Goal: Task Accomplishment & Management: Manage account settings

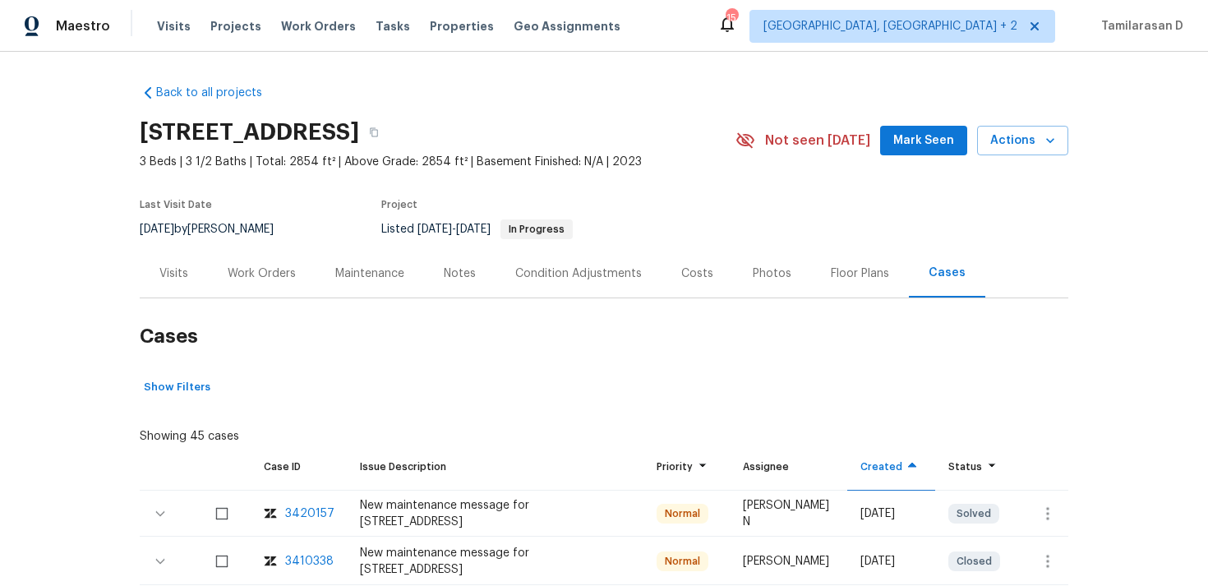
scroll to position [284, 0]
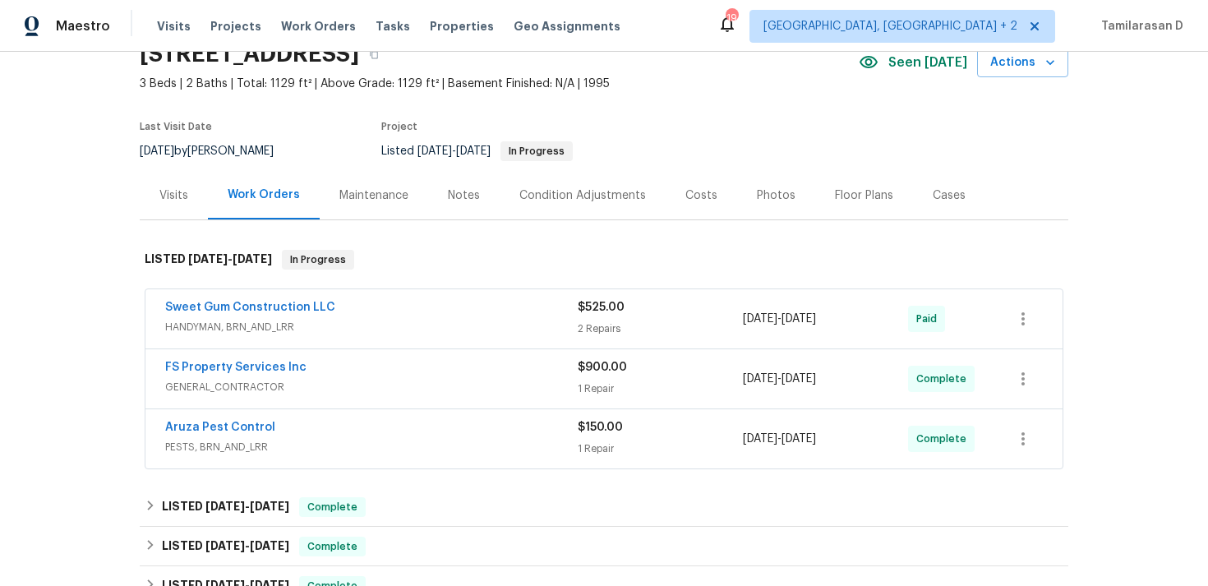
scroll to position [22, 0]
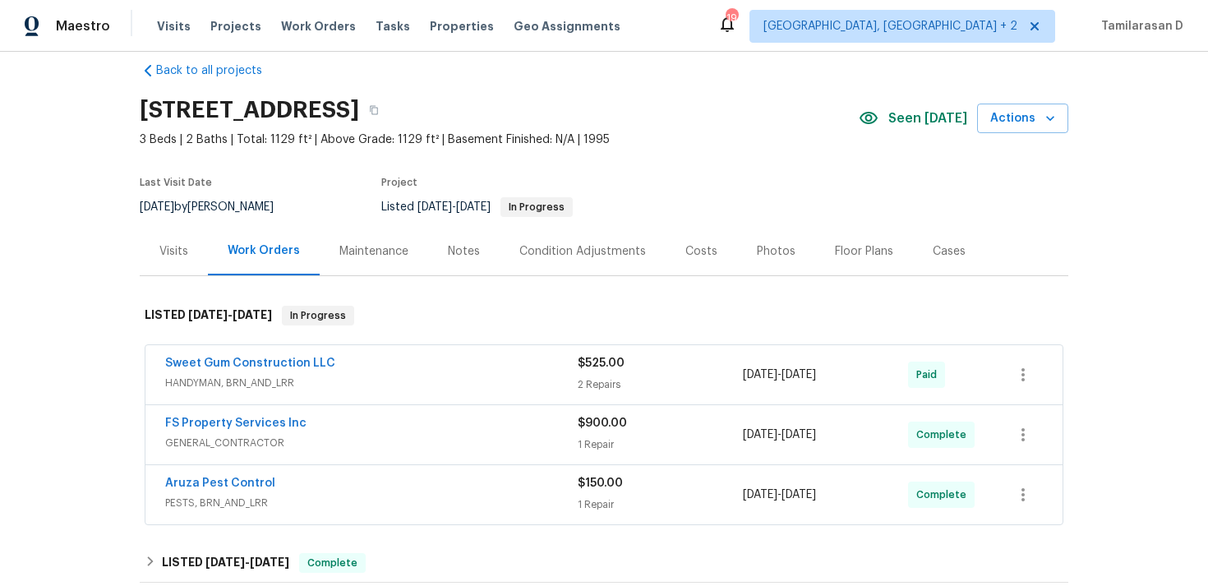
click at [339, 250] on div "Maintenance" at bounding box center [373, 251] width 69 height 16
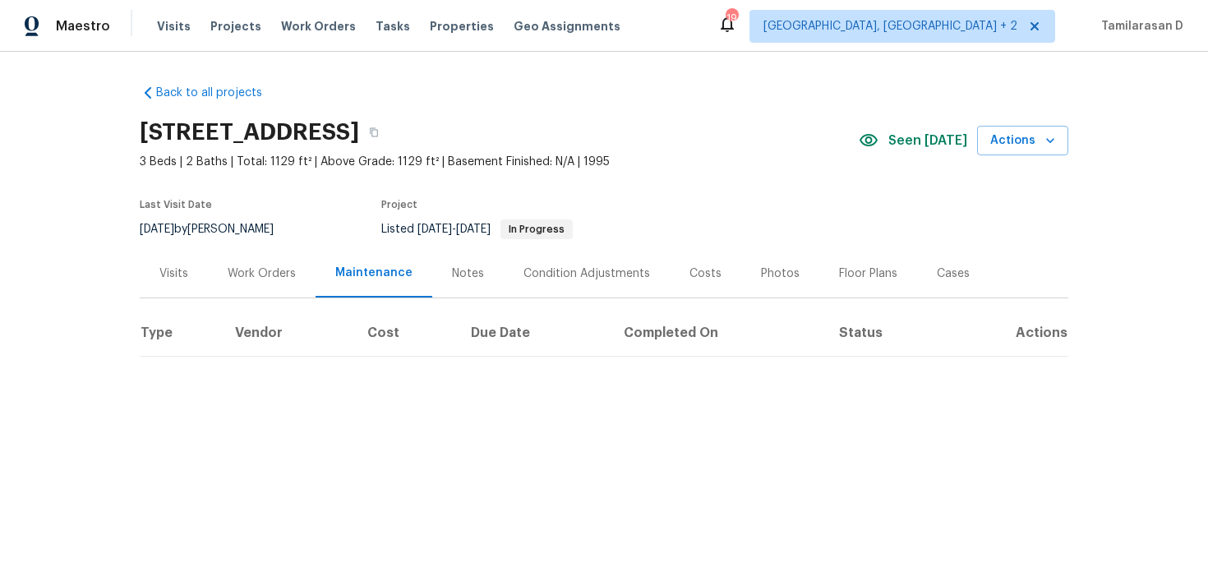
click at [251, 270] on div "Work Orders" at bounding box center [262, 273] width 68 height 16
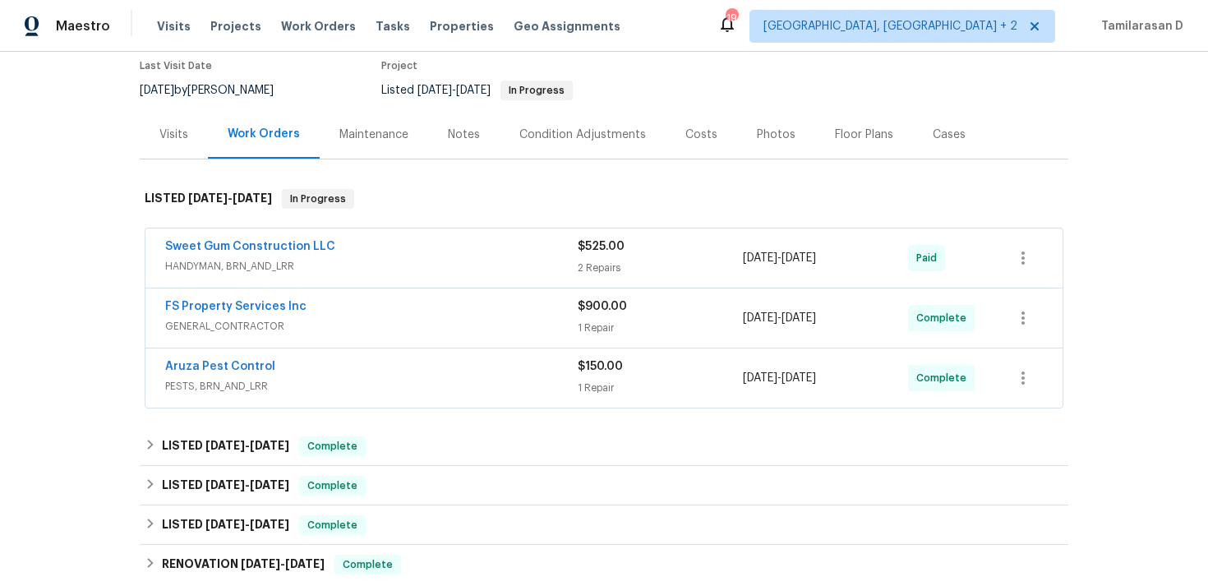
scroll to position [121, 0]
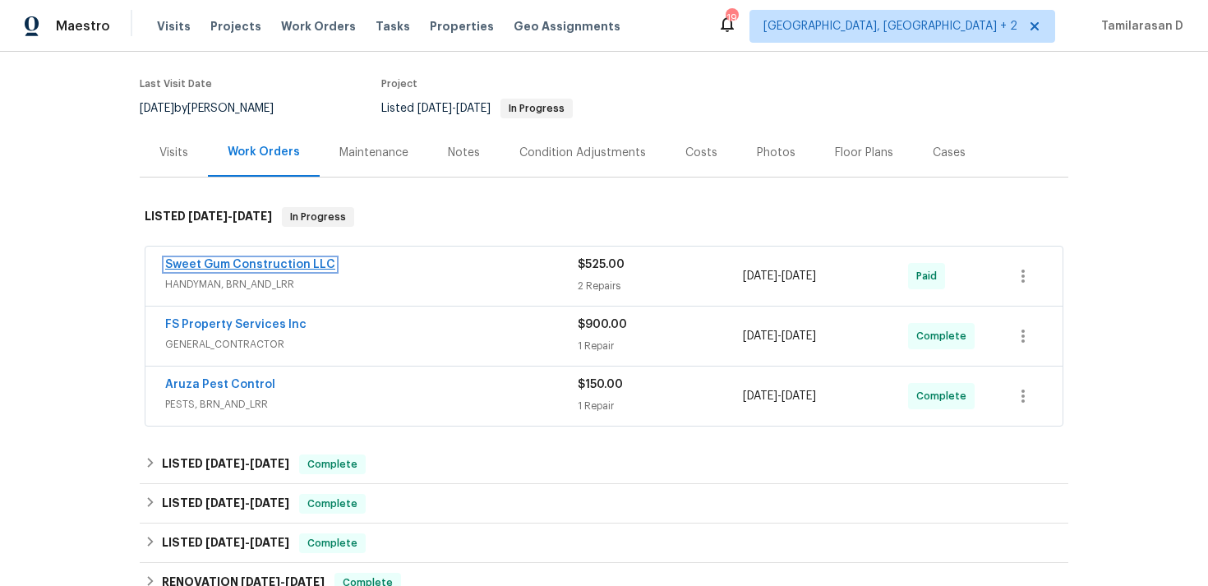
click at [289, 259] on link "Sweet Gum Construction LLC" at bounding box center [250, 265] width 170 height 12
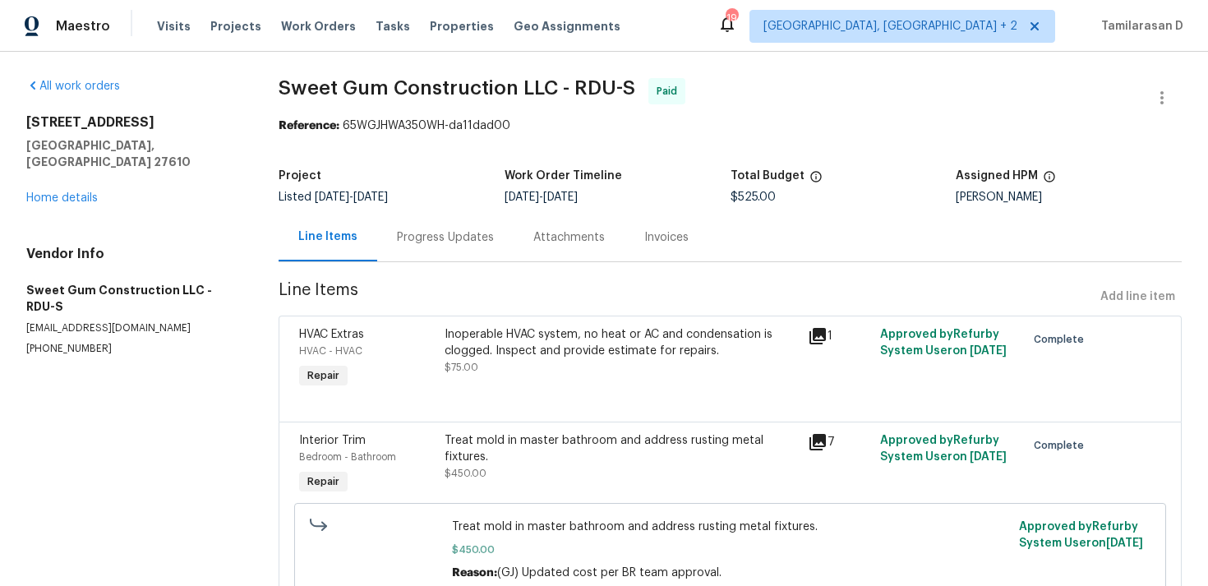
click at [431, 251] on div "Progress Updates" at bounding box center [445, 237] width 136 height 48
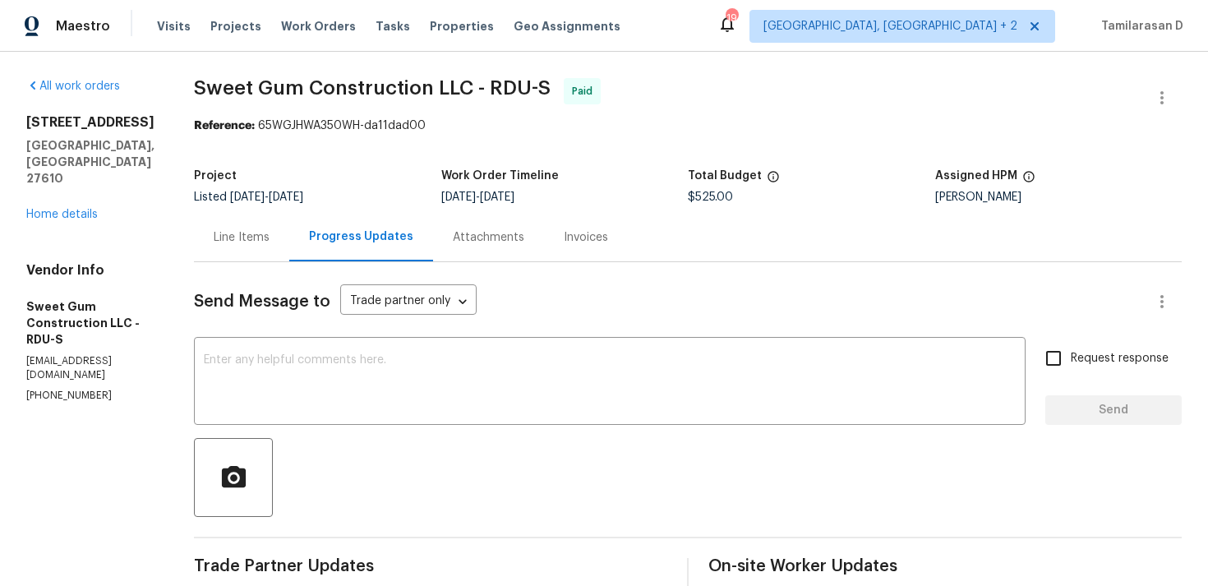
click at [289, 241] on div "Line Items" at bounding box center [241, 237] width 95 height 48
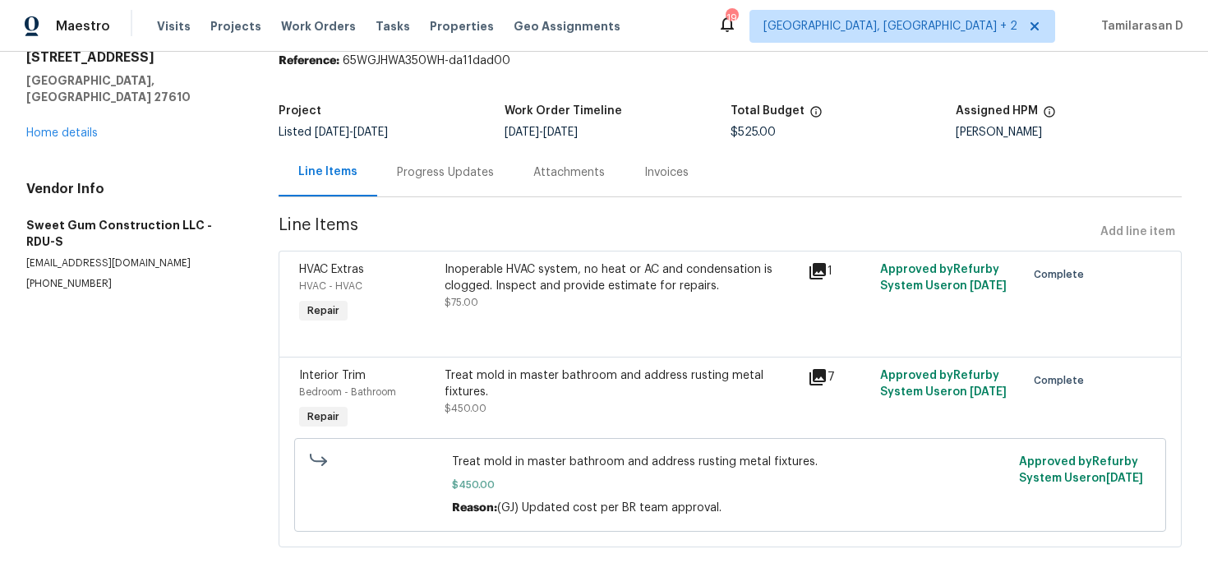
scroll to position [64, 0]
click at [417, 185] on div "Progress Updates" at bounding box center [445, 173] width 136 height 48
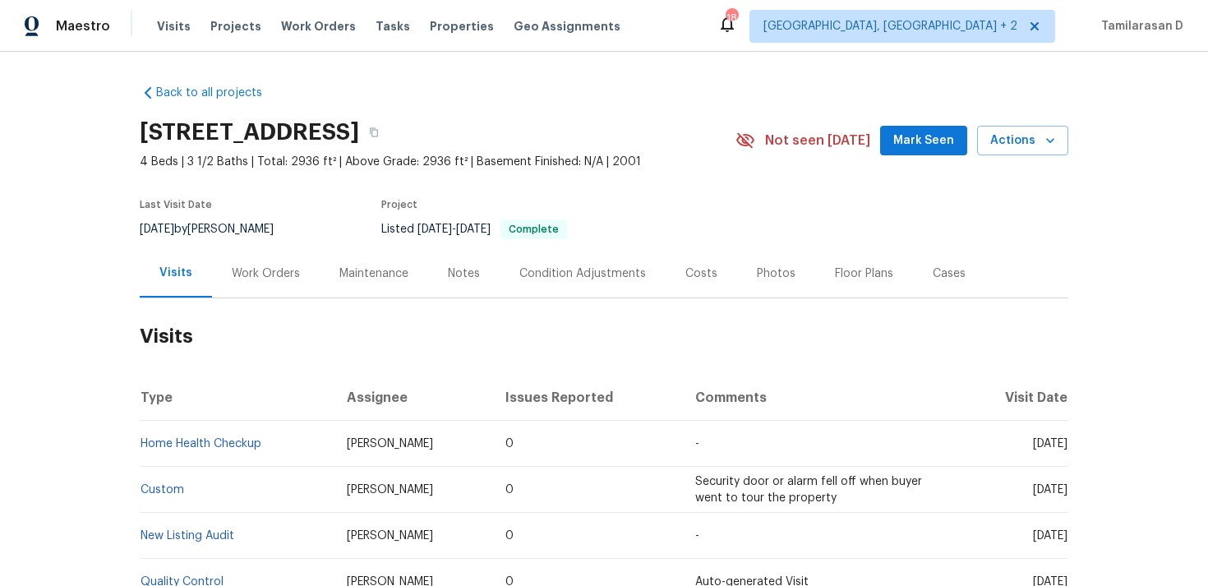
click at [277, 281] on div "Work Orders" at bounding box center [266, 273] width 68 height 16
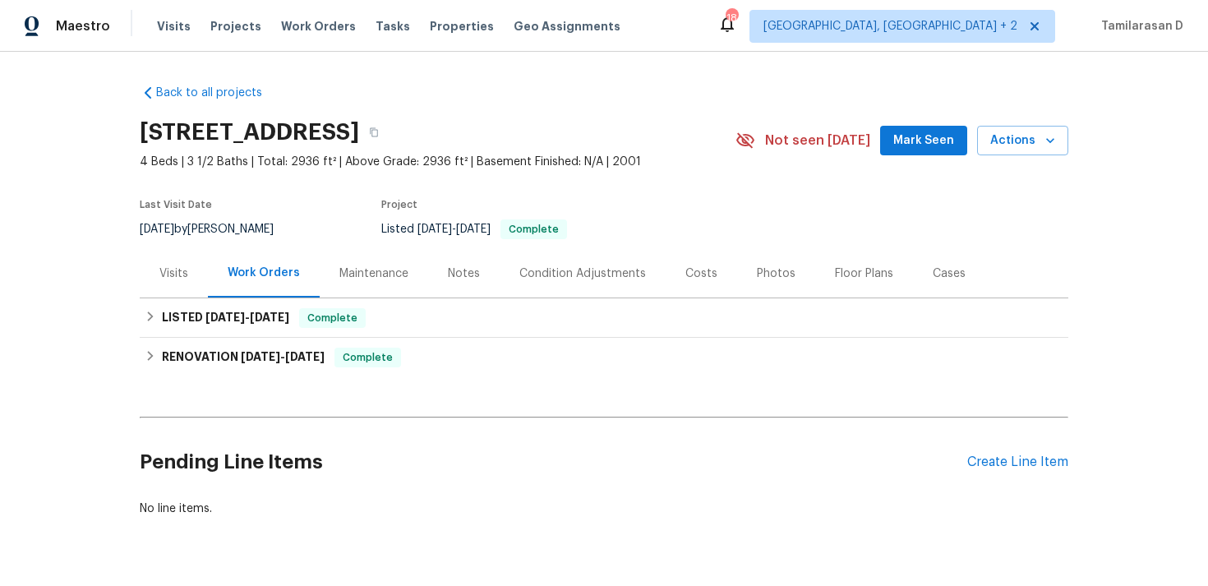
scroll to position [43, 0]
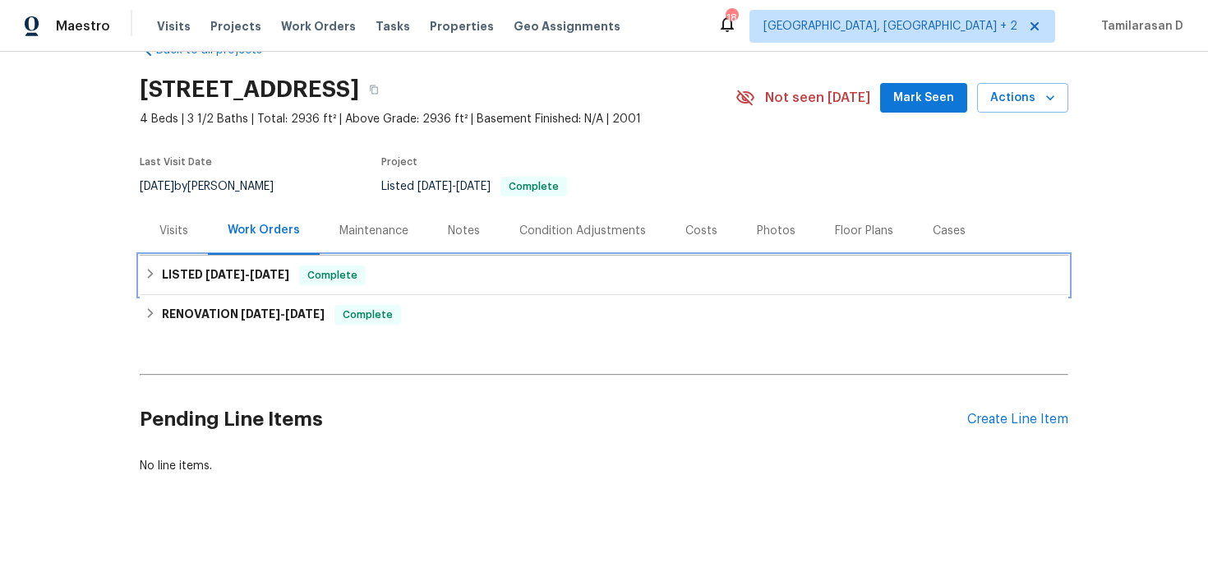
click at [160, 287] on div "LISTED 6/5/25 - 6/12/25 Complete" at bounding box center [604, 275] width 929 height 39
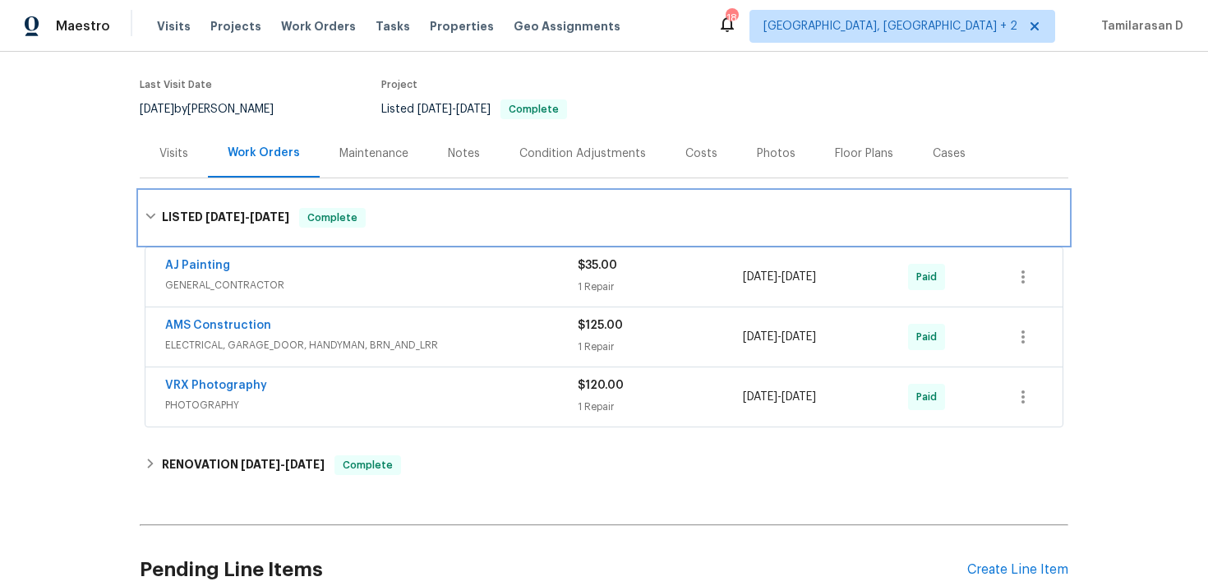
scroll to position [153, 0]
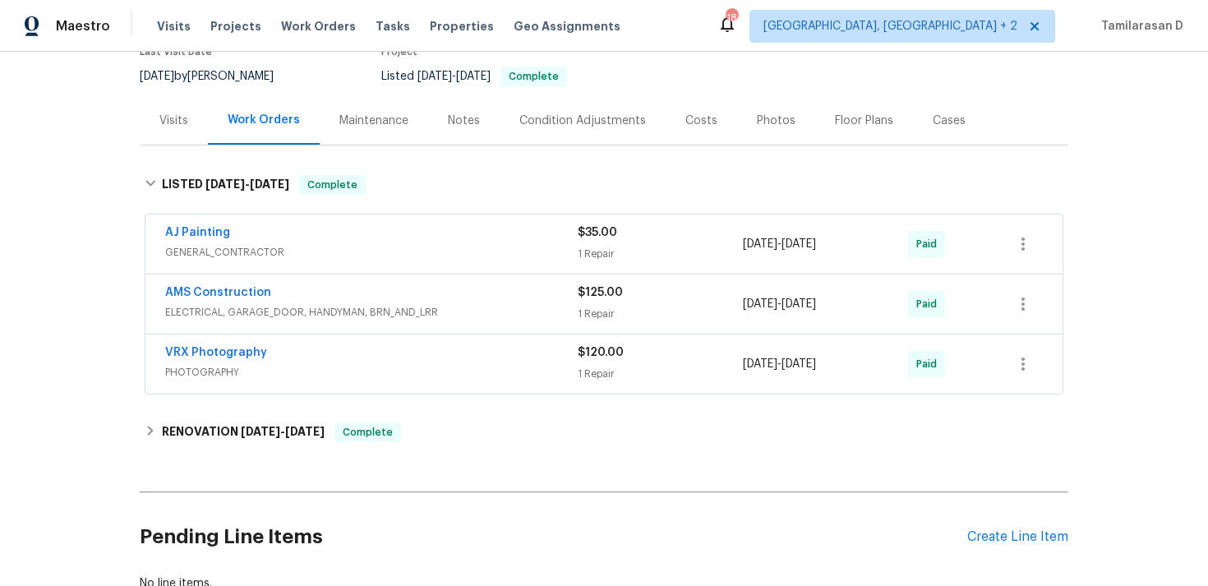
click at [1042, 546] on div "Pending Line Items Create Line Item" at bounding box center [604, 537] width 929 height 76
click at [1021, 533] on div "Create Line Item" at bounding box center [1017, 537] width 101 height 16
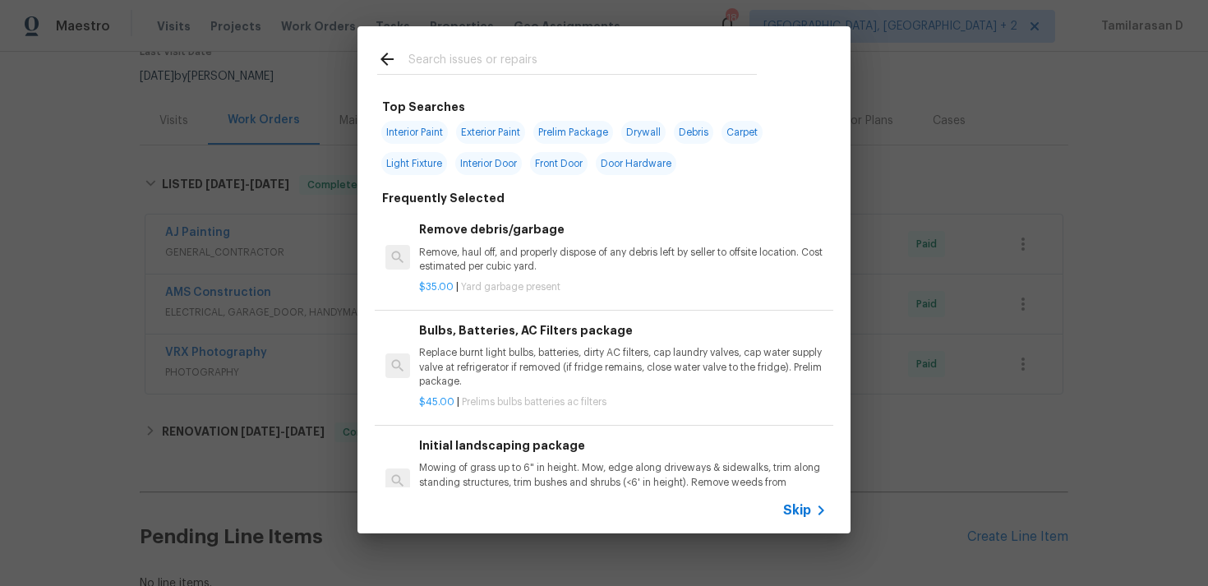
click at [803, 506] on span "Skip" at bounding box center [797, 510] width 28 height 16
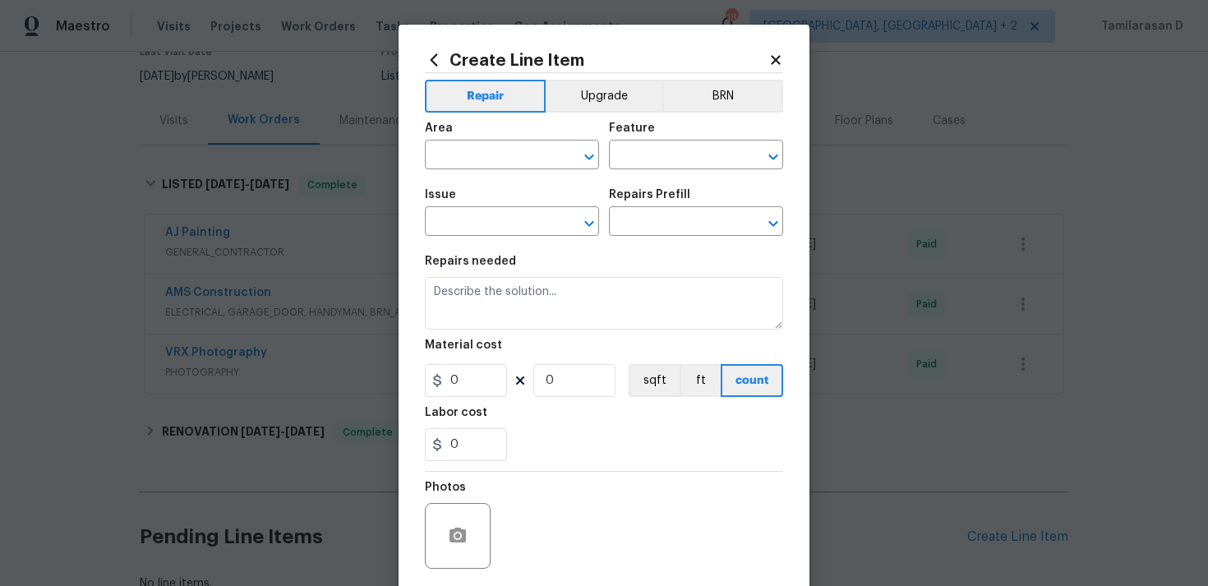
click at [465, 140] on div "Area" at bounding box center [512, 132] width 174 height 21
click at [479, 156] on input "text" at bounding box center [489, 156] width 128 height 25
click at [495, 217] on li "Interior Overall" at bounding box center [512, 220] width 174 height 27
type input "Interior Overall"
click at [623, 159] on input "text" at bounding box center [673, 156] width 128 height 25
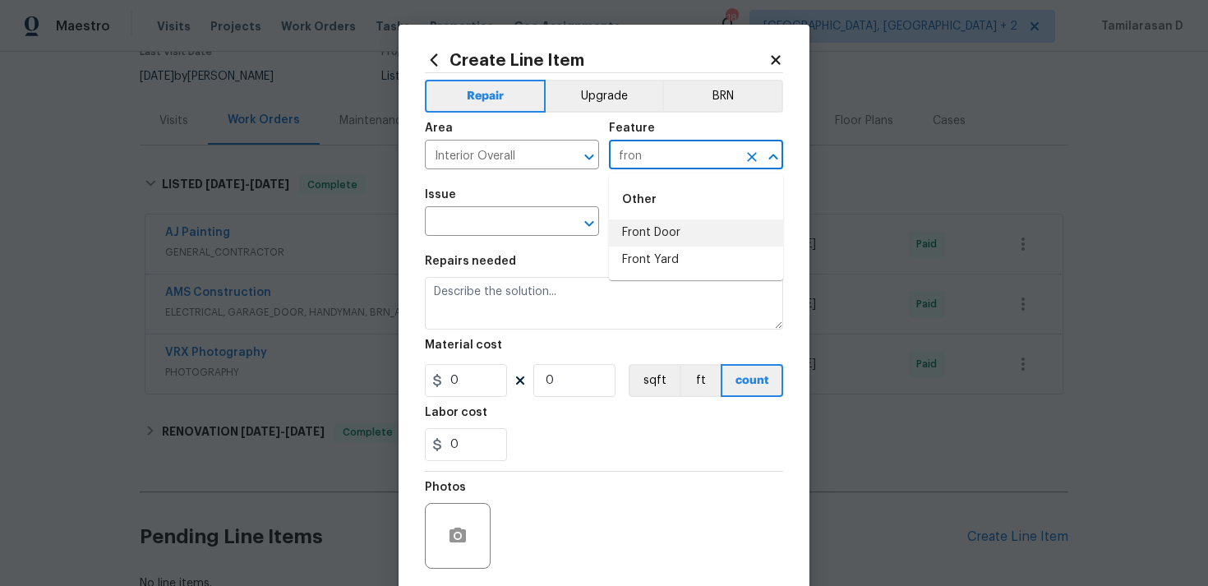
click at [647, 230] on li "Front Door" at bounding box center [696, 232] width 174 height 27
type input "Front Door"
click at [500, 224] on input "text" at bounding box center [489, 222] width 128 height 25
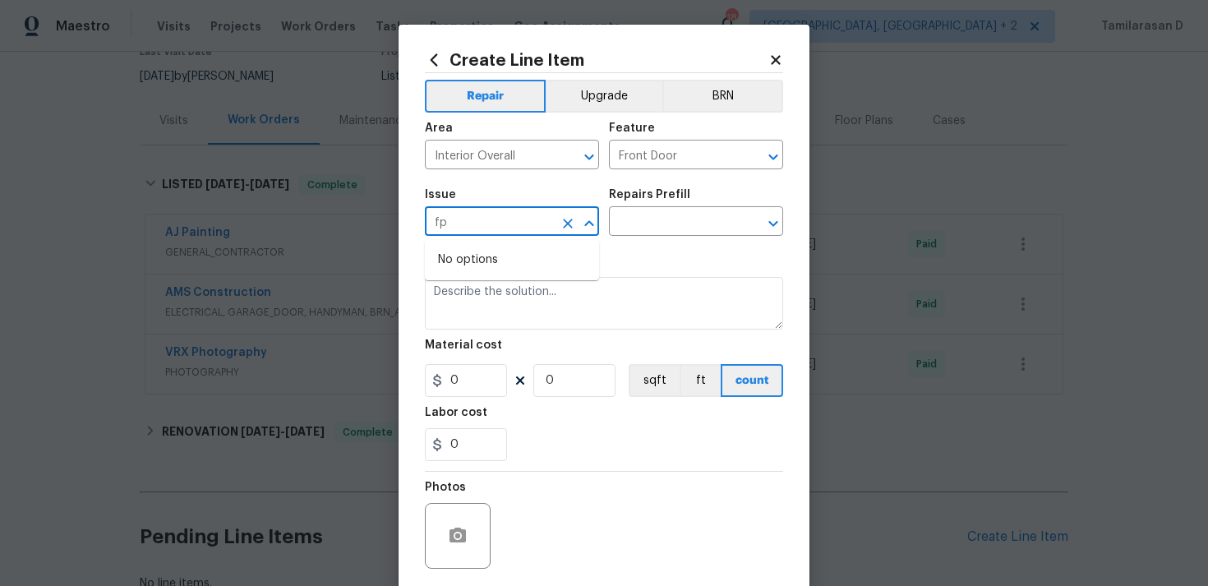
type input "f"
click at [513, 324] on li "Pest present" at bounding box center [512, 326] width 174 height 27
type input "Pest present"
click at [688, 193] on div "Repairs Prefill" at bounding box center [696, 199] width 174 height 21
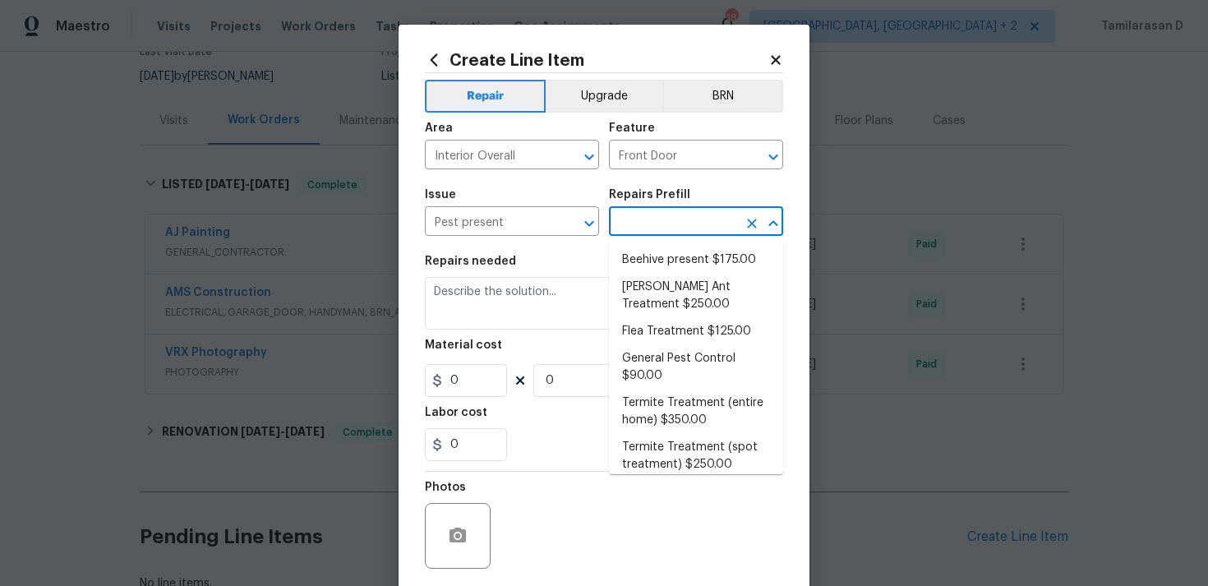
click at [679, 216] on input "text" at bounding box center [673, 222] width 128 height 25
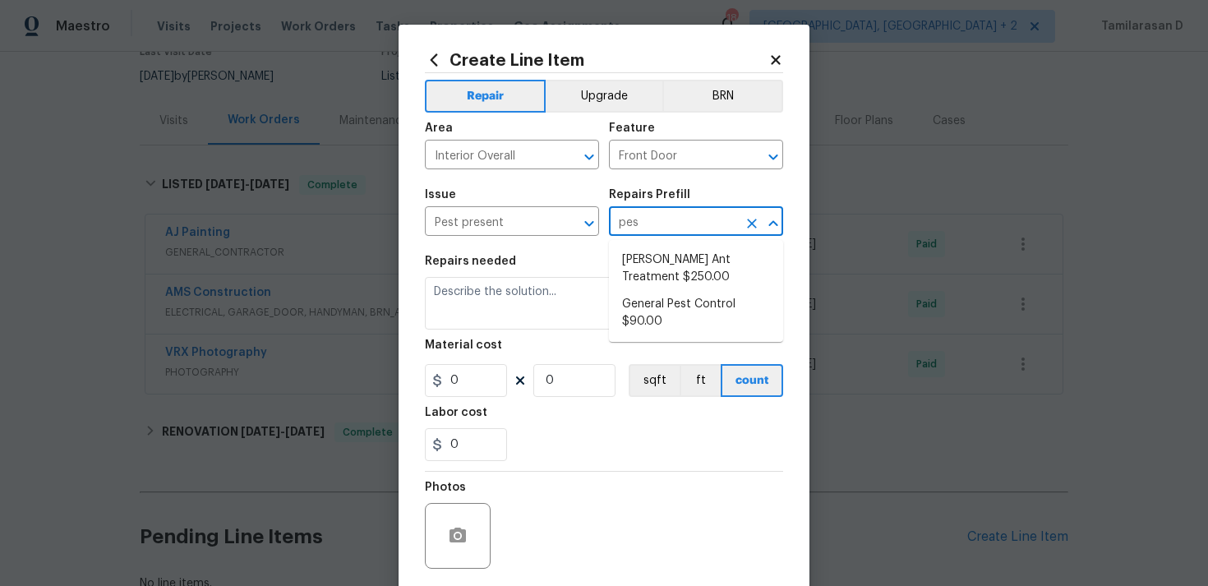
type input "pest"
click at [649, 263] on li "General Pest Control $90.00" at bounding box center [696, 269] width 174 height 44
type input "Pests"
type input "General Pest Control $90.00"
type textarea "General pest treatment for active pest/insect infestation - non termite"
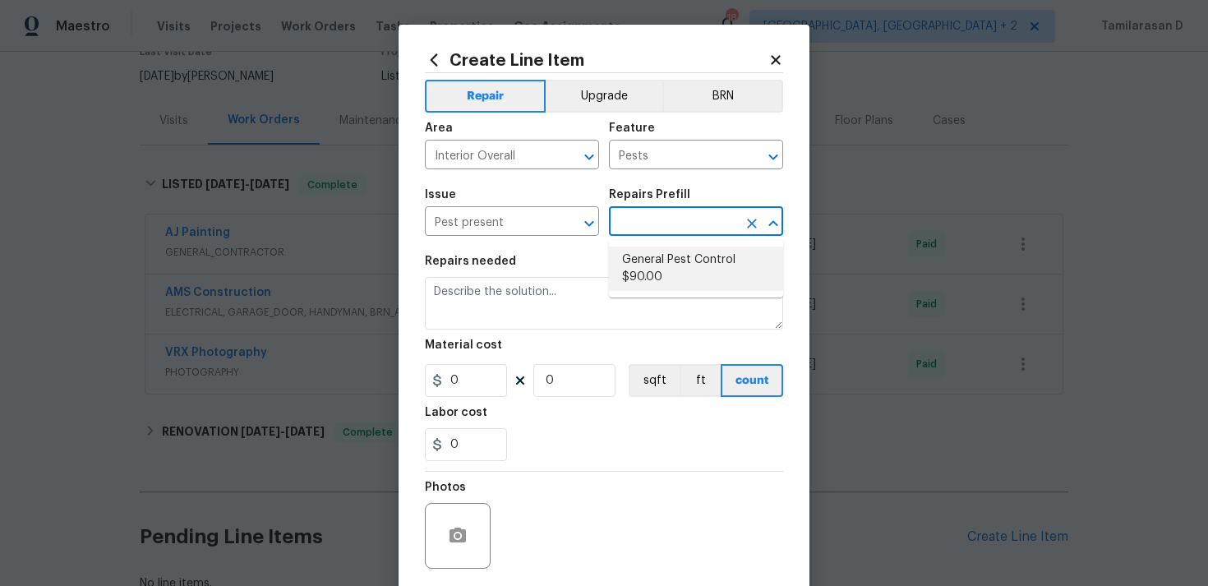
type input "90"
type input "1"
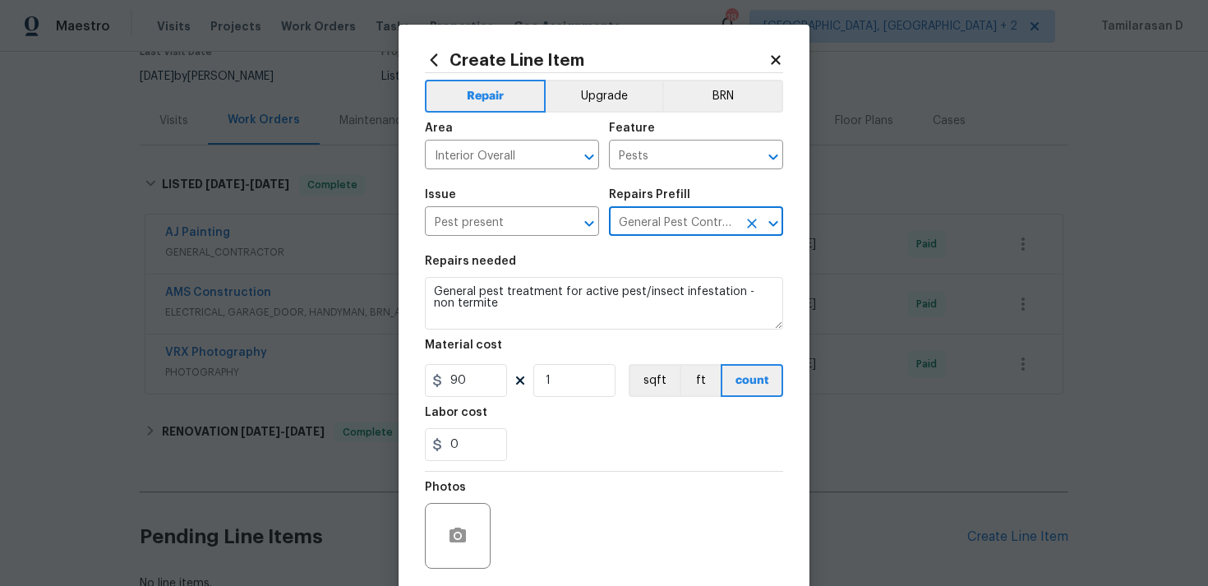
type input "General Pest Control $90.00"
click at [508, 294] on textarea "General pest treatment for active pest/insect infestation - non termite" at bounding box center [604, 303] width 358 height 53
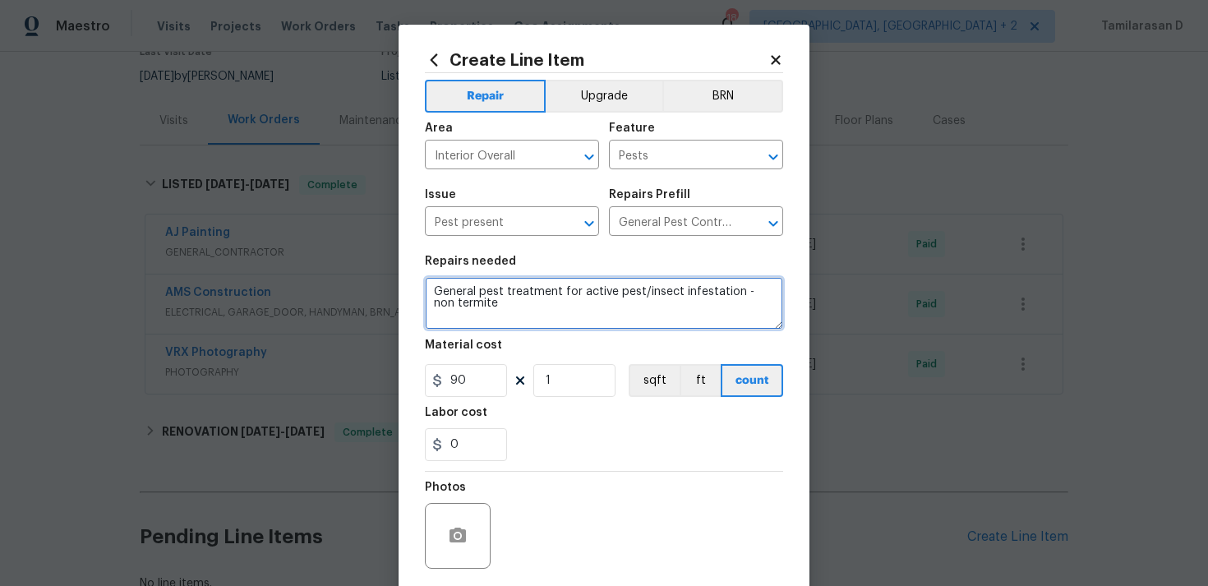
click at [508, 294] on textarea "General pest treatment for active pest/insect infestation - non termite" at bounding box center [604, 303] width 358 height 53
paste textarea "Please remove/eradicate wasp nest on inside of the front gate and haul away and…"
type textarea "Please remove/eradicate wasp nest on inside of the front gate and haul away and…"
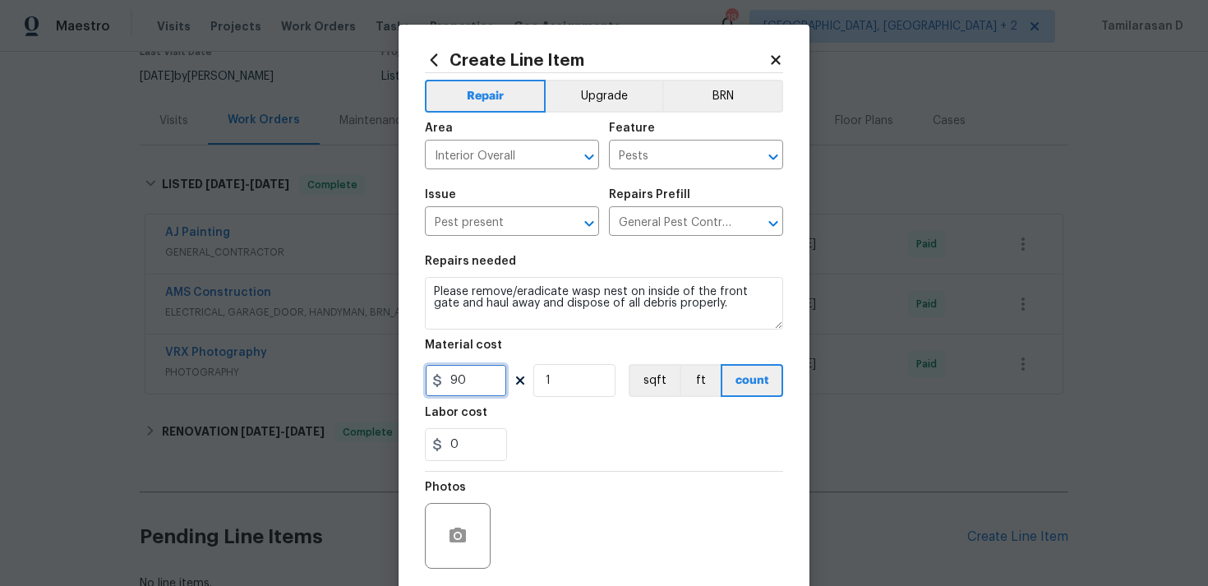
click at [465, 370] on input "90" at bounding box center [466, 380] width 82 height 33
type input "75"
click at [663, 446] on div "0" at bounding box center [604, 444] width 358 height 33
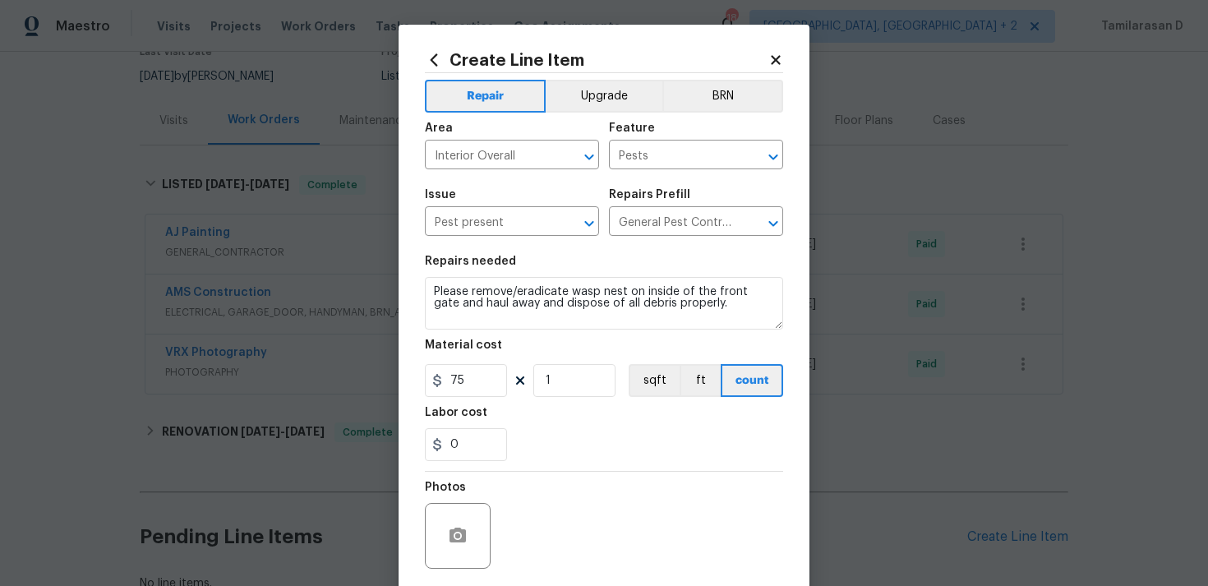
scroll to position [122, 0]
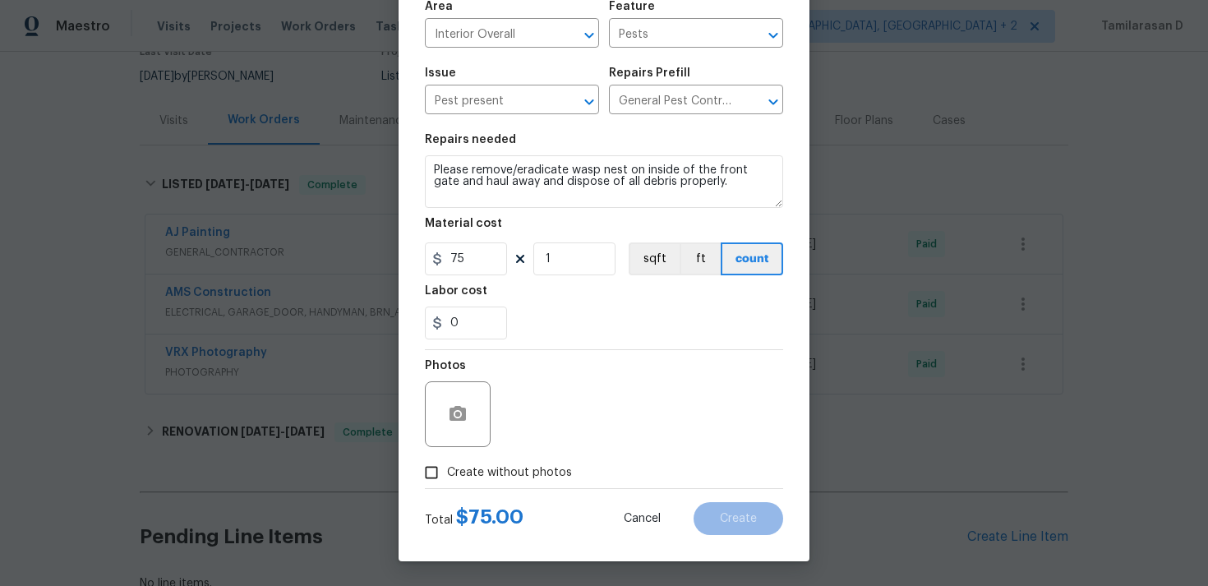
click at [433, 457] on input "Create without photos" at bounding box center [431, 472] width 31 height 31
checkbox input "true"
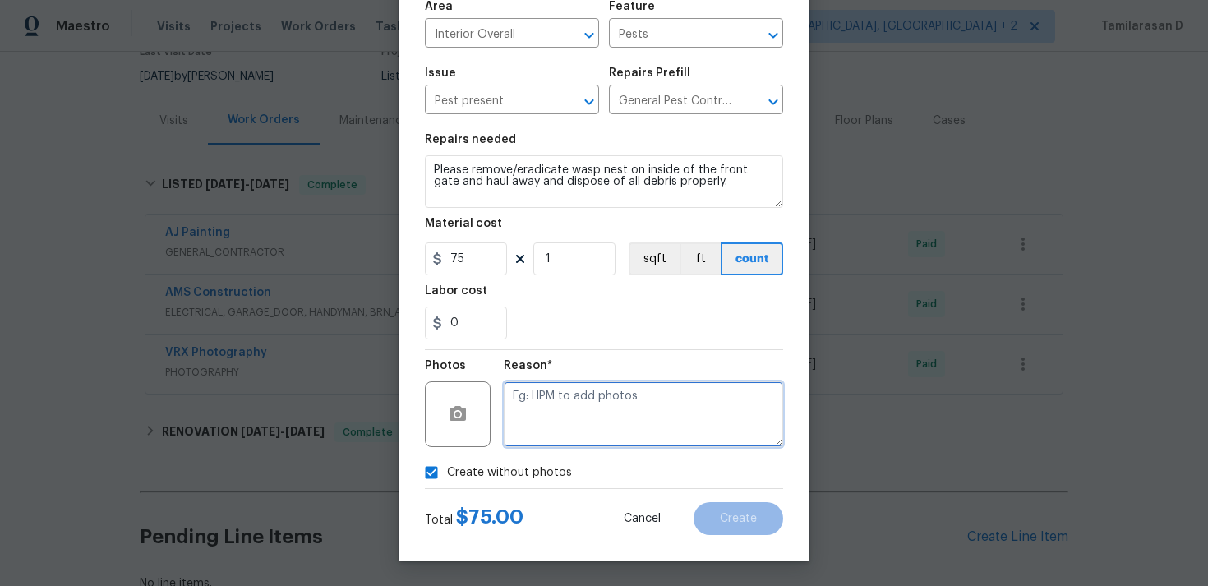
click at [525, 413] on textarea at bounding box center [643, 414] width 279 height 66
type textarea "N/A"
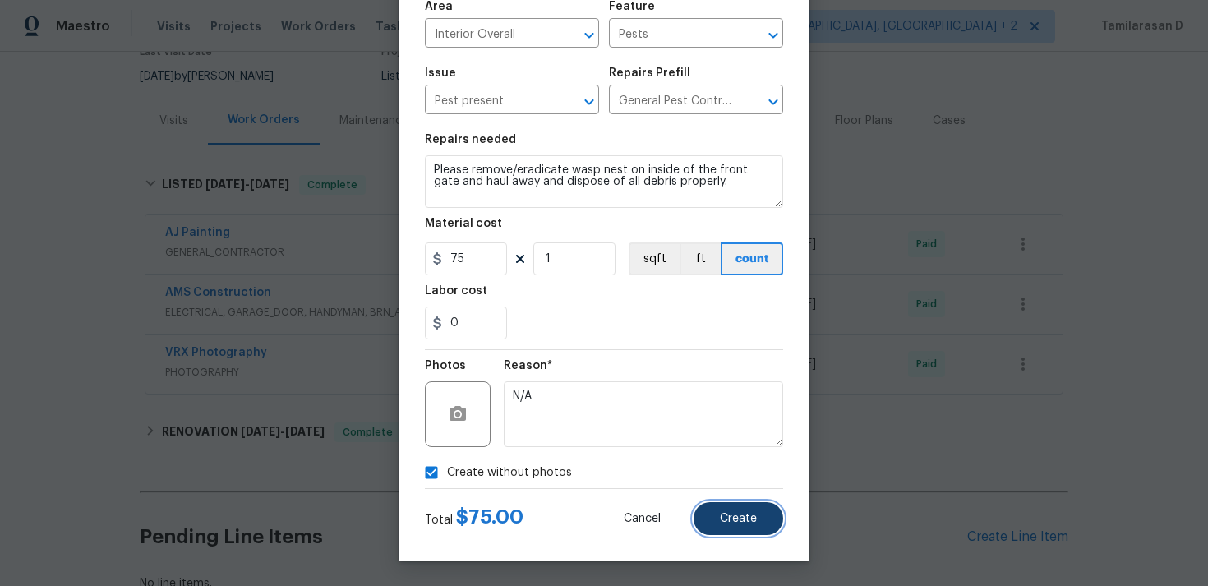
click at [722, 525] on button "Create" at bounding box center [739, 518] width 90 height 33
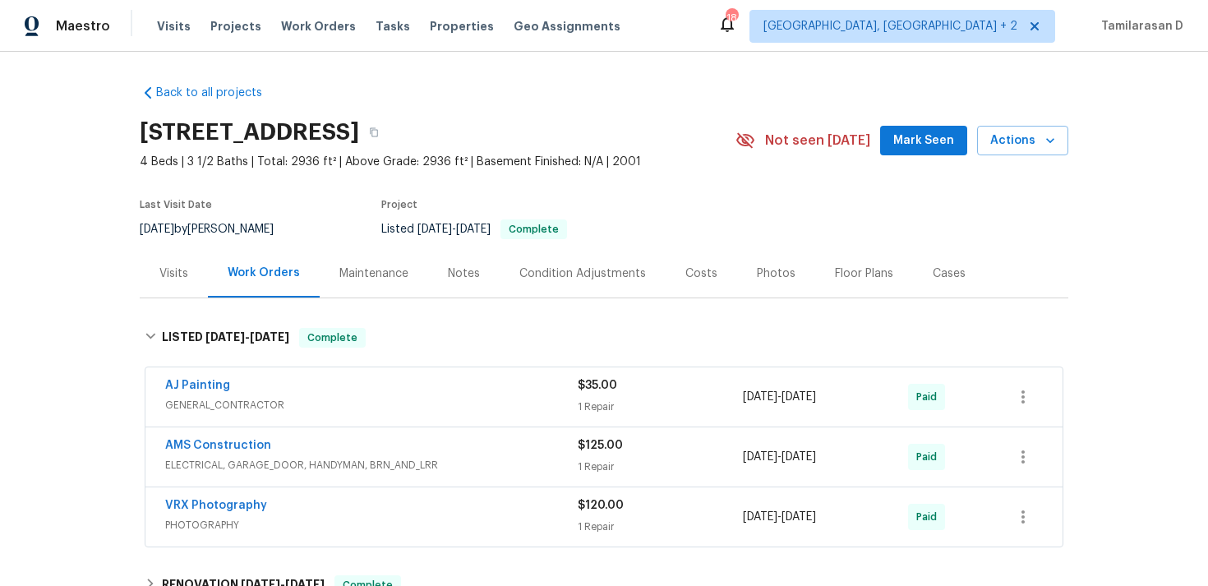
scroll to position [416, 0]
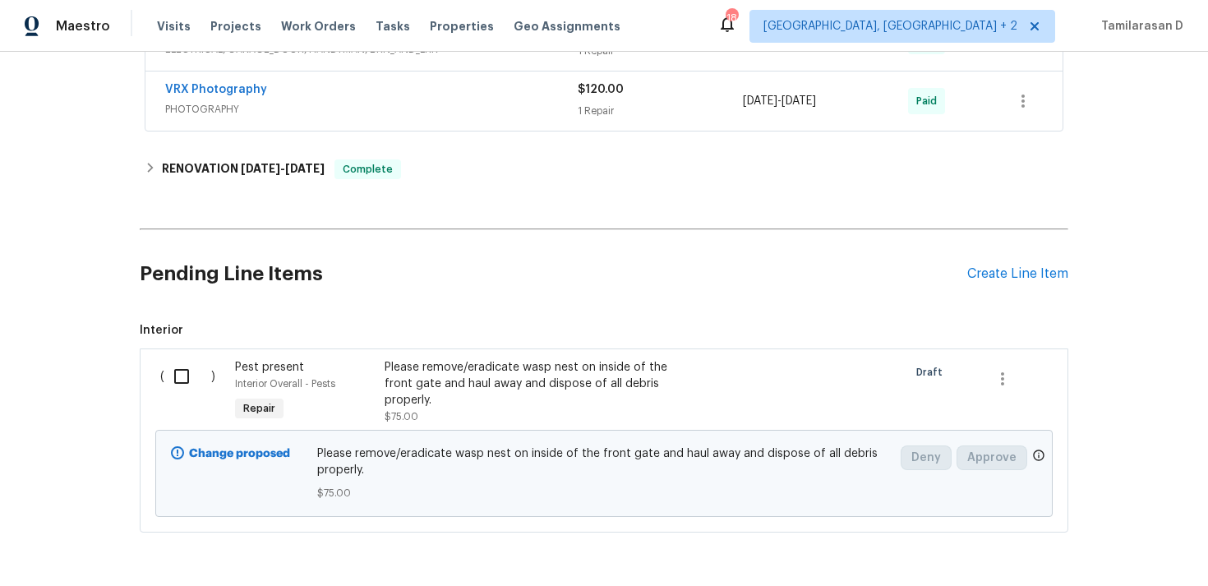
click at [193, 385] on input "checkbox" at bounding box center [187, 376] width 47 height 35
checkbox input "true"
click at [1115, 546] on span "Create Work Order" at bounding box center [1113, 545] width 109 height 21
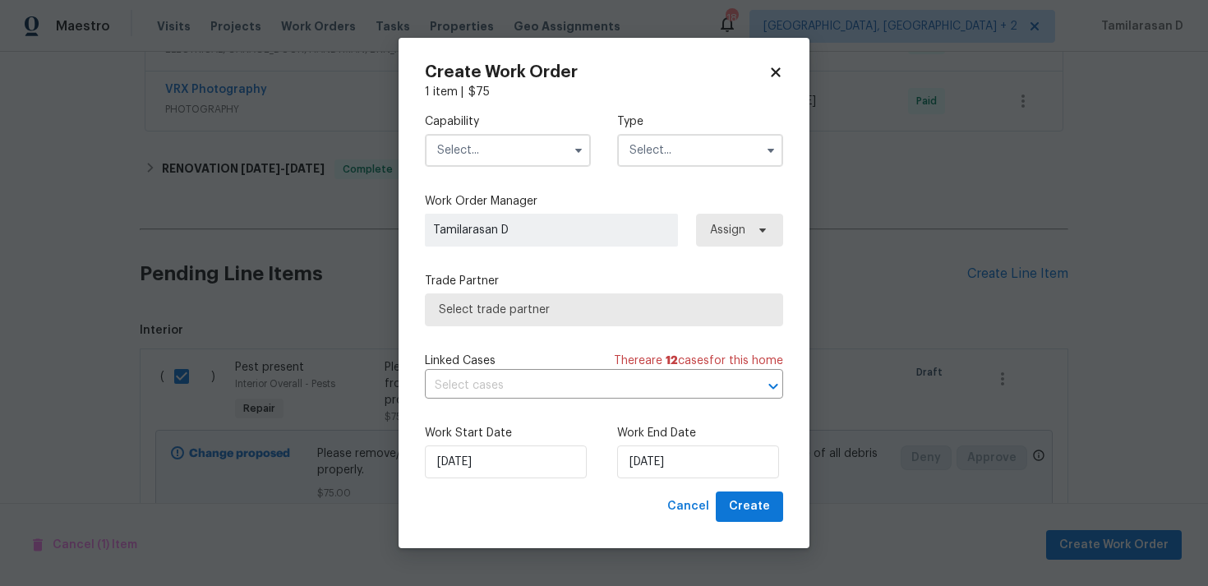
click at [719, 150] on input "text" at bounding box center [700, 150] width 166 height 33
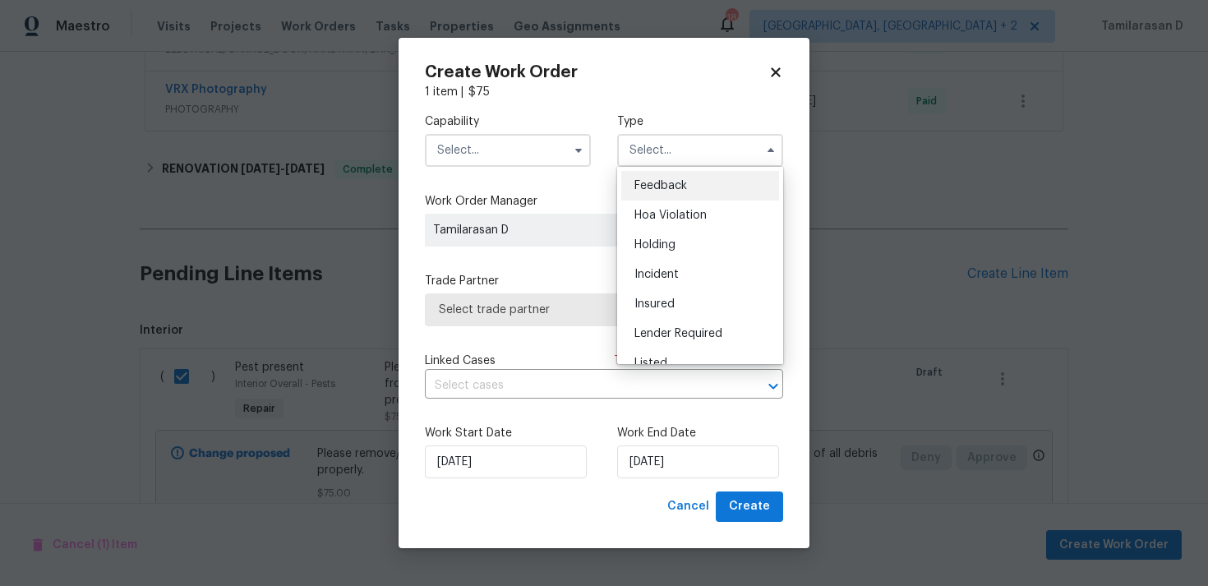
click at [672, 168] on ul "Feedback Hoa Violation Holding Incident Insured Lender Required Listed Lite Lwo…" at bounding box center [700, 265] width 166 height 197
click at [665, 177] on div "Feedback" at bounding box center [700, 186] width 158 height 30
type input "Feedback"
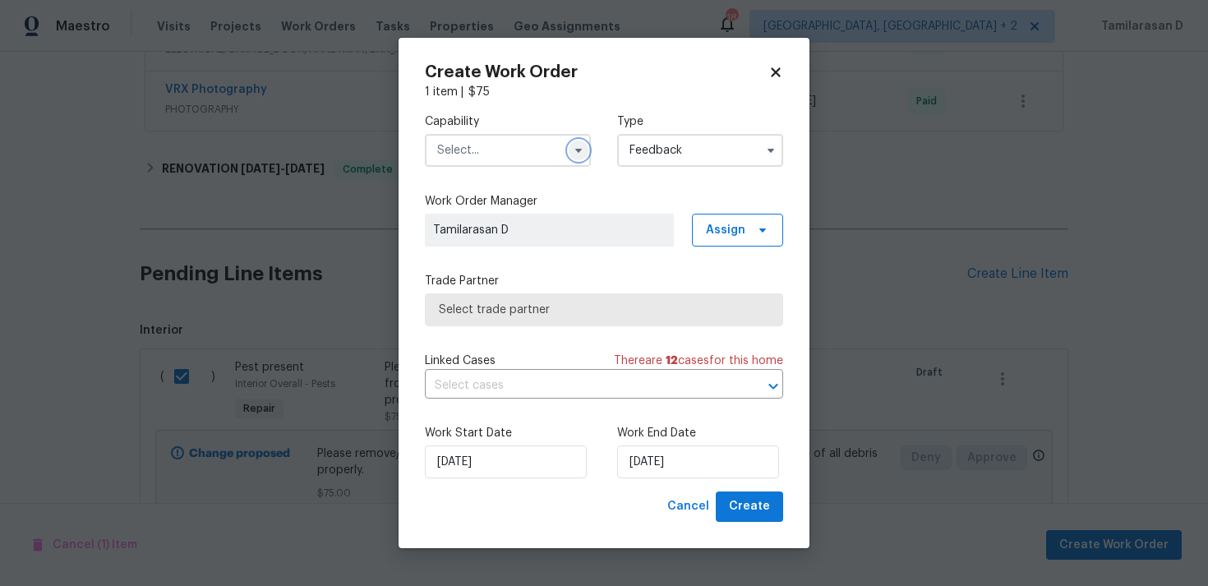
click at [569, 154] on button "button" at bounding box center [579, 151] width 20 height 20
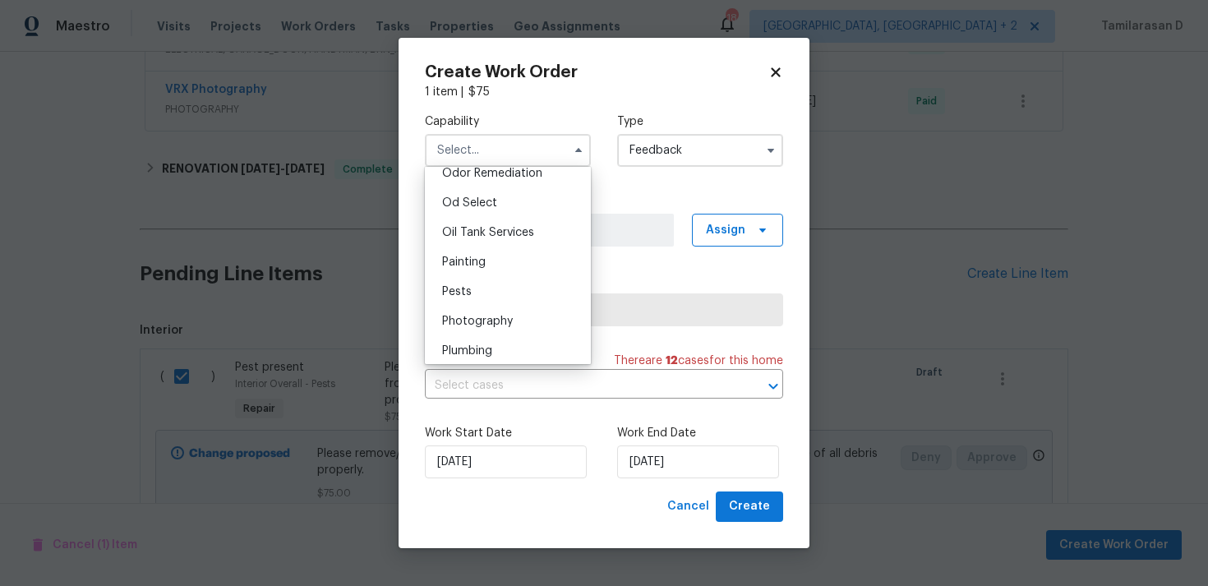
scroll to position [1321, 0]
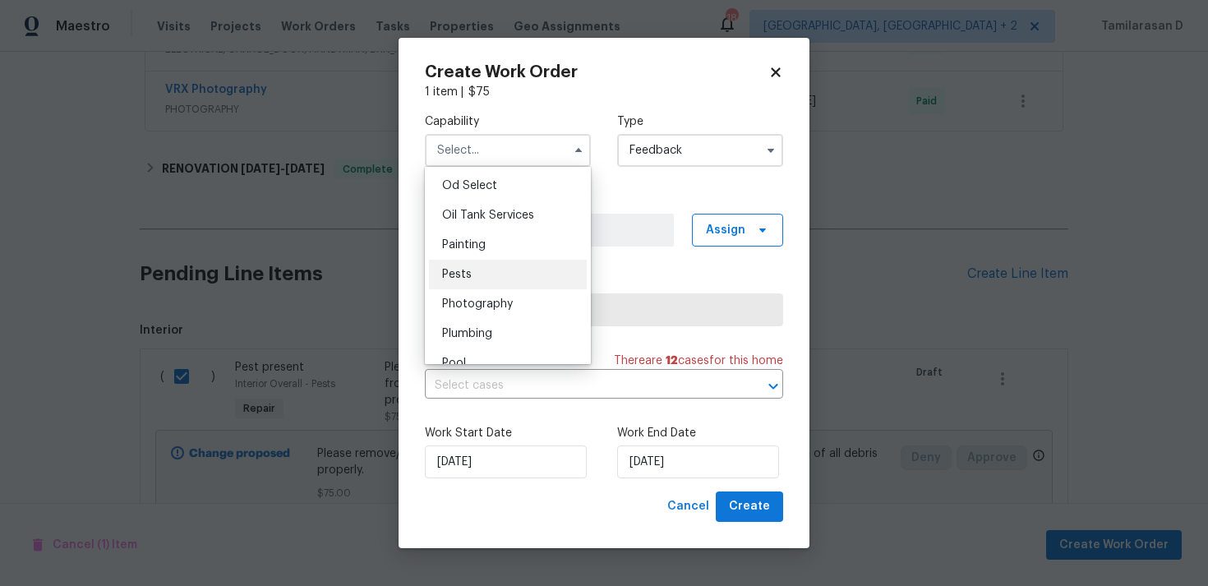
click at [493, 276] on div "Pests" at bounding box center [508, 275] width 158 height 30
type input "Pests"
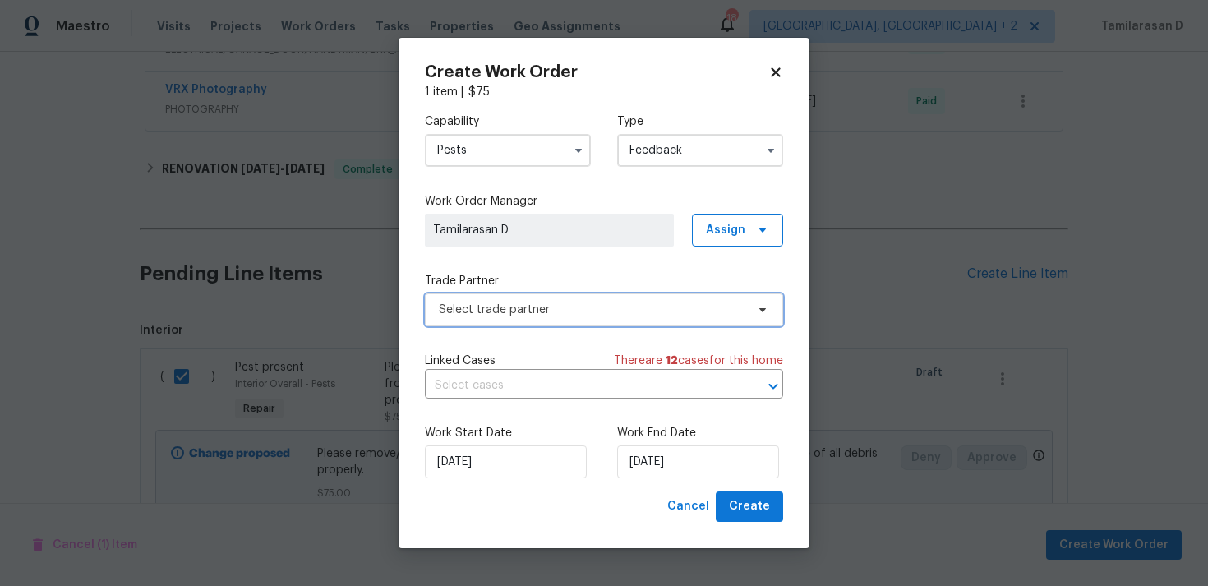
click at [500, 312] on span "Select trade partner" at bounding box center [592, 310] width 307 height 16
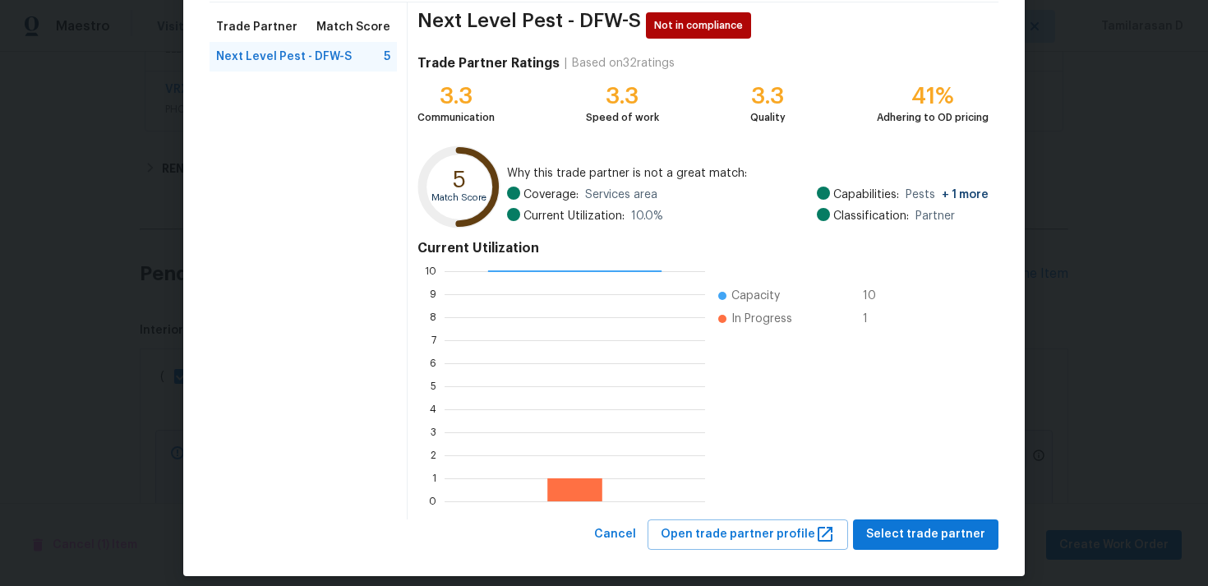
scroll to position [139, 0]
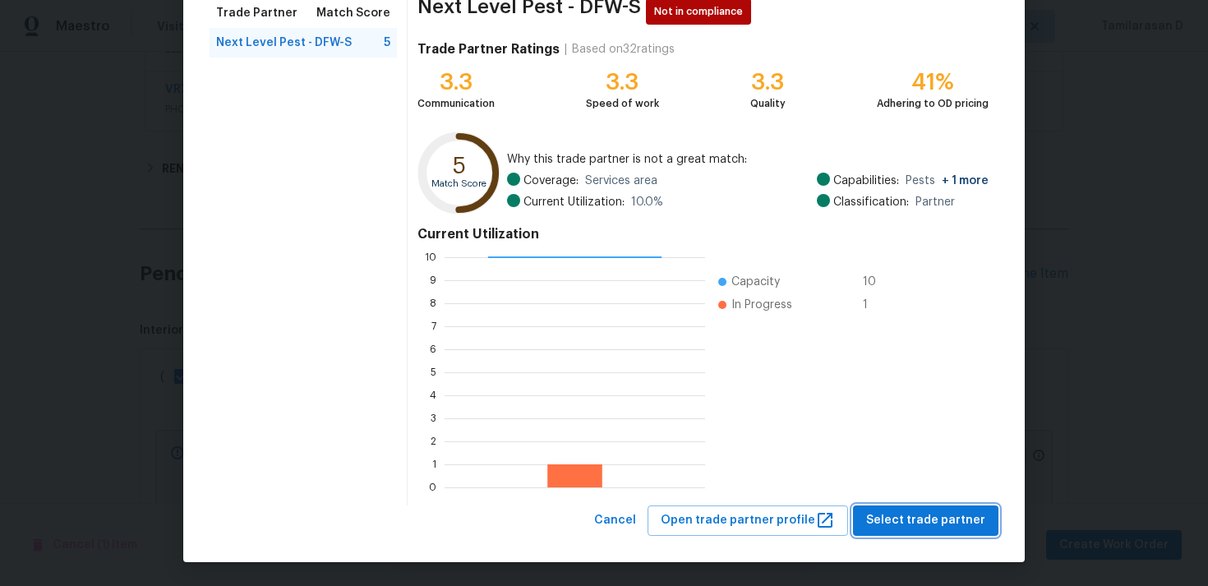
click at [914, 523] on span "Select trade partner" at bounding box center [925, 520] width 119 height 21
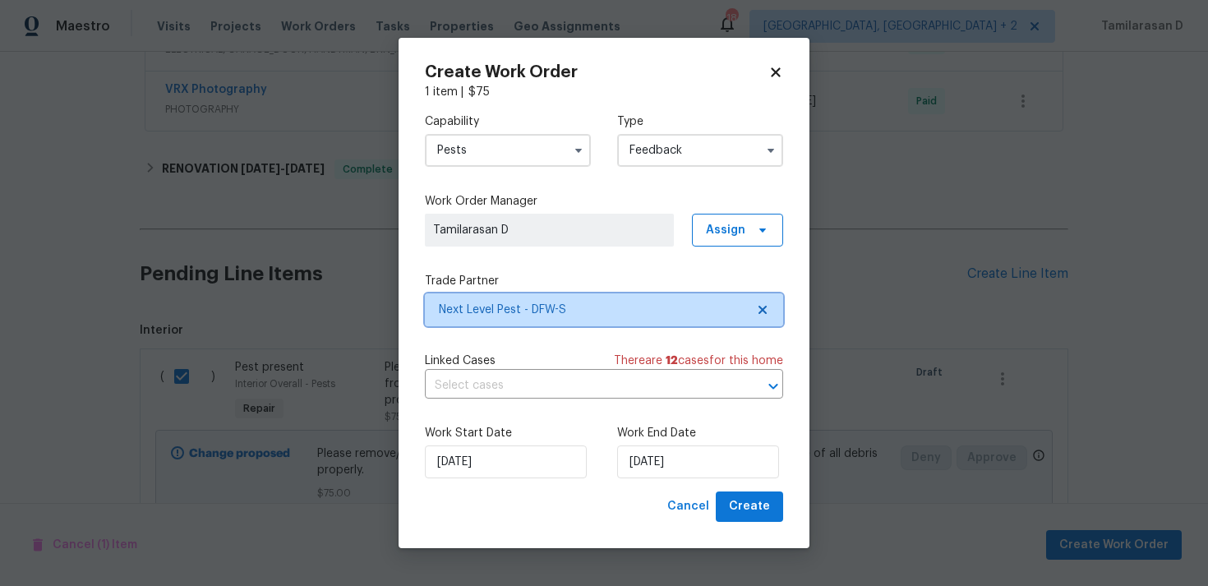
scroll to position [0, 0]
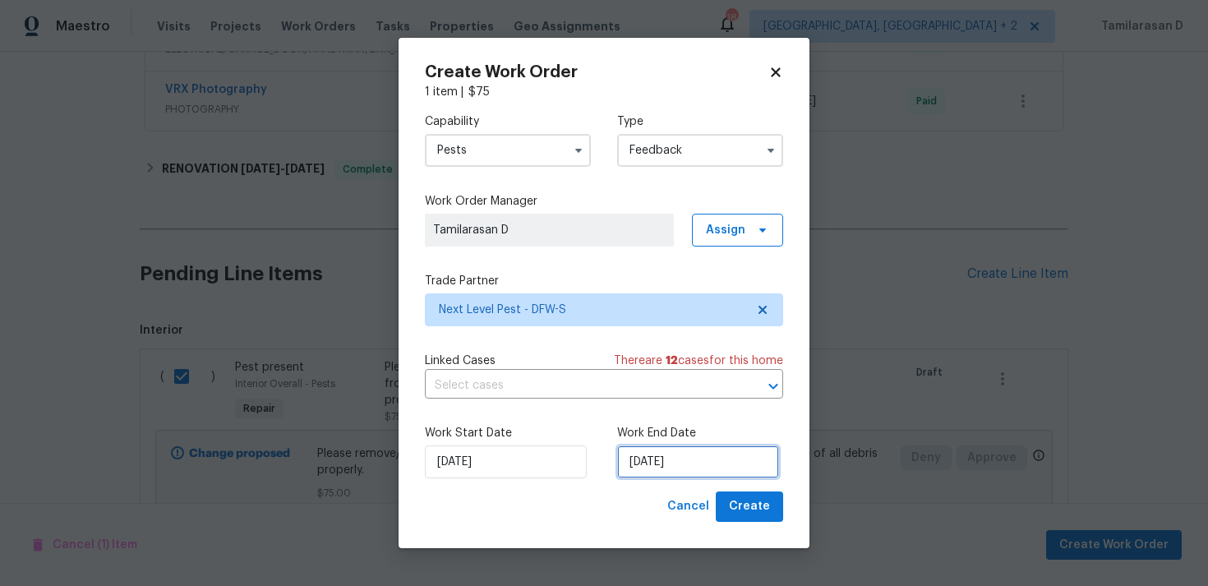
click at [639, 459] on input "[DATE]" at bounding box center [698, 461] width 162 height 33
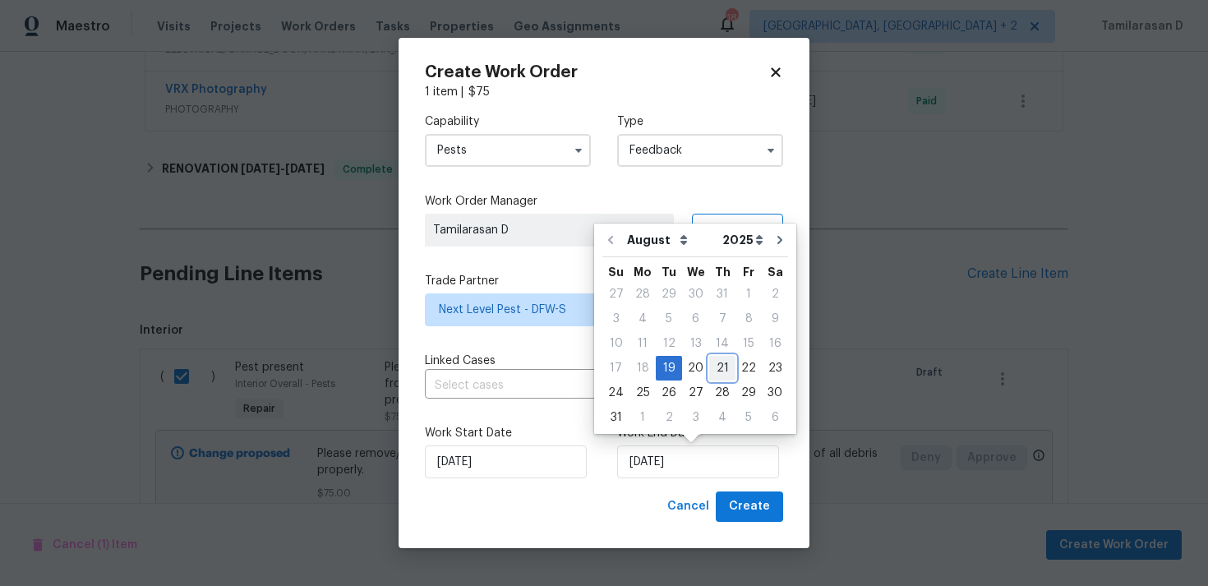
click at [720, 366] on div "21" at bounding box center [722, 368] width 26 height 23
type input "21/08/2025"
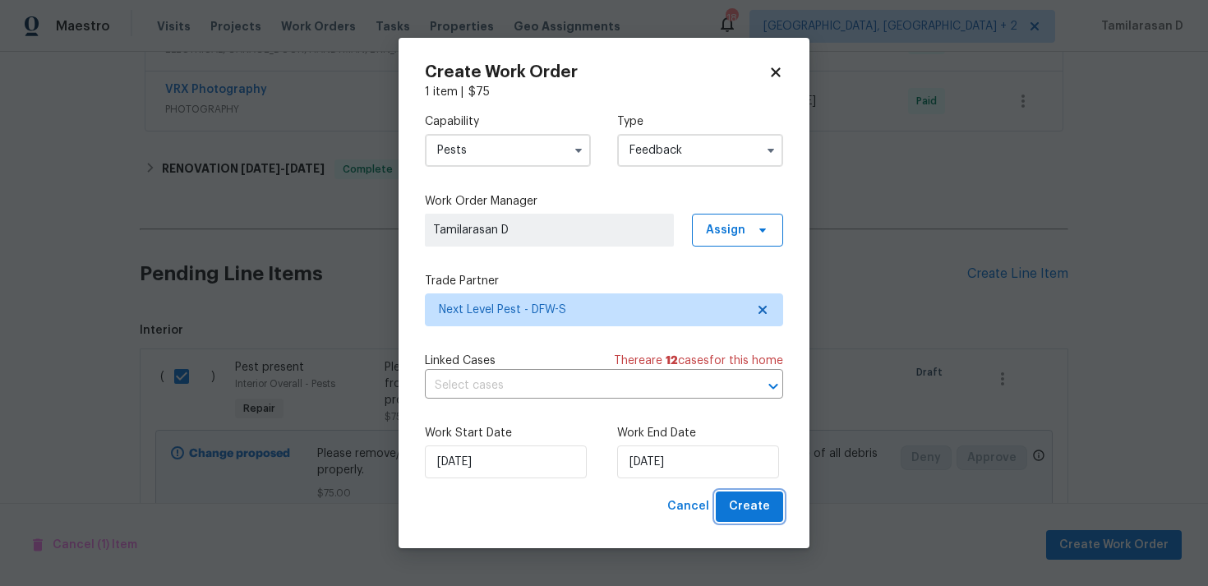
click at [755, 508] on span "Create" at bounding box center [749, 506] width 41 height 21
checkbox input "false"
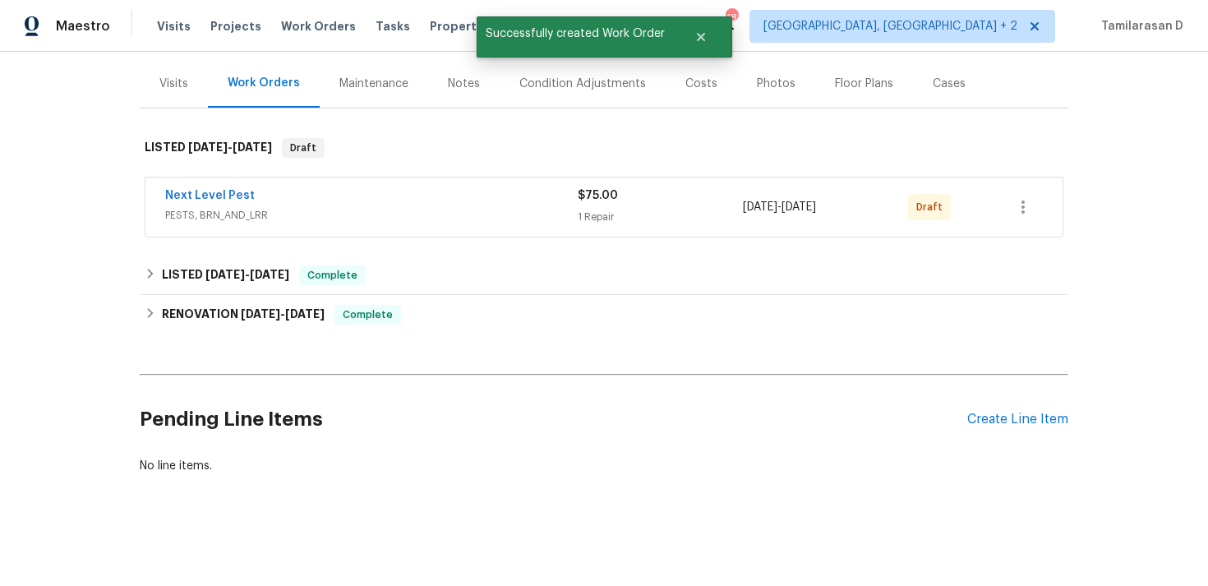
scroll to position [104, 0]
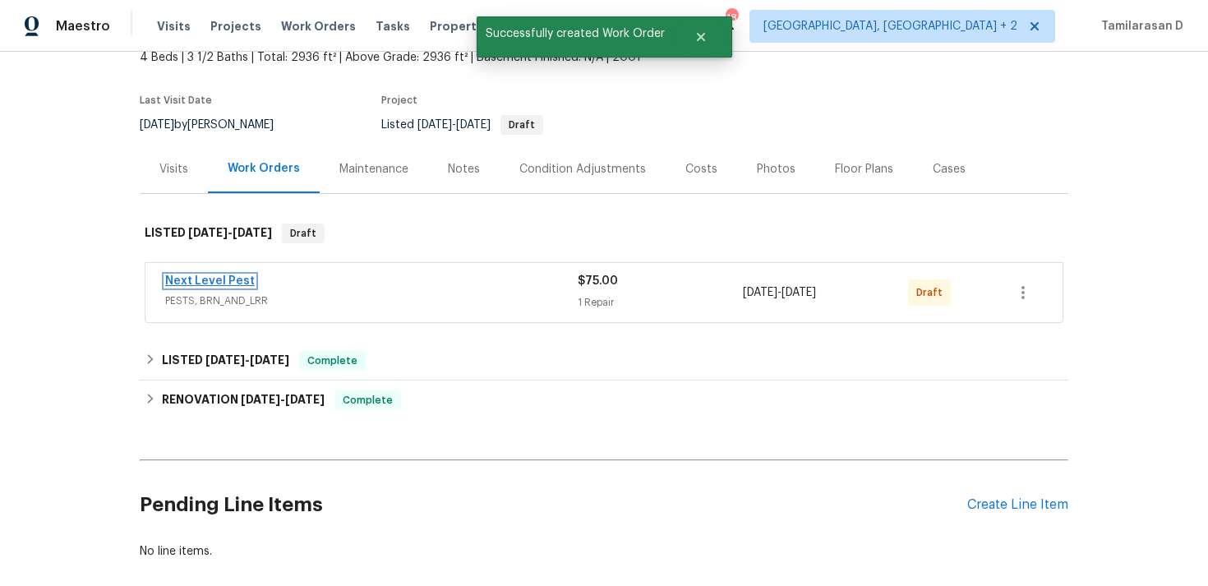
click at [214, 278] on link "Next Level Pest" at bounding box center [210, 281] width 90 height 12
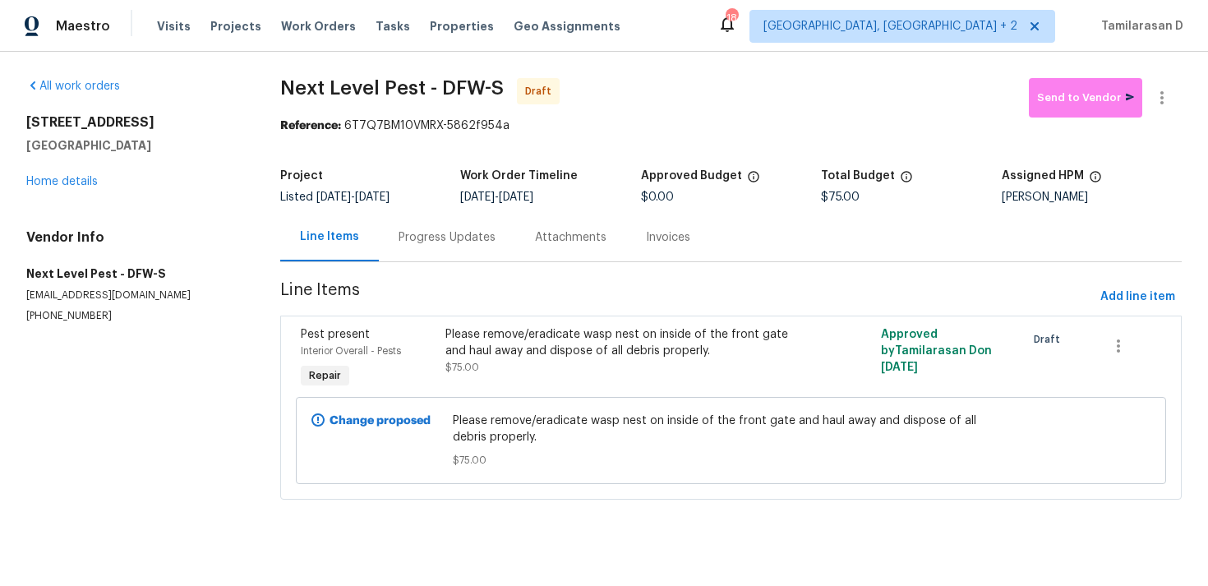
click at [450, 242] on div "Progress Updates" at bounding box center [447, 237] width 97 height 16
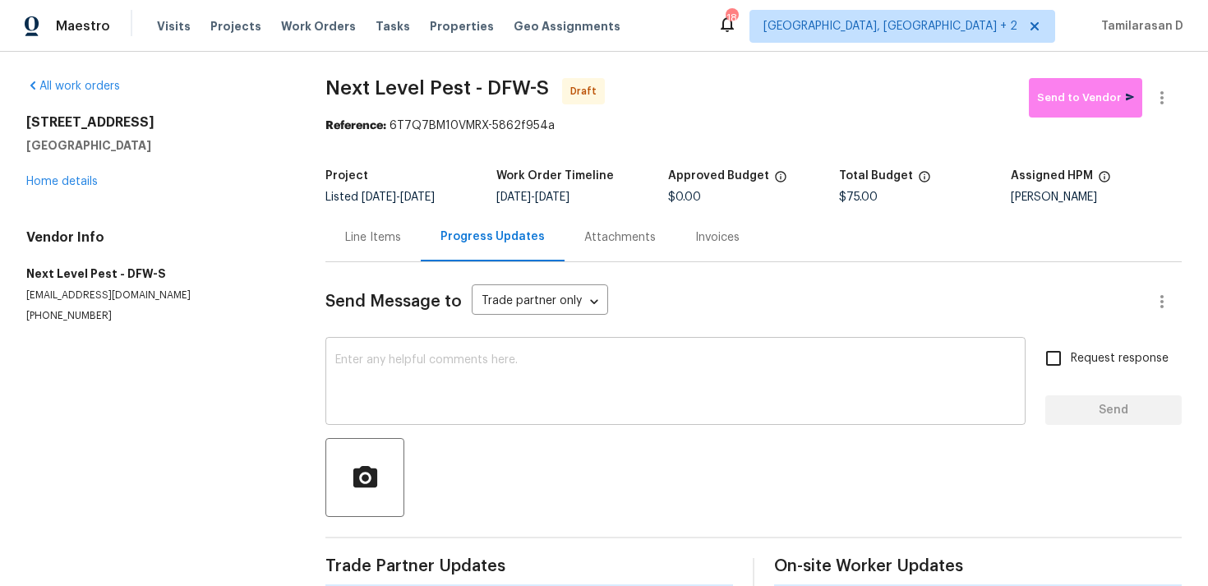
click at [436, 356] on textarea at bounding box center [675, 383] width 680 height 58
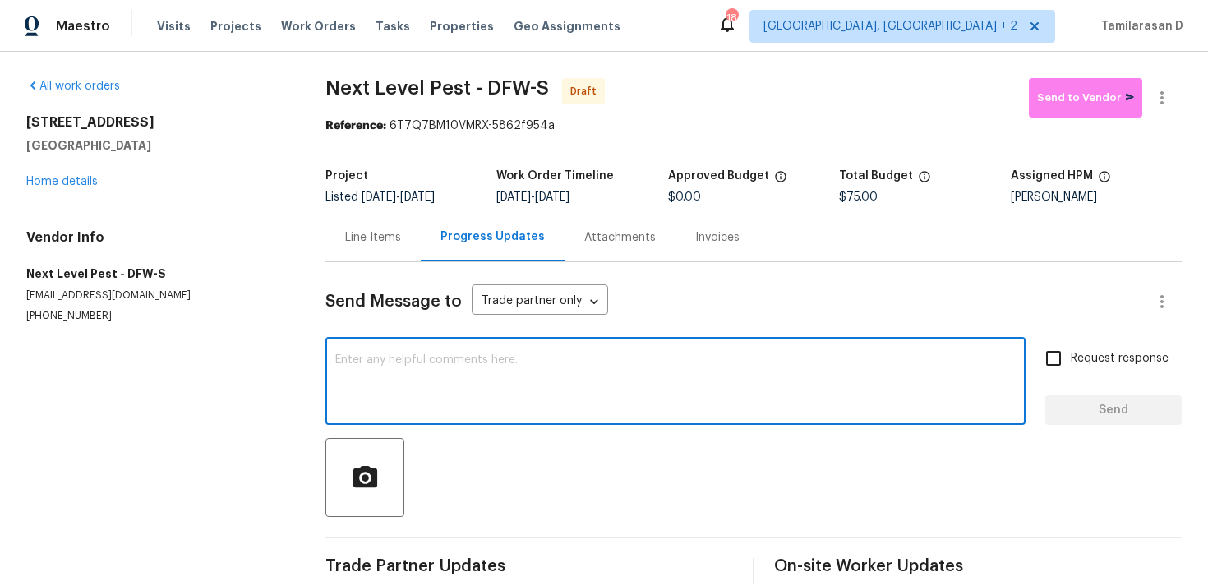
paste textarea "Hey, this is Tamil from Opendoor. I’m confirming you received the WO for the pr…"
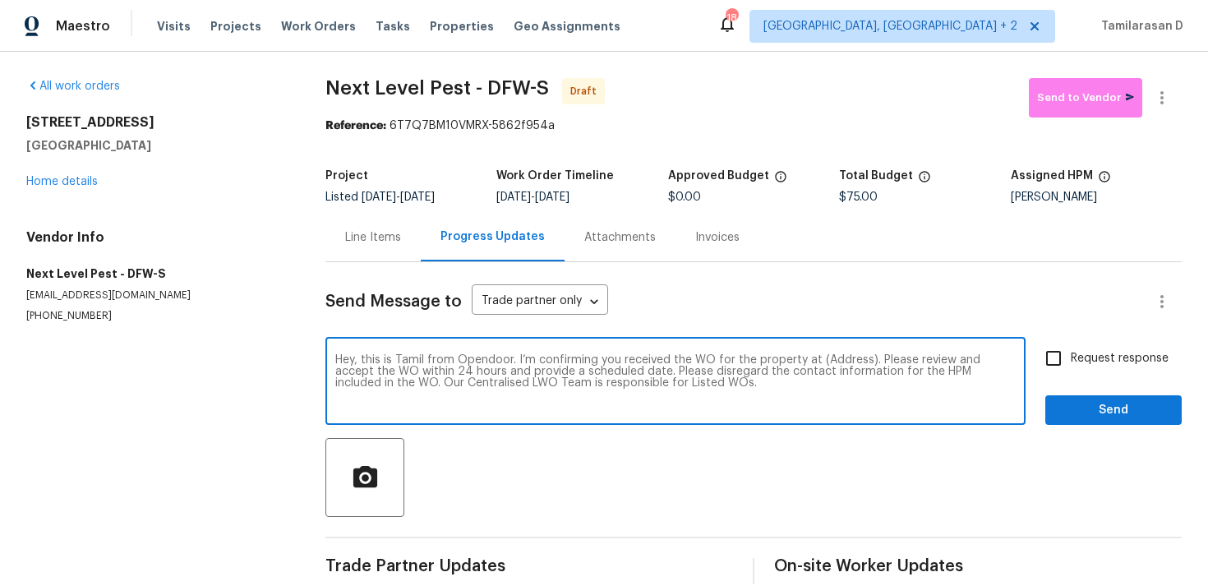
click at [832, 357] on textarea "Hey, this is Tamil from Opendoor. I’m confirming you received the WO for the pr…" at bounding box center [675, 383] width 680 height 58
paste textarea "5413 Mohawk Ct, The Colony, TX 75056"
type textarea "Hey, this is Tamil from Opendoor. I’m confirming you received the WO for the pr…"
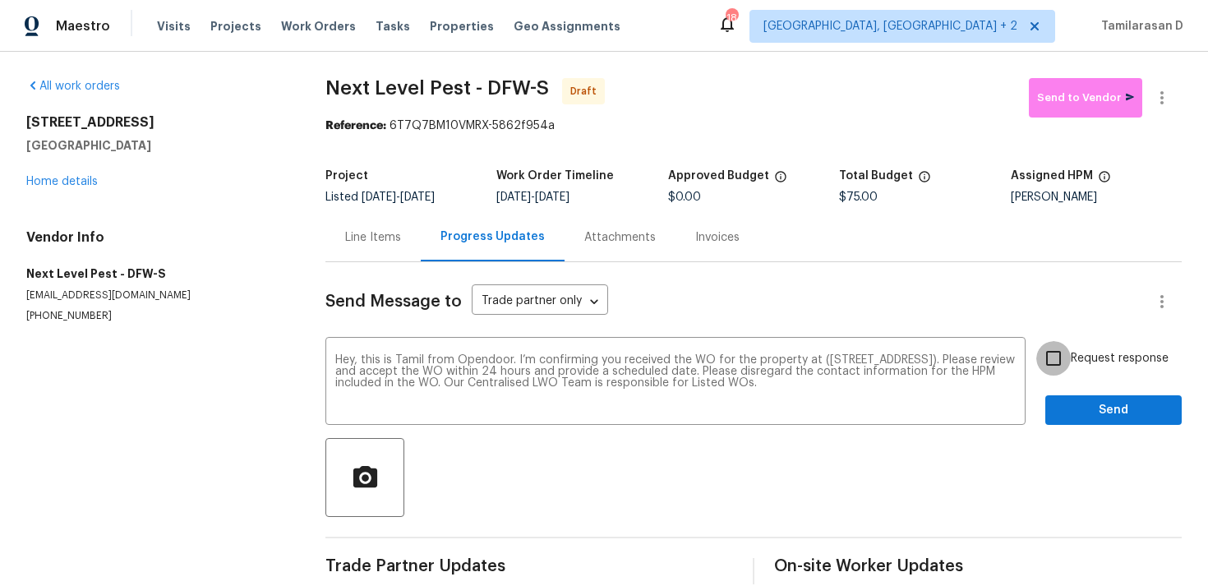
click at [1062, 357] on input "Request response" at bounding box center [1053, 358] width 35 height 35
checkbox input "true"
click at [1075, 409] on span "Send" at bounding box center [1113, 410] width 110 height 21
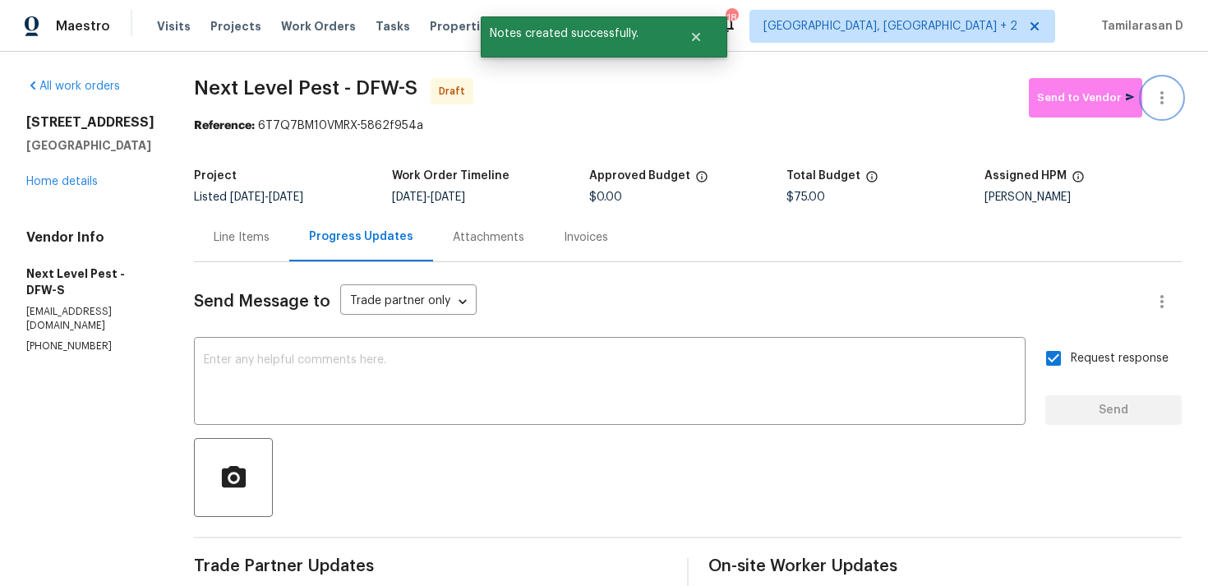
click at [1164, 90] on icon "button" at bounding box center [1162, 98] width 20 height 20
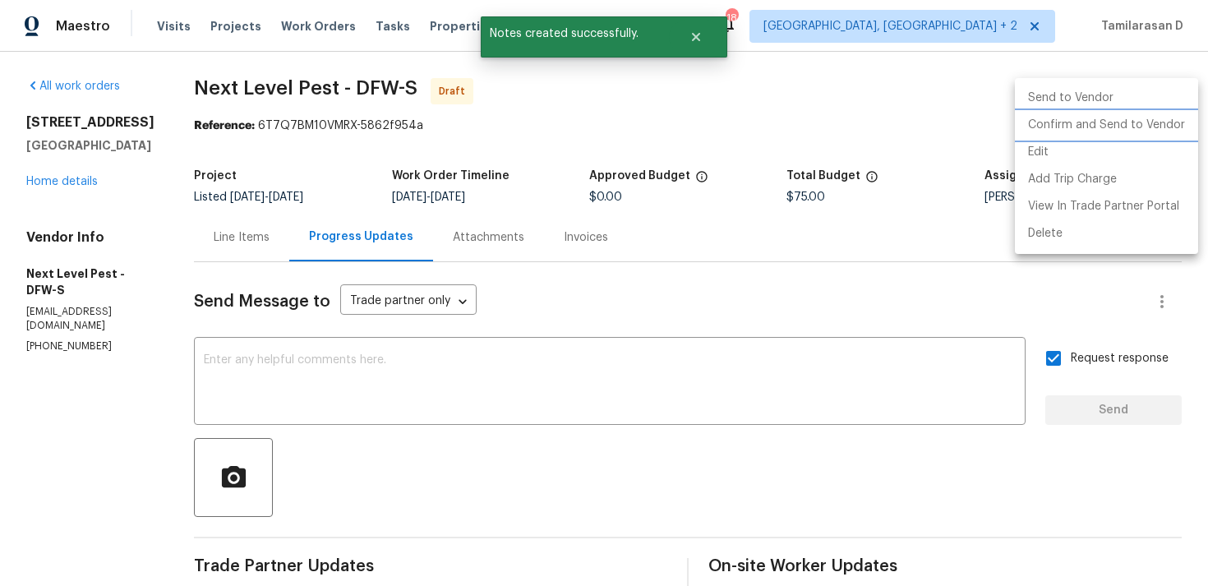
click at [1086, 122] on li "Confirm and Send to Vendor" at bounding box center [1106, 125] width 183 height 27
click at [825, 128] on div at bounding box center [604, 293] width 1208 height 586
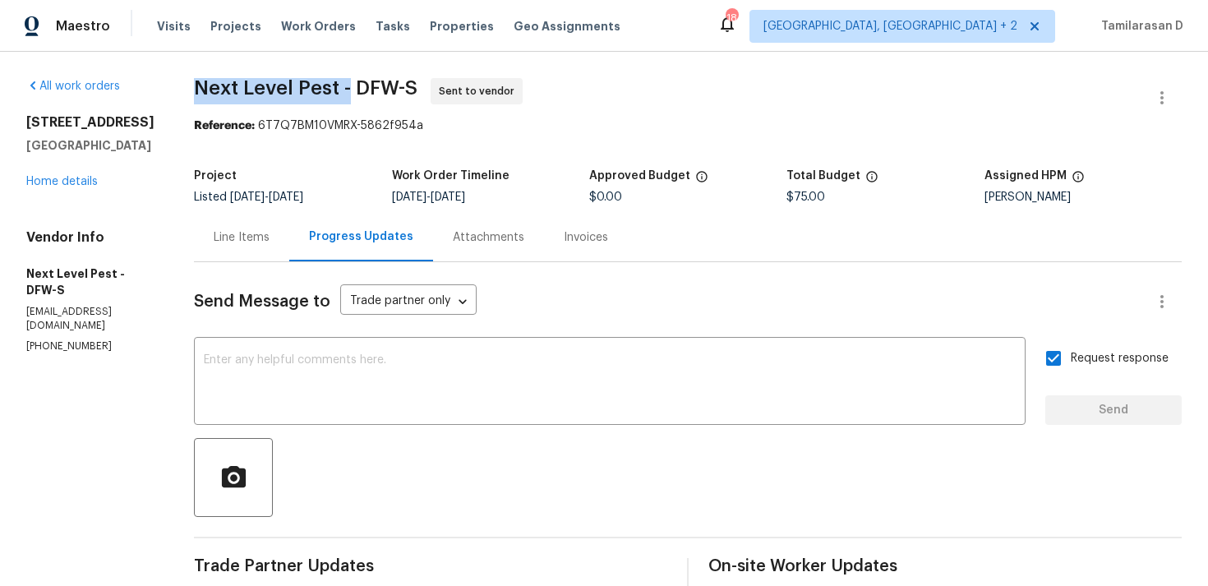
drag, startPoint x: 191, startPoint y: 86, endPoint x: 341, endPoint y: 86, distance: 150.4
click at [341, 86] on span "Next Level Pest - DFW-S" at bounding box center [306, 88] width 224 height 20
copy span "Next Level Pest -"
click at [226, 113] on span "Next Level Pest - DFW-S Sent to vendor" at bounding box center [668, 97] width 948 height 39
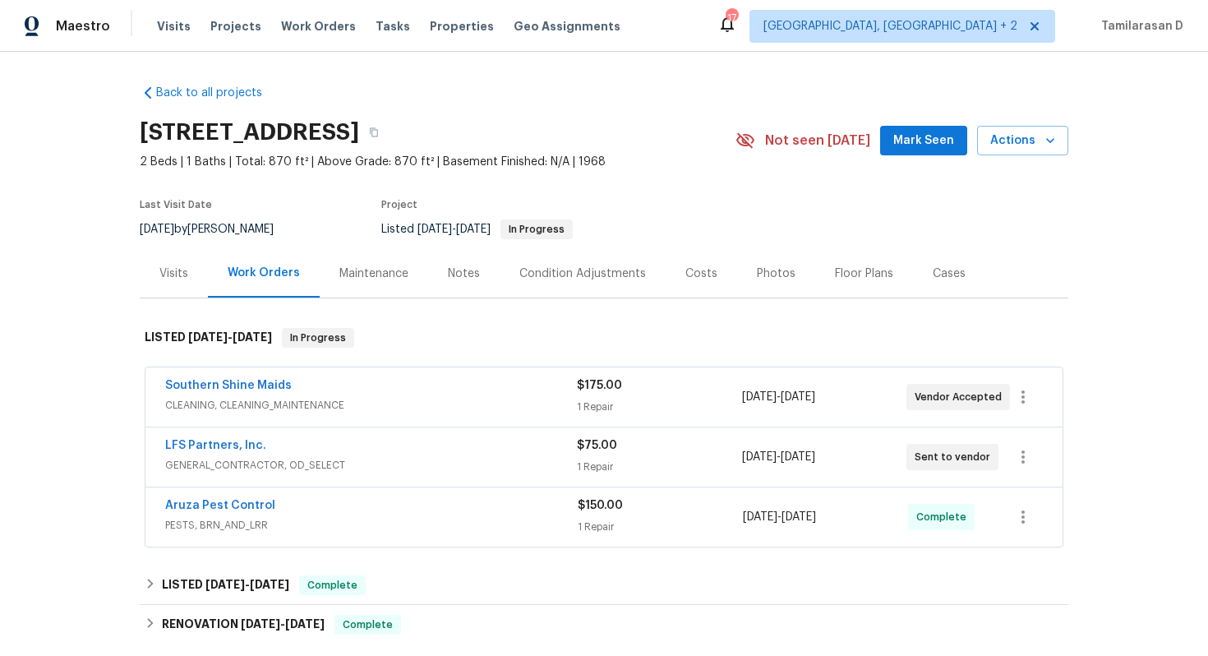
click at [189, 279] on div "Visits" at bounding box center [174, 273] width 68 height 48
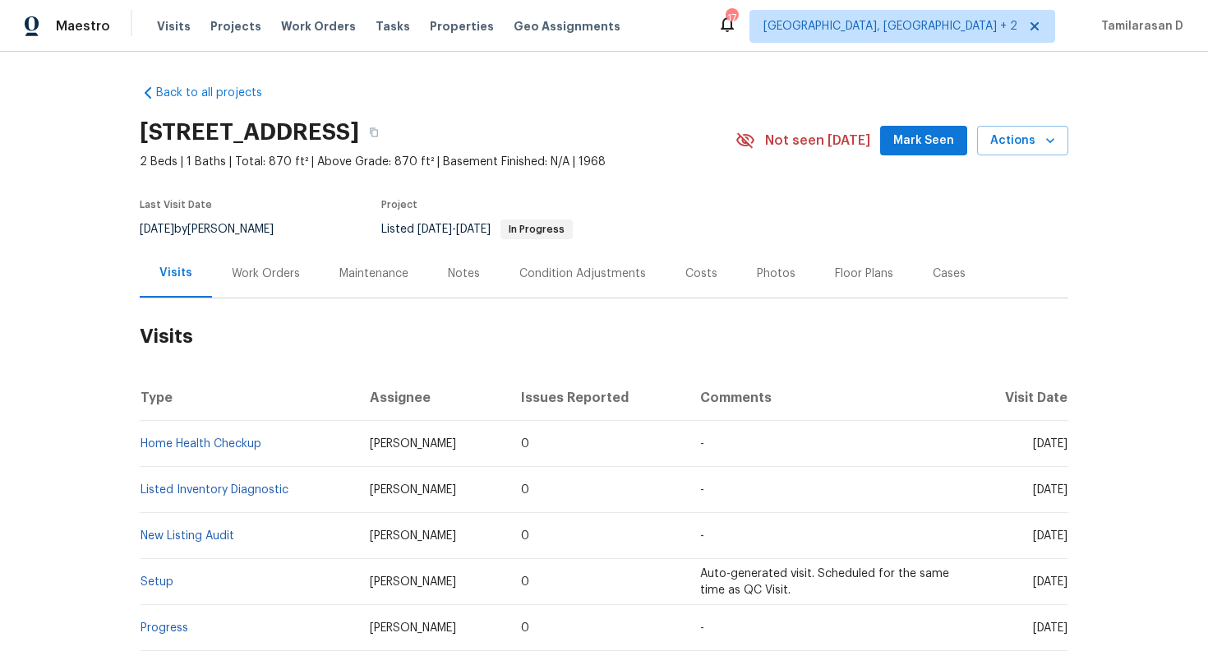
click at [1029, 158] on div "[STREET_ADDRESS] 2 Beds | 1 Baths | Total: 870 ft² | Above Grade: 870 ft² | Bas…" at bounding box center [604, 140] width 929 height 59
click at [1014, 152] on button "Actions" at bounding box center [1022, 141] width 91 height 30
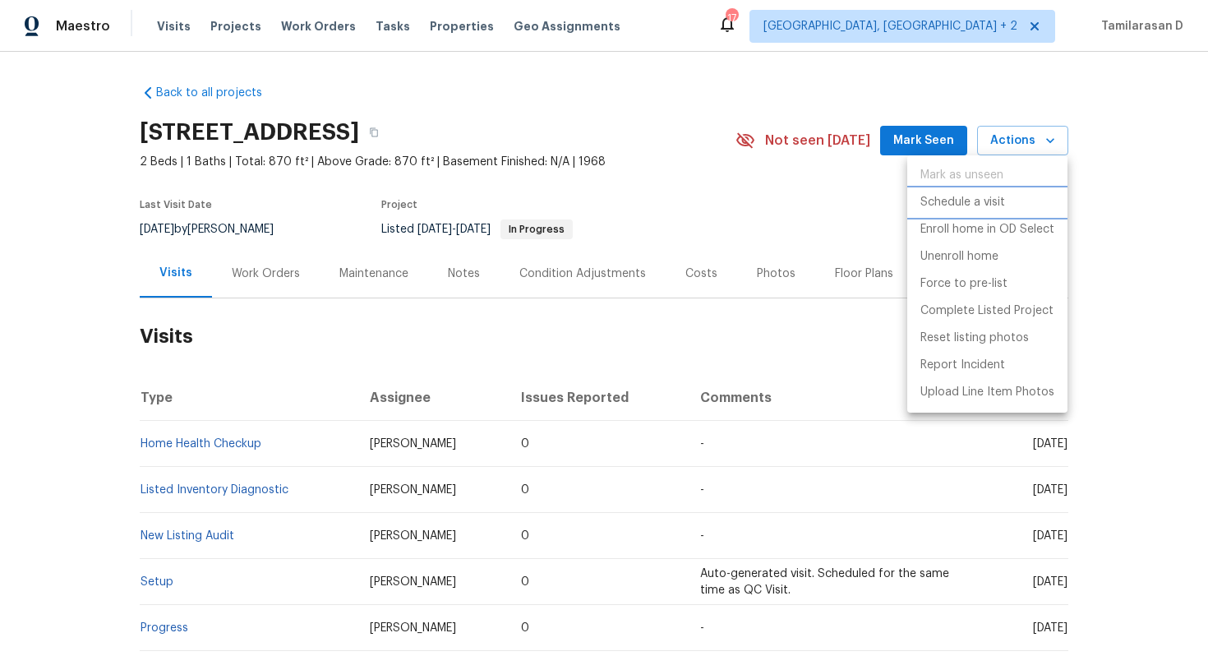
click at [974, 213] on li "Schedule a visit" at bounding box center [987, 202] width 160 height 27
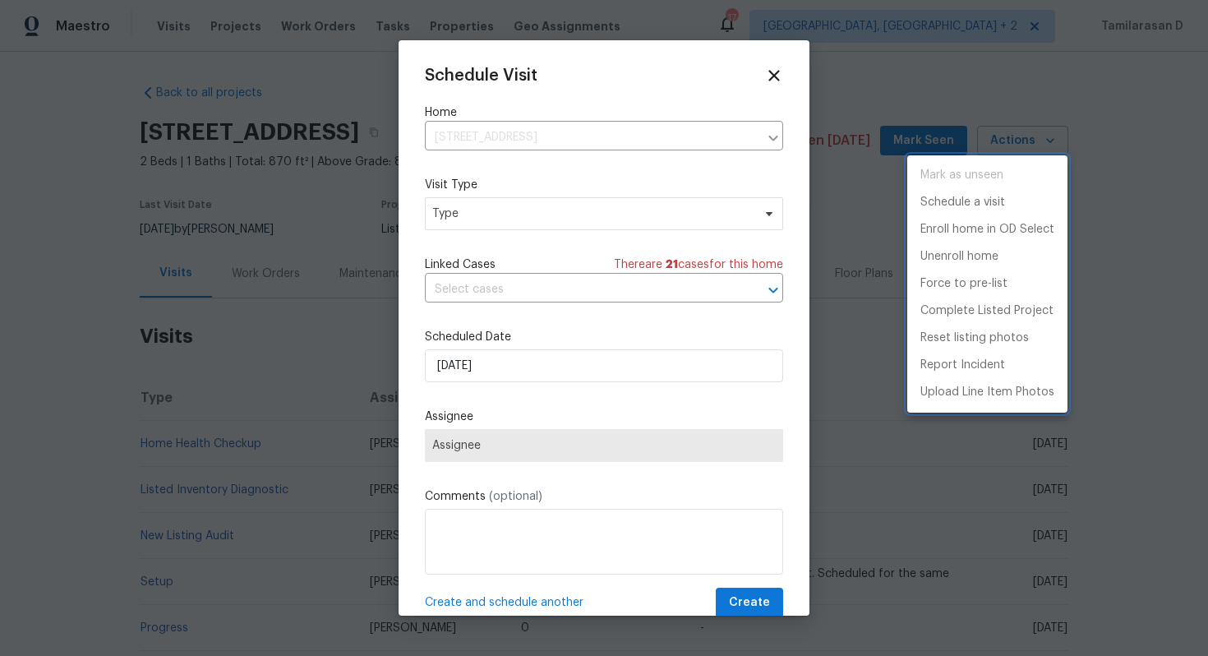
click at [478, 293] on div at bounding box center [604, 328] width 1208 height 656
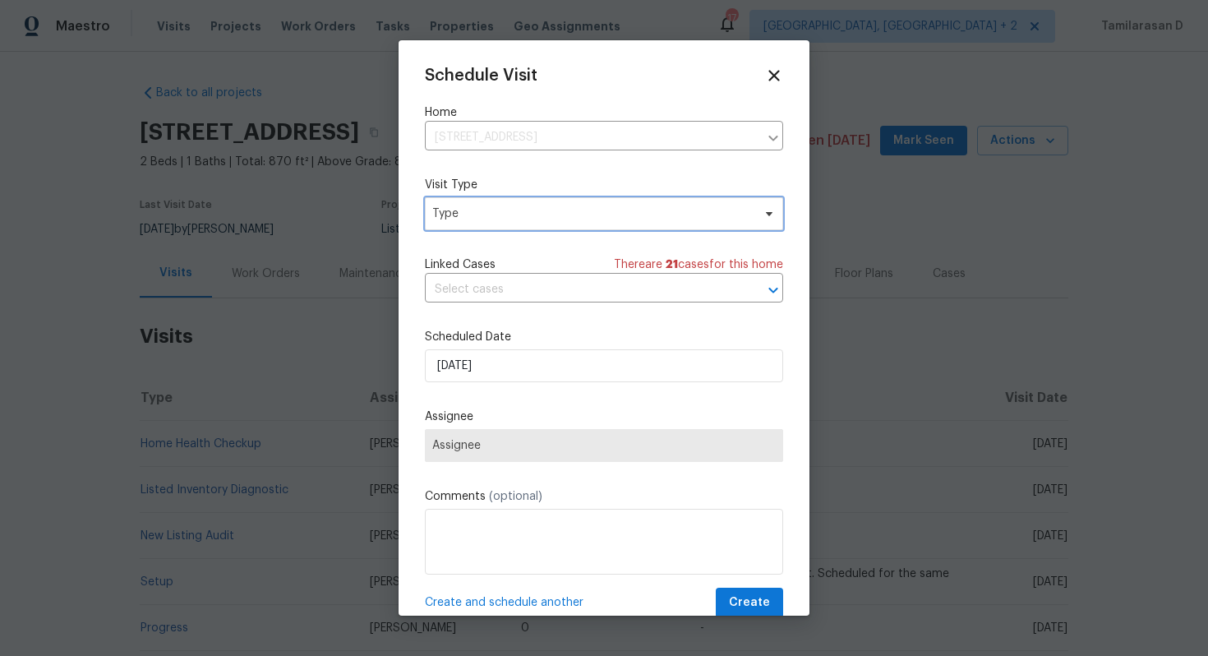
click at [467, 216] on span "Type" at bounding box center [592, 213] width 320 height 16
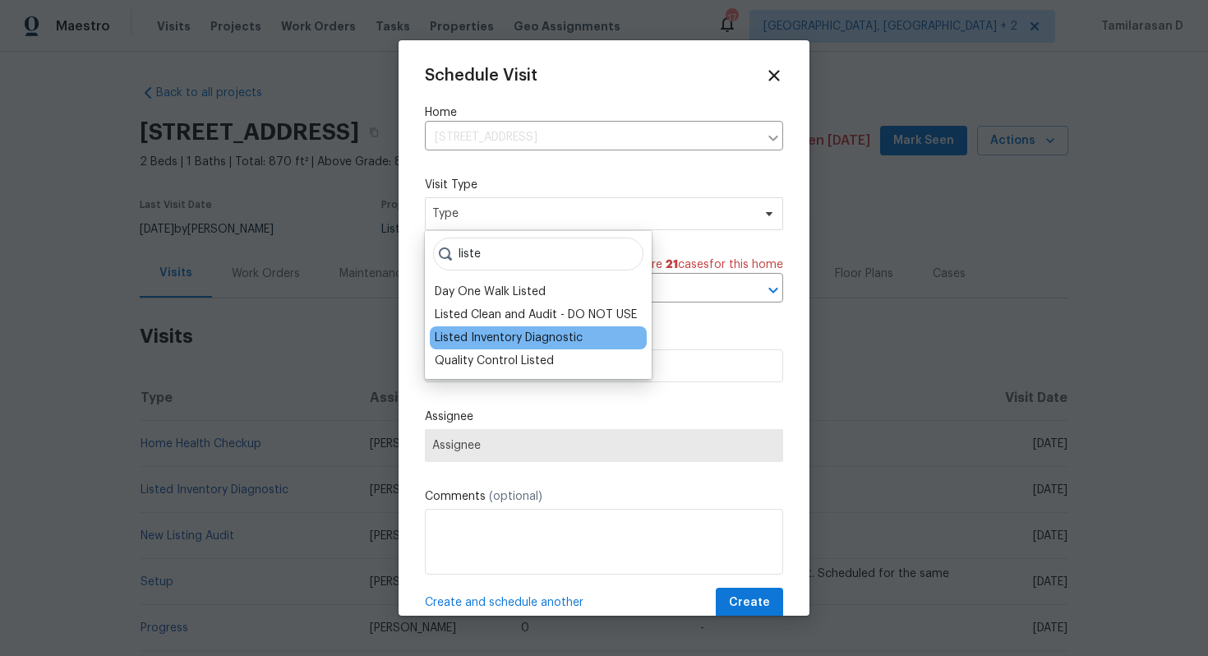
type input "liste"
click at [491, 334] on div "Listed Inventory Diagnostic" at bounding box center [509, 338] width 148 height 16
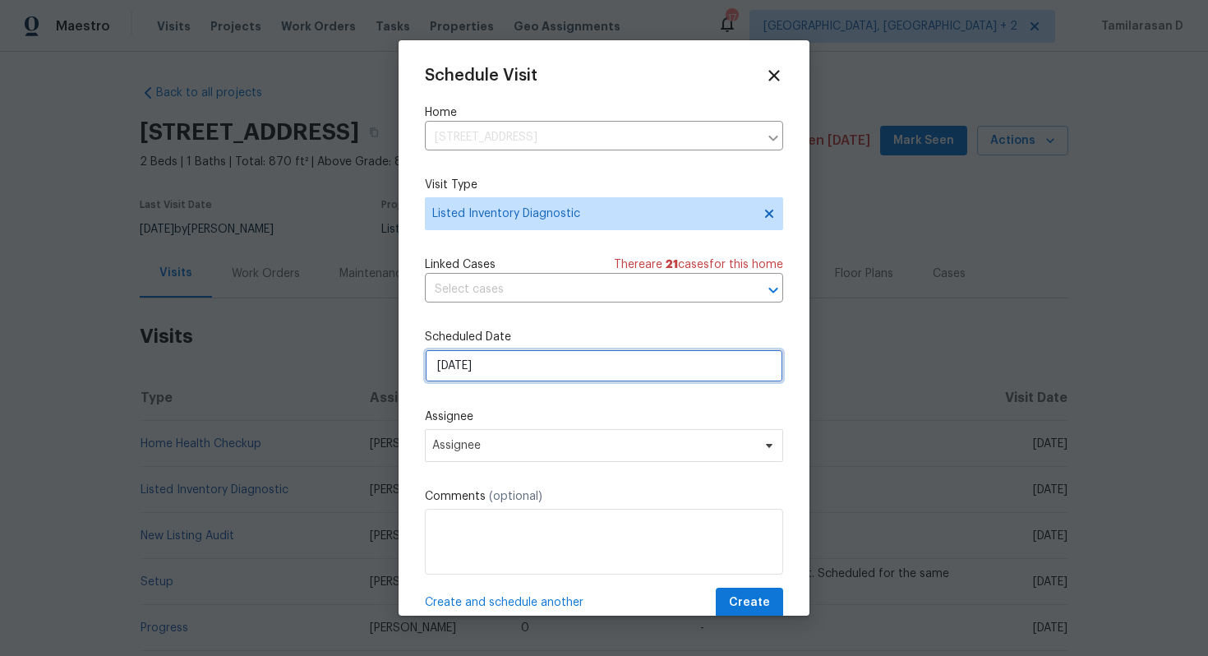
click at [488, 357] on input "19/08/2025" at bounding box center [604, 365] width 358 height 33
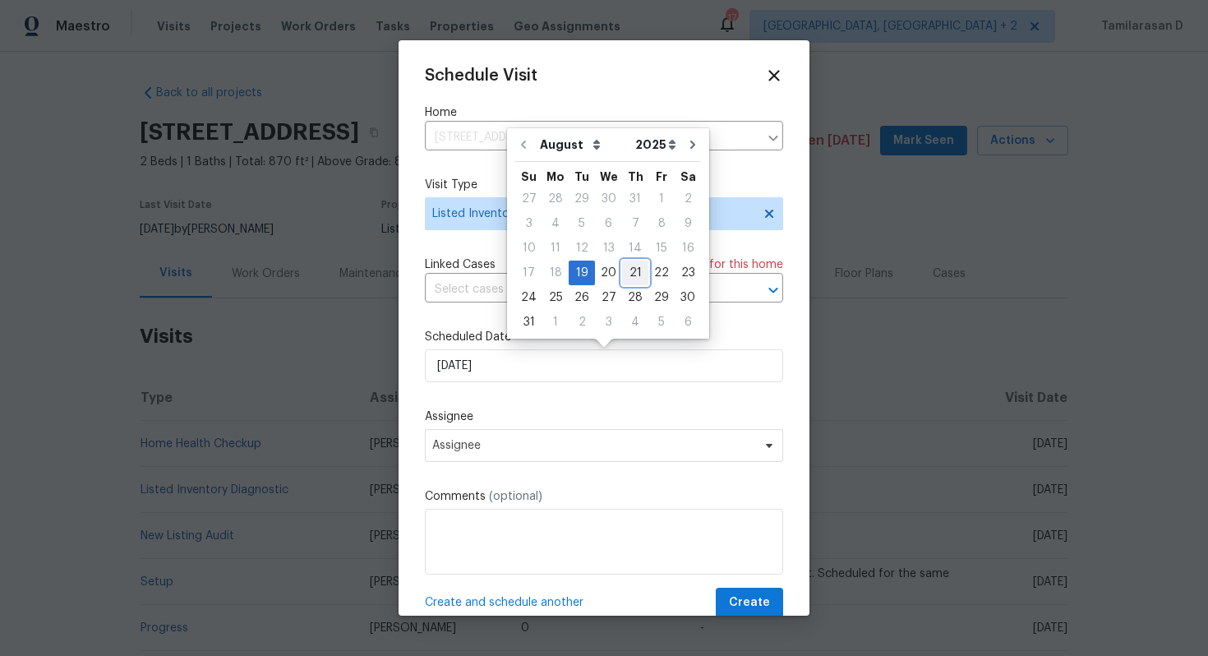
click at [634, 270] on div "21" at bounding box center [635, 272] width 26 height 23
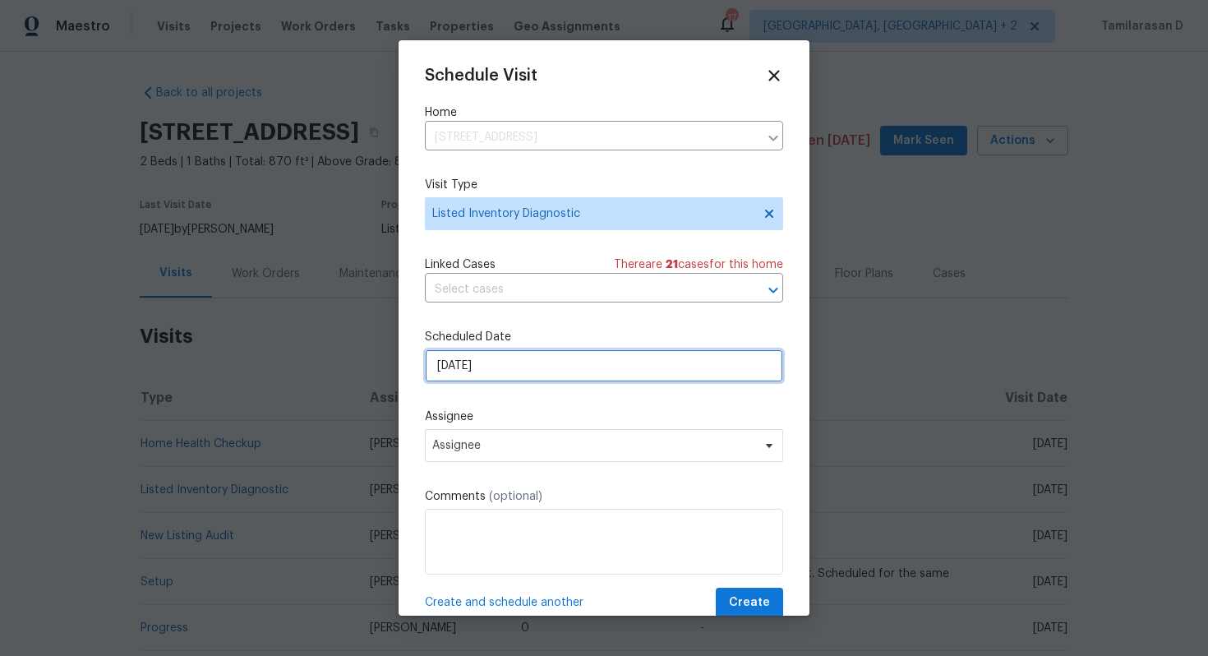
click at [512, 367] on input "21/08/2025" at bounding box center [604, 365] width 358 height 33
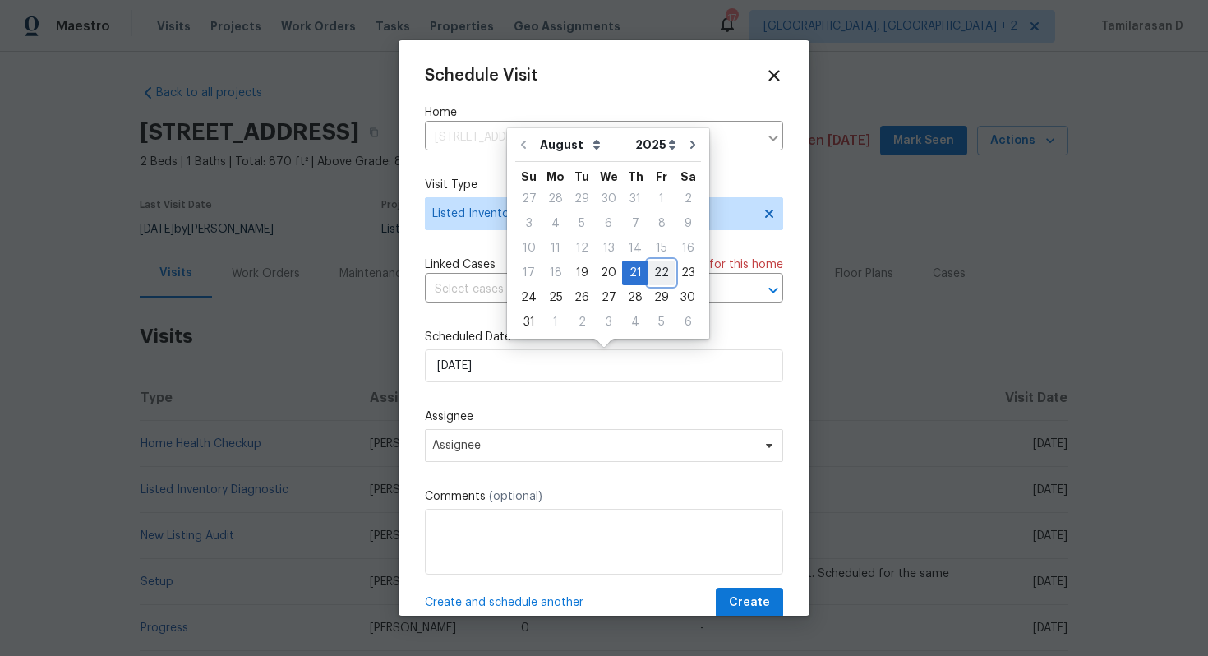
click at [648, 276] on div "22" at bounding box center [661, 272] width 26 height 23
type input "22/08/2025"
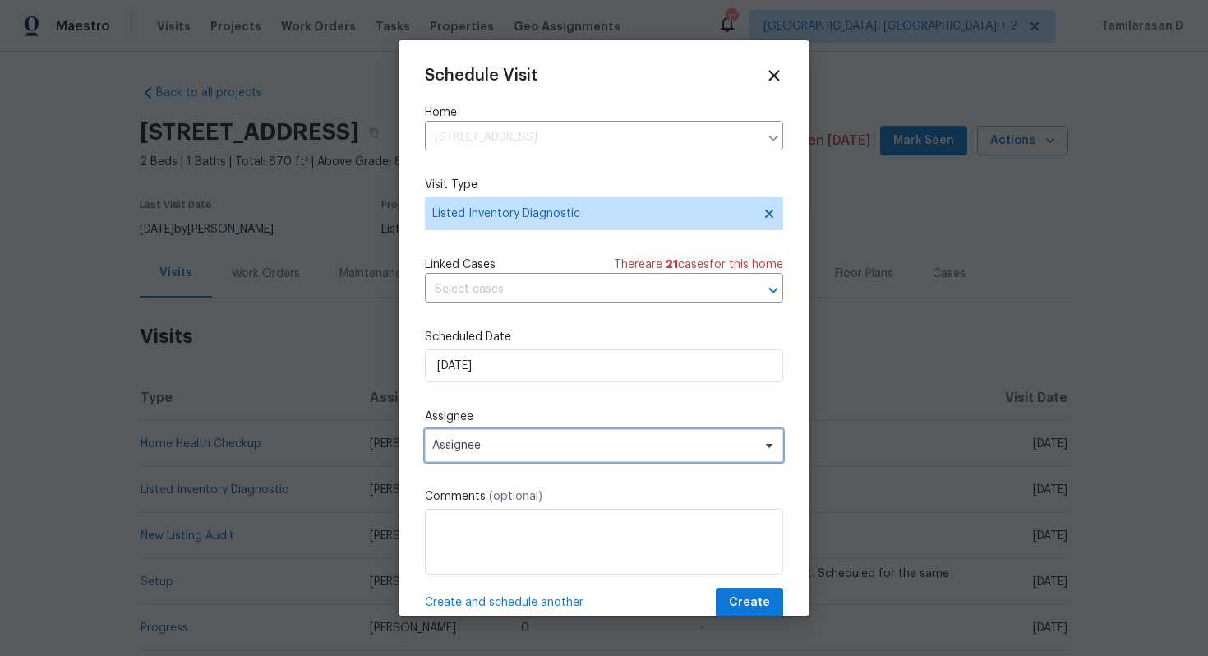
click at [456, 436] on span "Assignee" at bounding box center [604, 445] width 358 height 33
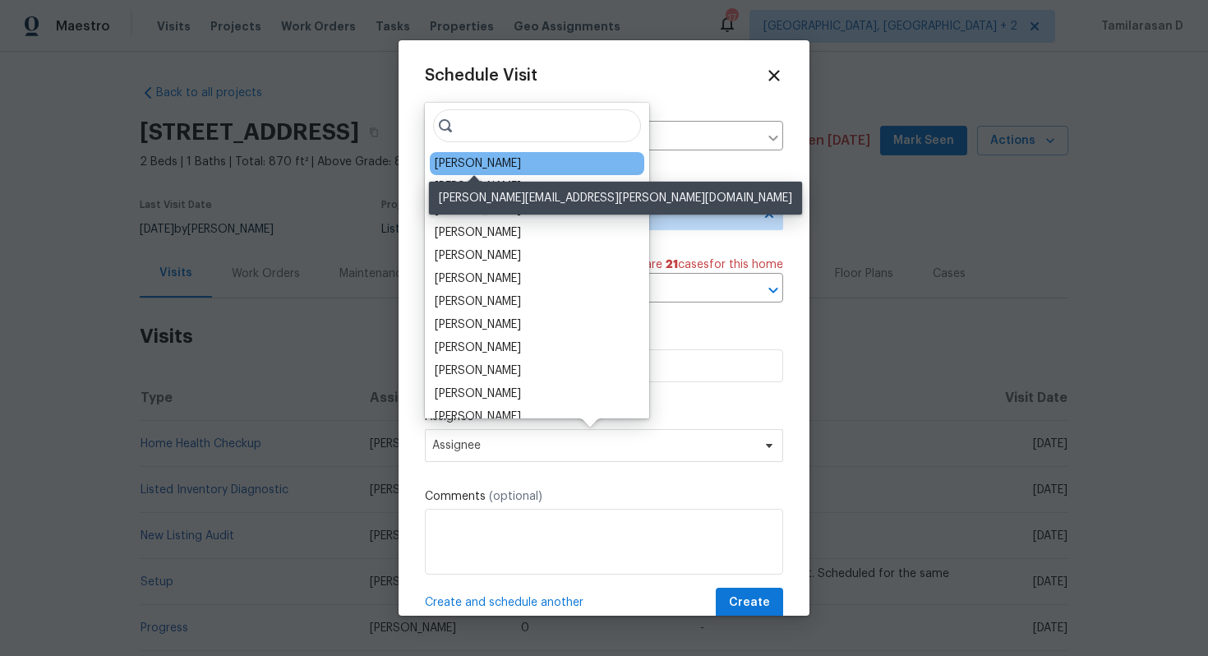
click at [476, 161] on div "William Bynum" at bounding box center [478, 163] width 86 height 16
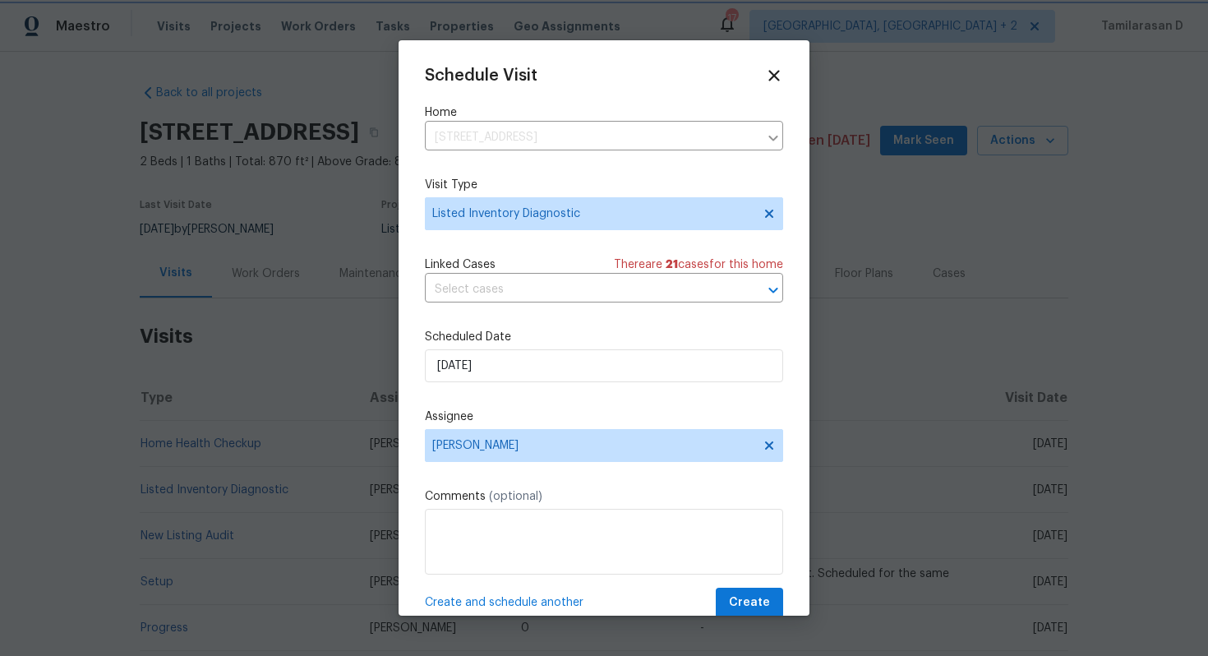
scroll to position [30, 0]
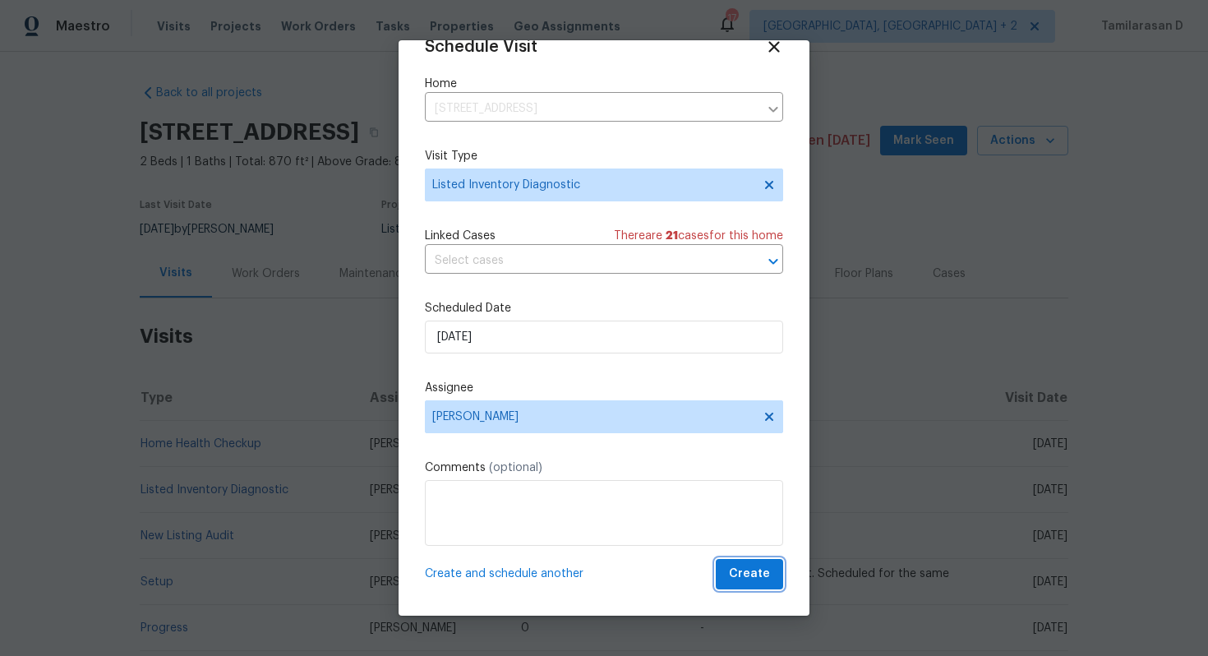
click at [748, 566] on span "Create" at bounding box center [749, 574] width 41 height 21
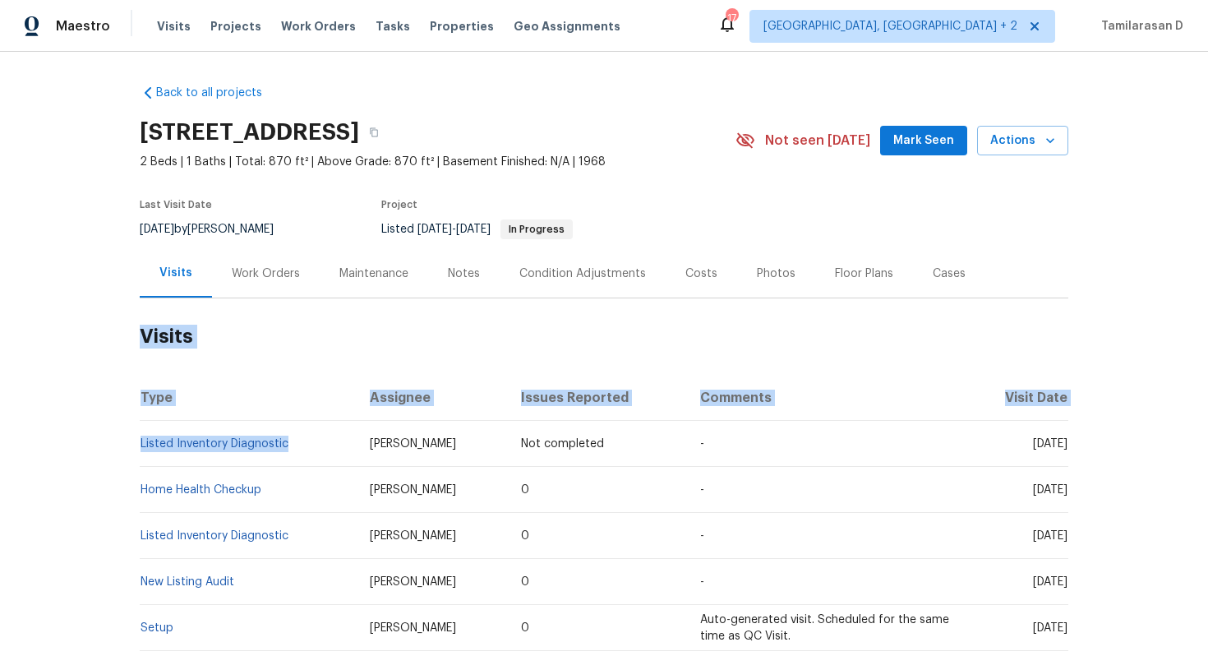
drag, startPoint x: 297, startPoint y: 442, endPoint x: 139, endPoint y: 442, distance: 157.8
click at [139, 442] on div "Back to all projects 308 Piedmont Ave, Taylors, SC 29687 2 Beds | 1 Baths | Tot…" at bounding box center [604, 354] width 1208 height 604
click at [231, 357] on h2 "Visits" at bounding box center [604, 336] width 929 height 76
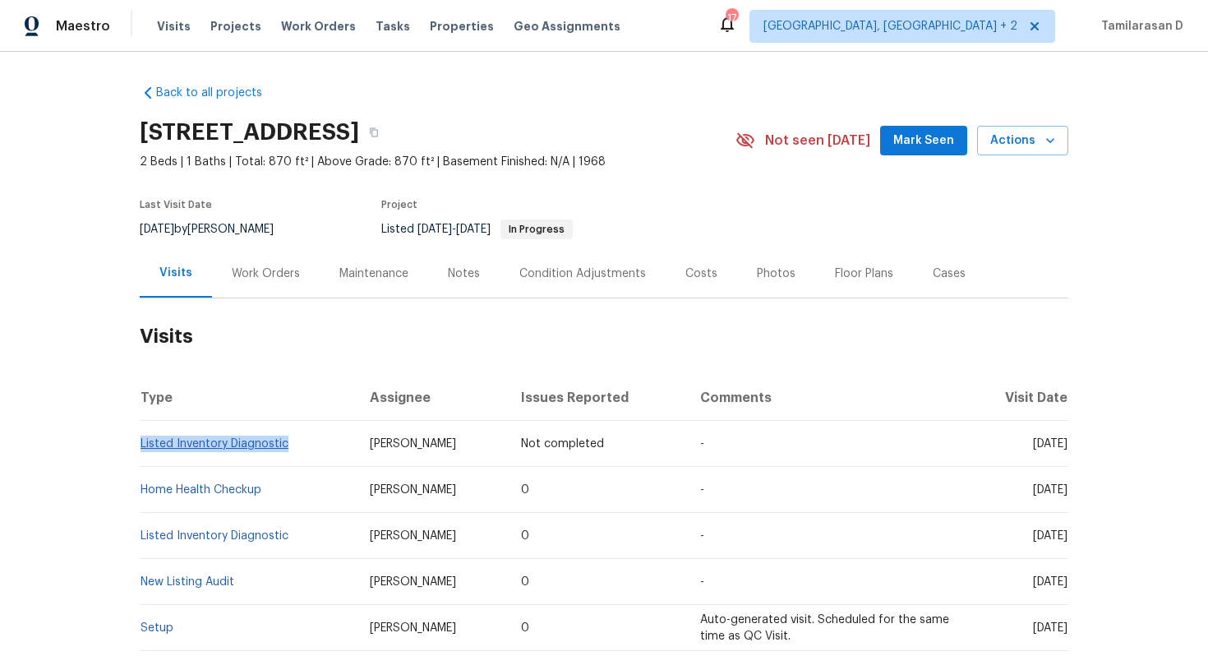
drag, startPoint x: 290, startPoint y: 446, endPoint x: 141, endPoint y: 446, distance: 148.7
click at [141, 446] on td "Listed Inventory Diagnostic" at bounding box center [248, 444] width 217 height 46
copy link "Listed Inventory Diagnostic"
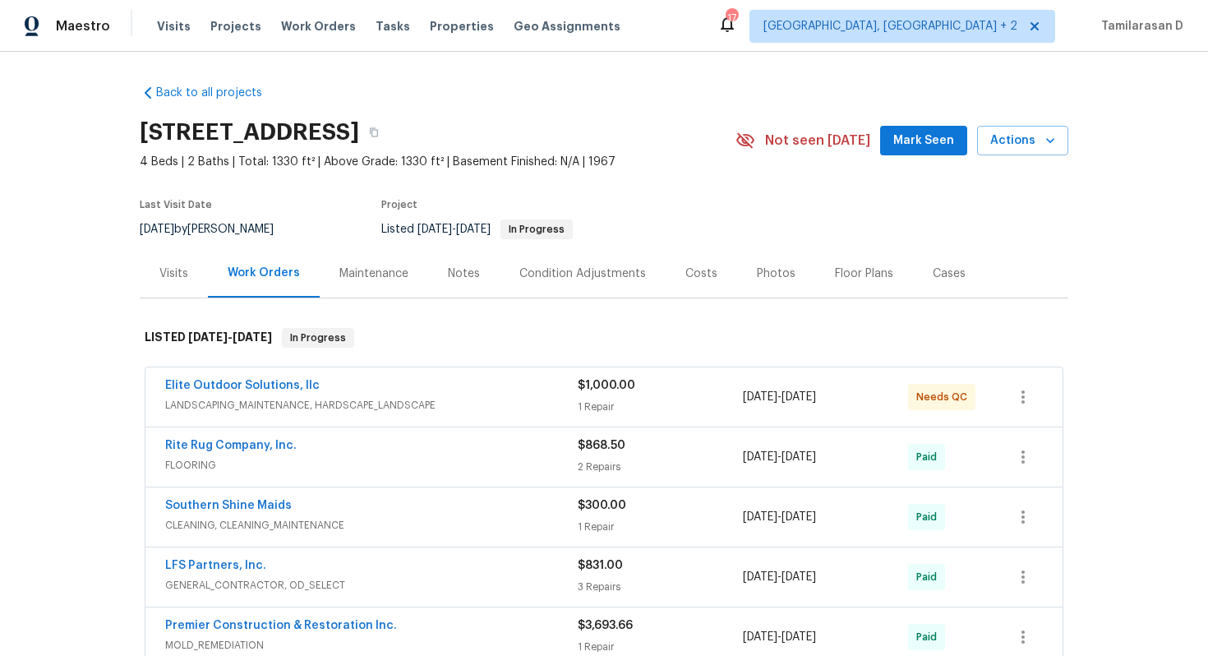
click at [200, 260] on div "Visits" at bounding box center [174, 273] width 68 height 48
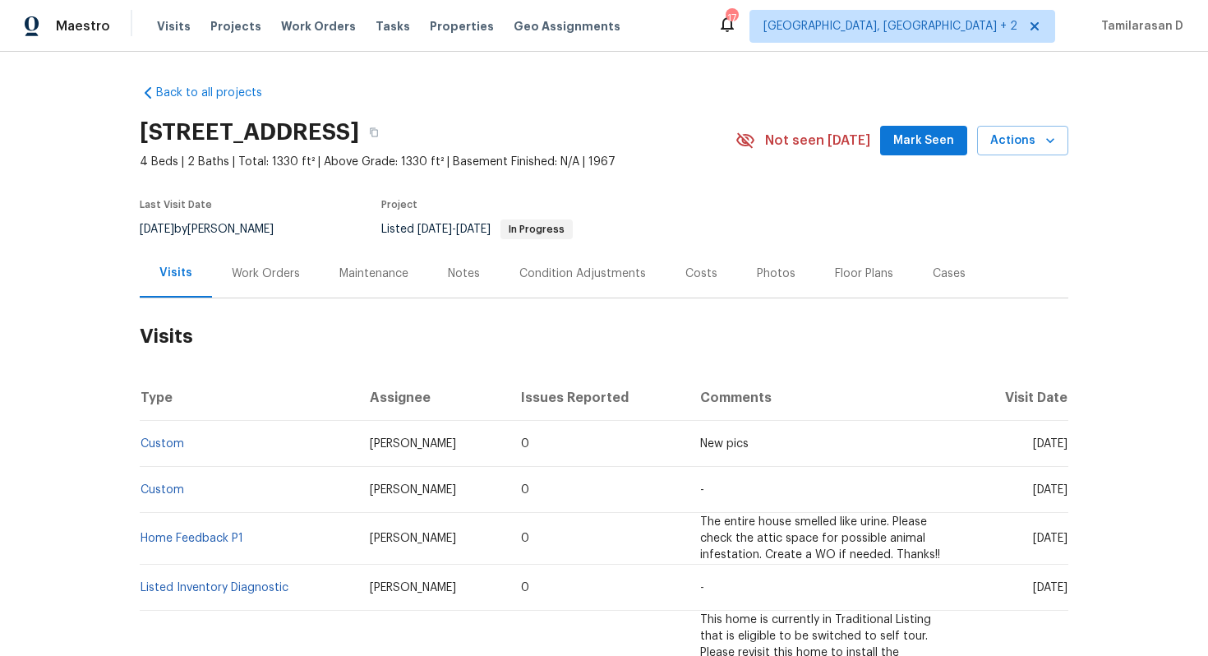
click at [1031, 156] on div "201 Gardenia Dr, Greenville, SC 29617 4 Beds | 2 Baths | Total: 1330 ft² | Abov…" at bounding box center [604, 140] width 929 height 59
click at [1037, 152] on button "Actions" at bounding box center [1022, 141] width 91 height 30
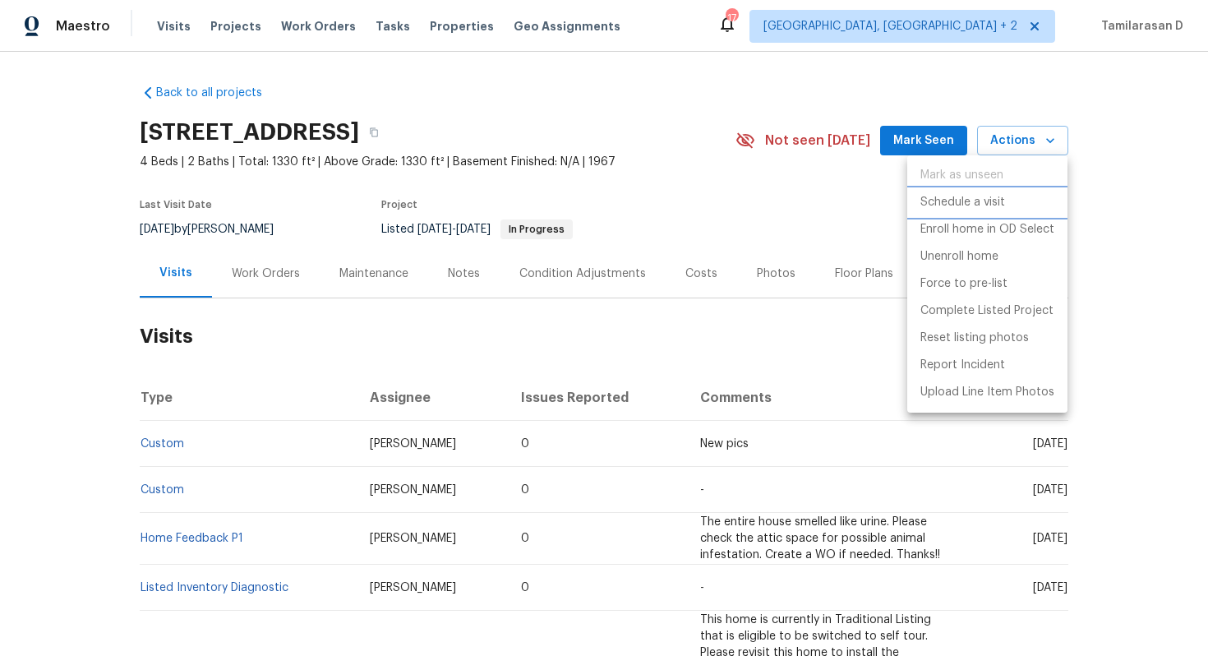
click at [985, 210] on p "Schedule a visit" at bounding box center [962, 202] width 85 height 17
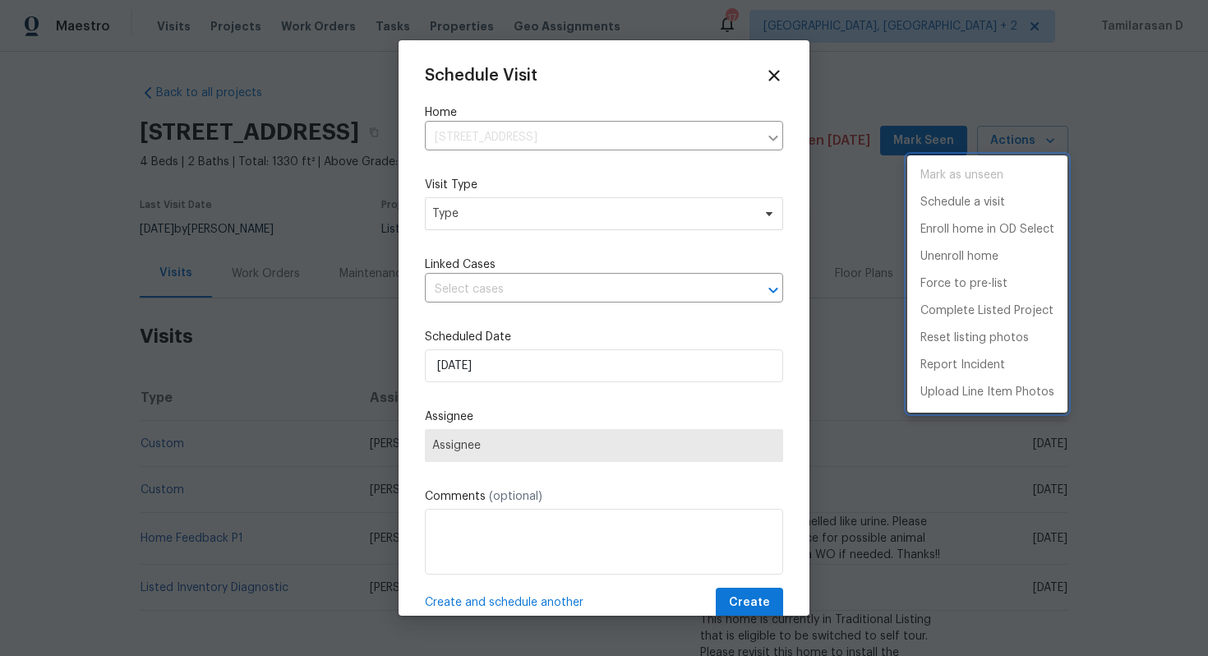
click at [506, 212] on div at bounding box center [604, 328] width 1208 height 656
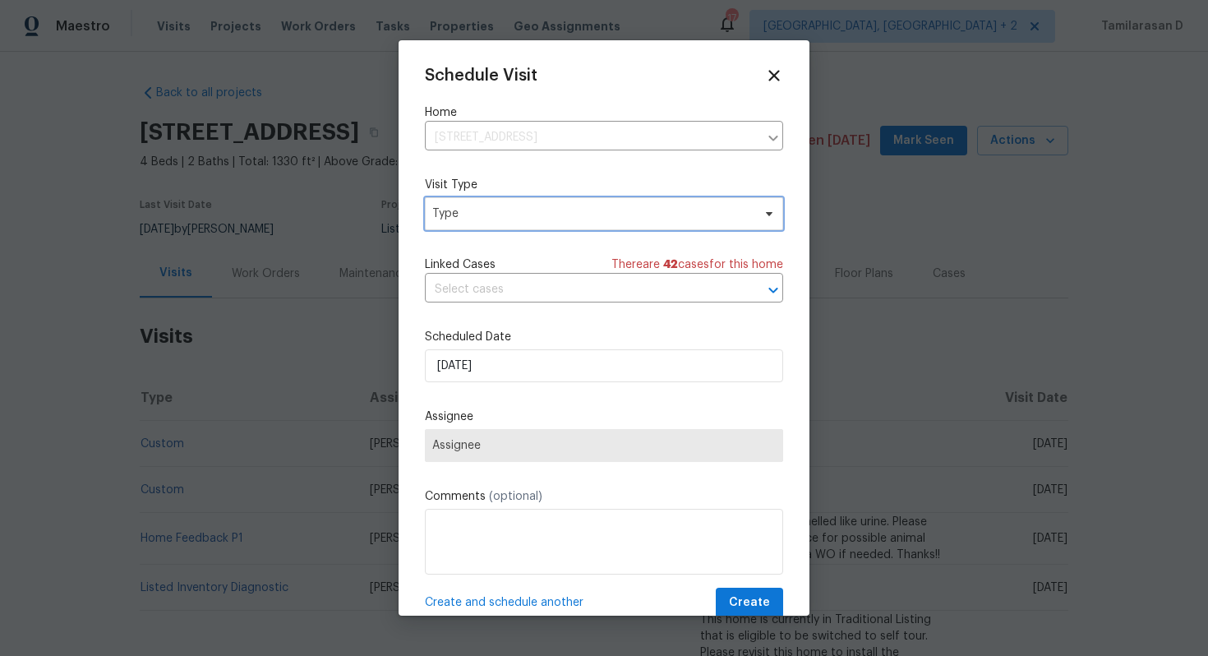
click at [506, 212] on span "Type" at bounding box center [592, 213] width 320 height 16
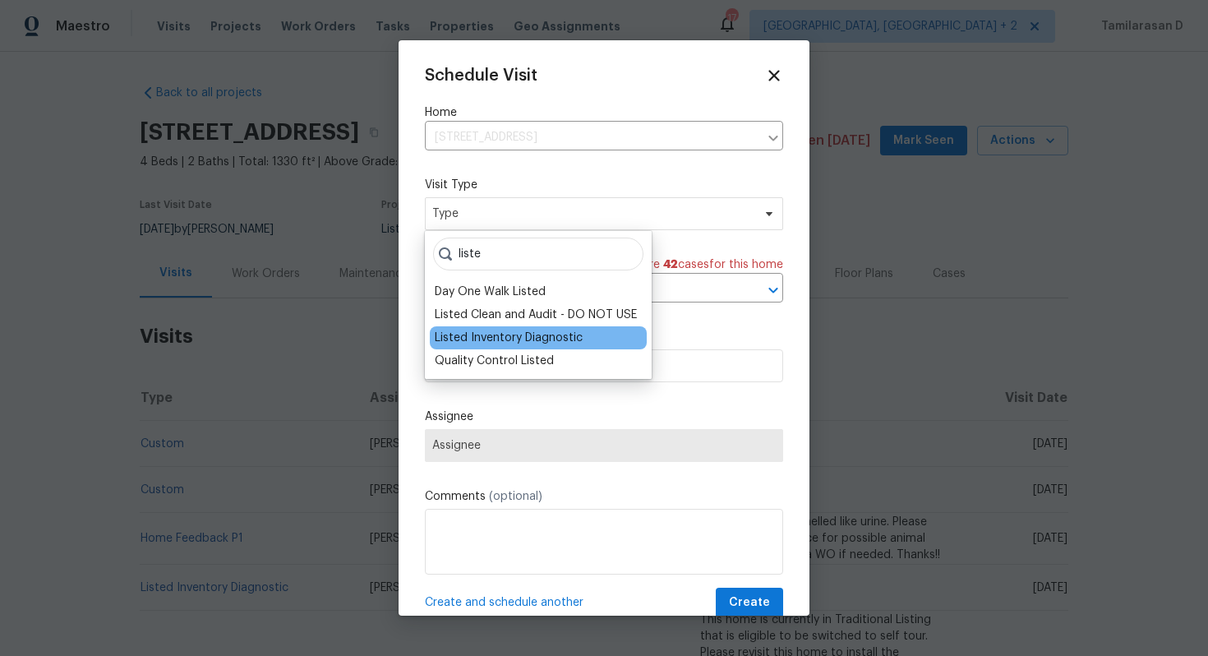
type input "liste"
click at [534, 332] on div "Listed Inventory Diagnostic" at bounding box center [509, 338] width 148 height 16
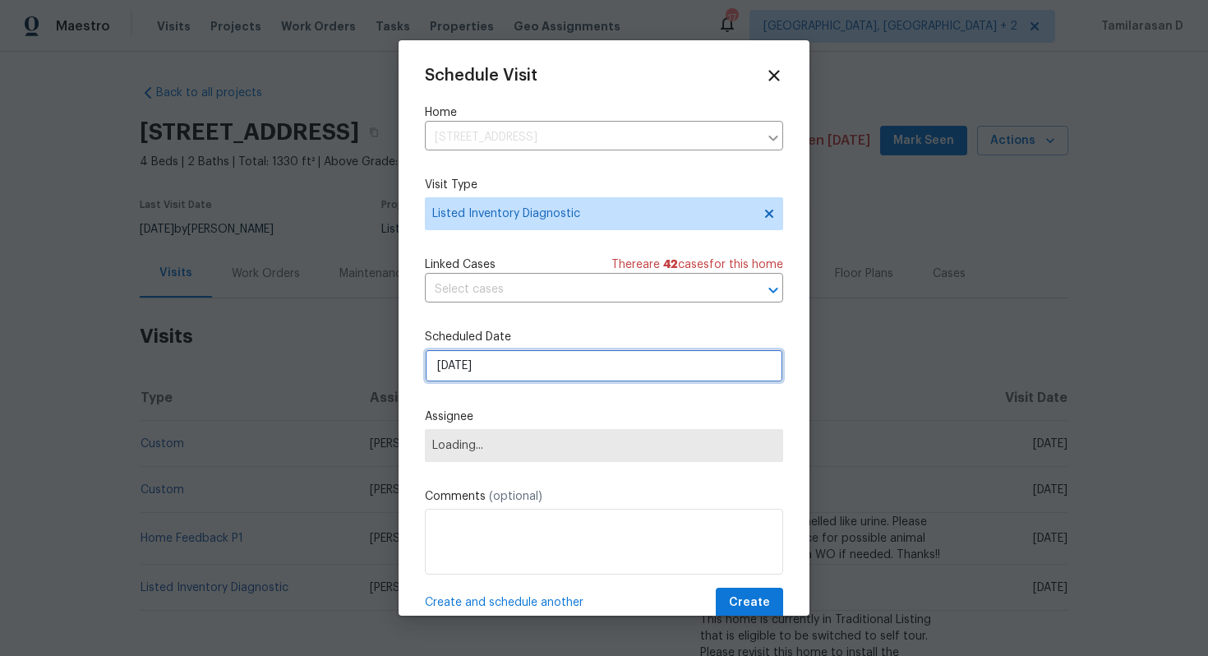
click at [486, 370] on input "19/08/2025" at bounding box center [604, 365] width 358 height 33
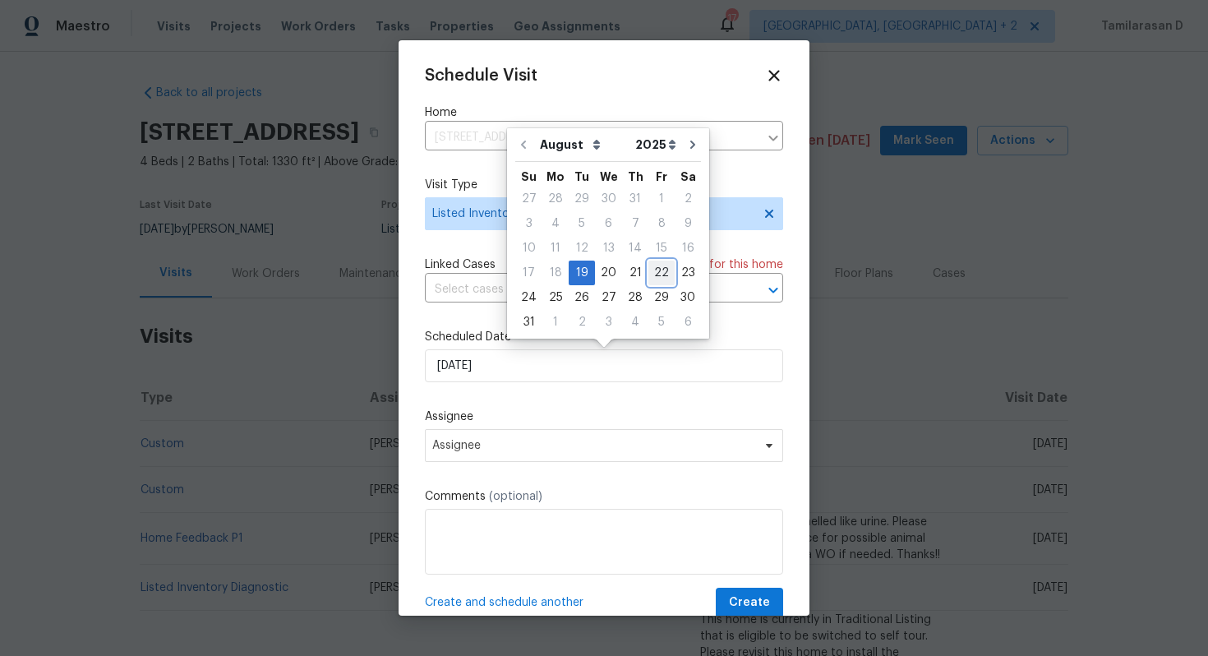
click at [657, 275] on div "22" at bounding box center [661, 272] width 26 height 23
type input "22/08/2025"
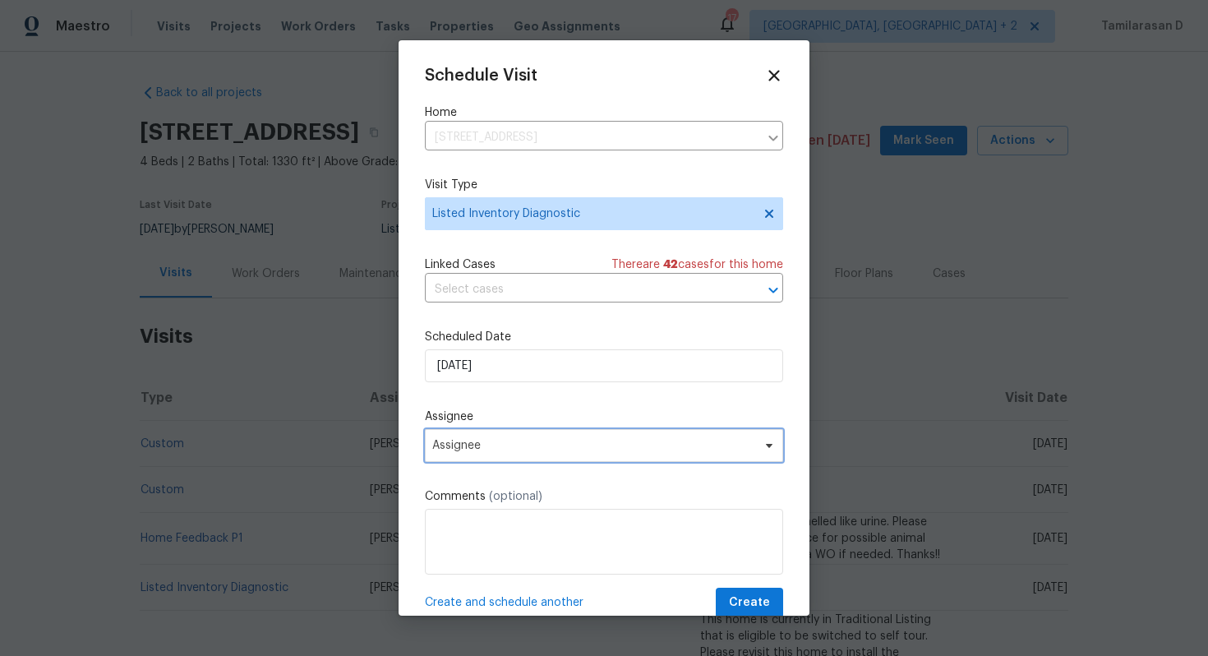
click at [468, 449] on span "Assignee" at bounding box center [593, 445] width 322 height 13
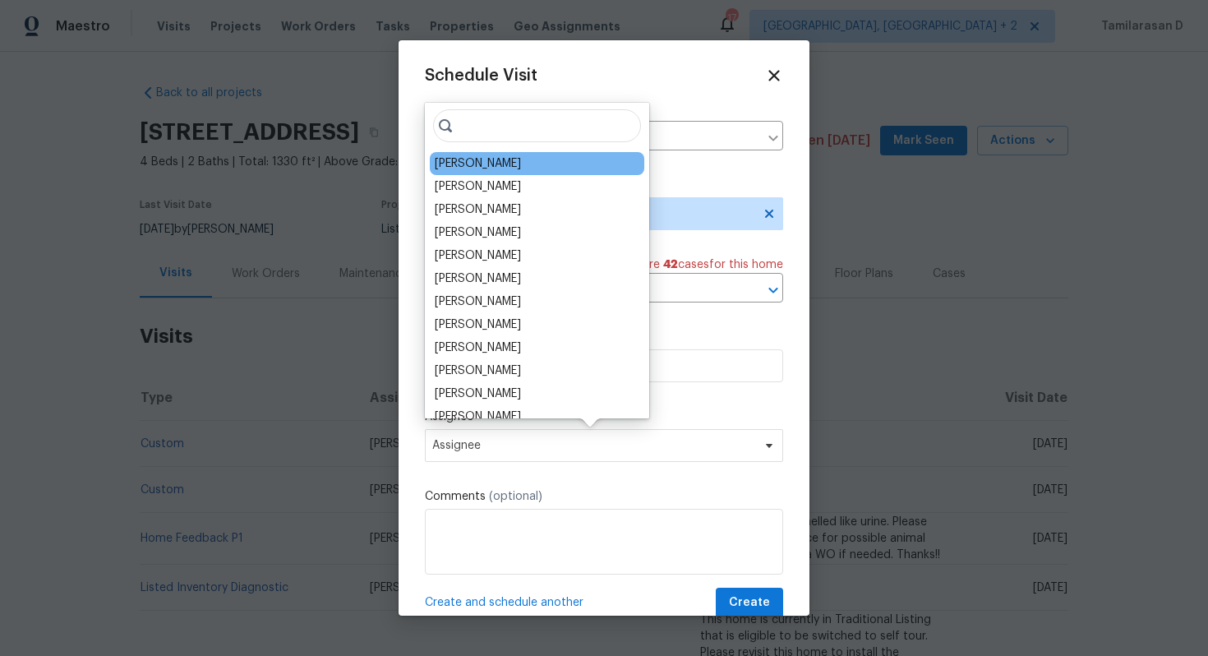
click at [500, 173] on div "William Bynum" at bounding box center [537, 163] width 214 height 23
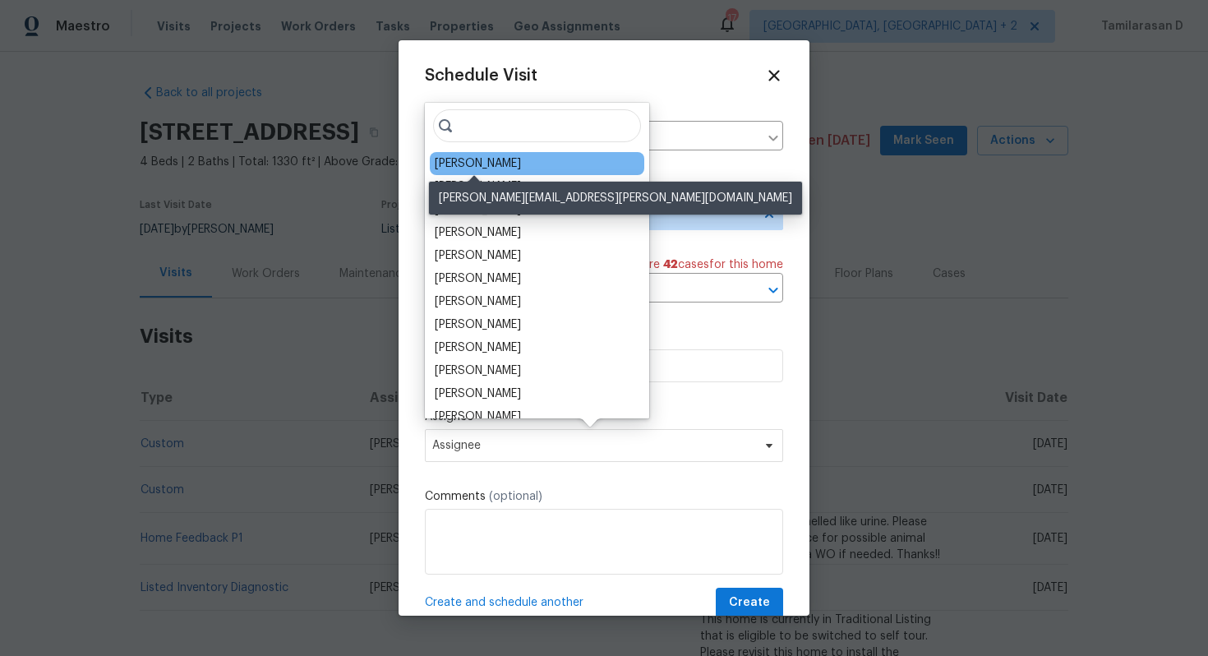
click at [498, 159] on div "William Bynum" at bounding box center [478, 163] width 86 height 16
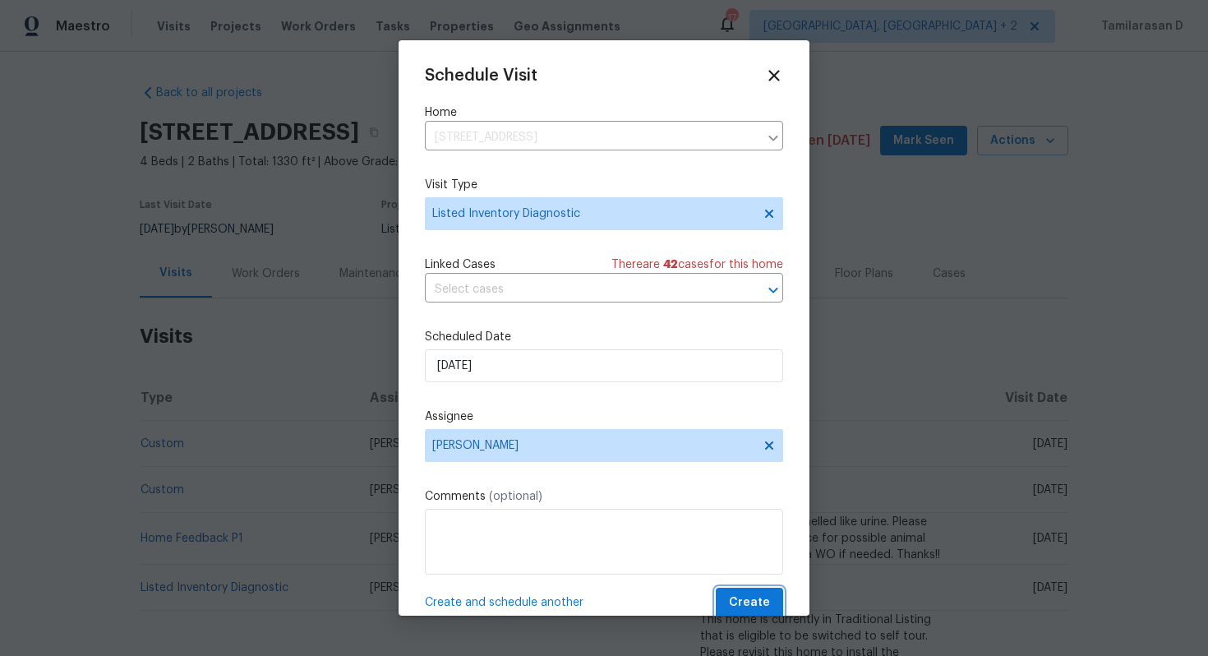
click at [752, 607] on span "Create" at bounding box center [749, 602] width 41 height 21
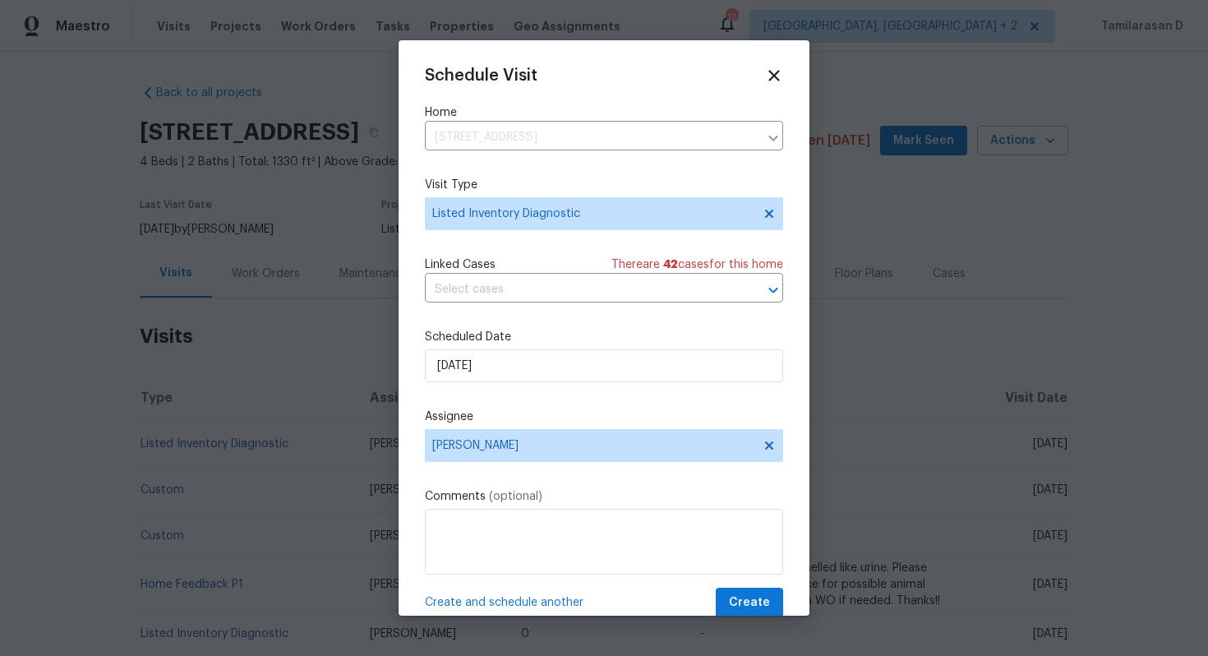
scroll to position [28, 0]
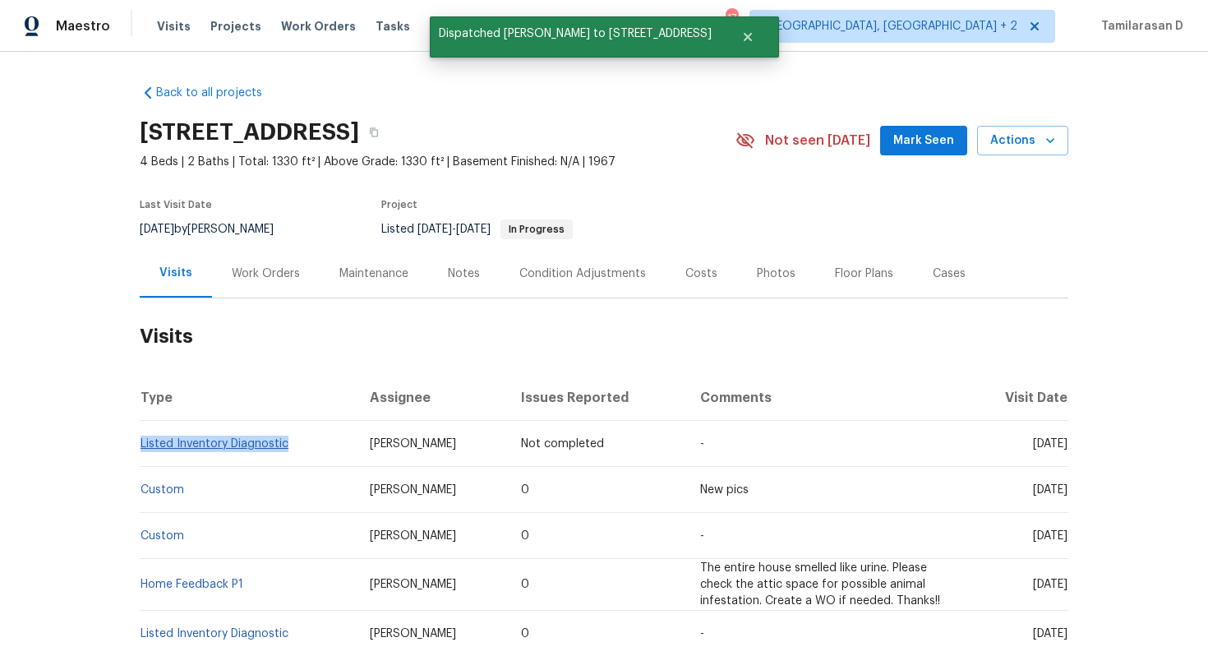
drag, startPoint x: 288, startPoint y: 443, endPoint x: 141, endPoint y: 445, distance: 147.9
click at [141, 445] on td "Listed Inventory Diagnostic" at bounding box center [248, 444] width 217 height 46
copy link "Listed Inventory Diagnostic"
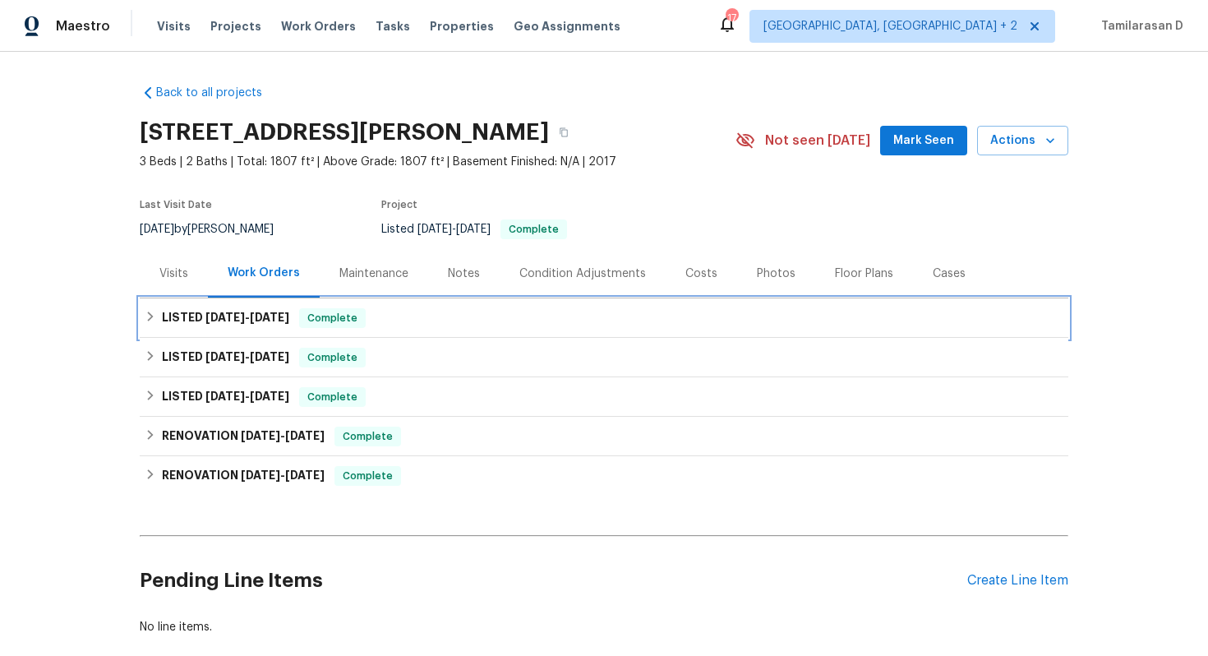
click at [211, 325] on h6 "LISTED 8/6/25 - 8/7/25" at bounding box center [225, 318] width 127 height 20
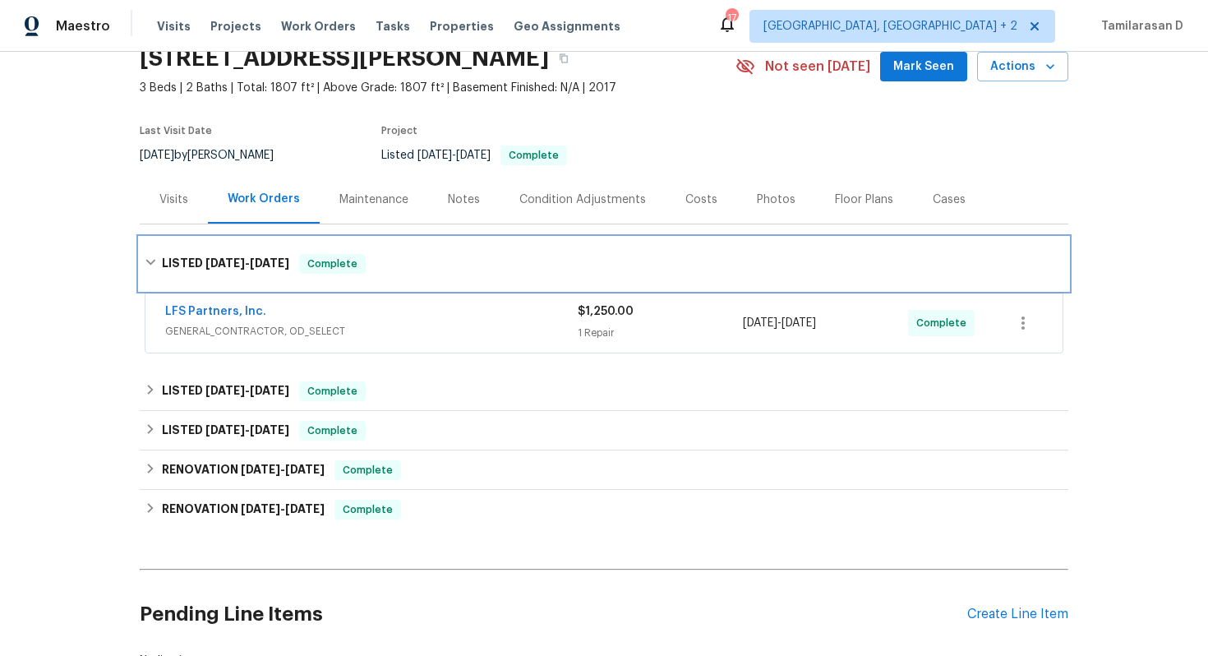
scroll to position [81, 0]
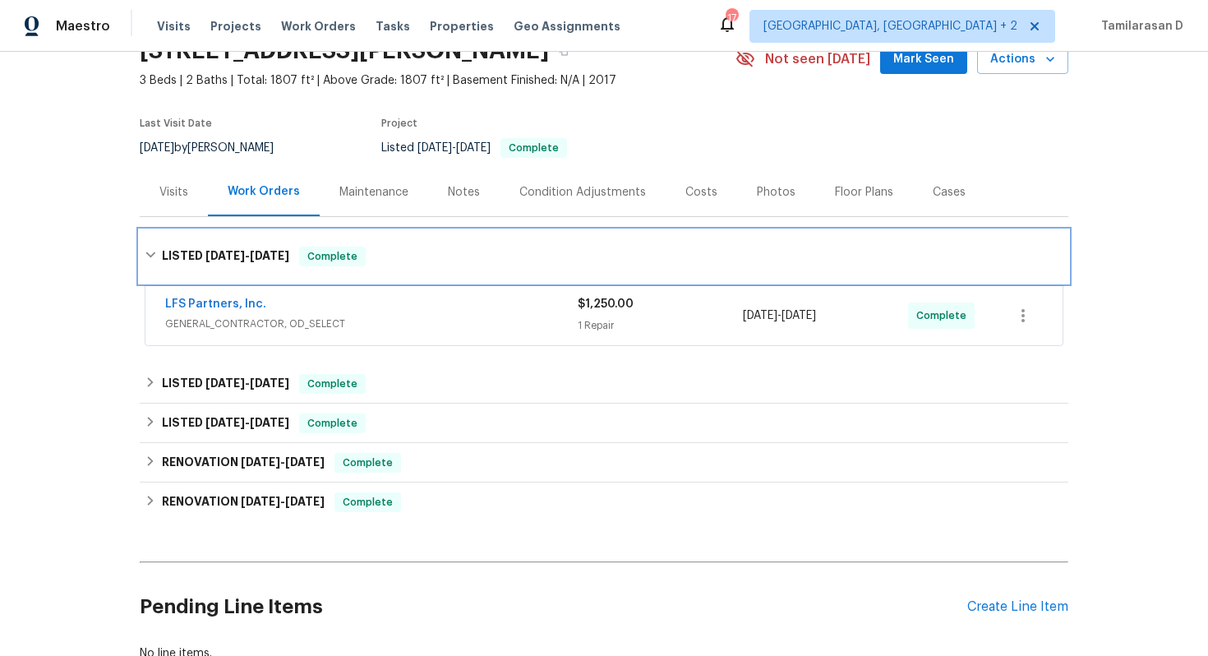
click at [142, 251] on div "LISTED 8/6/25 - 8/7/25 Complete" at bounding box center [604, 256] width 929 height 53
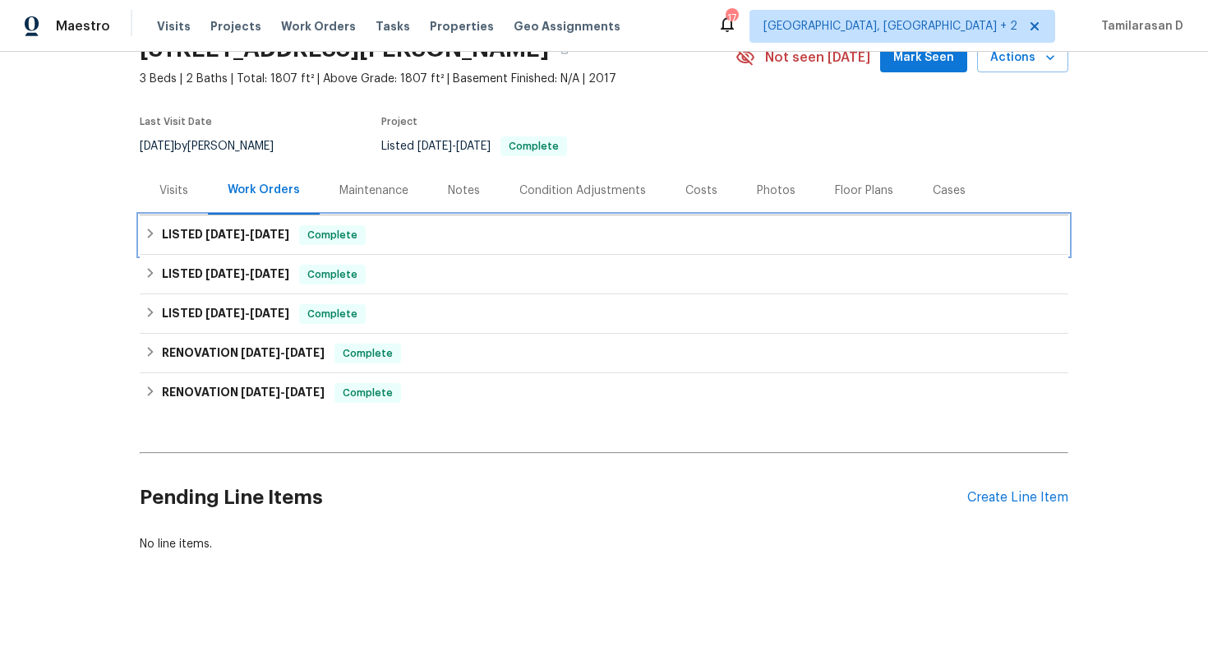
scroll to position [0, 0]
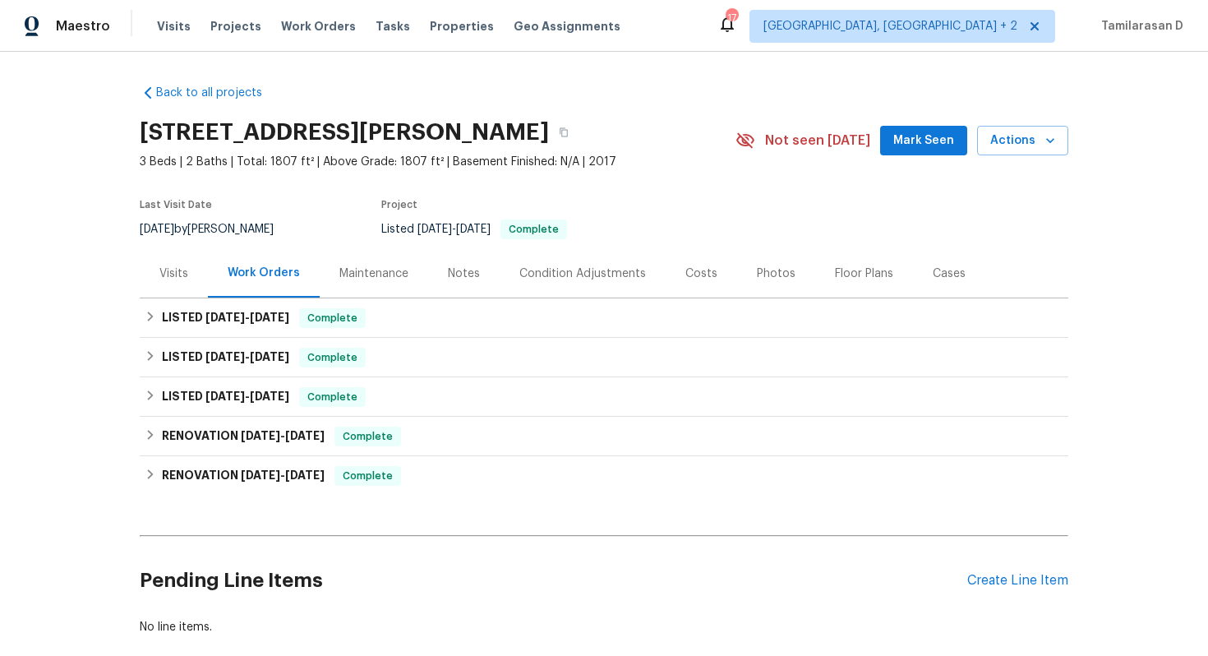
click at [170, 274] on div "Visits" at bounding box center [173, 273] width 29 height 16
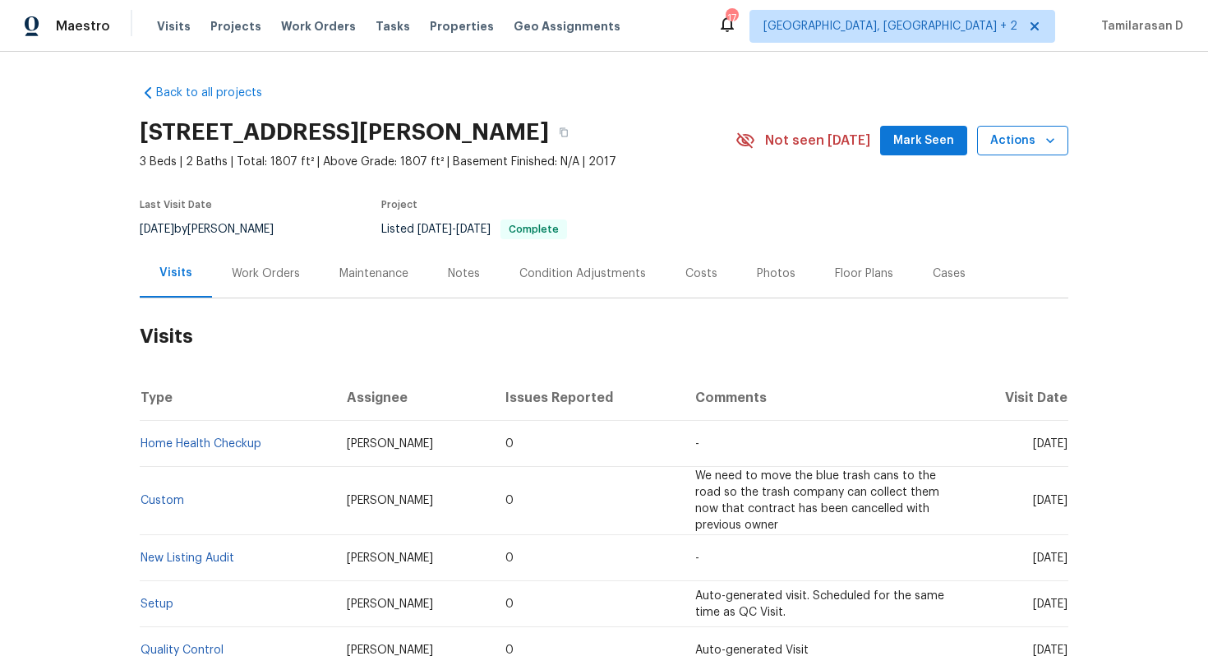
click at [1020, 144] on span "Actions" at bounding box center [1022, 141] width 65 height 21
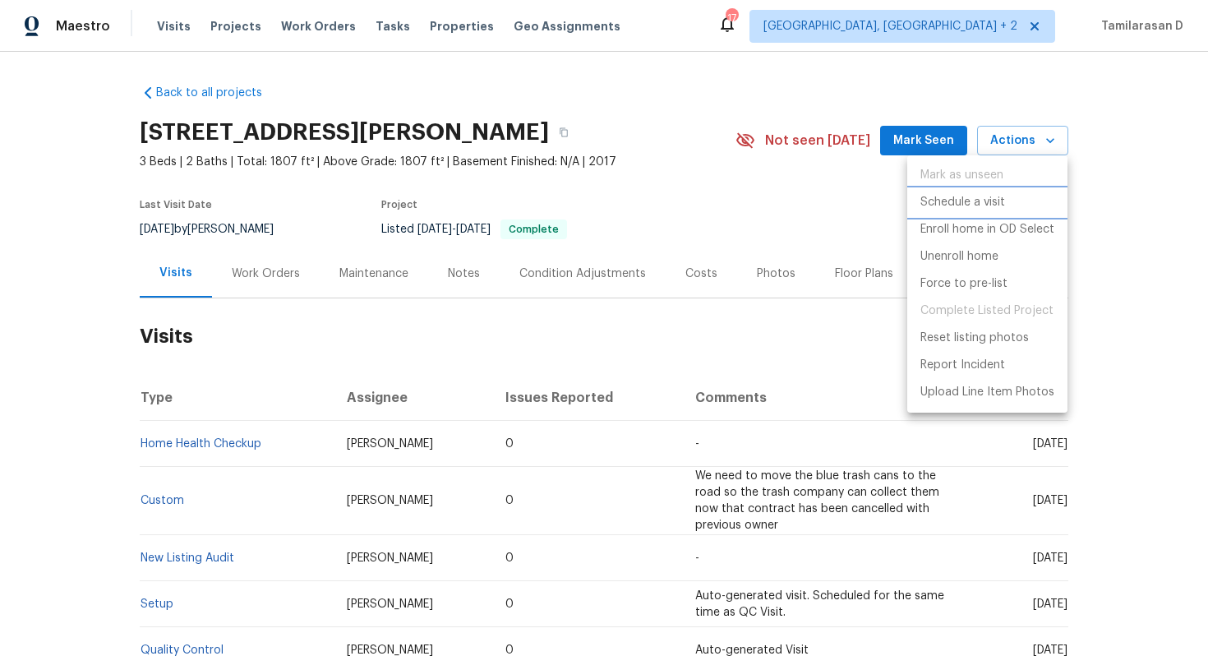
click at [954, 200] on p "Schedule a visit" at bounding box center [962, 202] width 85 height 17
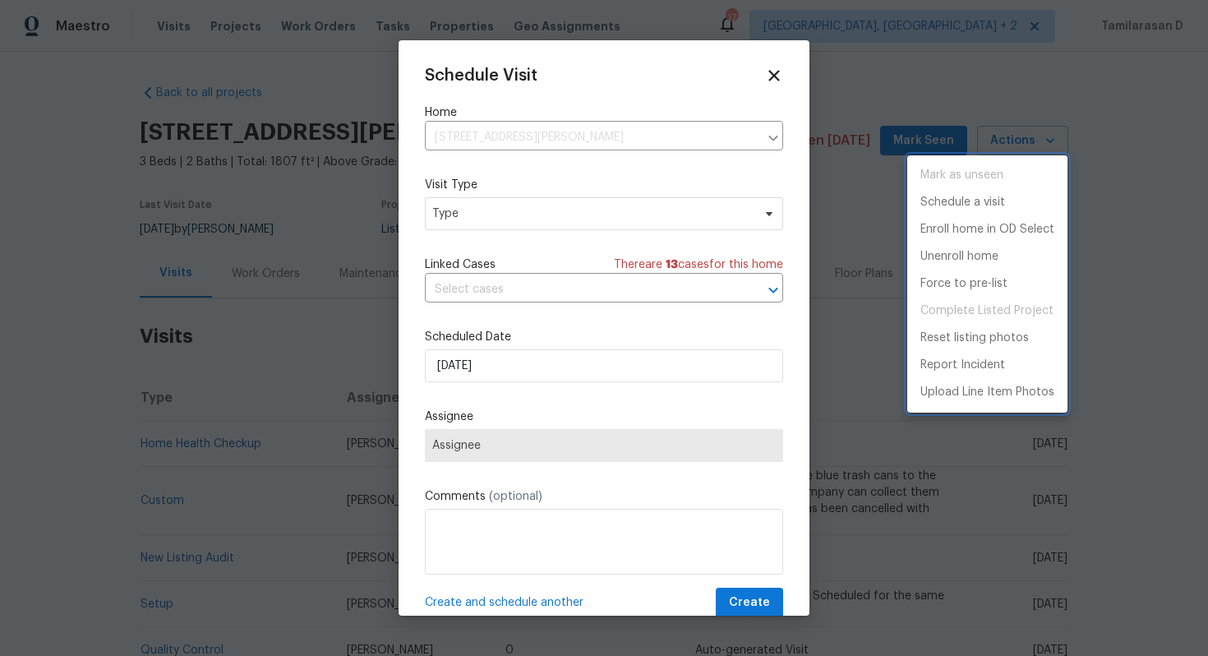
click at [491, 220] on div at bounding box center [604, 328] width 1208 height 656
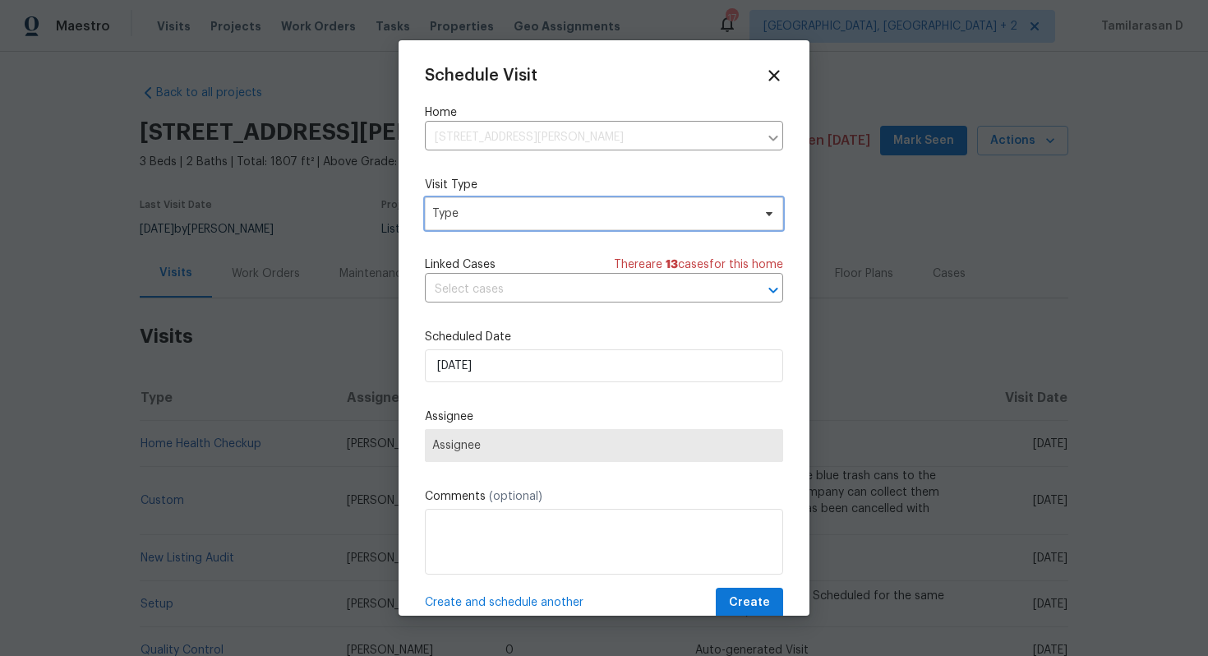
click at [491, 220] on span "Type" at bounding box center [592, 213] width 320 height 16
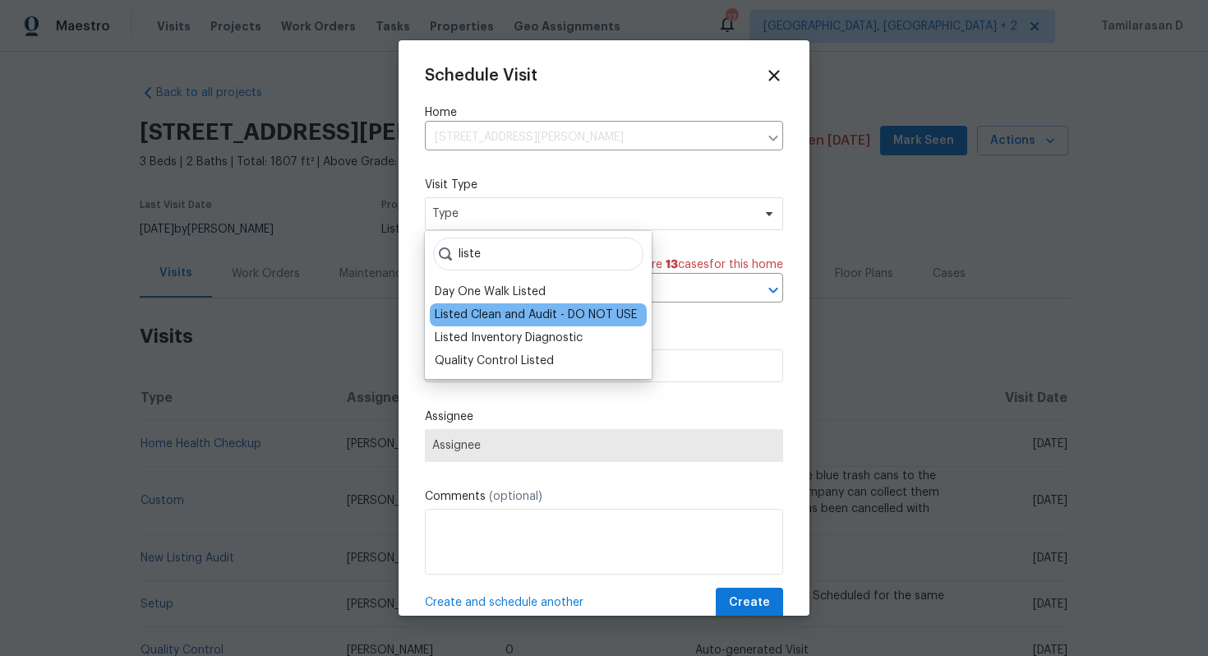
type input "liste"
click at [500, 325] on div "Listed Clean and Audit - DO NOT USE" at bounding box center [538, 314] width 217 height 23
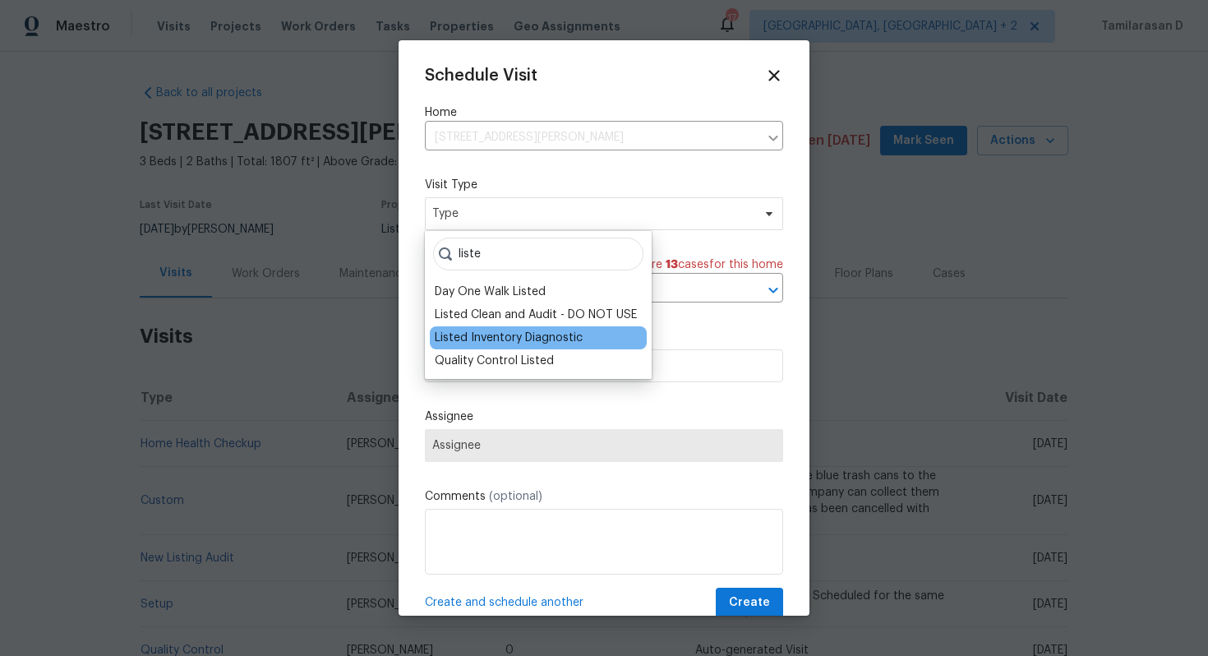
click at [496, 341] on div "Listed Inventory Diagnostic" at bounding box center [509, 338] width 148 height 16
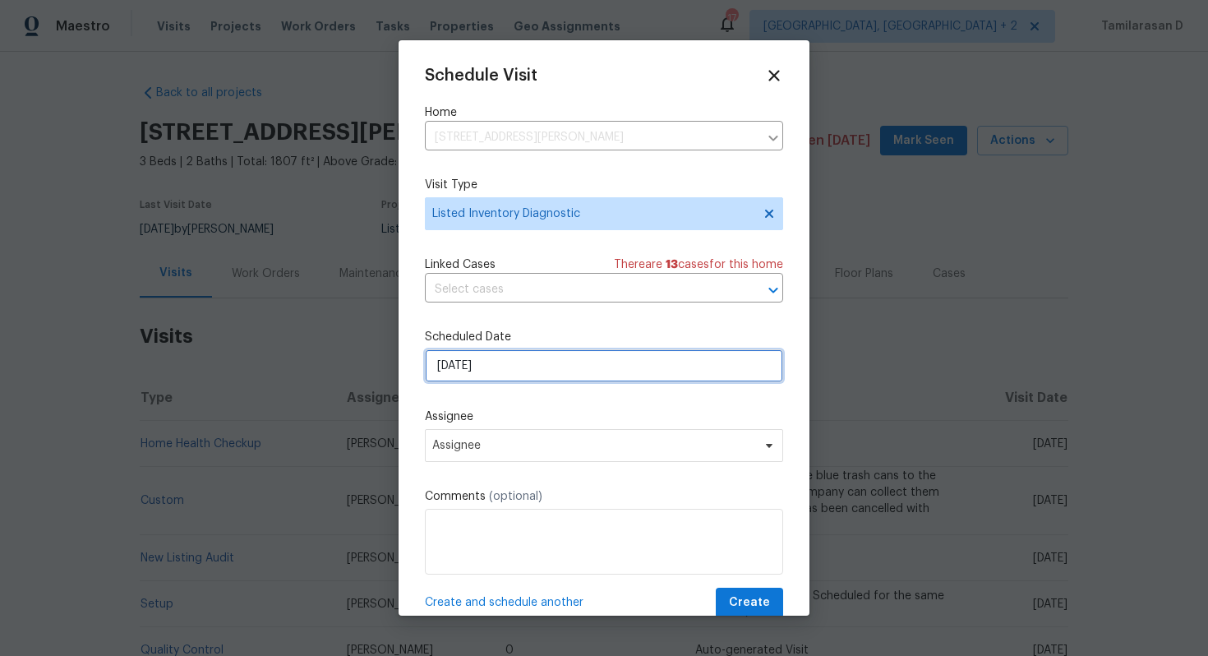
click at [491, 382] on input "[DATE]" at bounding box center [604, 365] width 358 height 33
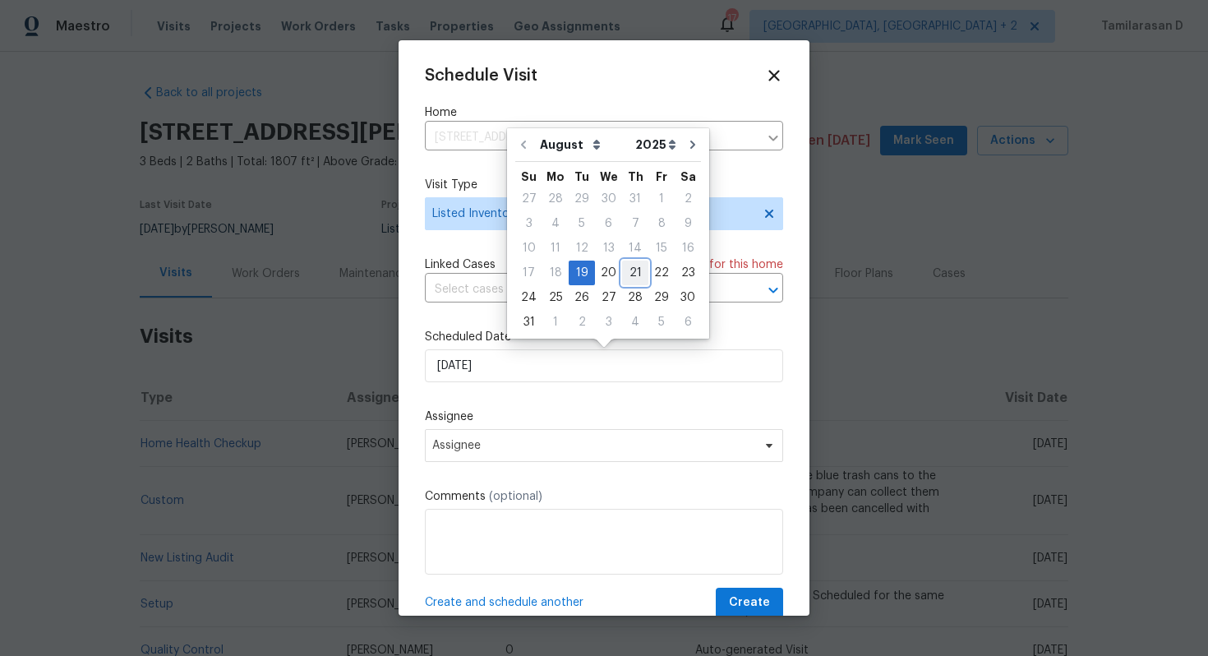
click at [626, 272] on div "21" at bounding box center [635, 272] width 26 height 23
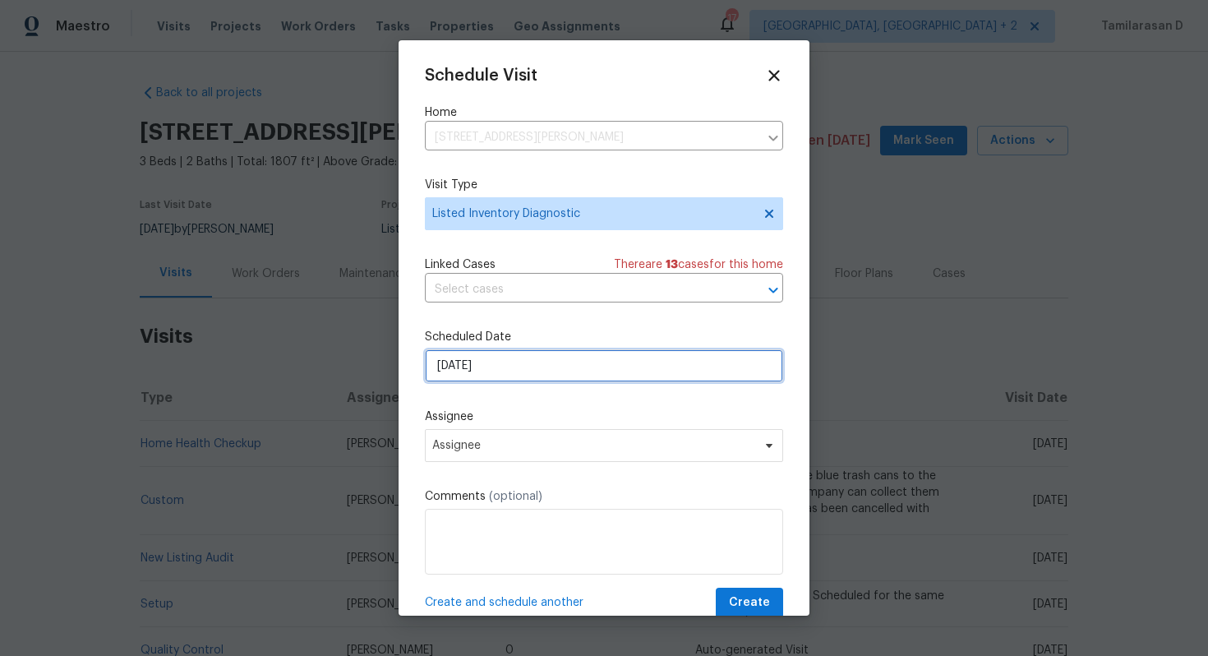
click at [537, 367] on input "[DATE]" at bounding box center [604, 365] width 358 height 33
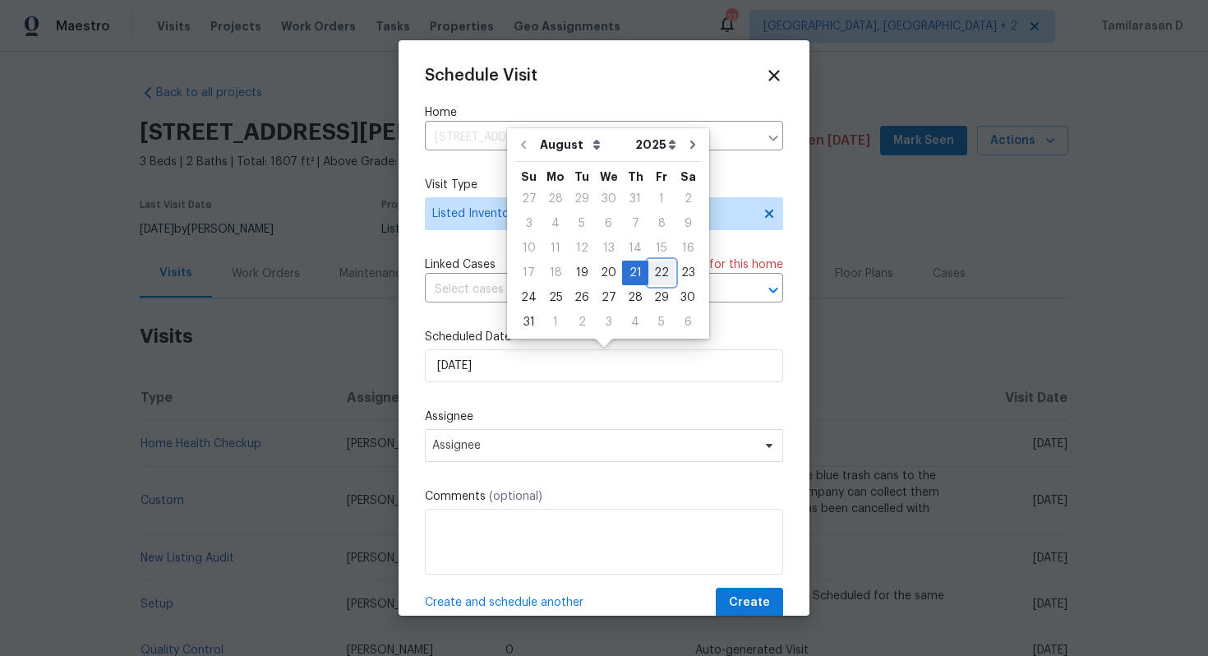
click at [656, 272] on div "22" at bounding box center [661, 272] width 26 height 23
type input "[DATE]"
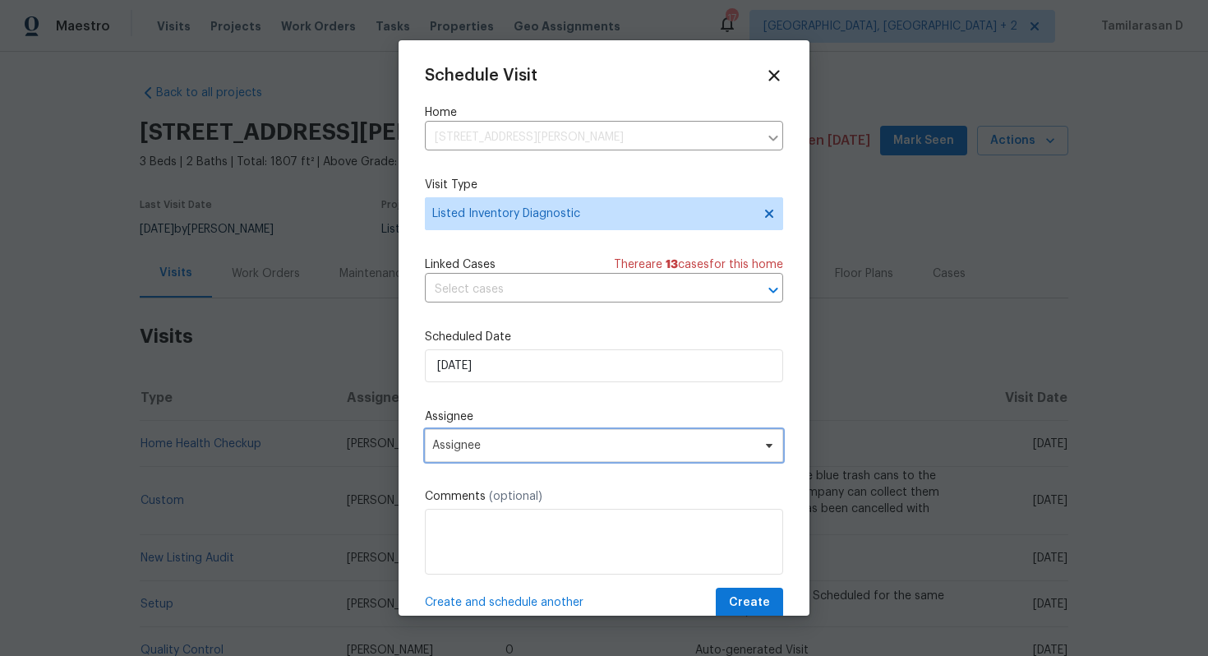
click at [518, 454] on span "Assignee" at bounding box center [604, 445] width 358 height 33
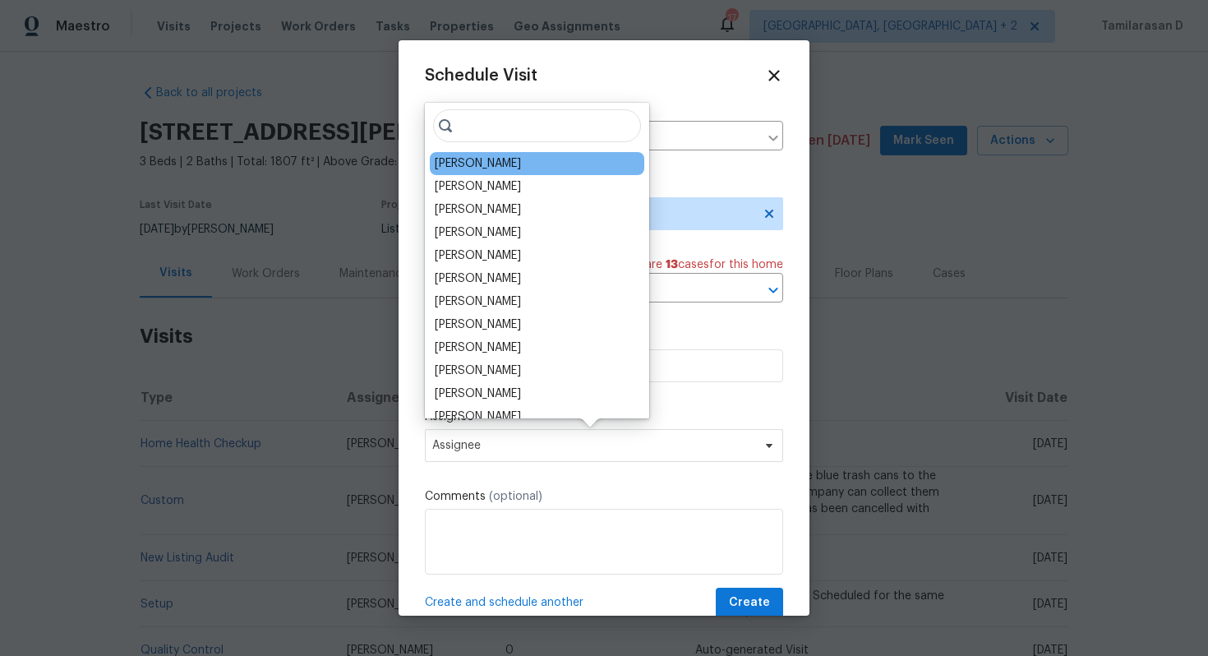
click at [467, 164] on div "[PERSON_NAME]" at bounding box center [478, 163] width 86 height 16
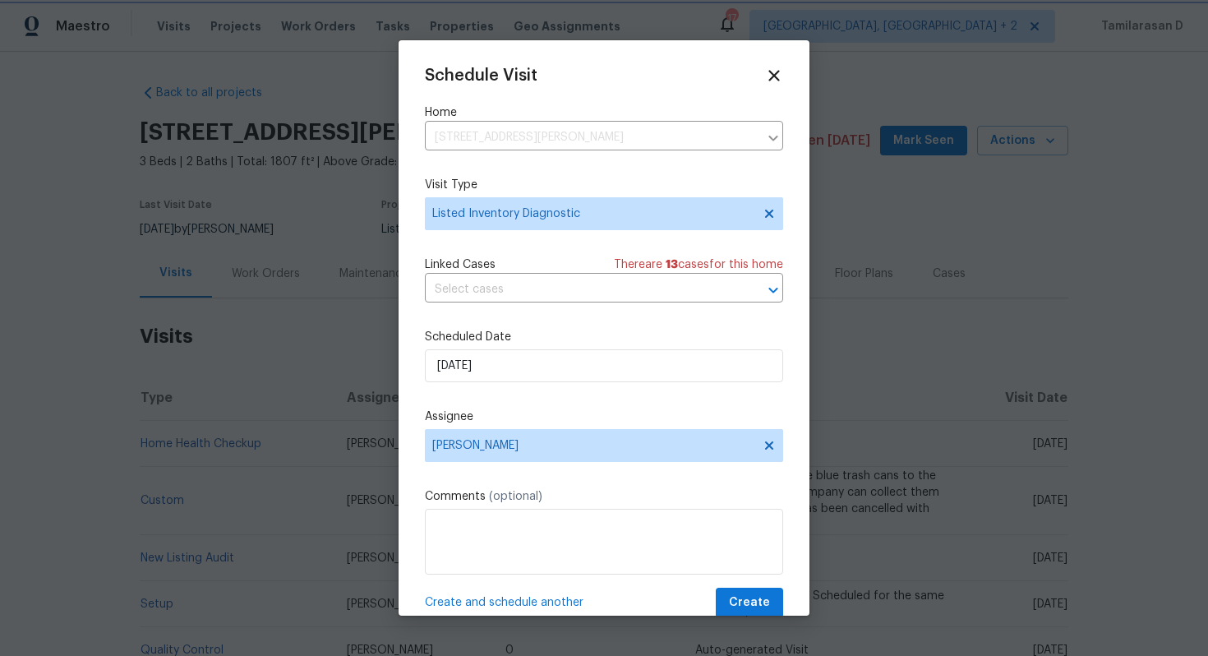
scroll to position [30, 0]
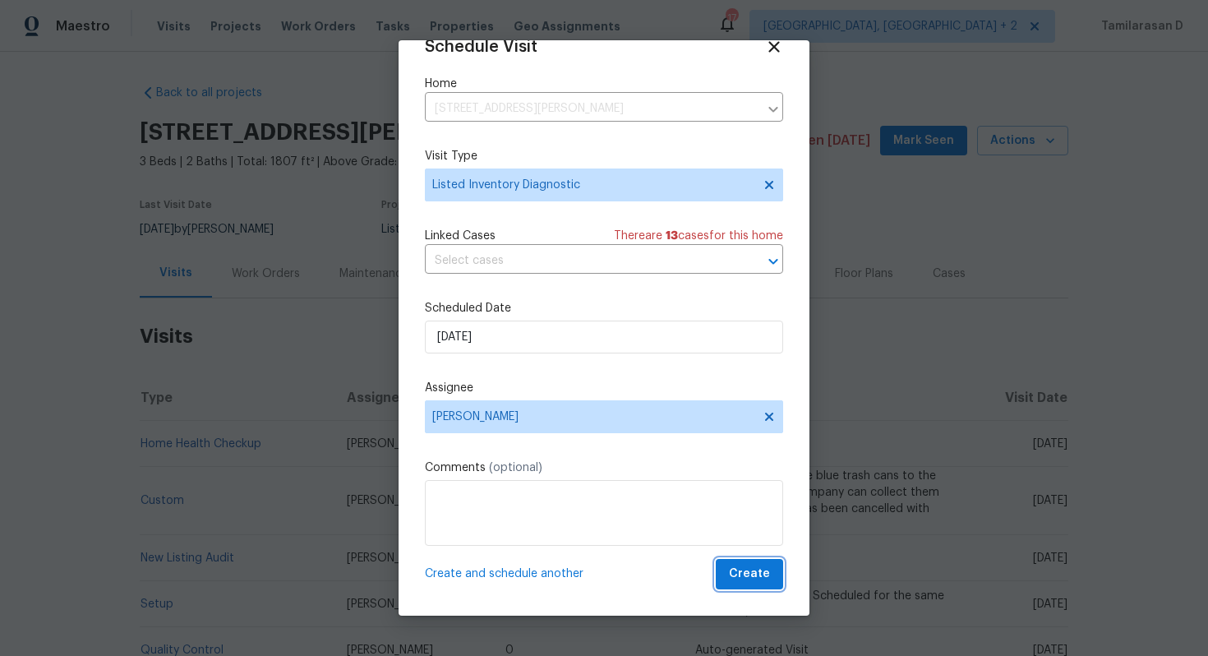
click at [748, 571] on span "Create" at bounding box center [749, 574] width 41 height 21
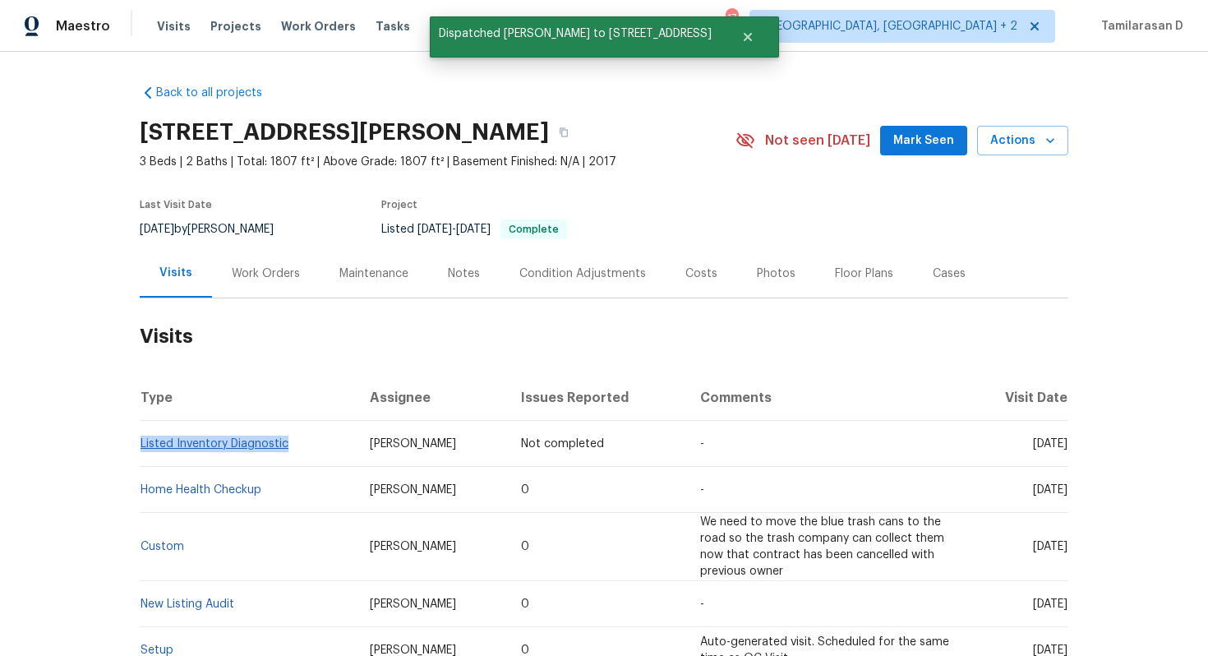
drag, startPoint x: 290, startPoint y: 445, endPoint x: 141, endPoint y: 443, distance: 148.8
click at [141, 443] on td "Listed Inventory Diagnostic" at bounding box center [248, 444] width 217 height 46
copy link "Listed Inventory Diagnostic"
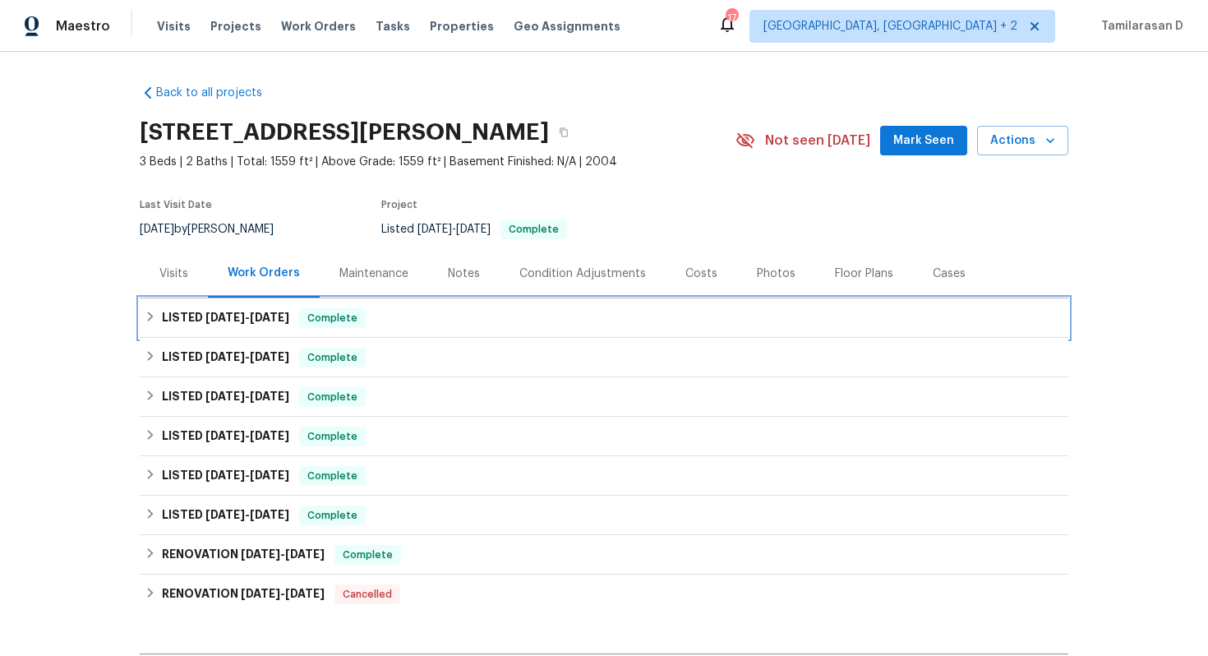
click at [160, 323] on div "LISTED [DATE] - [DATE] Complete" at bounding box center [604, 318] width 919 height 20
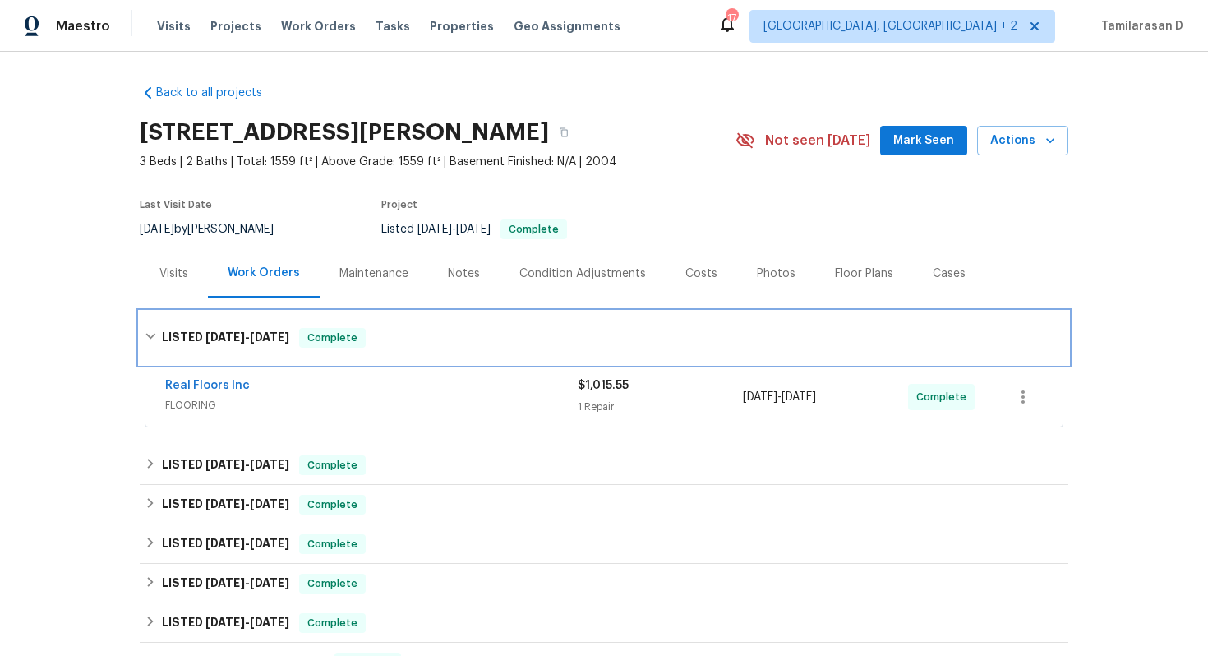
click at [154, 330] on div "LISTED [DATE] - [DATE] Complete" at bounding box center [604, 338] width 919 height 20
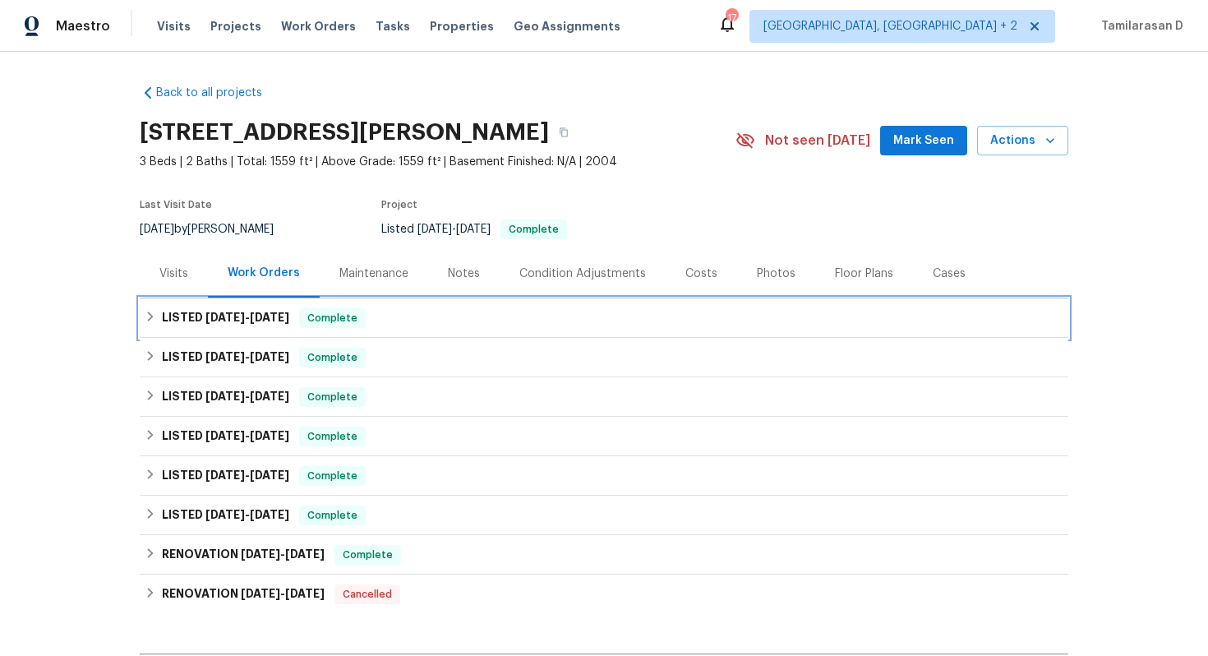
click at [162, 315] on h6 "LISTED [DATE] - [DATE]" at bounding box center [225, 318] width 127 height 20
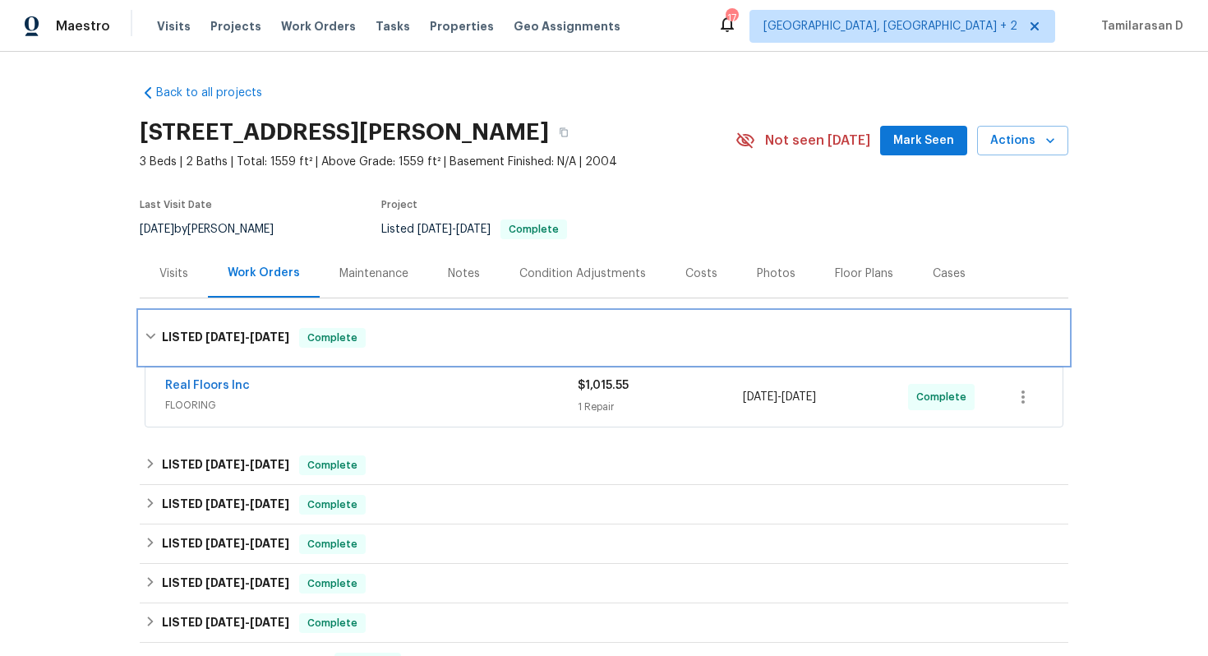
click at [154, 329] on div "LISTED 8/8/25 - 8/18/25 Complete" at bounding box center [604, 338] width 919 height 20
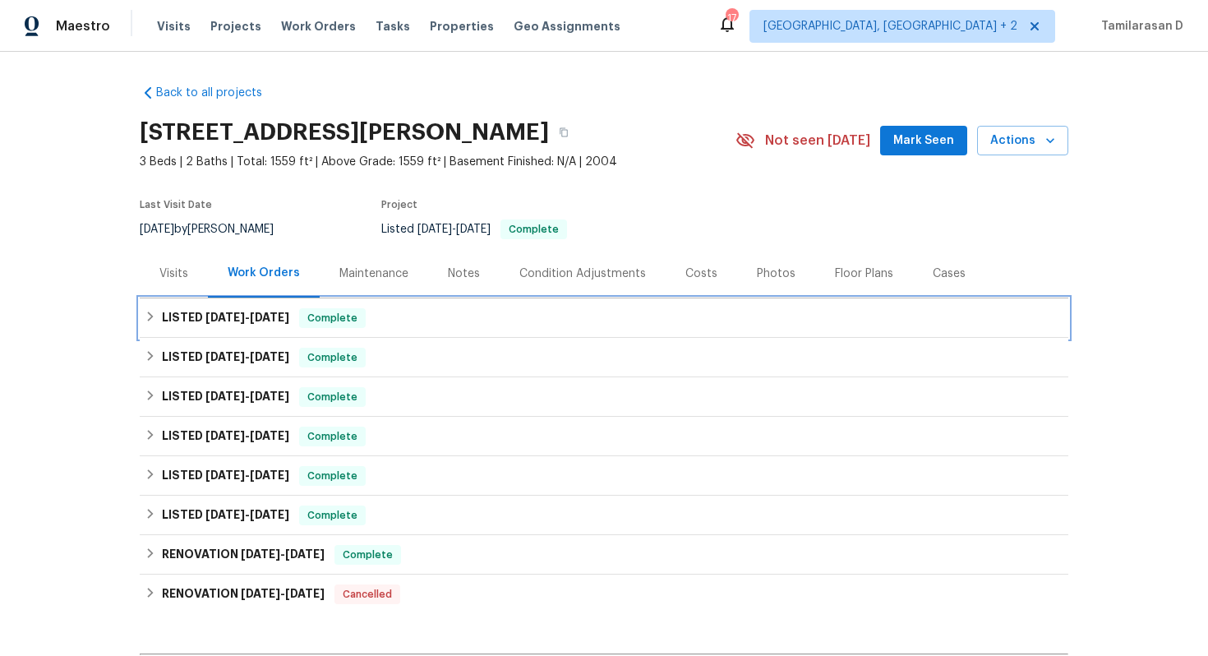
click at [162, 325] on h6 "LISTED 8/8/25 - 8/18/25" at bounding box center [225, 318] width 127 height 20
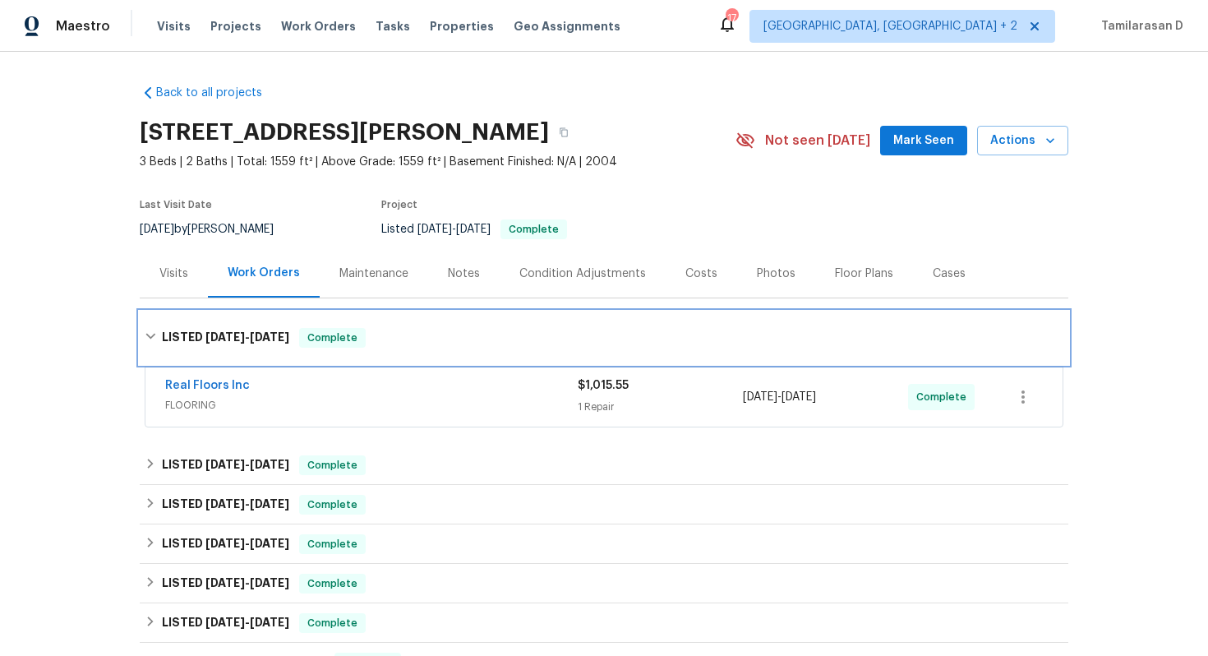
click at [153, 330] on icon at bounding box center [151, 336] width 12 height 12
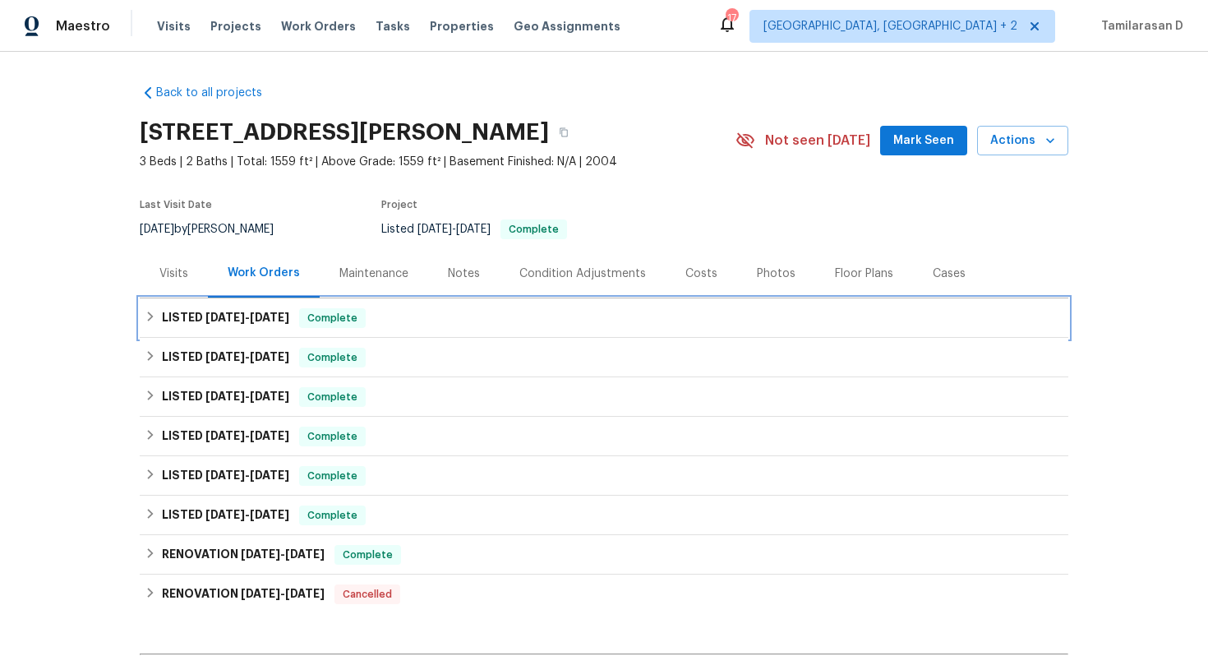
click at [180, 330] on div "LISTED 8/8/25 - 8/18/25 Complete" at bounding box center [604, 317] width 929 height 39
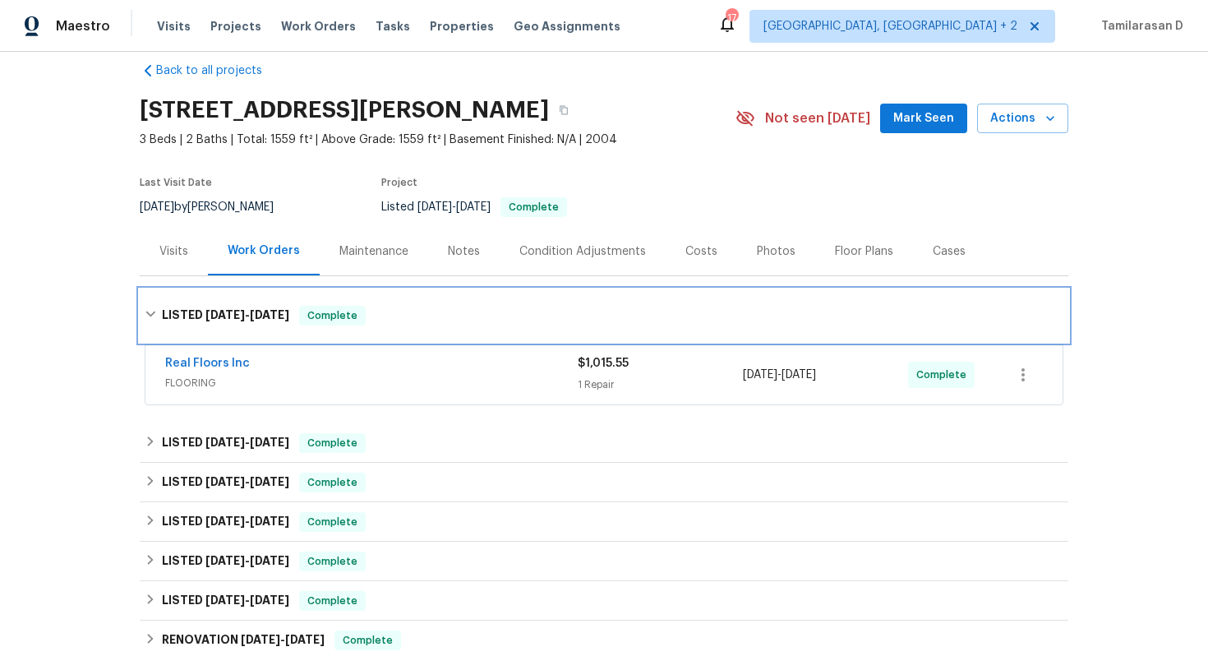
scroll to position [38, 0]
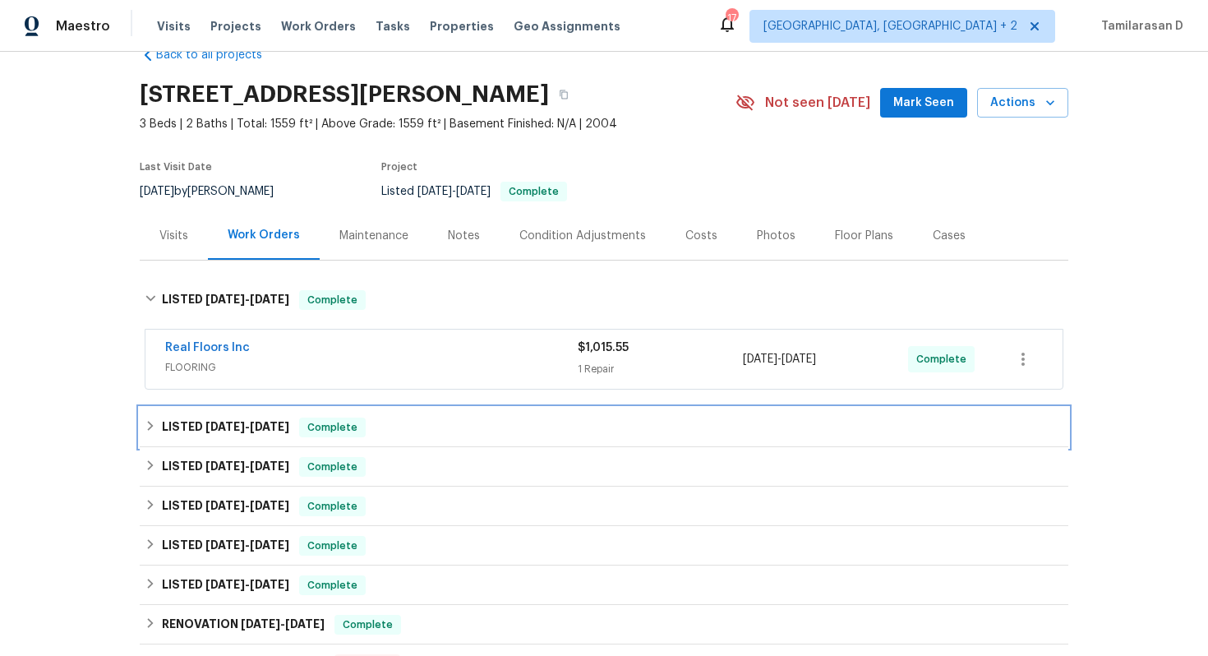
click at [155, 423] on icon at bounding box center [151, 426] width 12 height 12
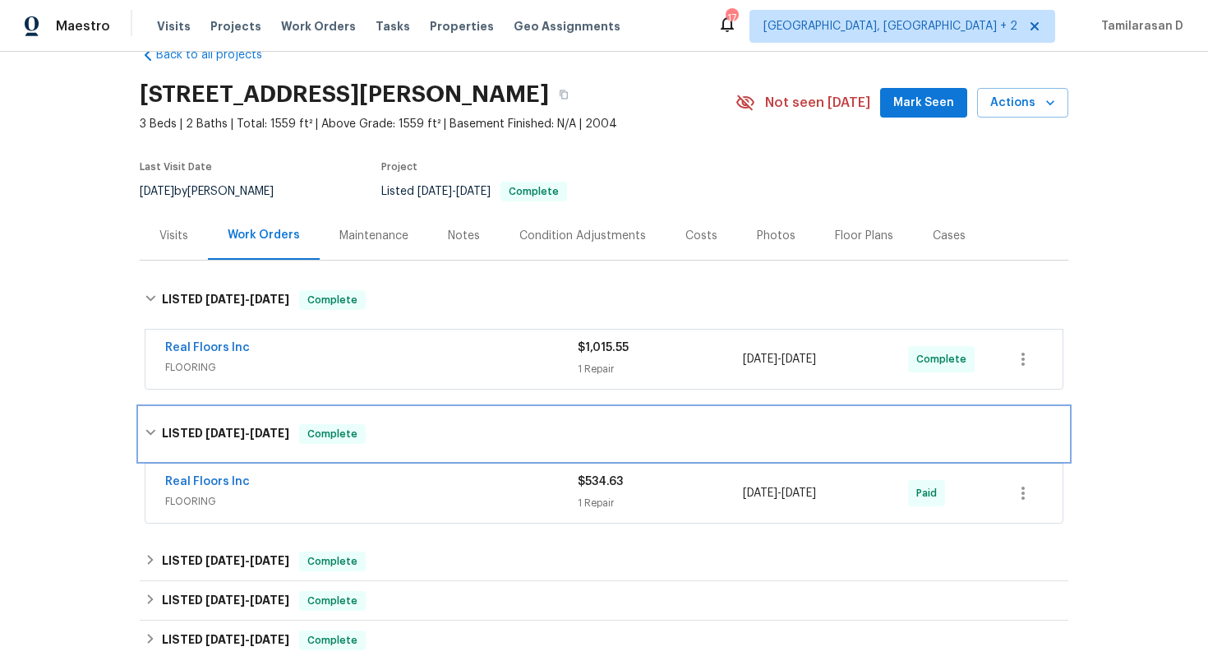
click at [154, 427] on icon at bounding box center [151, 433] width 12 height 12
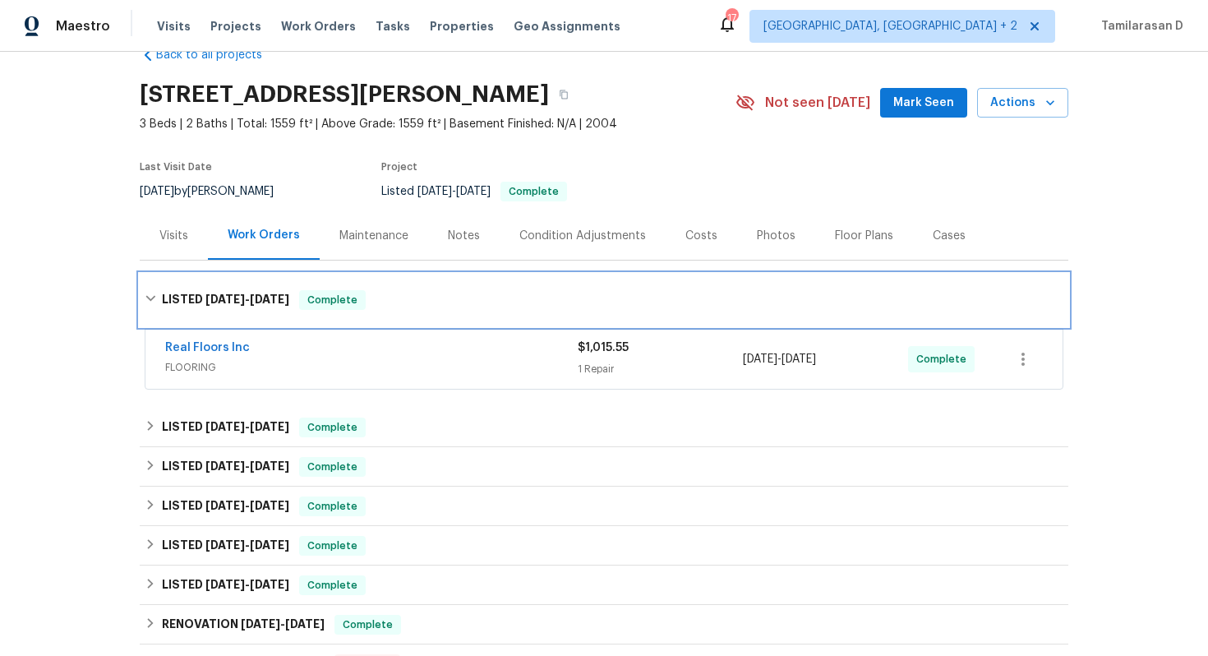
click at [148, 291] on div "LISTED 8/8/25 - 8/18/25 Complete" at bounding box center [604, 300] width 919 height 20
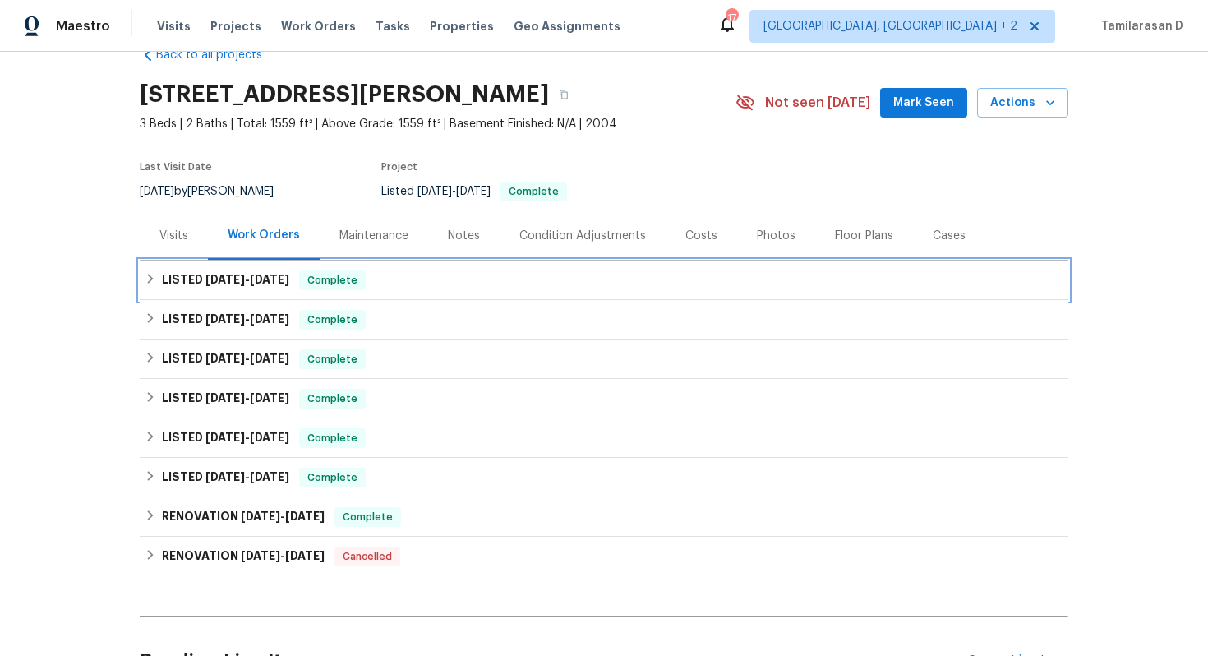
click at [154, 264] on div "LISTED 8/8/25 - 8/18/25 Complete" at bounding box center [604, 280] width 929 height 39
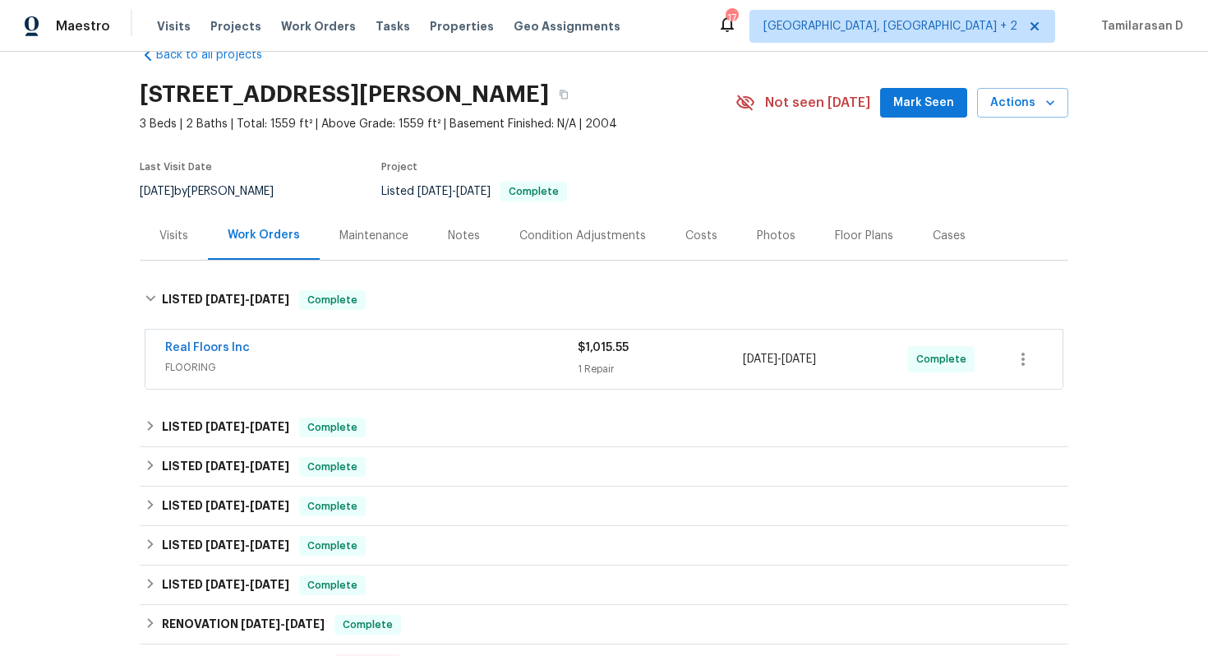
click at [154, 264] on div "Back to all projects 323 Springfield Cir, Easley, SC 29642 3 Beds | 2 Baths | T…" at bounding box center [604, 435] width 929 height 803
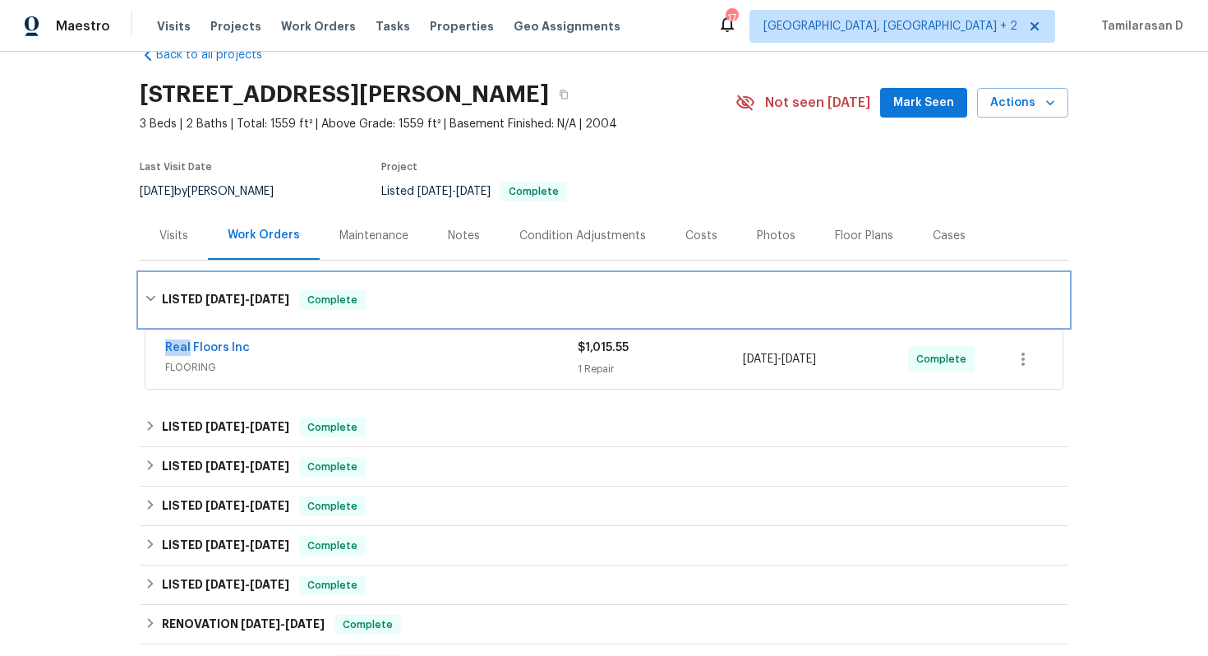
click at [153, 276] on div "LISTED 8/8/25 - 8/18/25 Complete" at bounding box center [604, 300] width 929 height 53
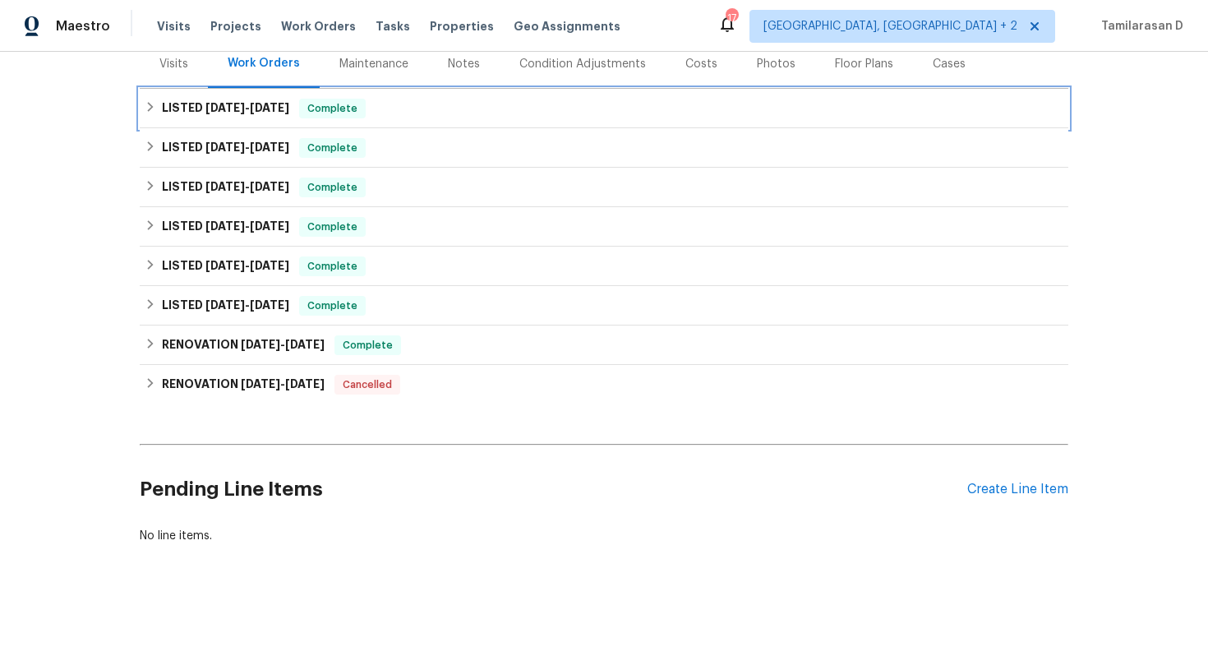
scroll to position [0, 0]
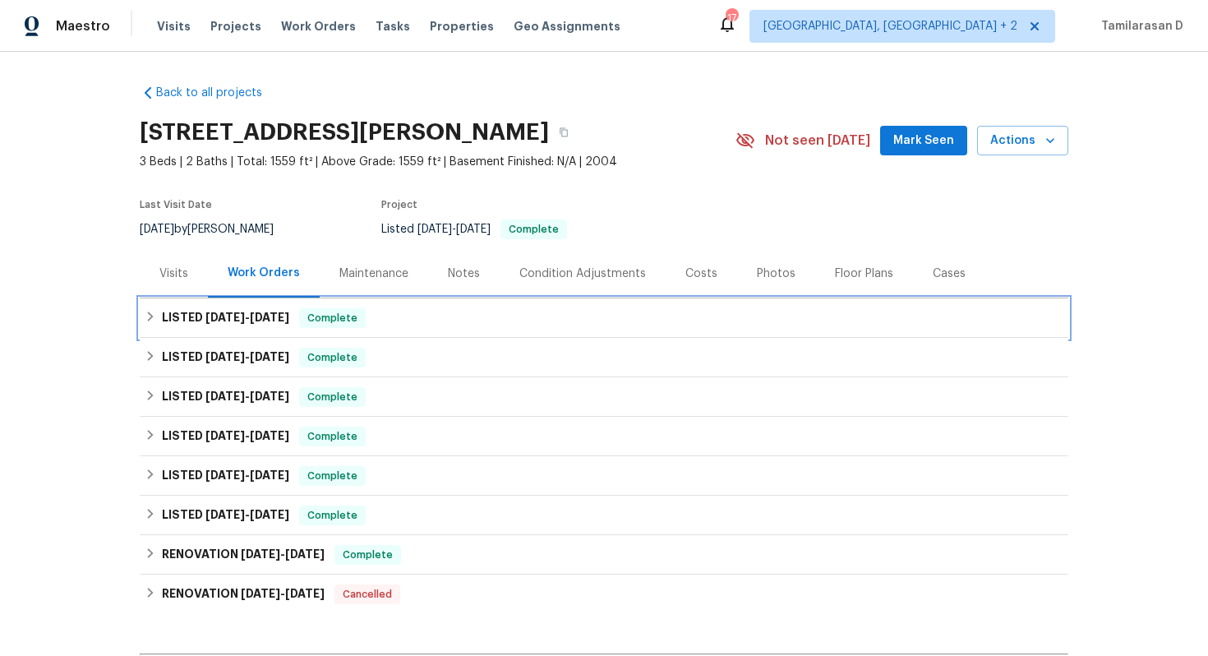
click at [151, 302] on div "LISTED 8/8/25 - 8/18/25 Complete" at bounding box center [604, 317] width 929 height 39
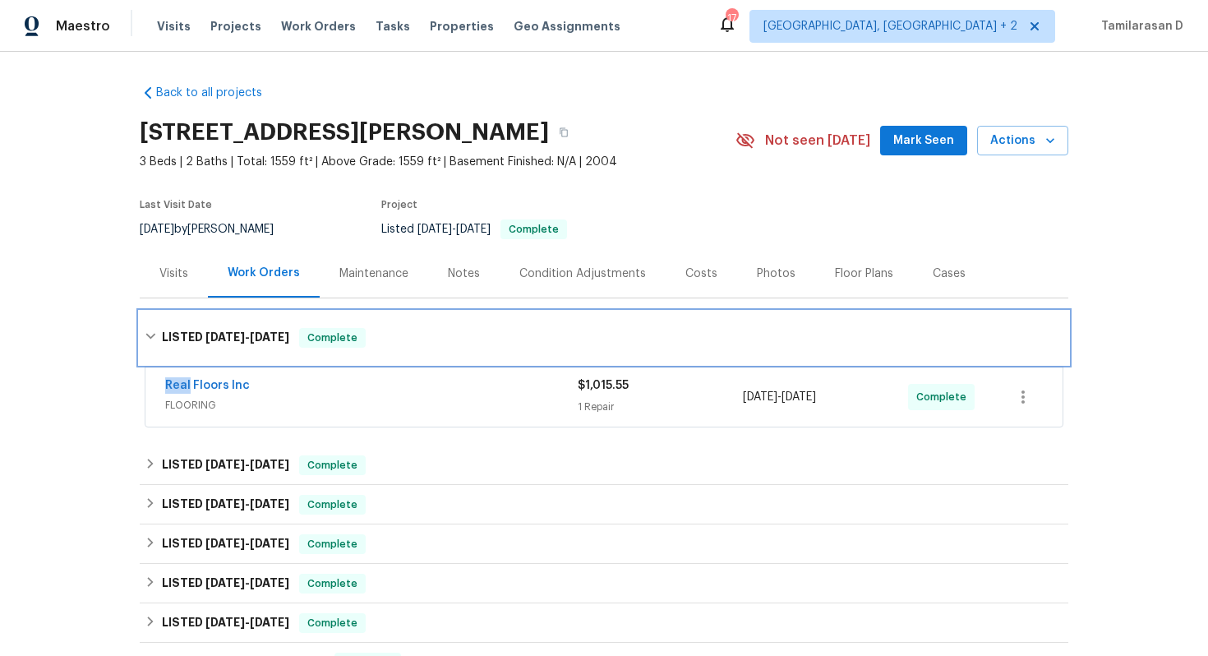
click at [148, 328] on div "LISTED 8/8/25 - 8/18/25 Complete" at bounding box center [604, 338] width 919 height 20
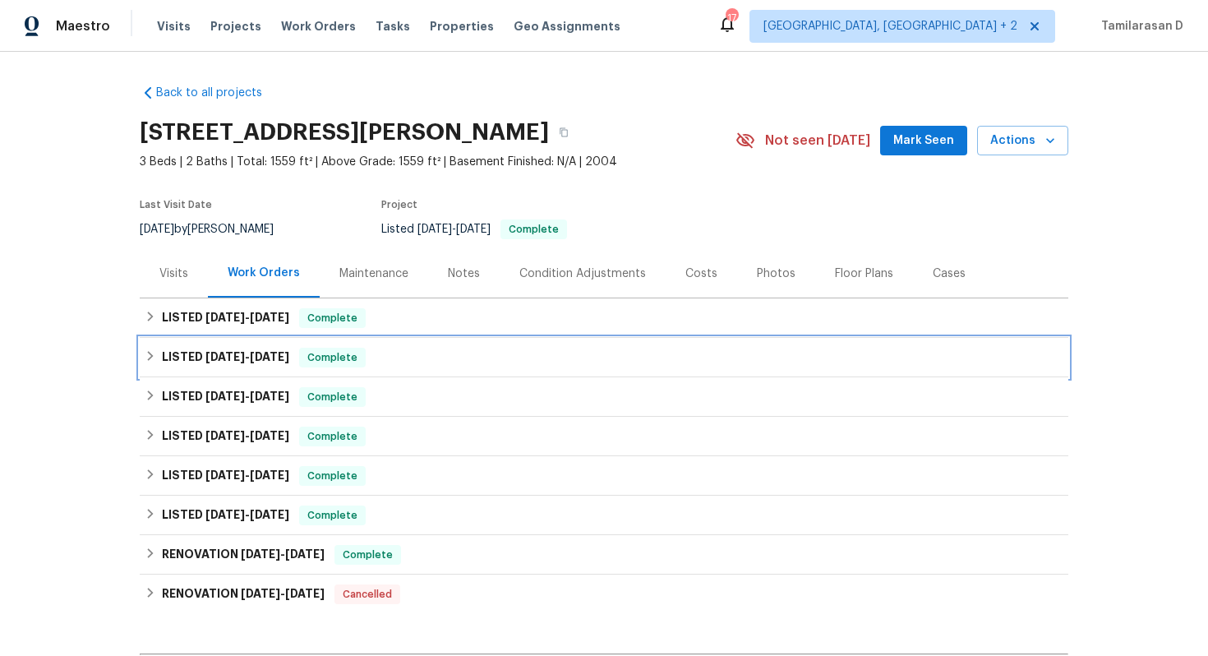
click at [156, 356] on div "LISTED 7/18/25 - 7/28/25 Complete" at bounding box center [604, 358] width 919 height 20
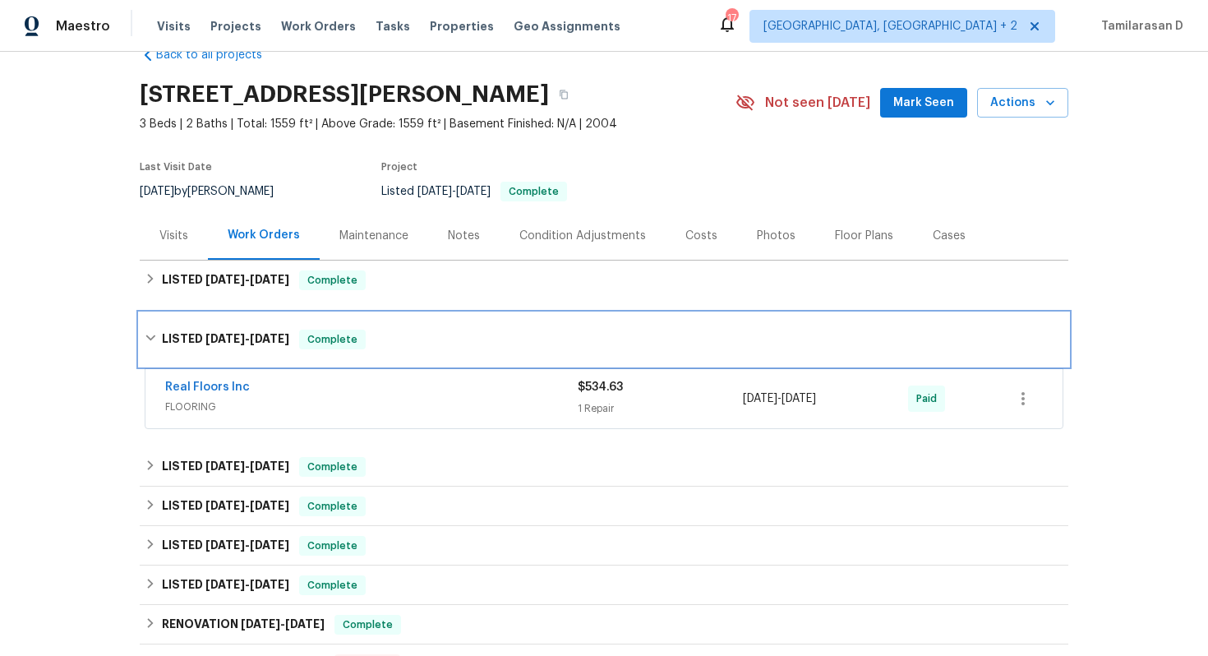
scroll to position [40, 0]
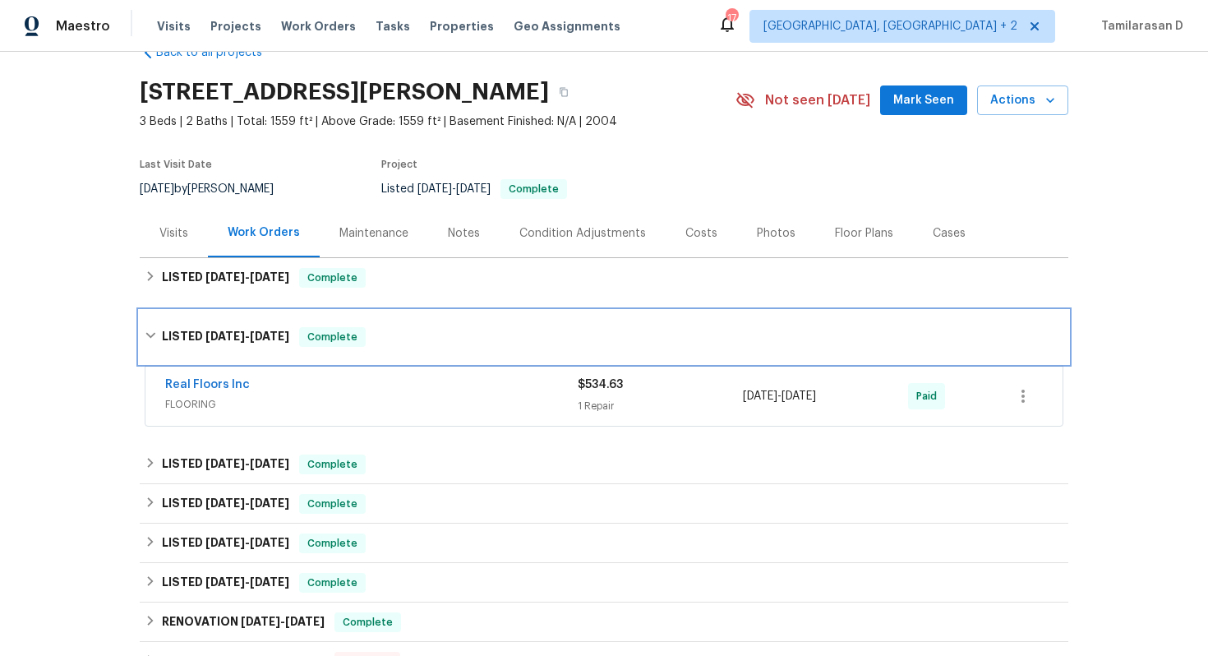
click at [151, 336] on icon at bounding box center [150, 336] width 10 height 6
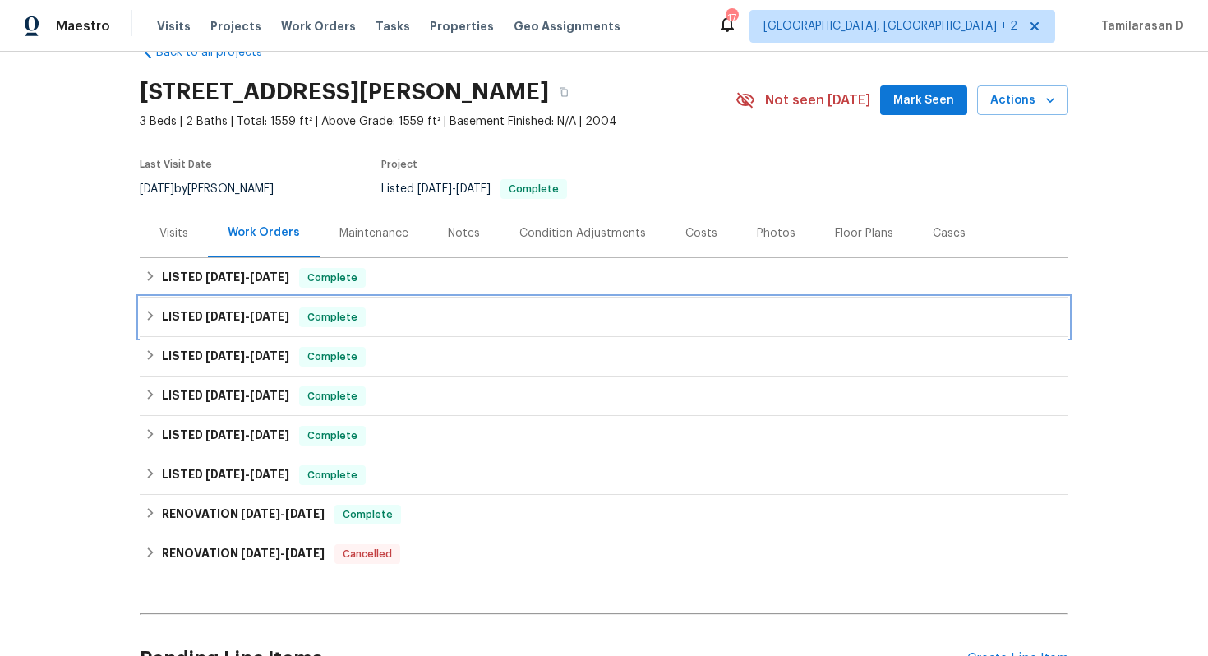
click at [159, 300] on div "LISTED 7/18/25 - 7/28/25 Complete" at bounding box center [604, 316] width 929 height 39
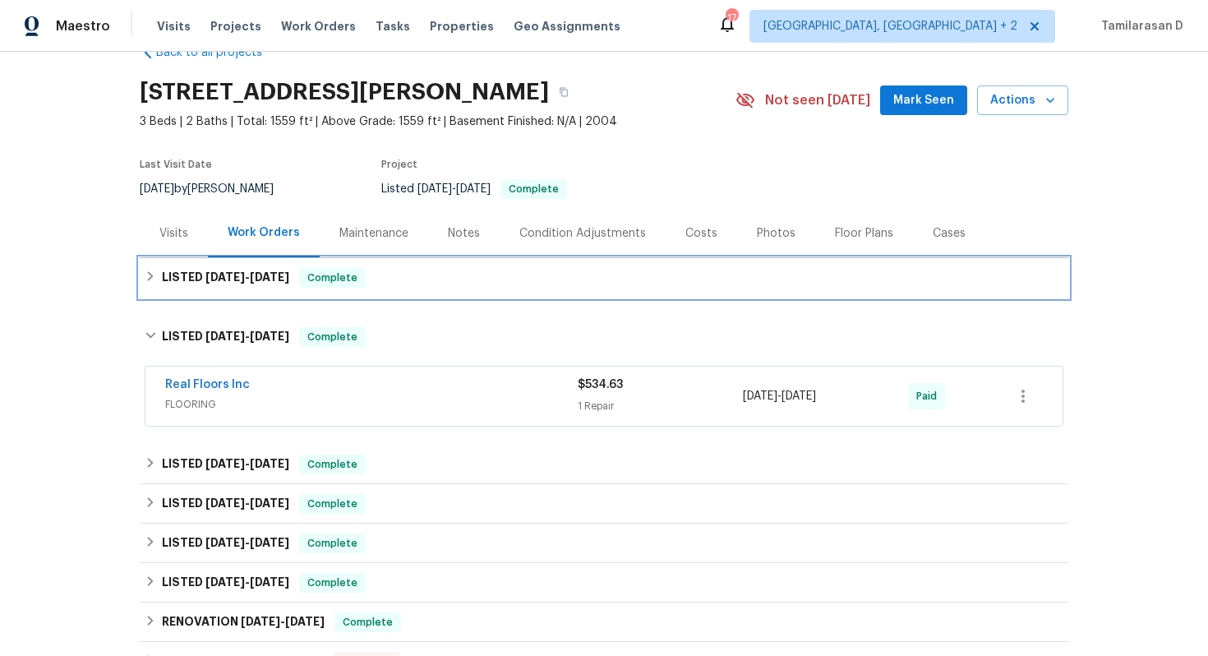
click at [158, 284] on div "LISTED 8/8/25 - 8/18/25 Complete" at bounding box center [604, 278] width 919 height 20
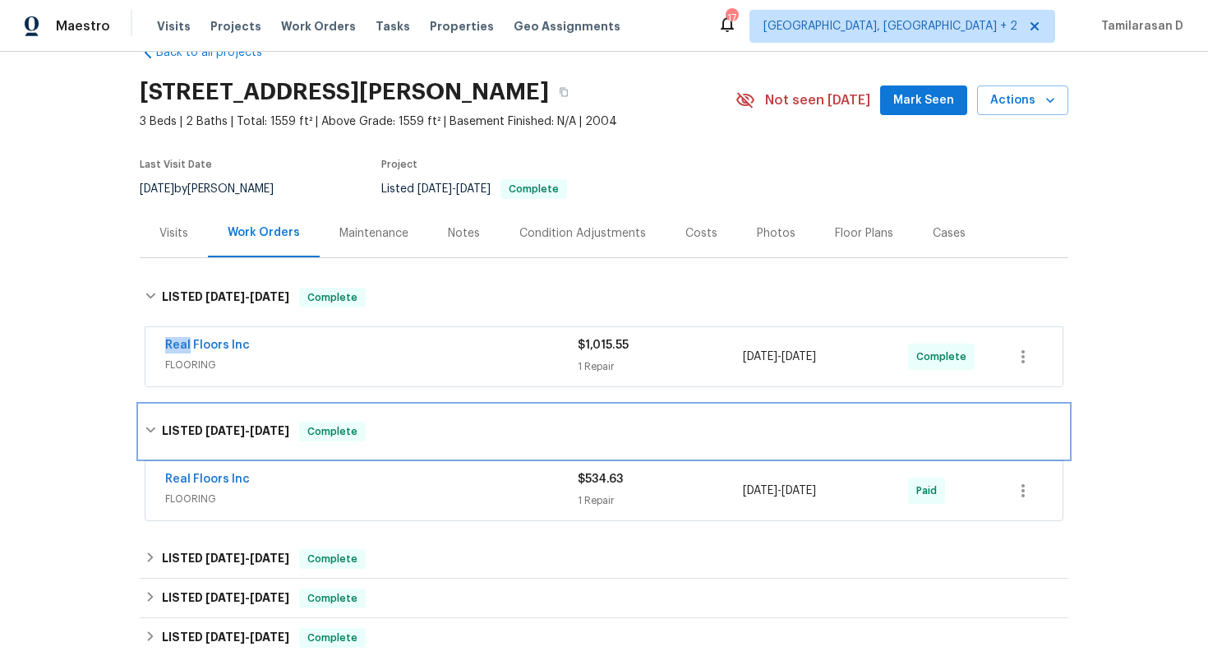
click at [152, 431] on icon at bounding box center [151, 430] width 12 height 12
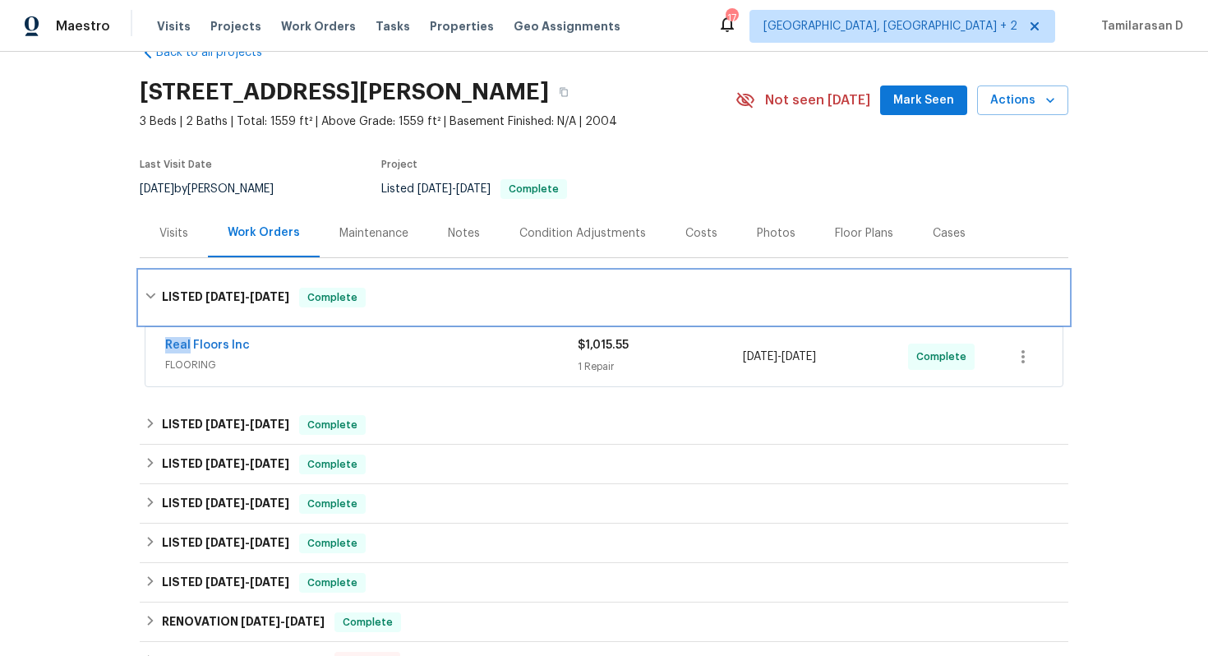
click at [162, 308] on div "LISTED 8/8/25 - 8/18/25 Complete" at bounding box center [604, 297] width 929 height 53
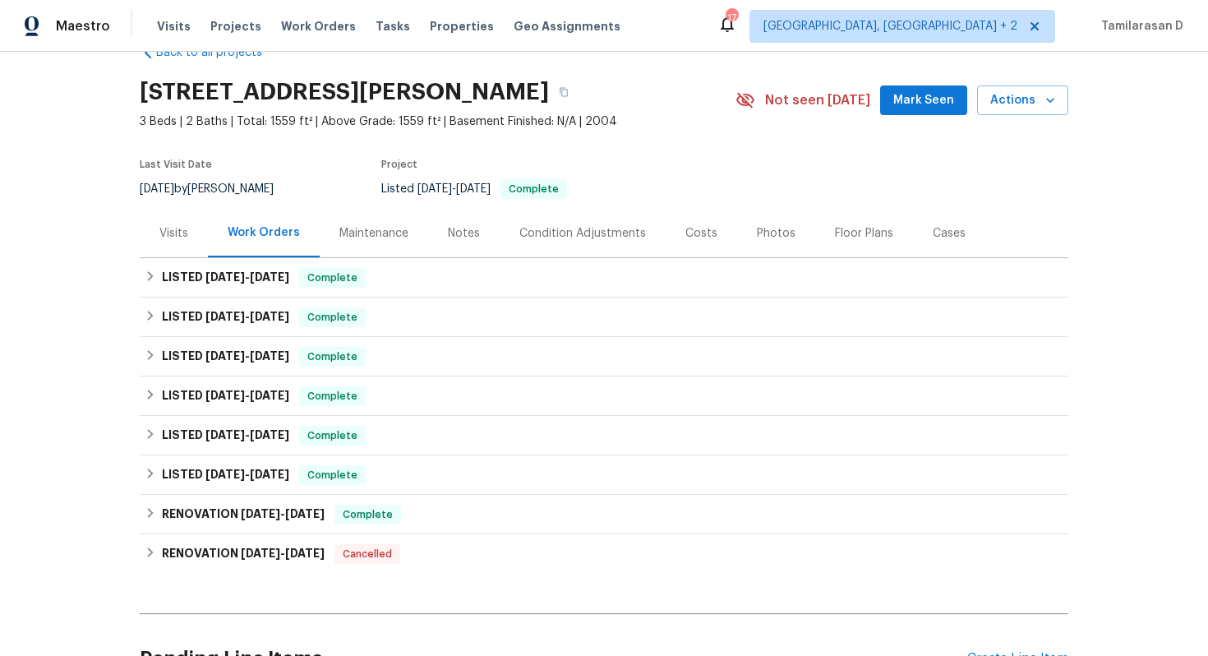
click at [175, 217] on div "Visits" at bounding box center [174, 233] width 68 height 48
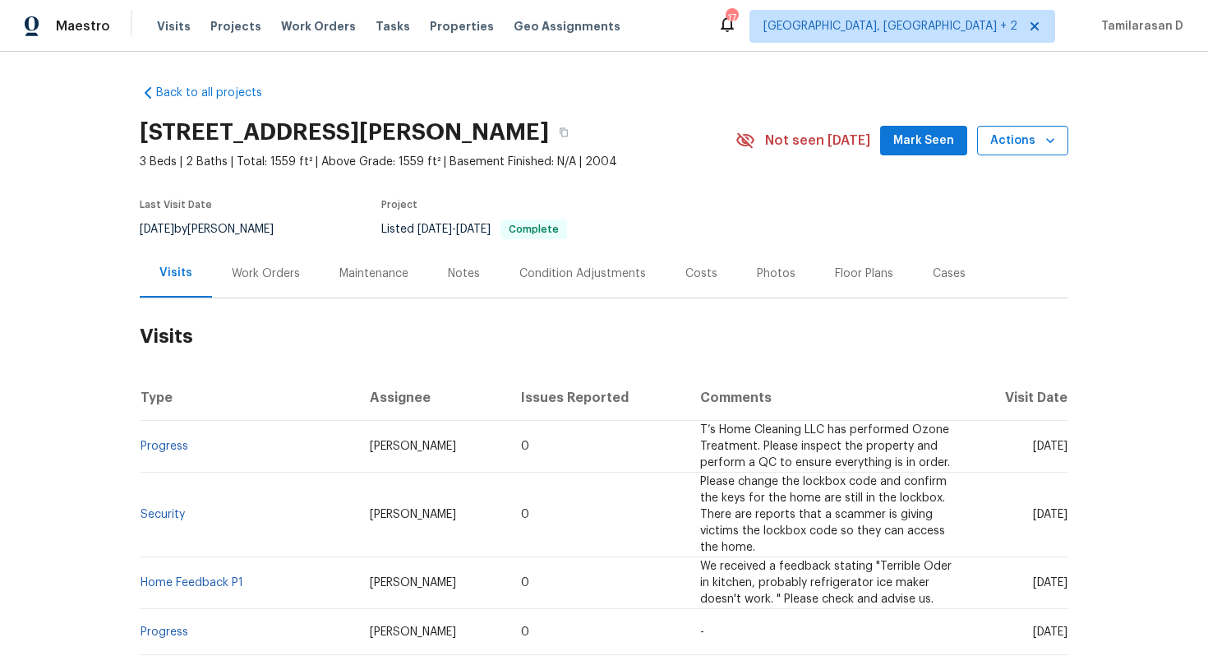
click at [1054, 146] on icon "button" at bounding box center [1050, 140] width 16 height 16
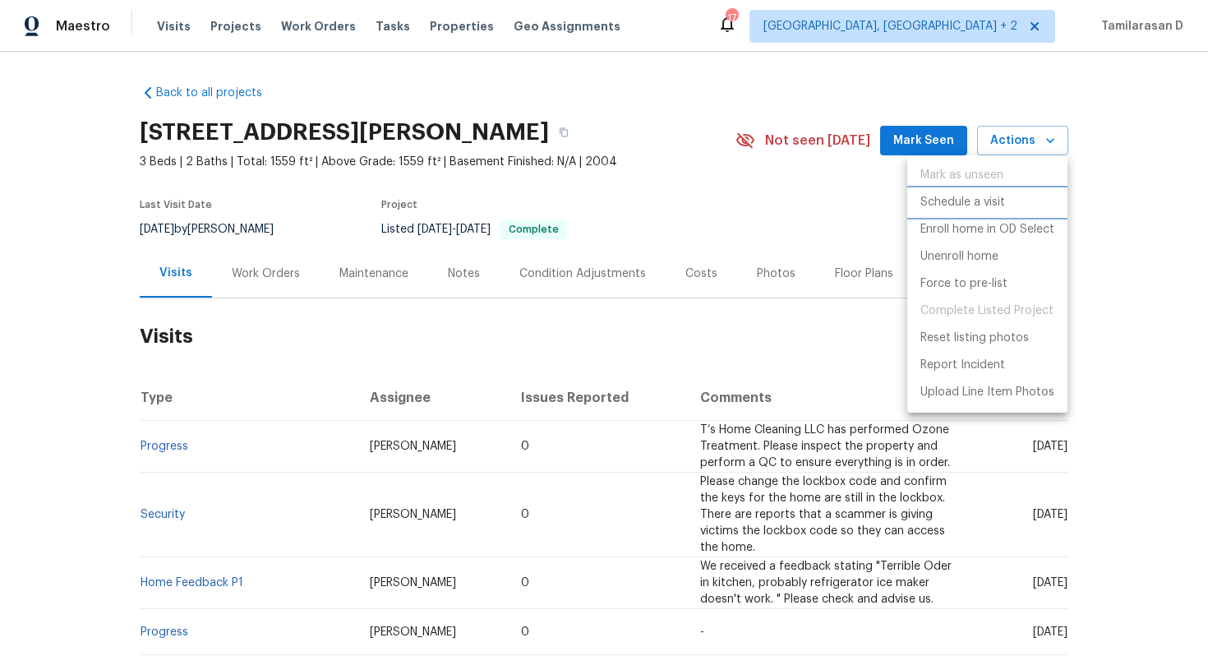
click at [987, 204] on p "Schedule a visit" at bounding box center [962, 202] width 85 height 17
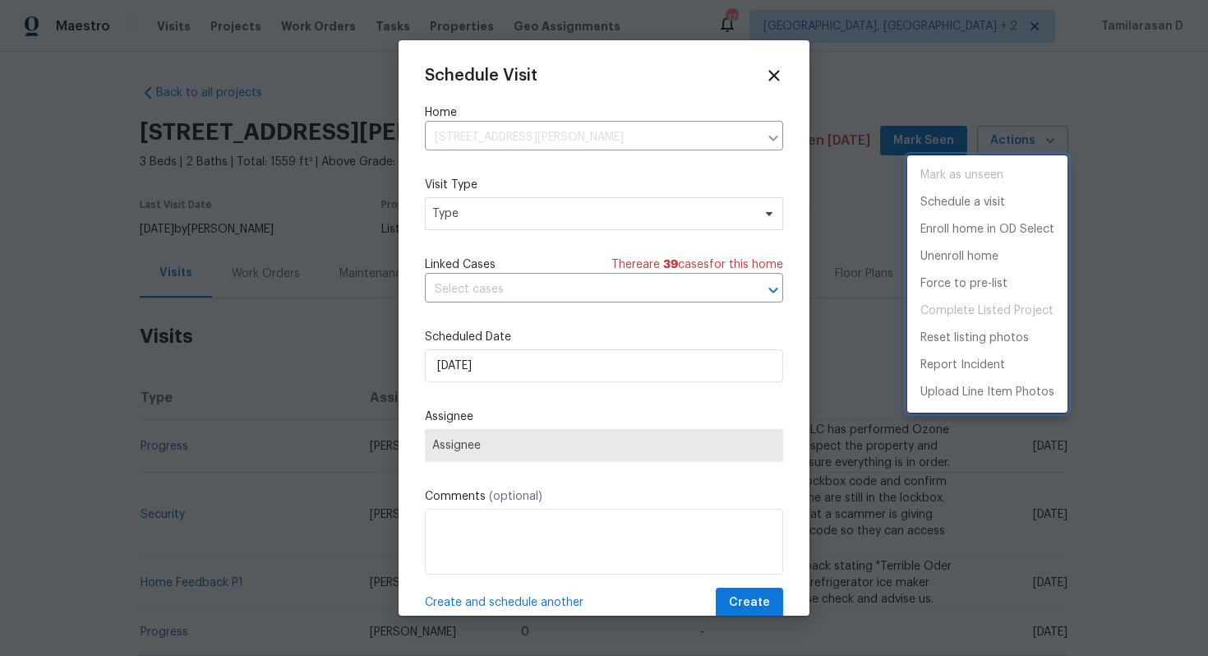
click at [527, 214] on div at bounding box center [604, 328] width 1208 height 656
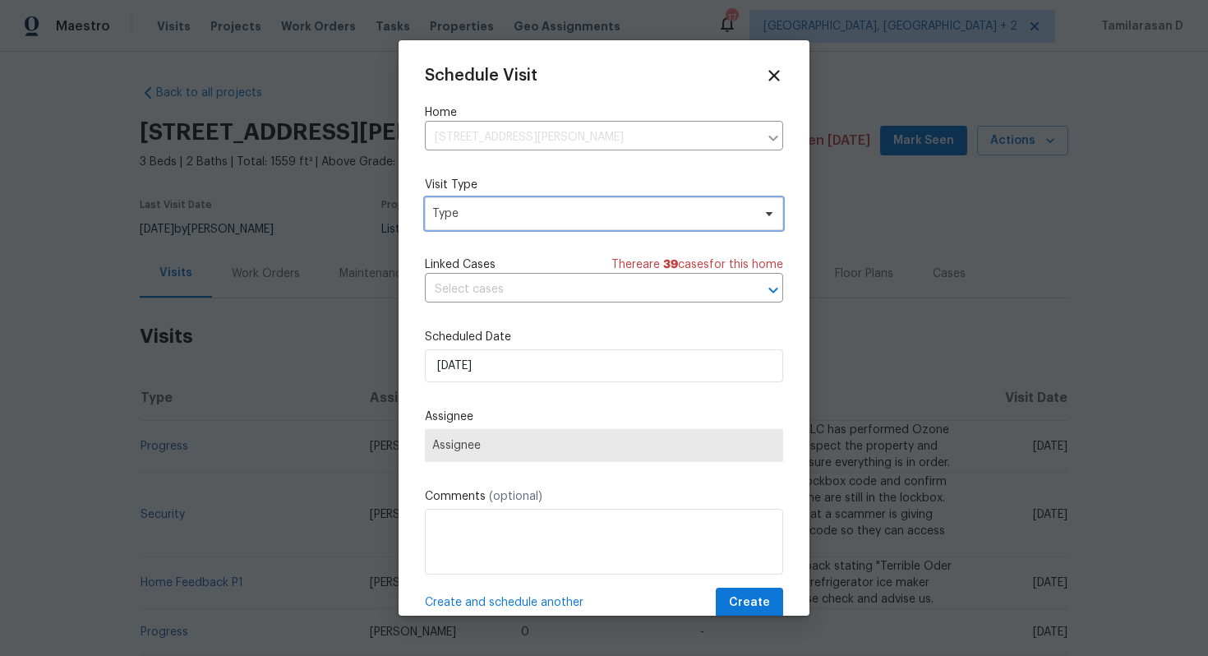
click at [525, 210] on span "Type" at bounding box center [592, 213] width 320 height 16
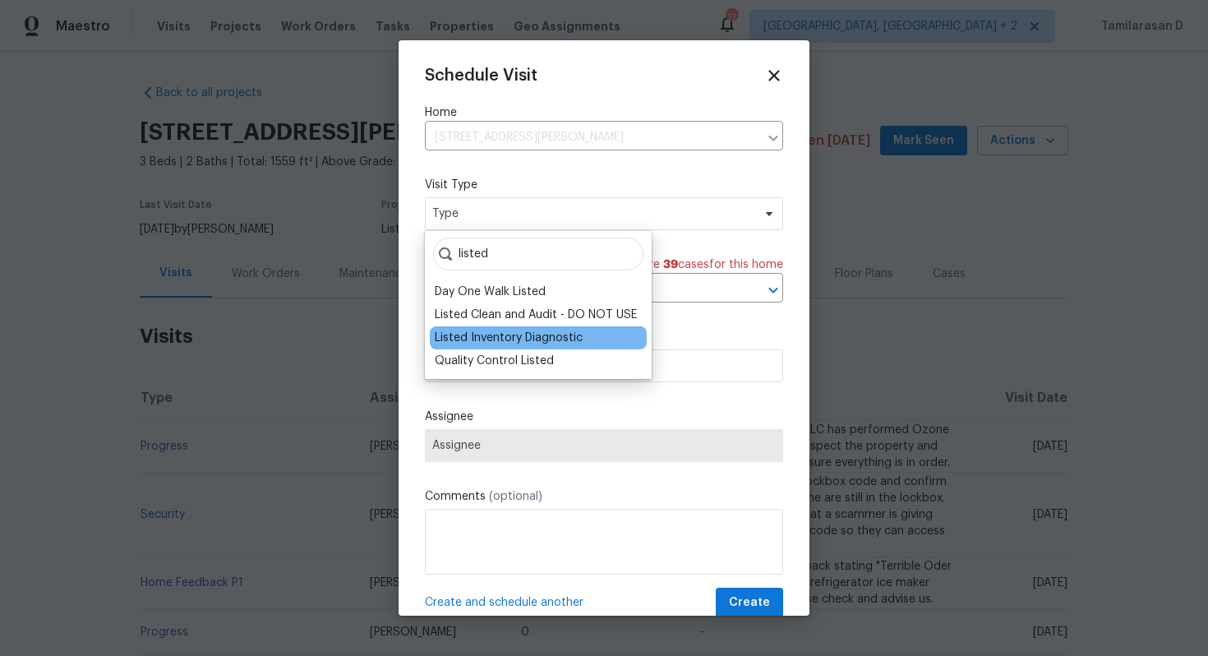
type input "listed"
click at [526, 332] on div "Listed Inventory Diagnostic" at bounding box center [509, 338] width 148 height 16
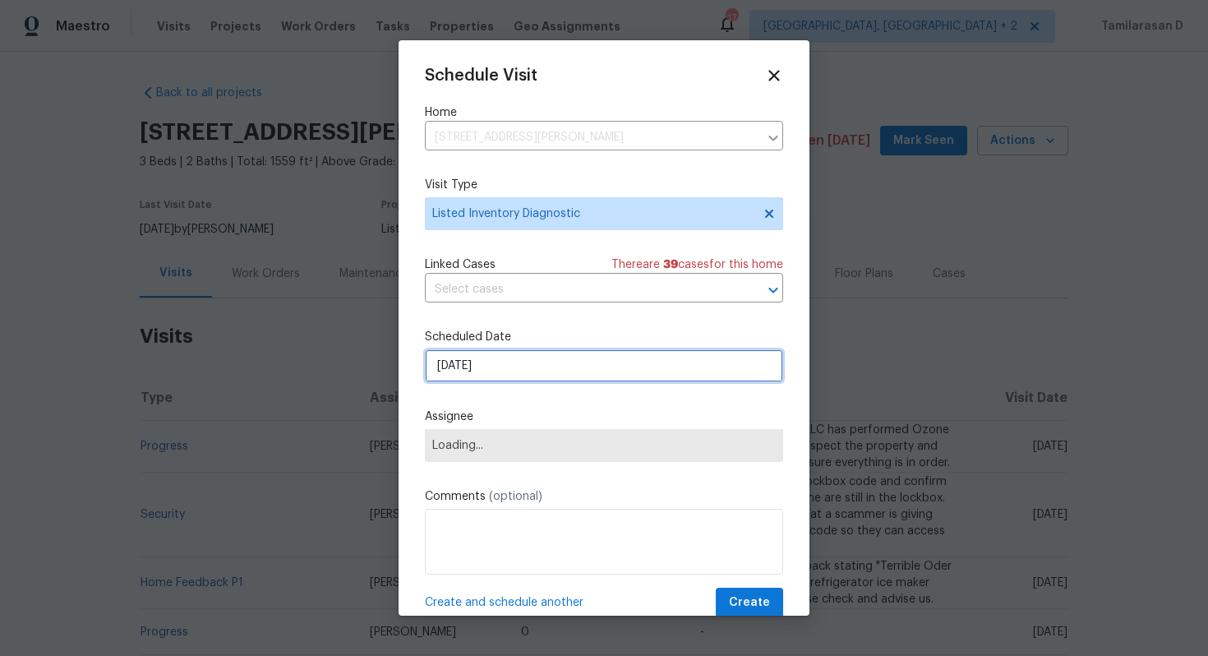
click at [504, 360] on input "[DATE]" at bounding box center [604, 365] width 358 height 33
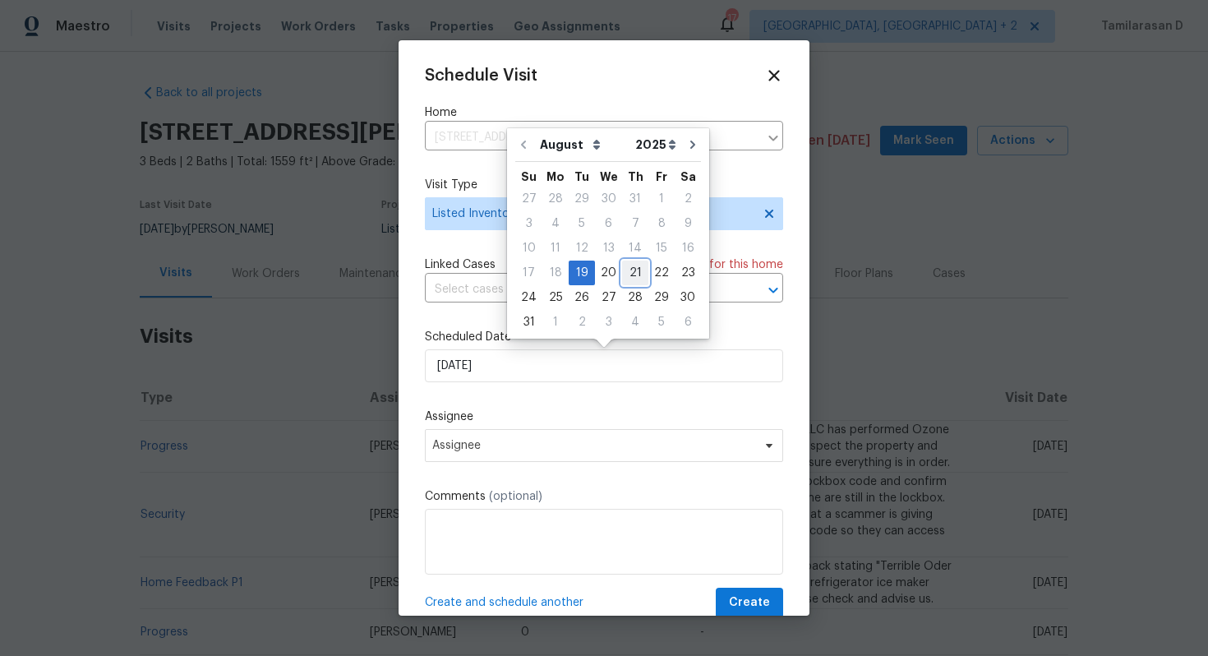
click at [622, 269] on div "21" at bounding box center [635, 272] width 26 height 23
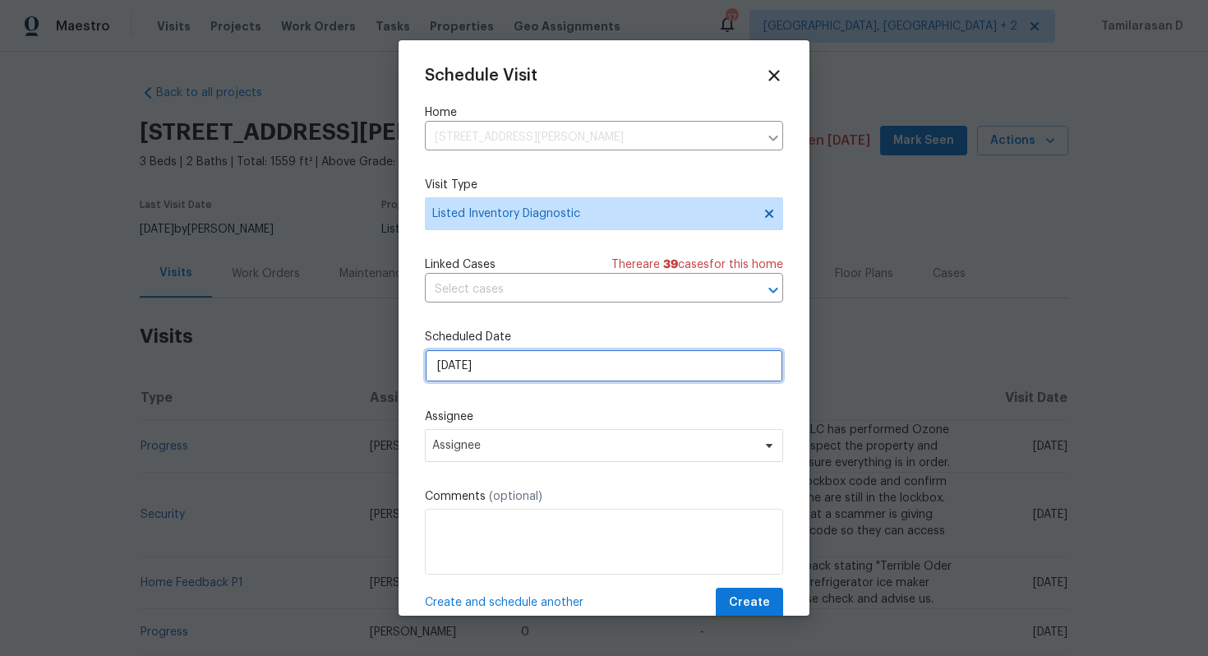
click at [503, 376] on input "[DATE]" at bounding box center [604, 365] width 358 height 33
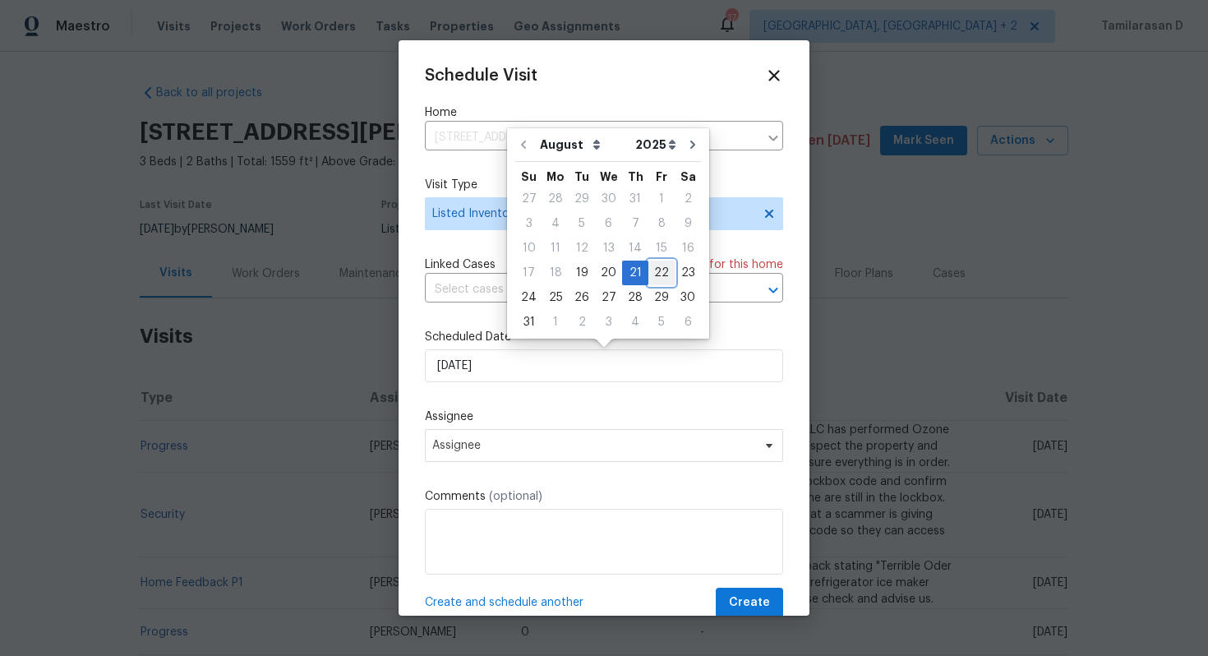
click at [659, 271] on div "22" at bounding box center [661, 272] width 26 height 23
type input "[DATE]"
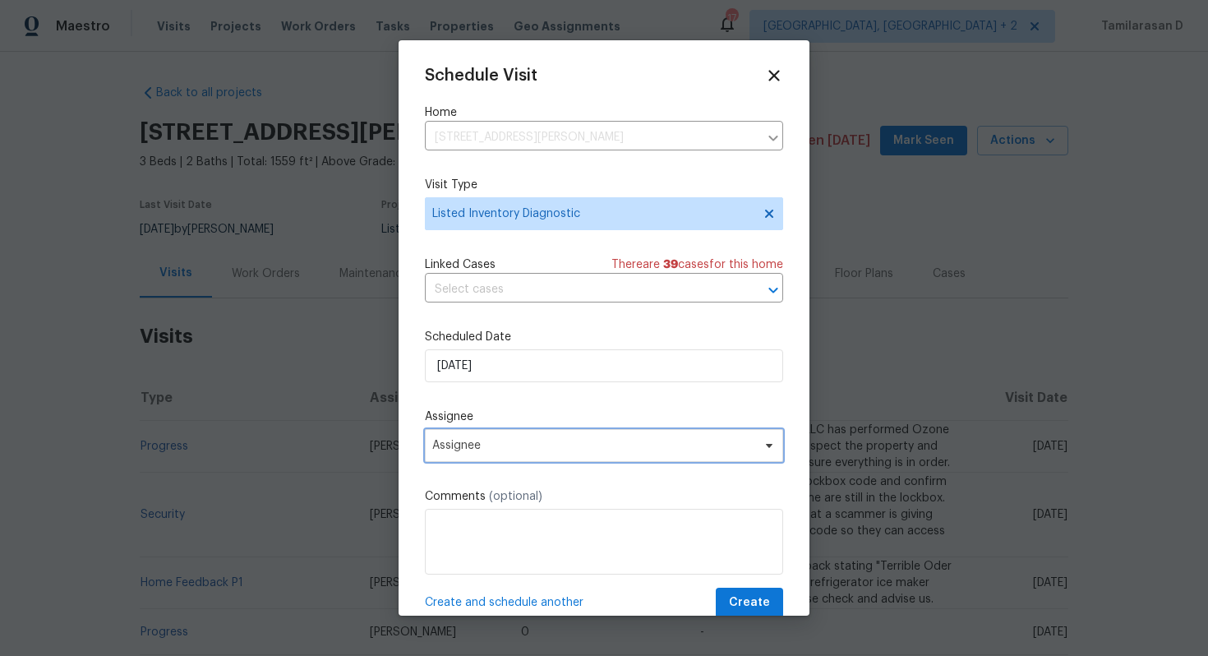
click at [517, 452] on span "Assignee" at bounding box center [593, 445] width 322 height 13
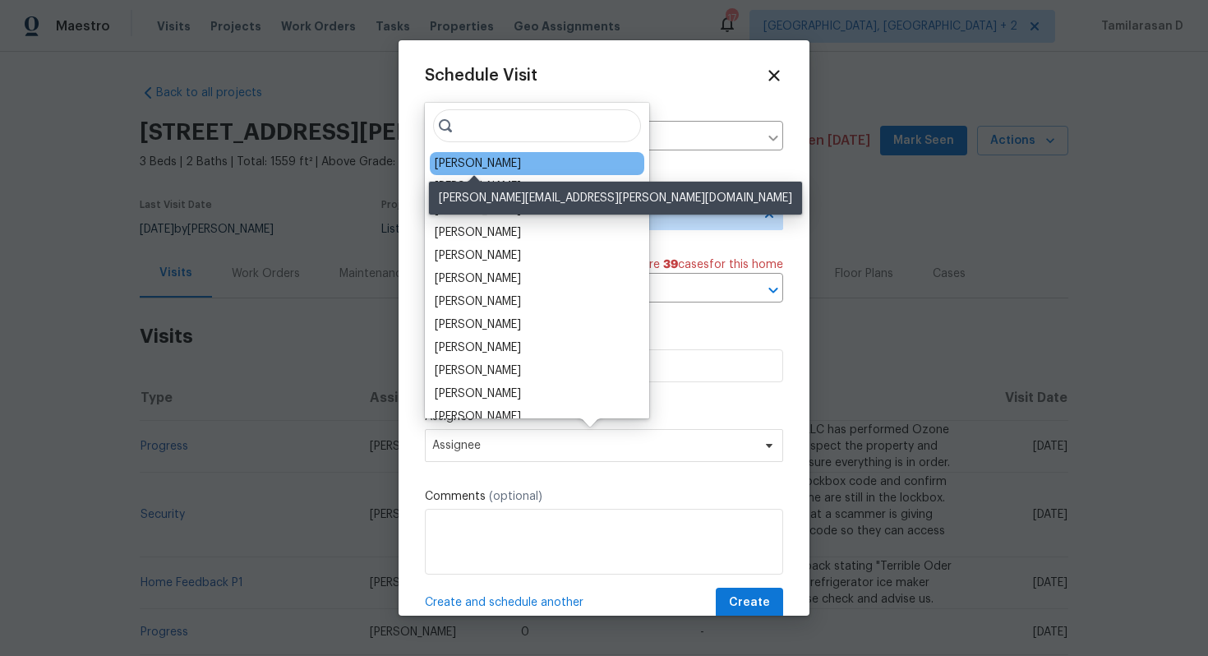
click at [488, 169] on div "William Bynum" at bounding box center [478, 163] width 86 height 16
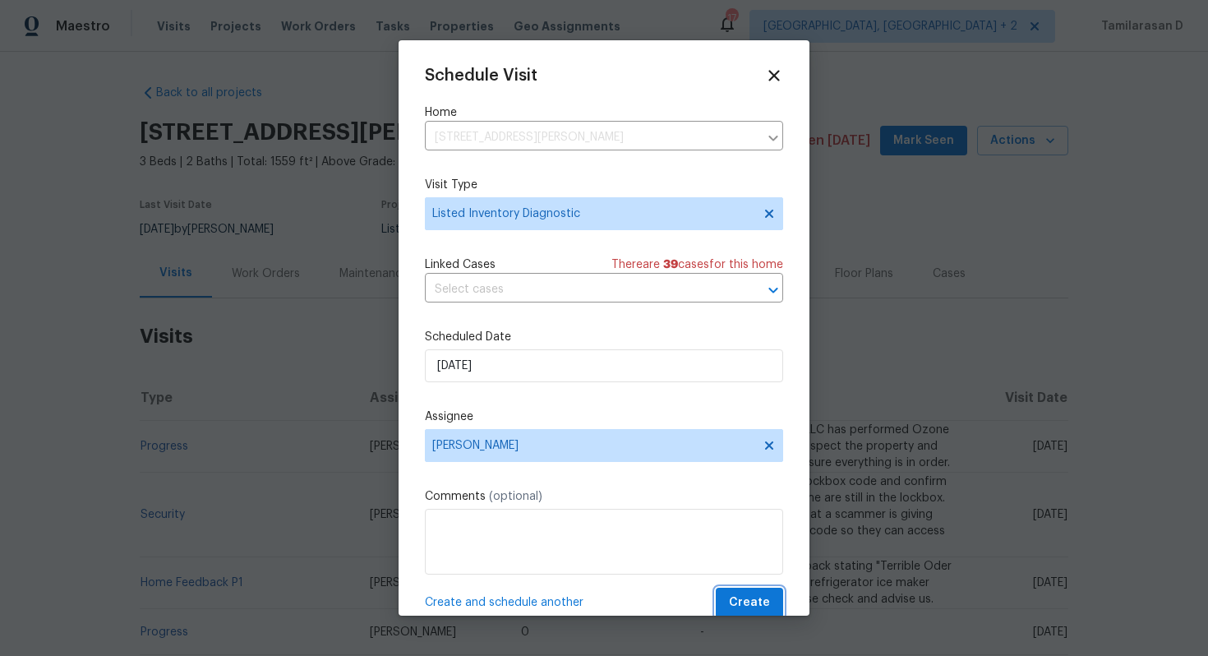
click at [746, 605] on span "Create" at bounding box center [749, 602] width 41 height 21
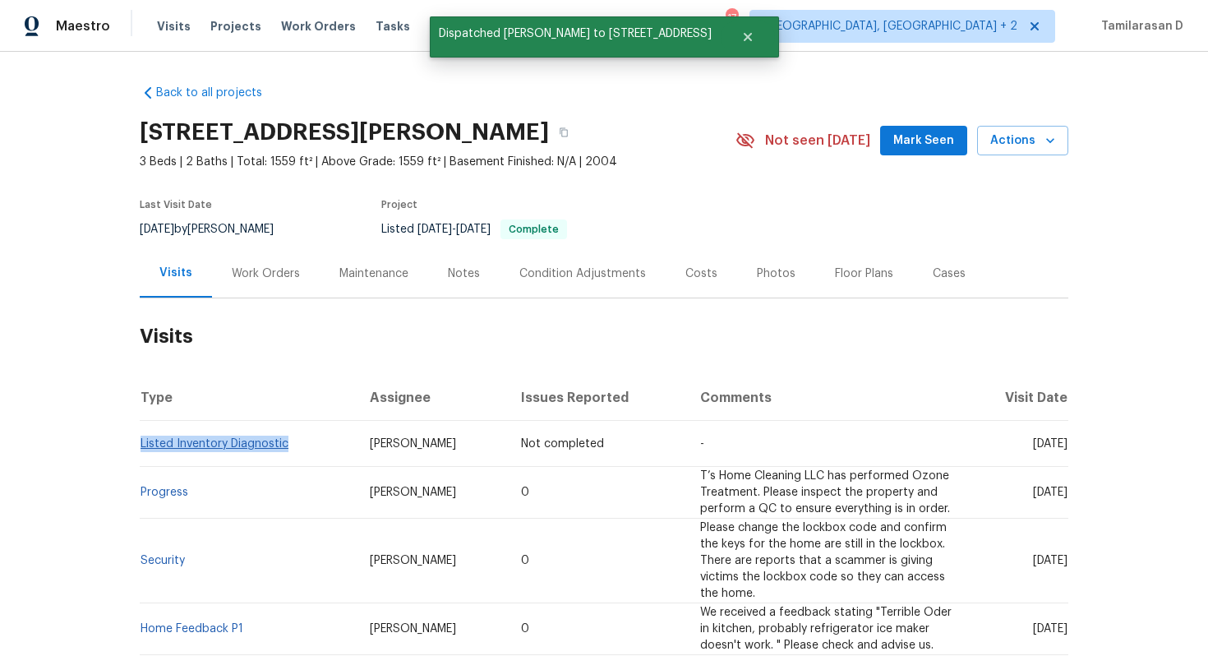
drag, startPoint x: 289, startPoint y: 444, endPoint x: 143, endPoint y: 445, distance: 146.3
click at [143, 445] on td "Listed Inventory Diagnostic" at bounding box center [248, 444] width 217 height 46
copy link "Listed Inventory Diagnostic"
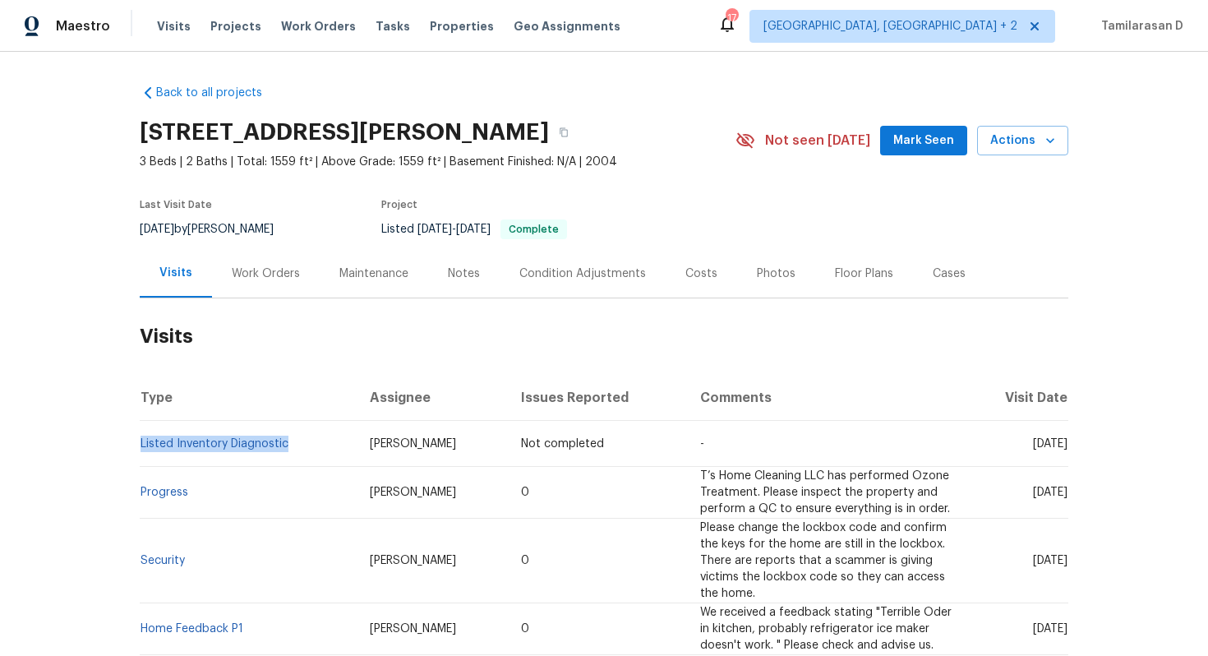
scroll to position [14, 0]
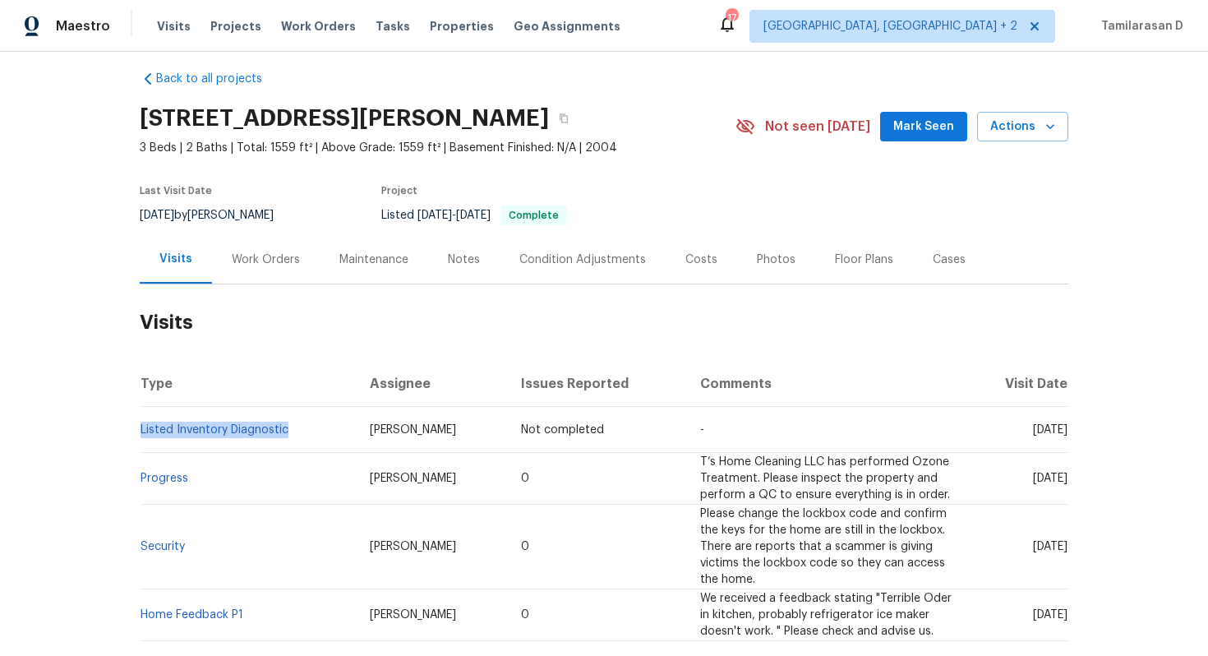
copy link "Listed Inventory Diagnostic"
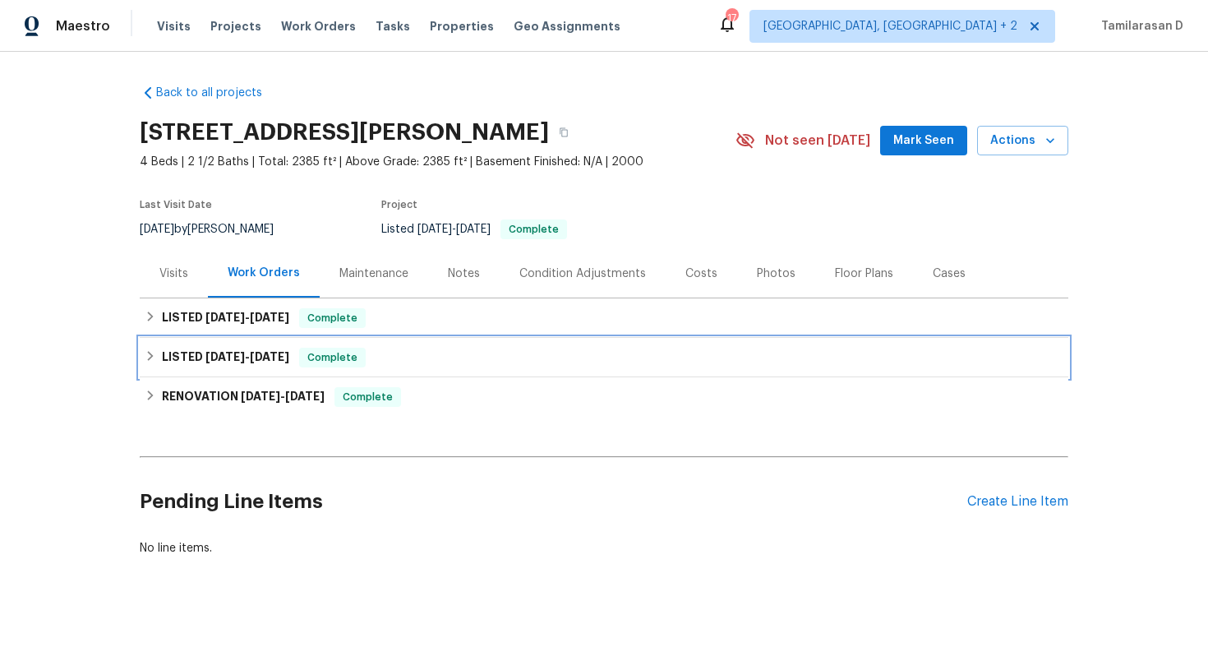
click at [163, 338] on div "LISTED [DATE] - [DATE] Complete" at bounding box center [604, 357] width 929 height 39
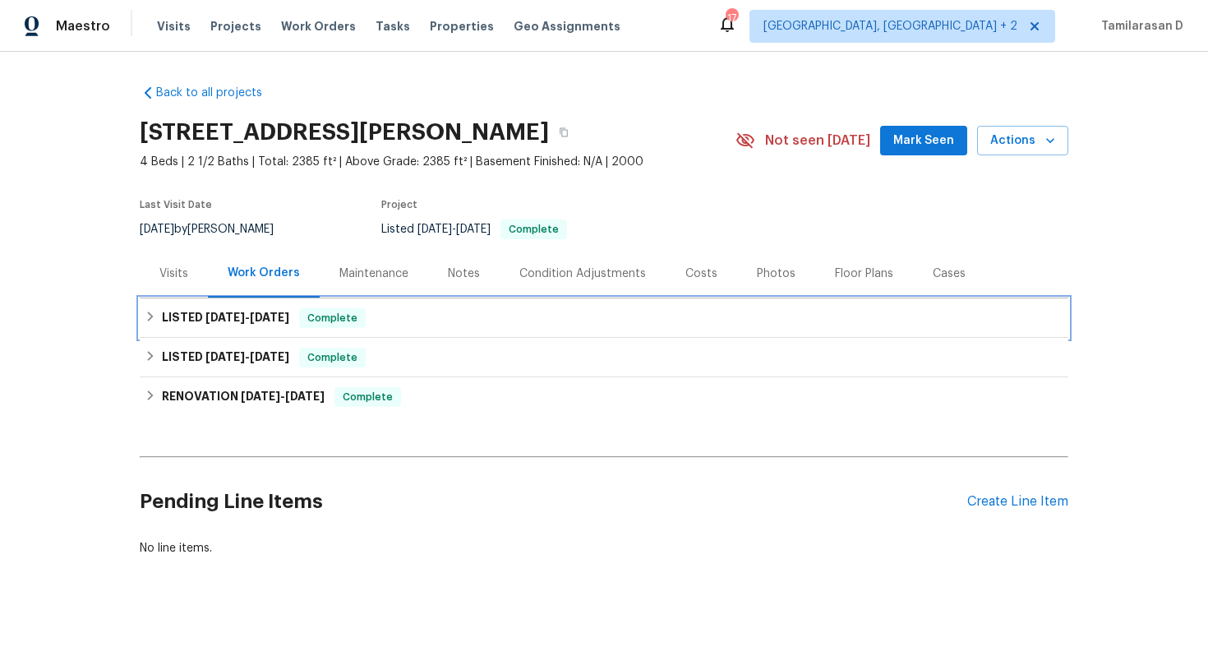
click at [163, 337] on div "LISTED [DATE] - [DATE] Complete" at bounding box center [604, 317] width 929 height 39
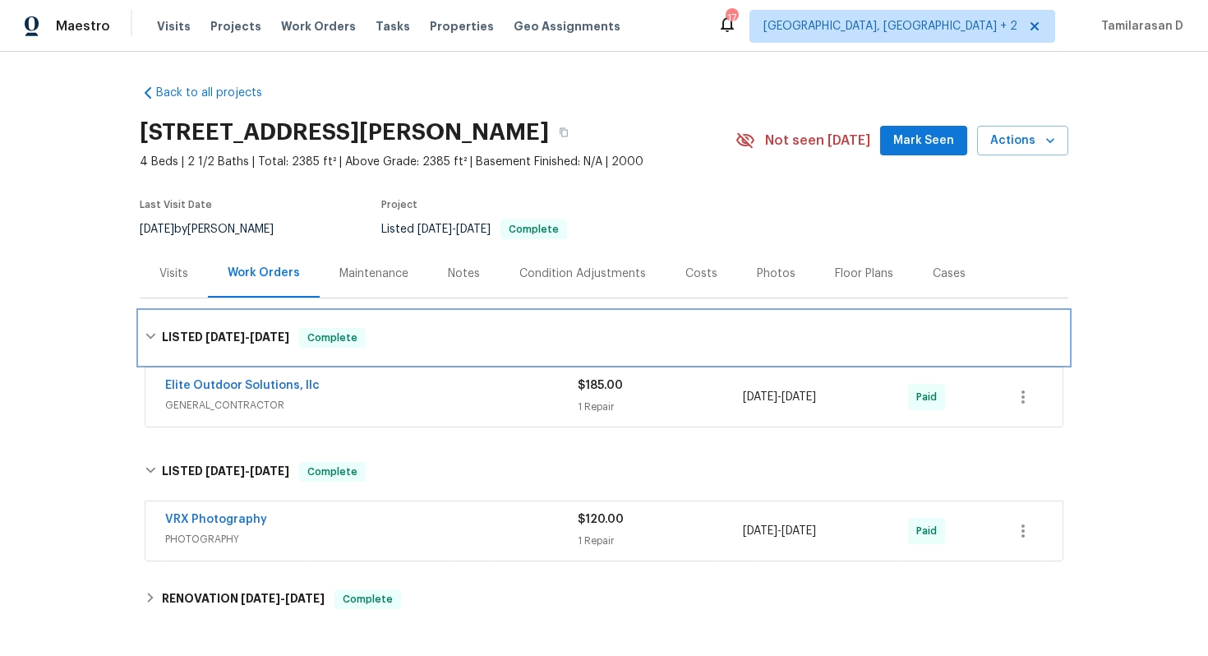
click at [155, 334] on icon at bounding box center [151, 336] width 12 height 12
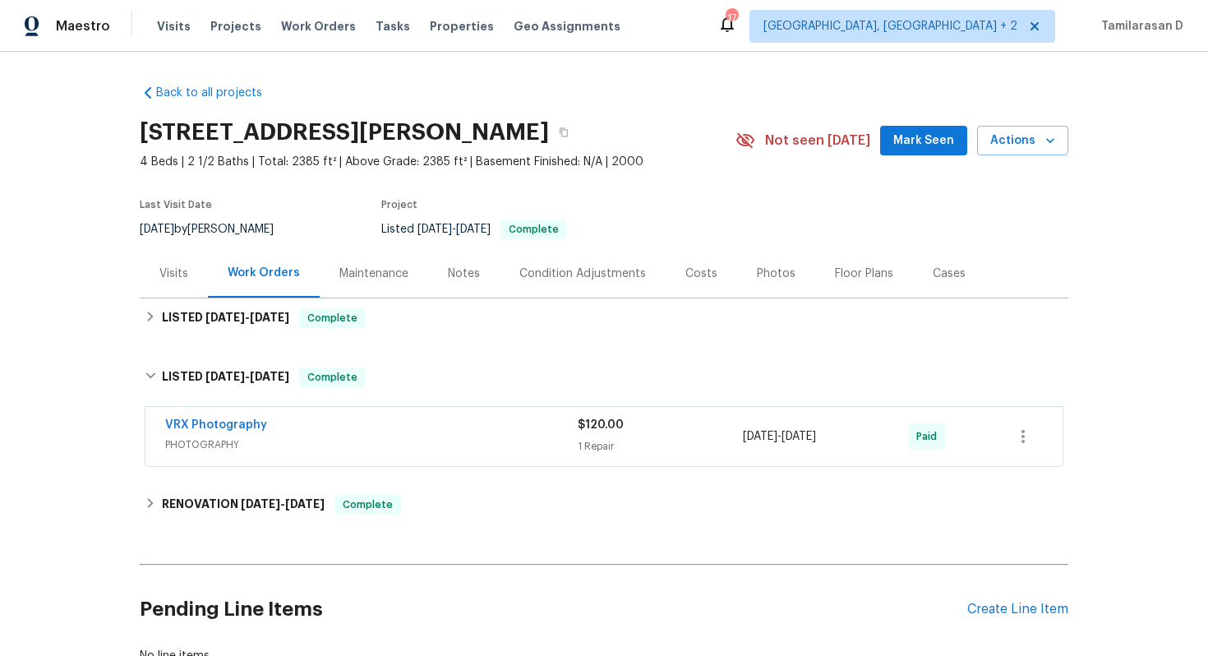
click at [176, 274] on div "Visits" at bounding box center [173, 273] width 29 height 16
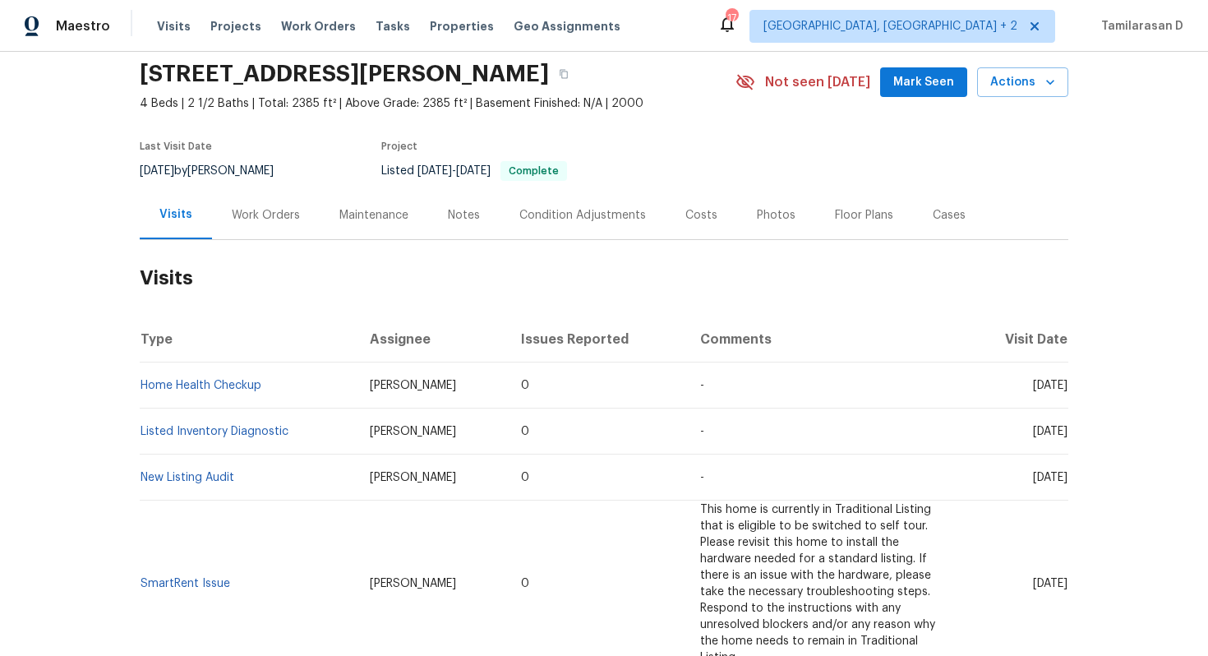
scroll to position [82, 0]
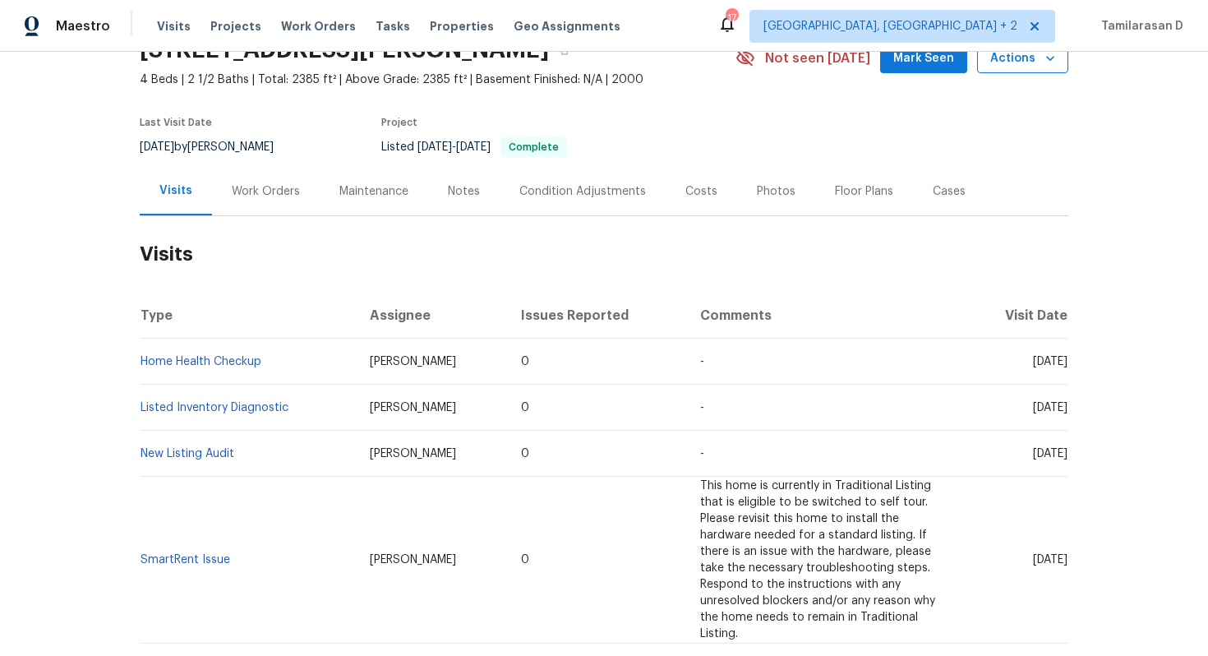
click at [1013, 70] on button "Actions" at bounding box center [1022, 59] width 91 height 30
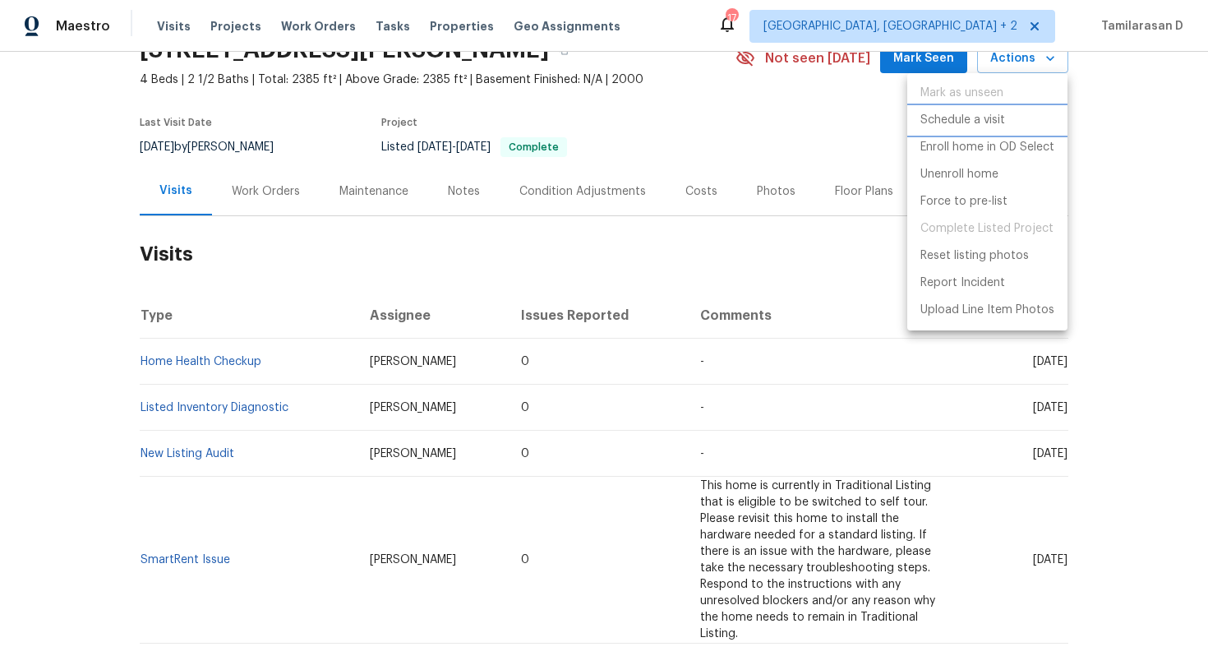
click at [970, 114] on p "Schedule a visit" at bounding box center [962, 120] width 85 height 17
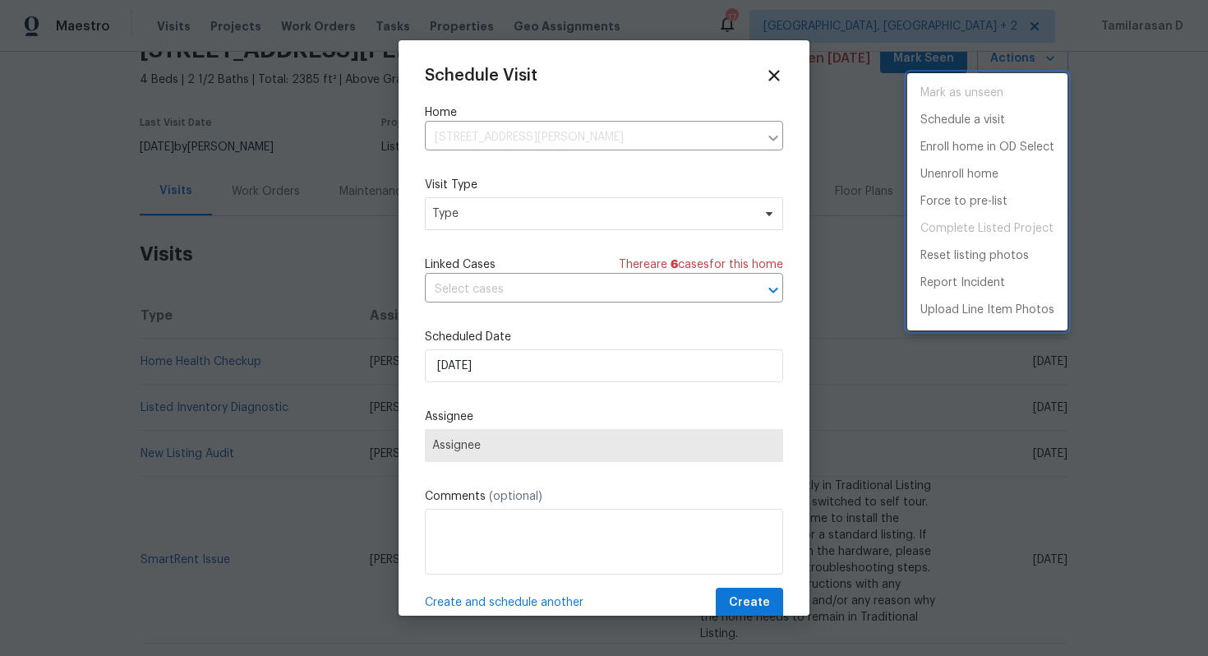
click at [496, 221] on div at bounding box center [604, 328] width 1208 height 656
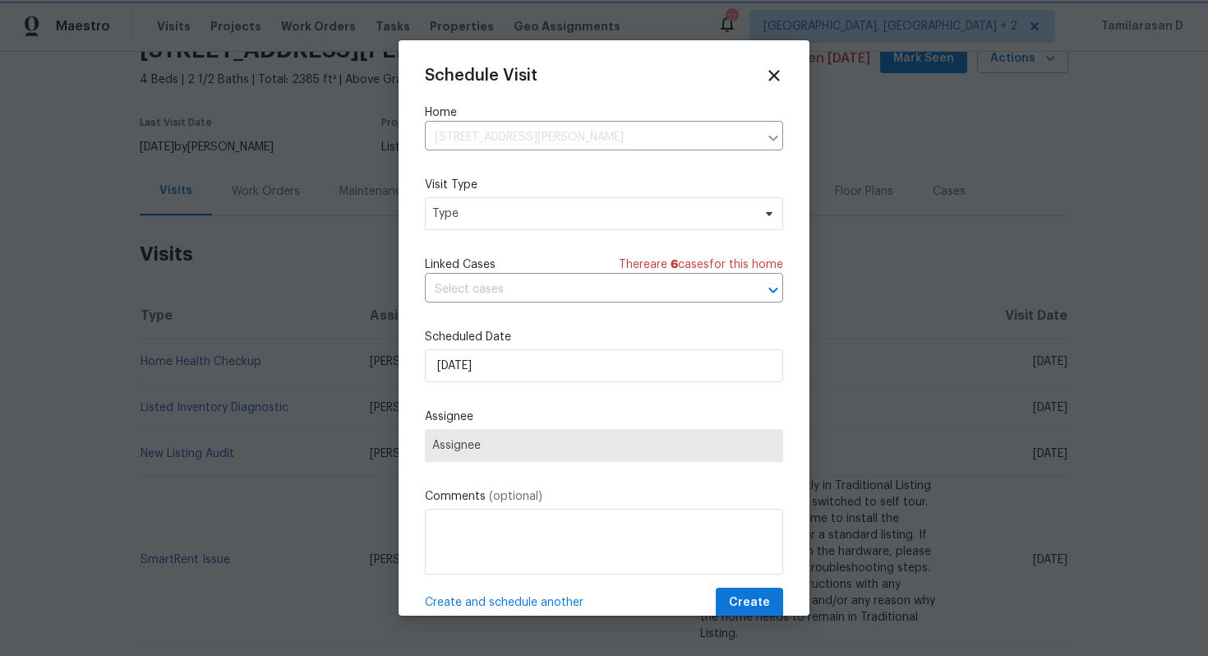
scroll to position [74, 0]
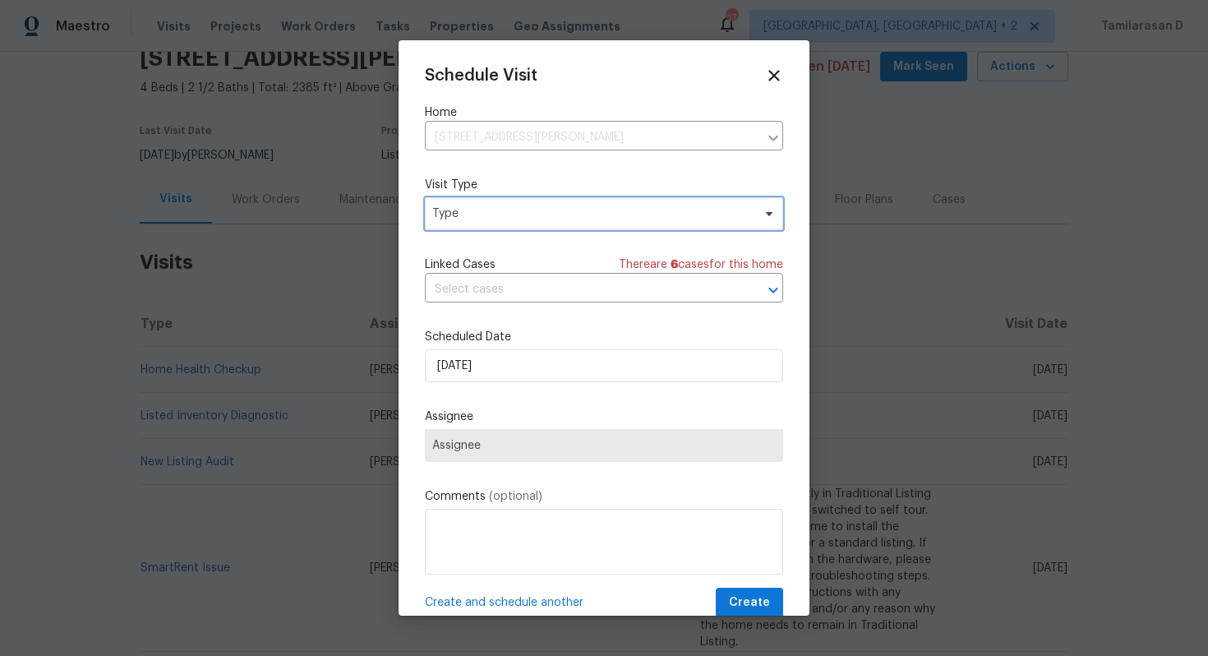
click at [522, 209] on span "Type" at bounding box center [592, 213] width 320 height 16
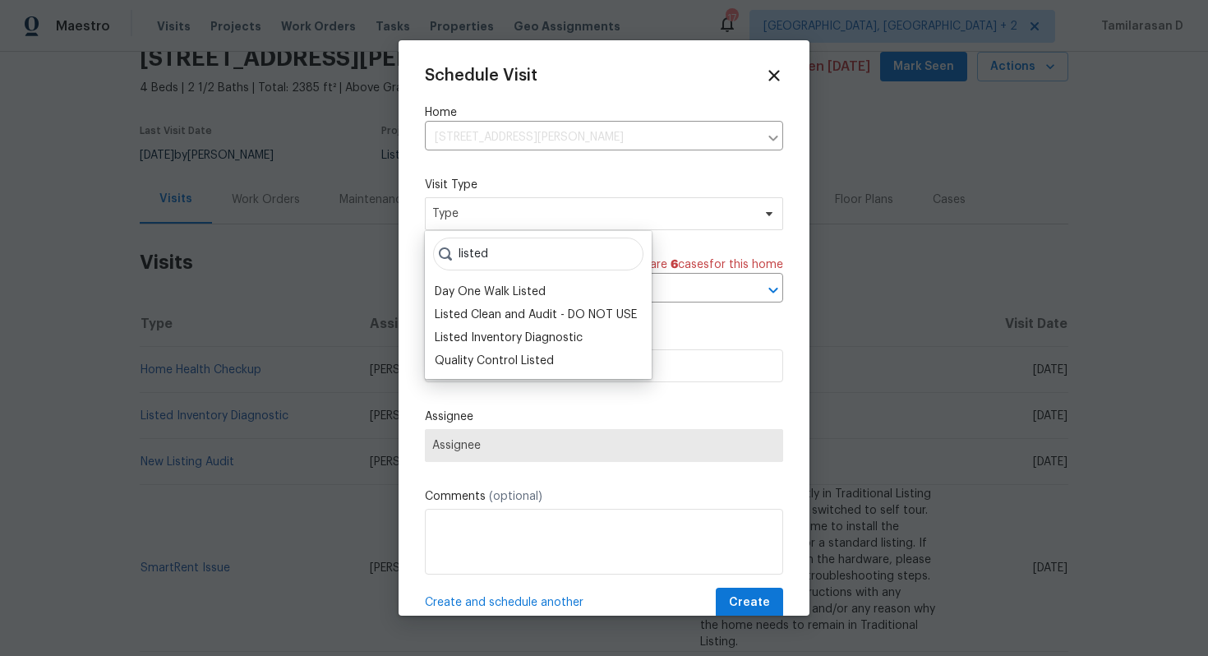
type input "listed"
click at [504, 328] on div "Listed Inventory Diagnostic" at bounding box center [538, 337] width 217 height 23
click at [508, 331] on div "Listed Inventory Diagnostic" at bounding box center [509, 338] width 148 height 16
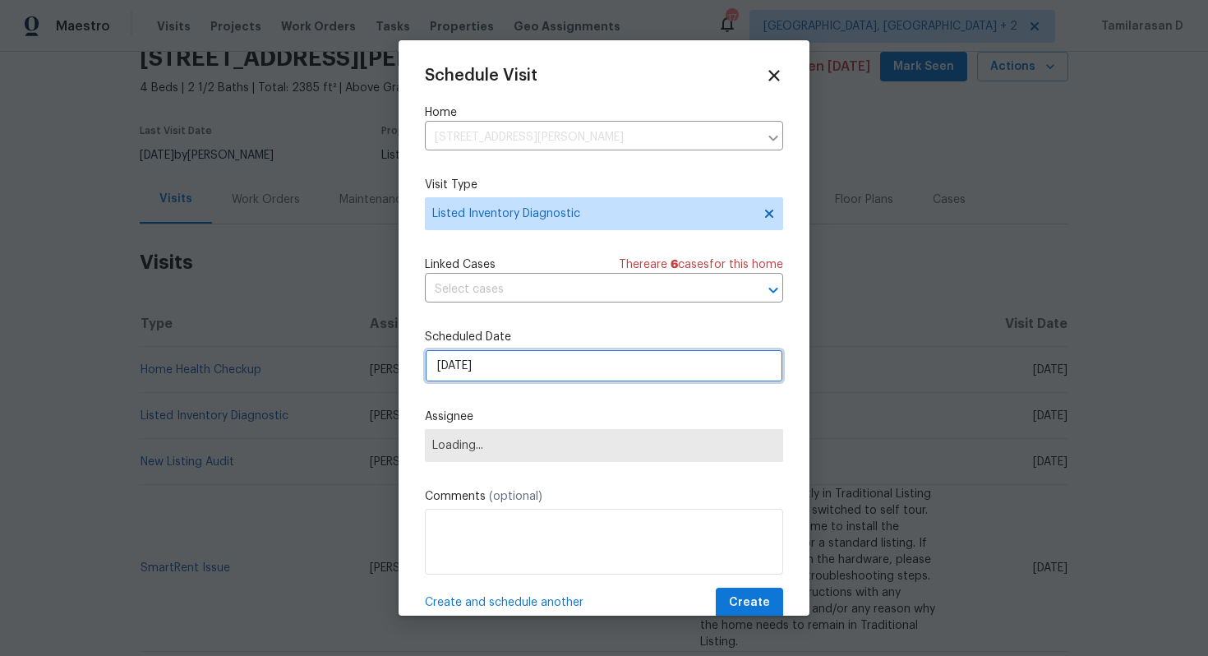
click at [490, 359] on input "[DATE]" at bounding box center [604, 365] width 358 height 33
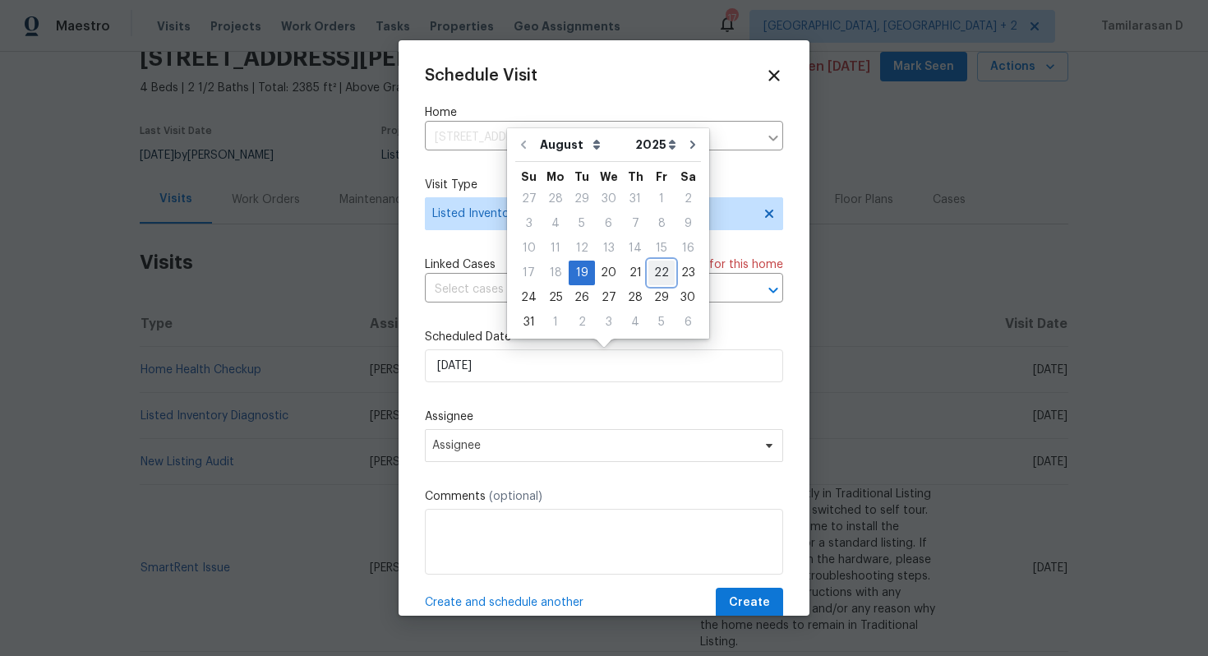
click at [653, 274] on div "22" at bounding box center [661, 272] width 26 height 23
type input "[DATE]"
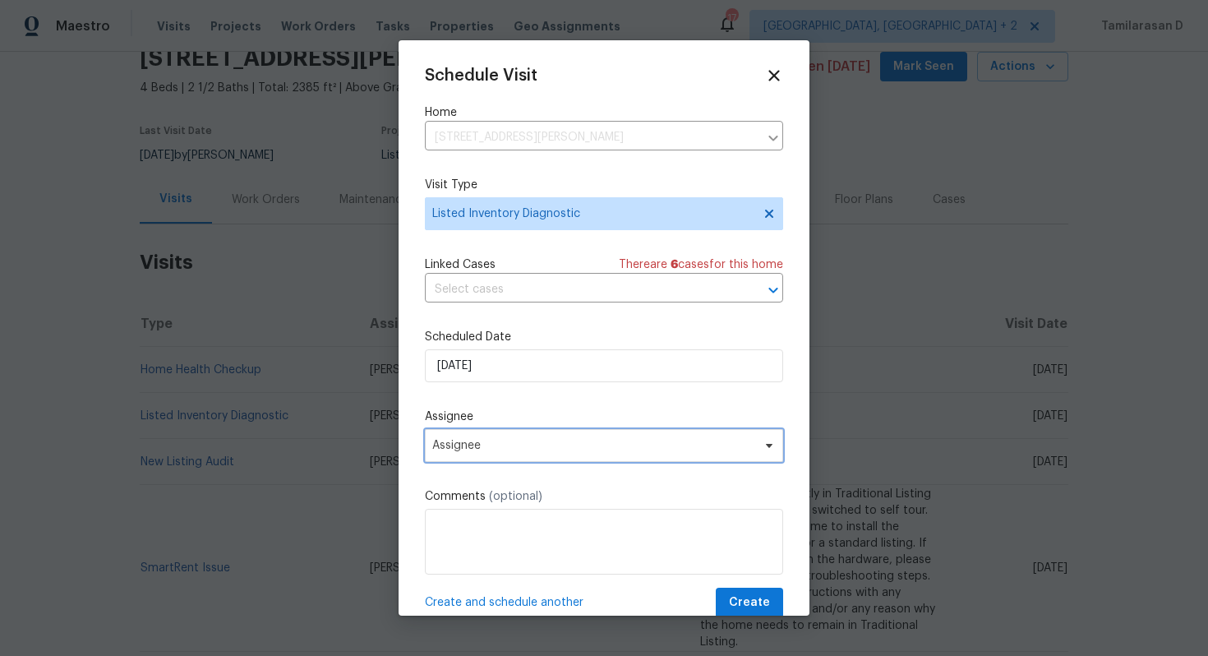
click at [488, 444] on span "Assignee" at bounding box center [593, 445] width 322 height 13
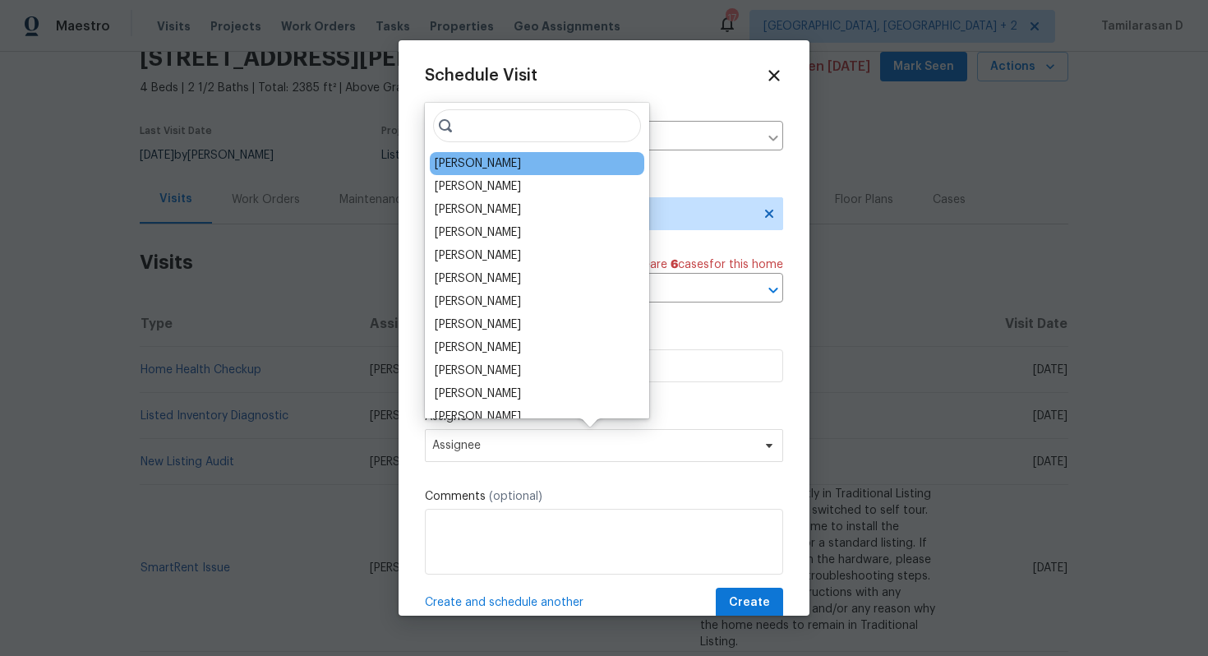
click at [474, 163] on div "[PERSON_NAME]" at bounding box center [478, 163] width 86 height 16
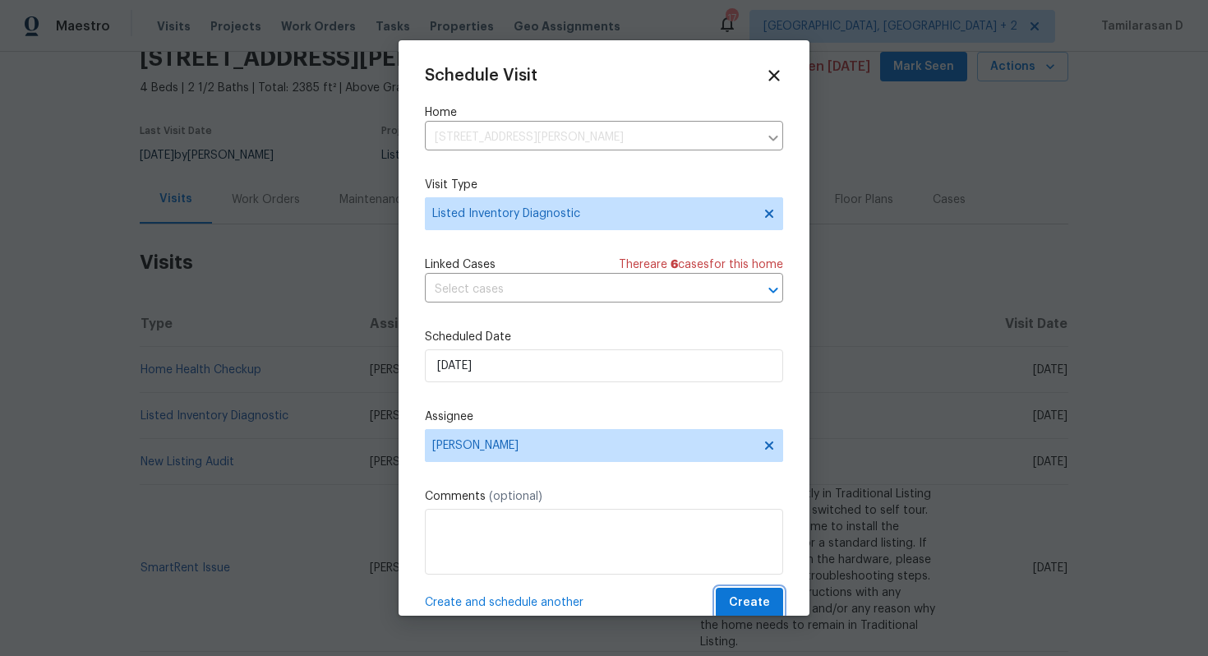
click at [735, 590] on button "Create" at bounding box center [749, 603] width 67 height 30
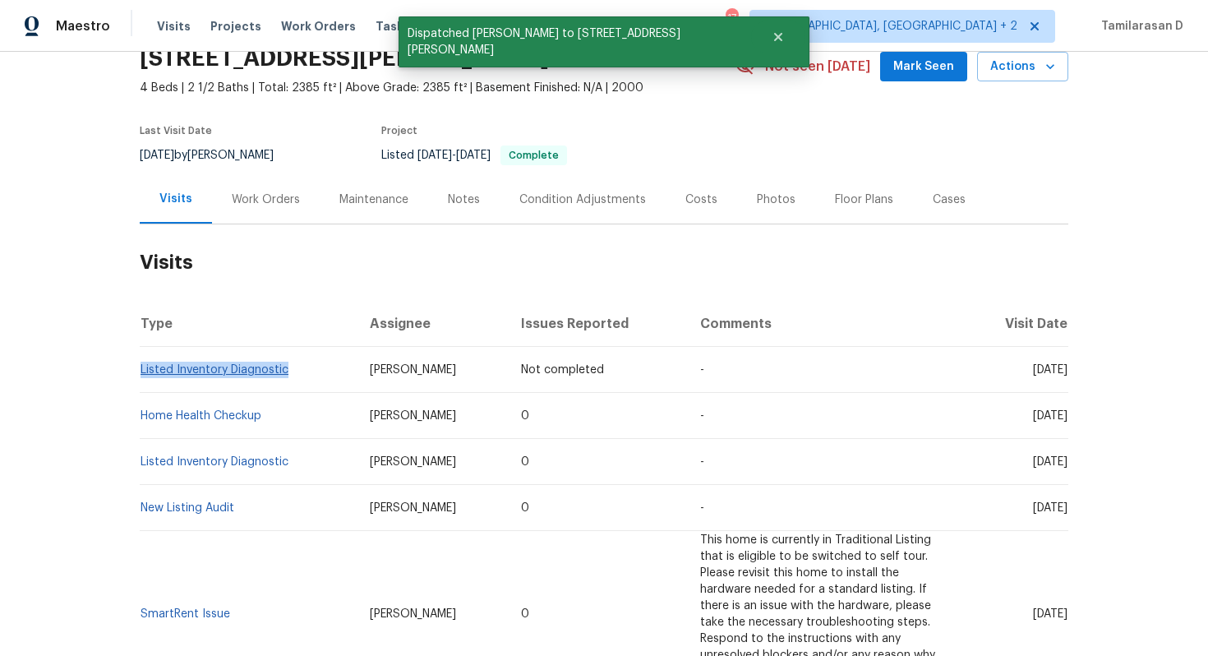
drag, startPoint x: 289, startPoint y: 372, endPoint x: 141, endPoint y: 372, distance: 148.7
click at [141, 372] on td "Listed Inventory Diagnostic" at bounding box center [248, 370] width 217 height 46
copy link "Listed Inventory Diagnostic"
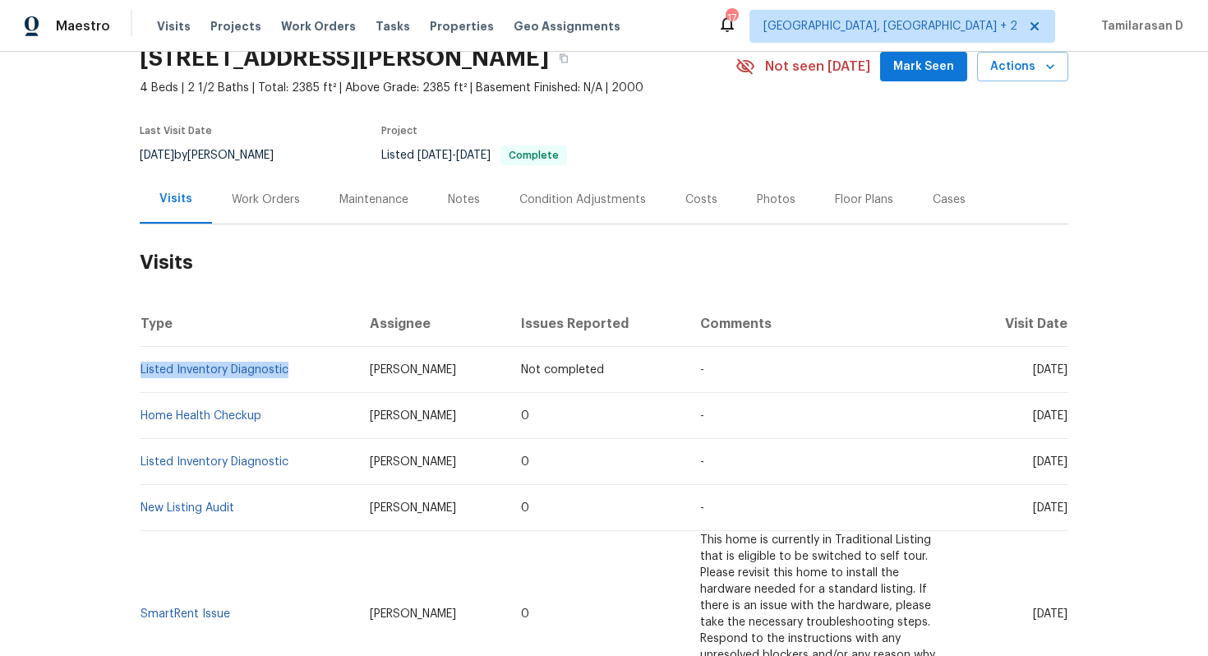
scroll to position [0, 0]
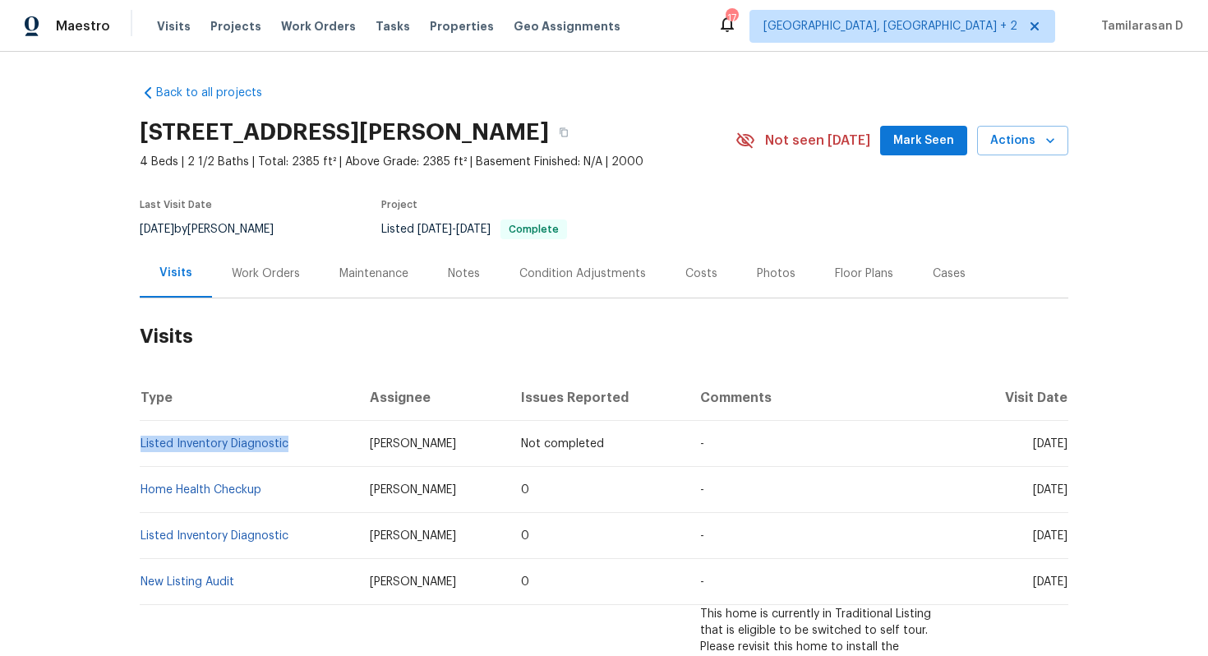
copy link "Listed Inventory Diagnostic"
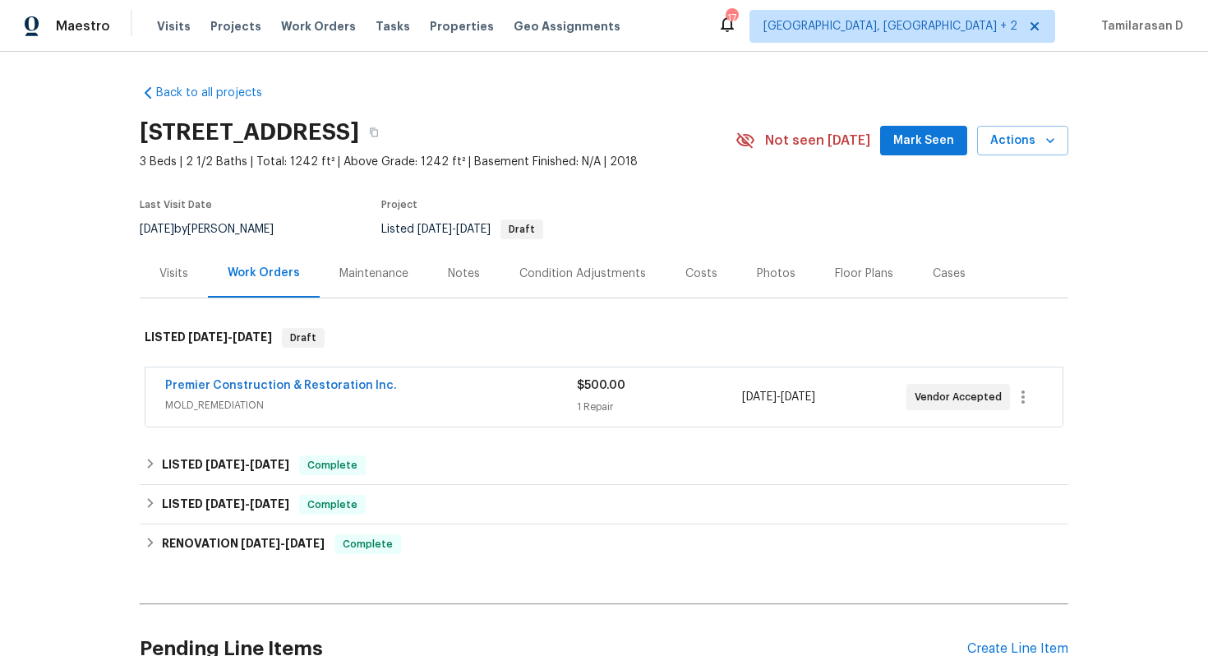
click at [174, 278] on div "Visits" at bounding box center [173, 273] width 29 height 16
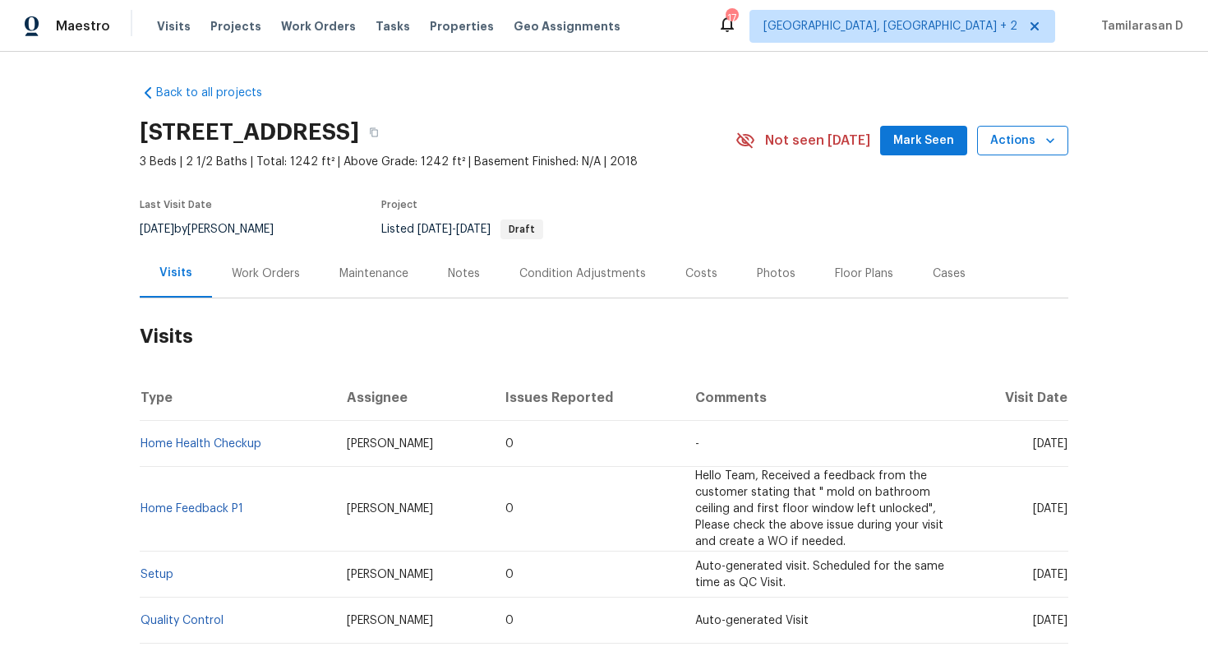
click at [1053, 138] on icon "button" at bounding box center [1050, 140] width 8 height 5
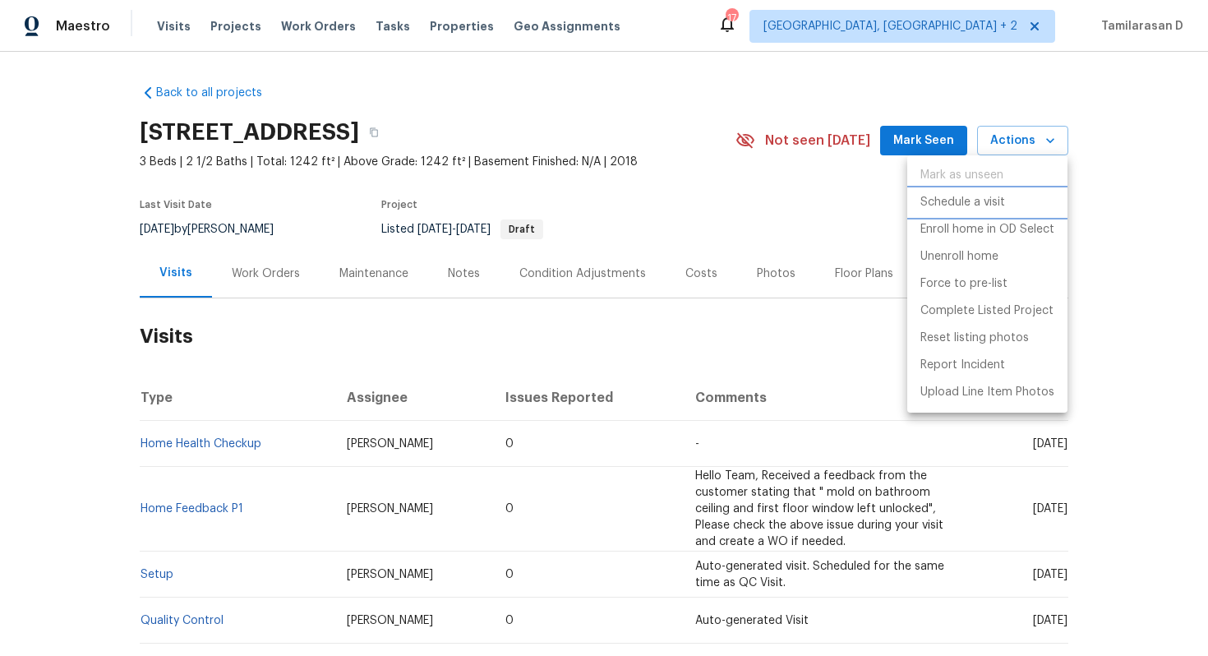
click at [961, 195] on p "Schedule a visit" at bounding box center [962, 202] width 85 height 17
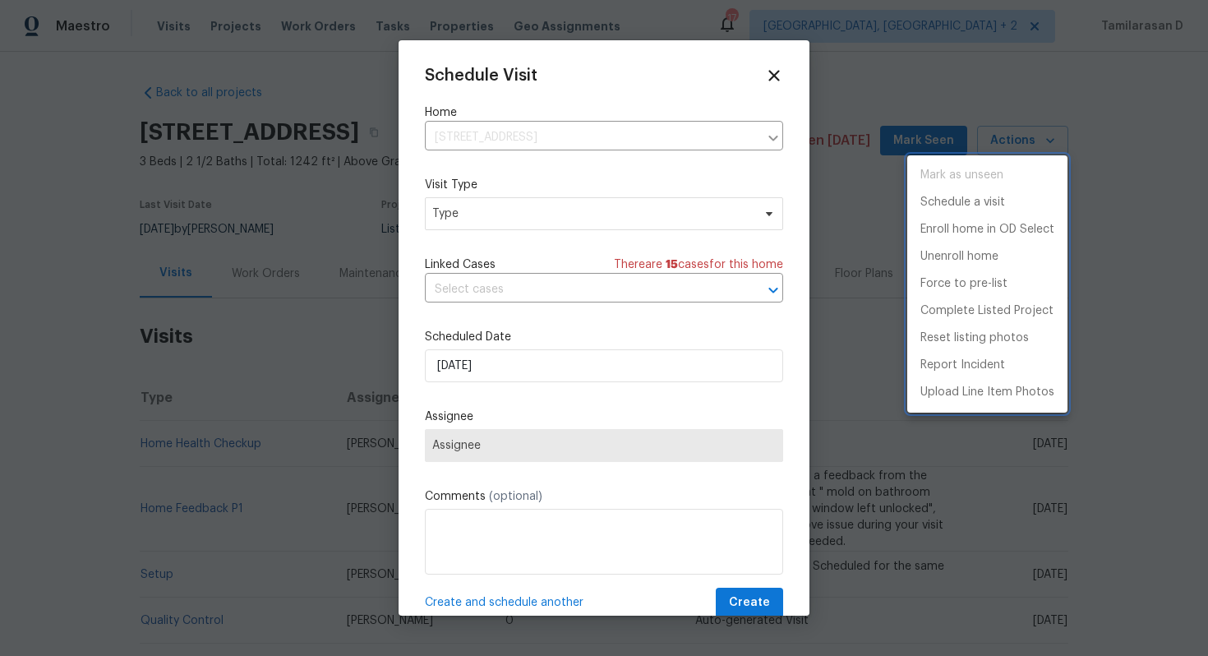
click at [508, 223] on div at bounding box center [604, 328] width 1208 height 656
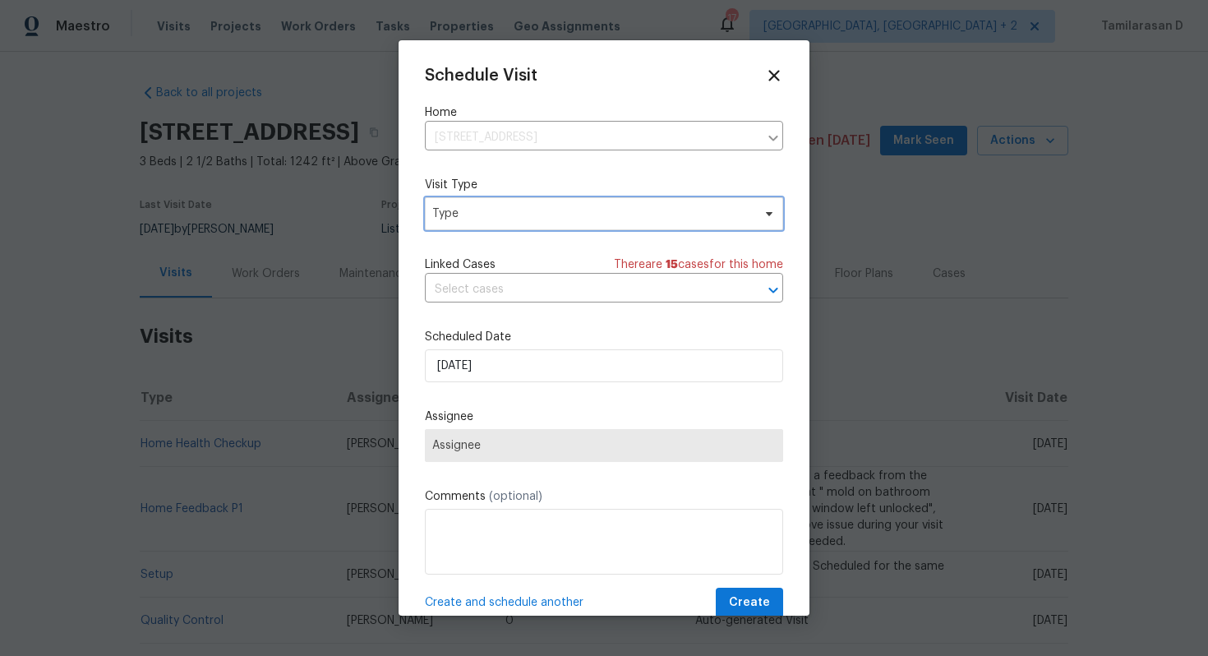
click at [491, 222] on span "Type" at bounding box center [604, 213] width 358 height 33
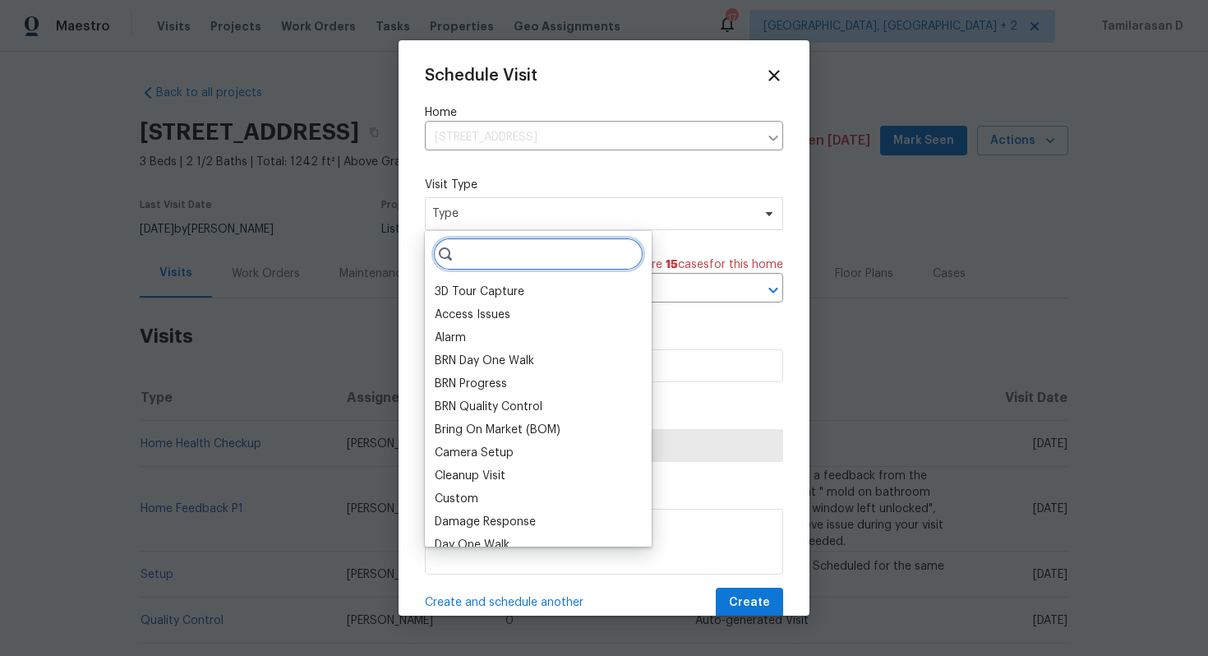
click at [501, 256] on input "search" at bounding box center [538, 253] width 210 height 33
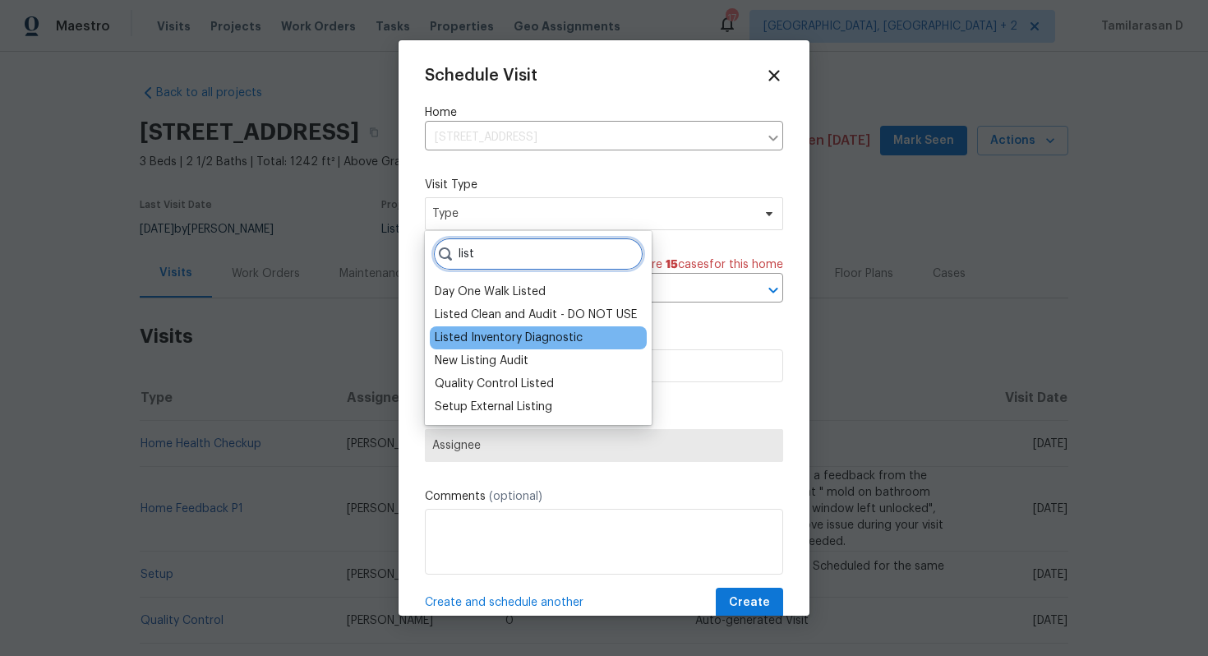
type input "list"
click at [554, 339] on div "Listed Inventory Diagnostic" at bounding box center [509, 338] width 148 height 16
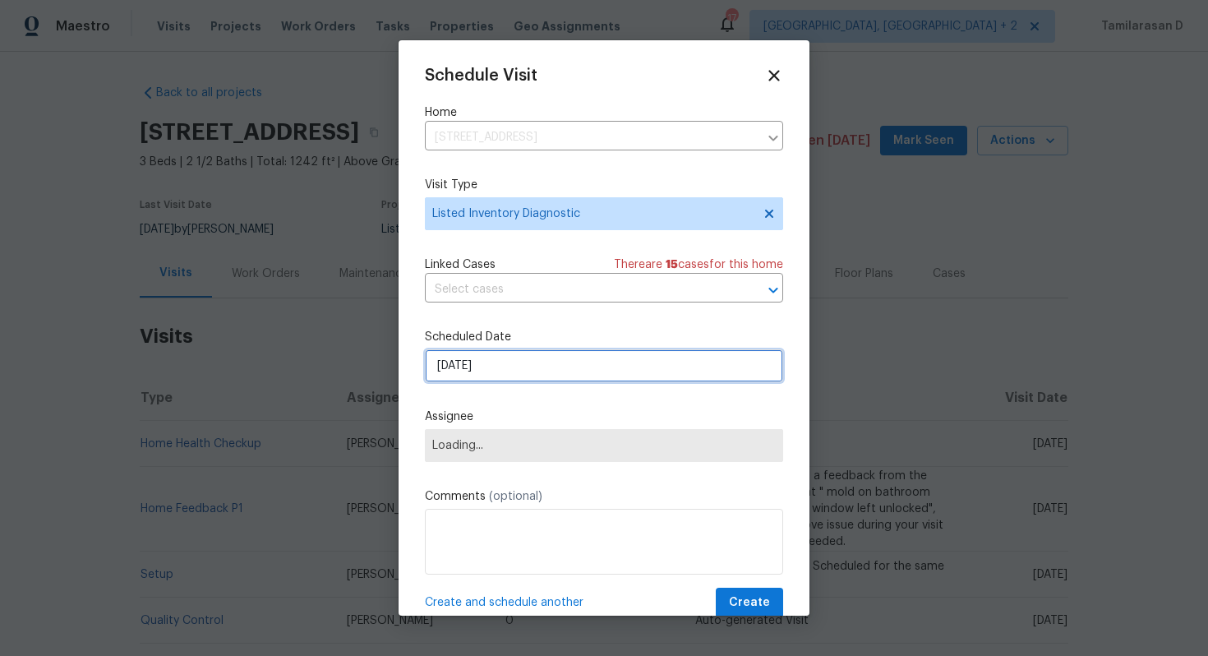
click at [501, 359] on input "19/08/2025" at bounding box center [604, 365] width 358 height 33
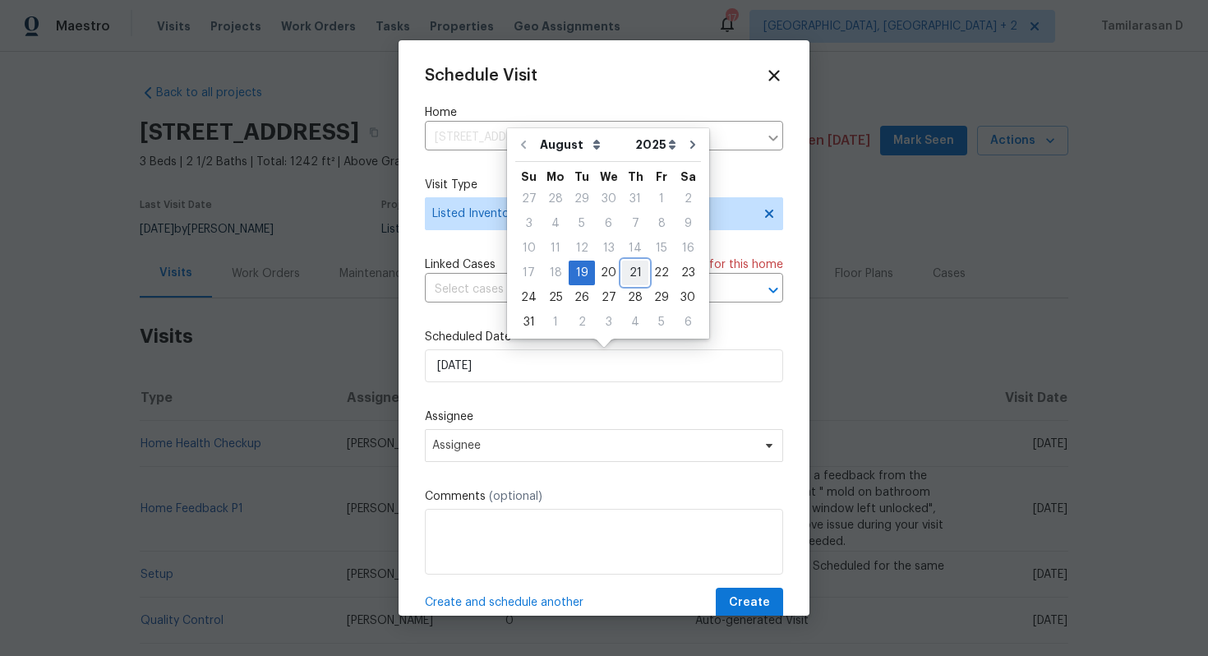
click at [629, 279] on div "21" at bounding box center [635, 272] width 26 height 23
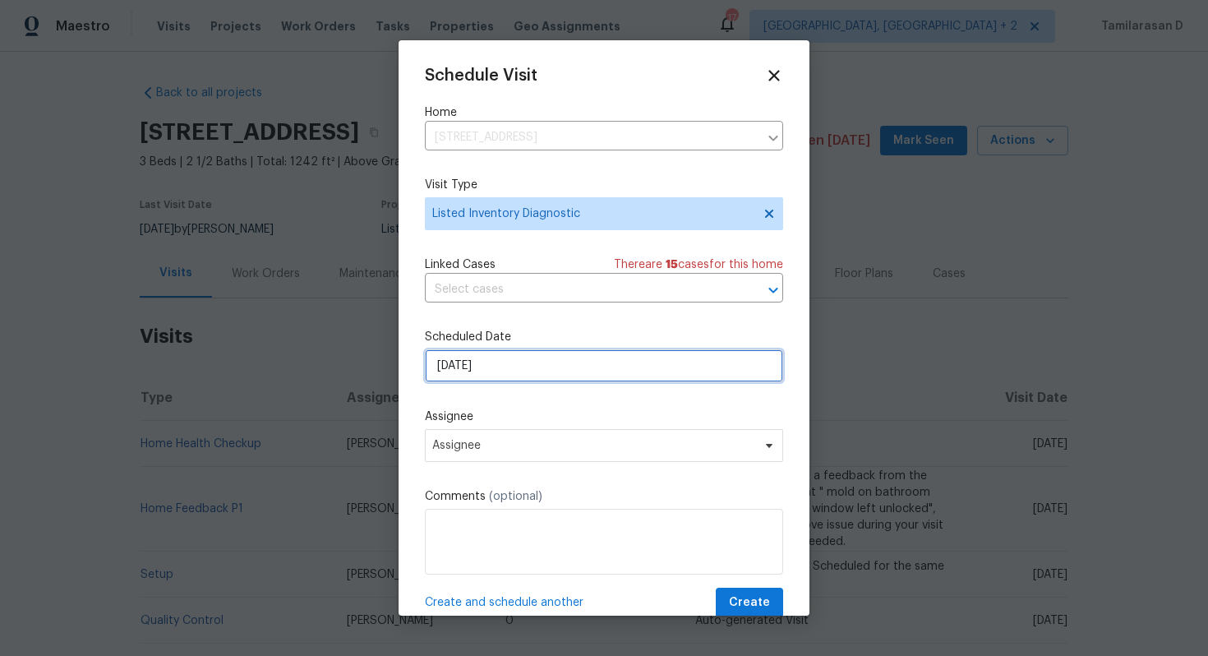
click at [501, 368] on input "21/08/2025" at bounding box center [604, 365] width 358 height 33
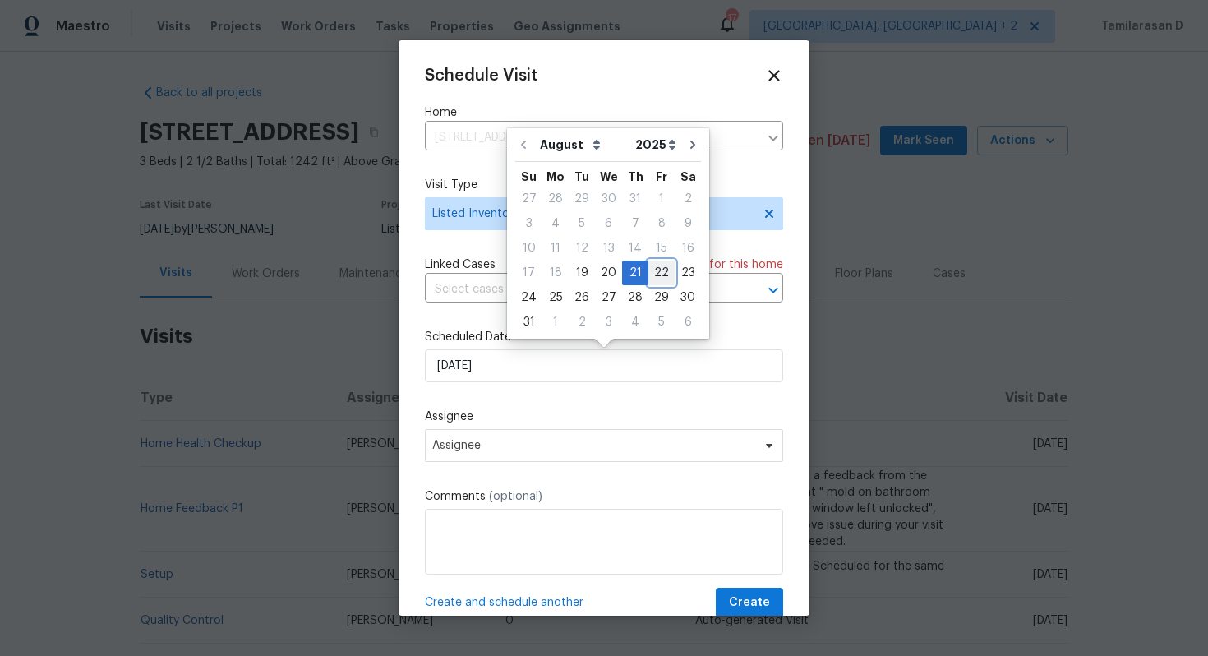
click at [651, 281] on div "22" at bounding box center [661, 272] width 26 height 23
type input "22/08/2025"
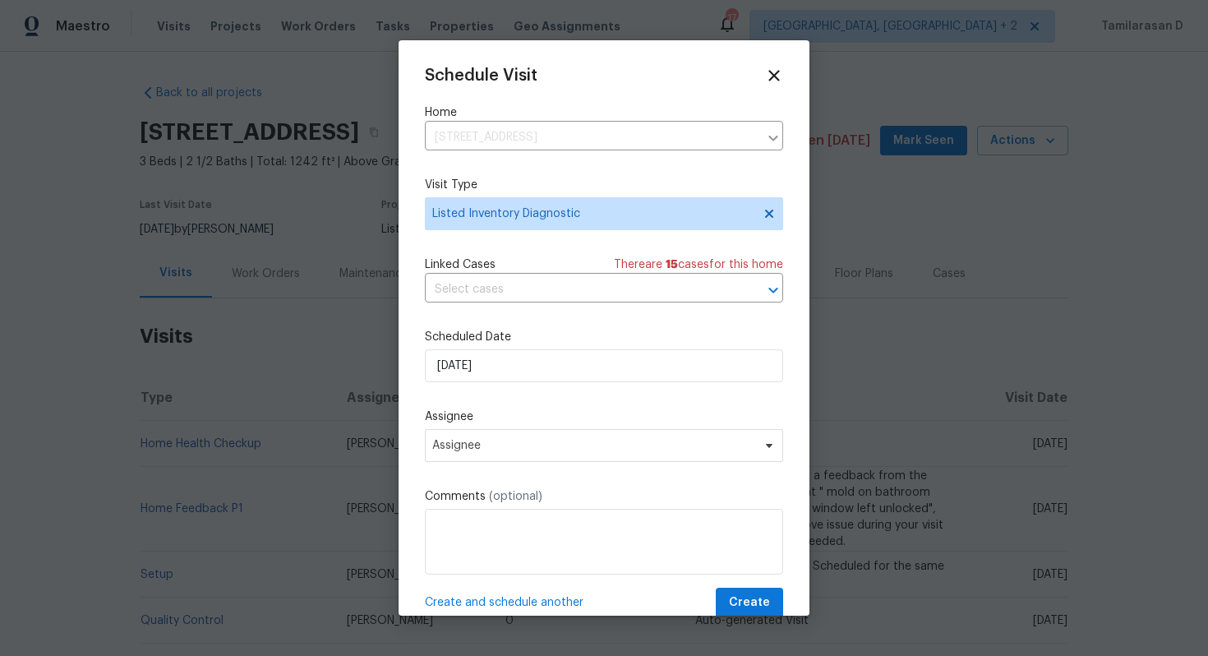
click at [546, 425] on label "Assignee" at bounding box center [604, 416] width 358 height 16
click at [542, 445] on span "Assignee" at bounding box center [593, 445] width 322 height 13
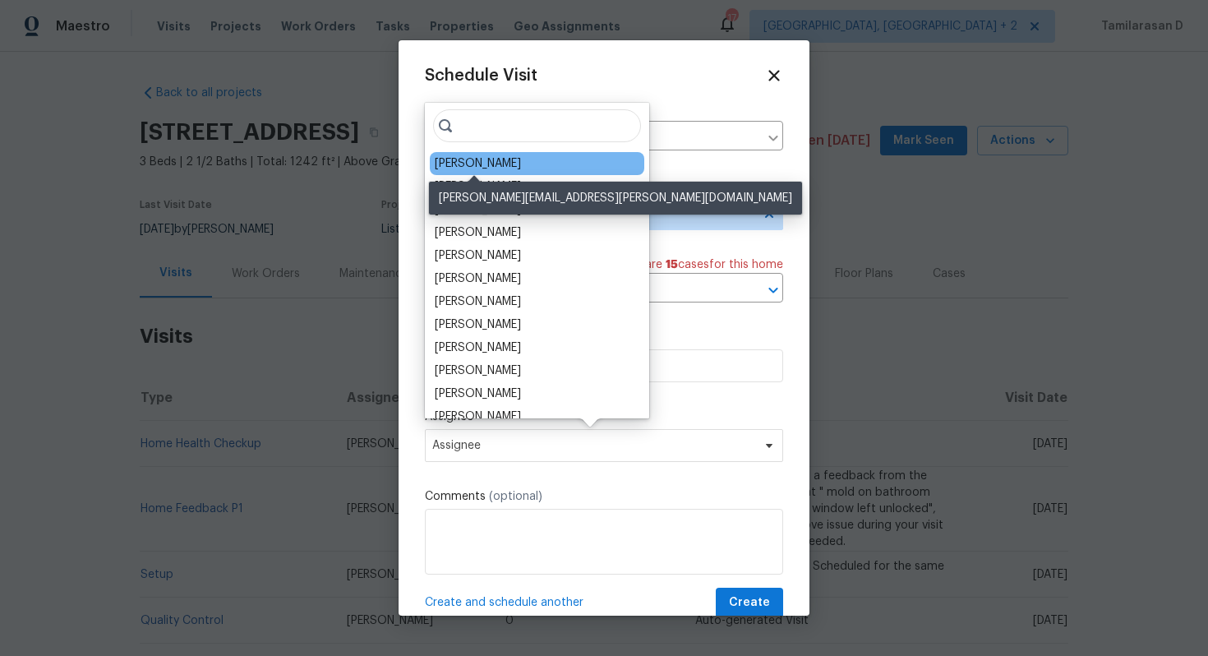
click at [486, 171] on div "William Bynum" at bounding box center [478, 163] width 86 height 16
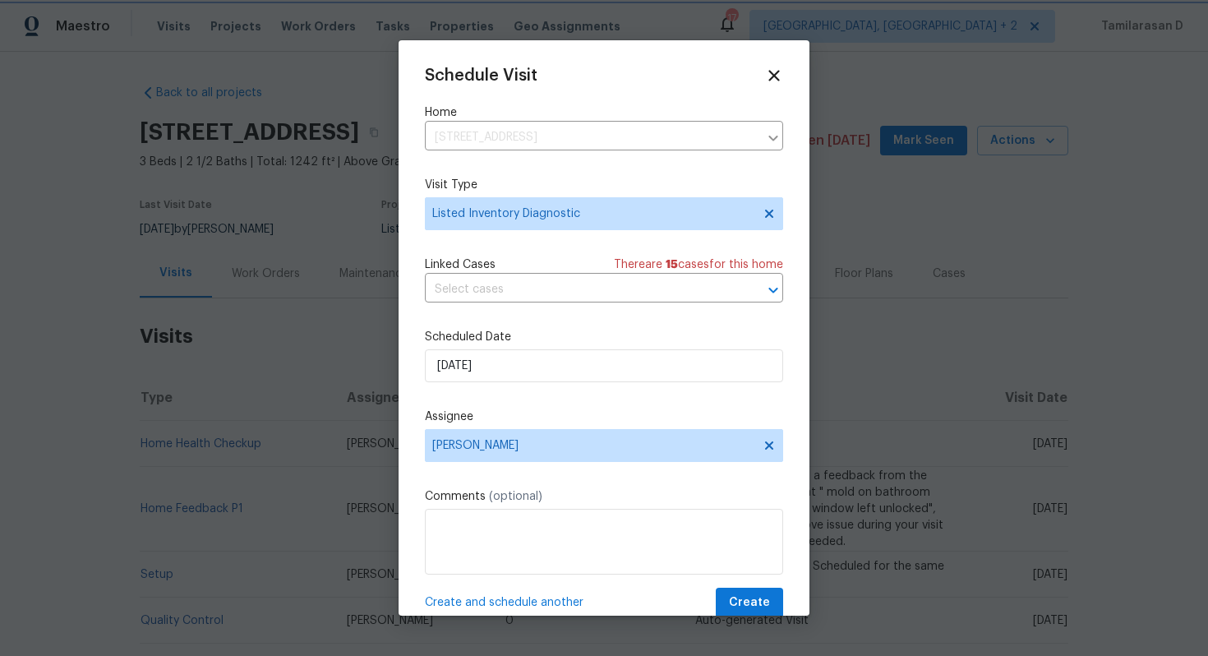
scroll to position [30, 0]
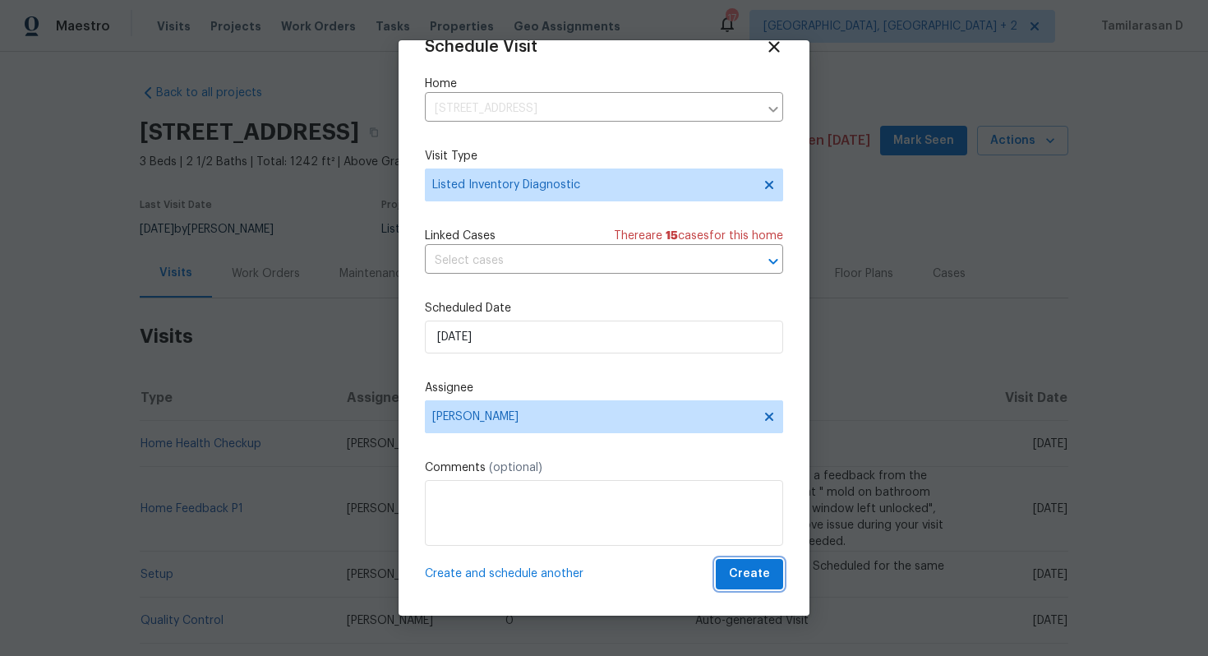
click at [751, 583] on span "Create" at bounding box center [749, 574] width 41 height 21
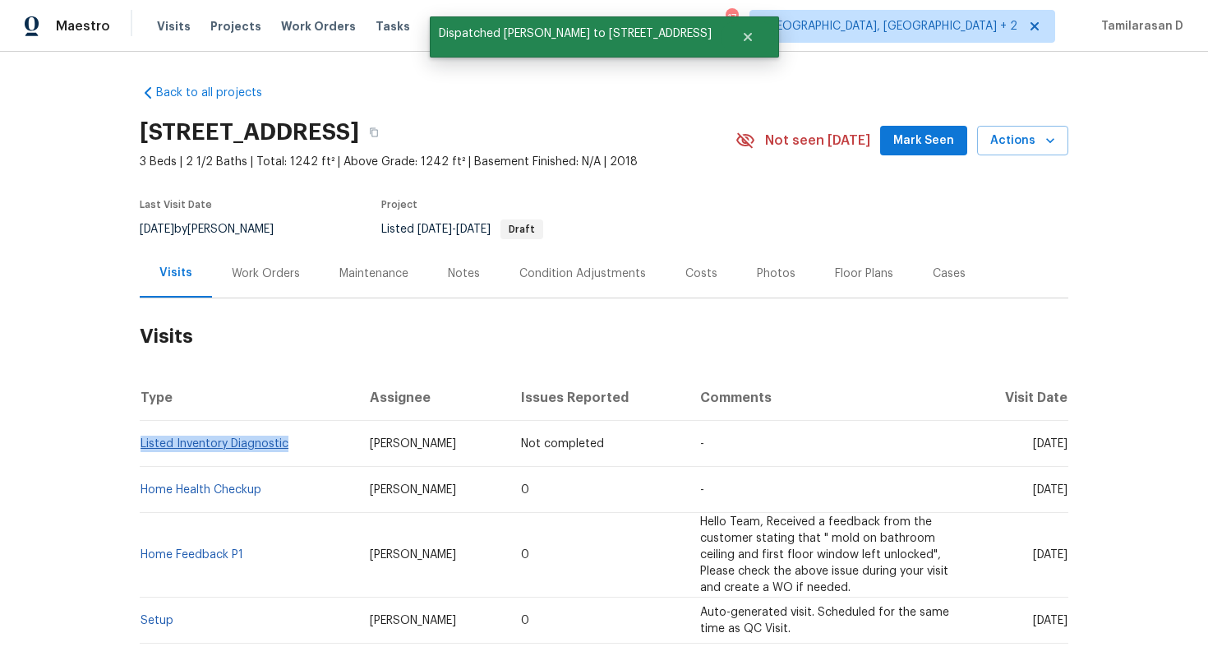
drag, startPoint x: 292, startPoint y: 446, endPoint x: 141, endPoint y: 444, distance: 150.4
click at [141, 444] on td "Listed Inventory Diagnostic" at bounding box center [248, 444] width 217 height 46
copy link "Listed Inventory Diagnostic"
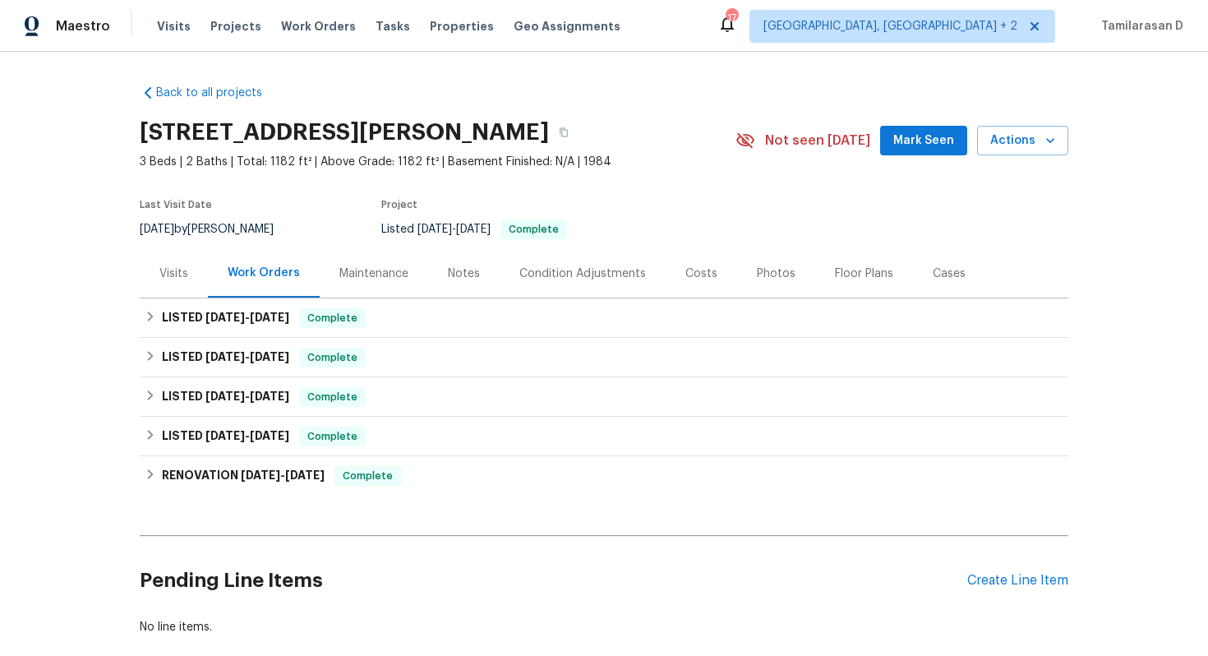
click at [172, 287] on div "Visits" at bounding box center [174, 273] width 68 height 48
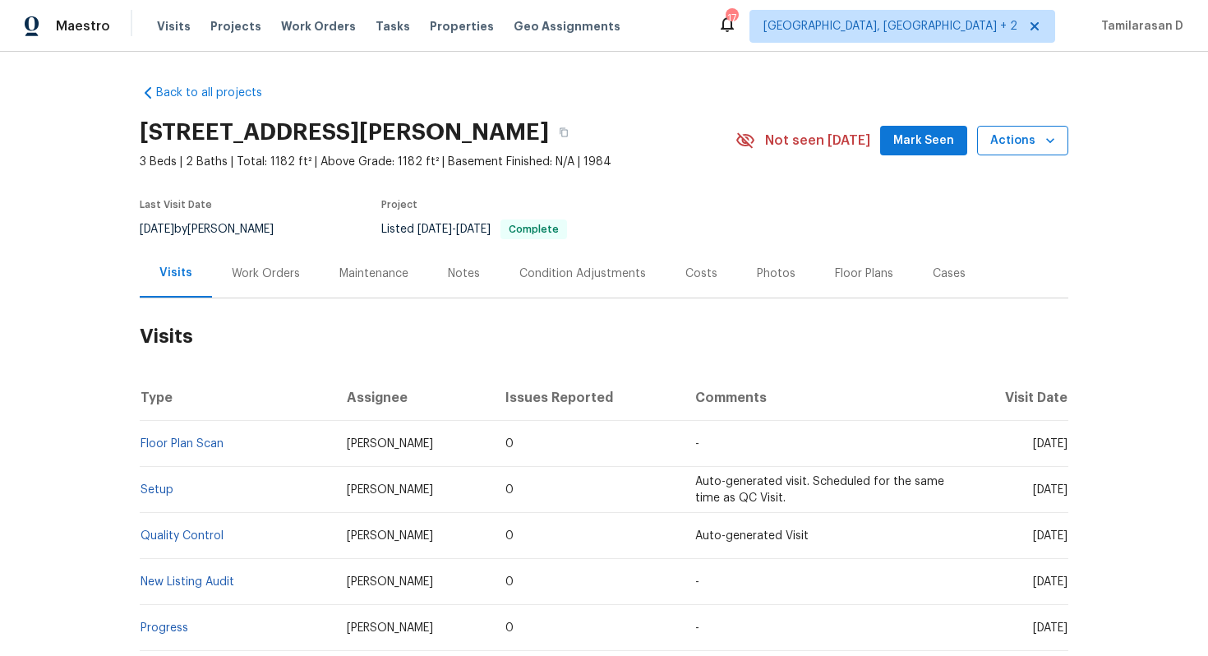
click at [1011, 149] on span "Actions" at bounding box center [1022, 141] width 65 height 21
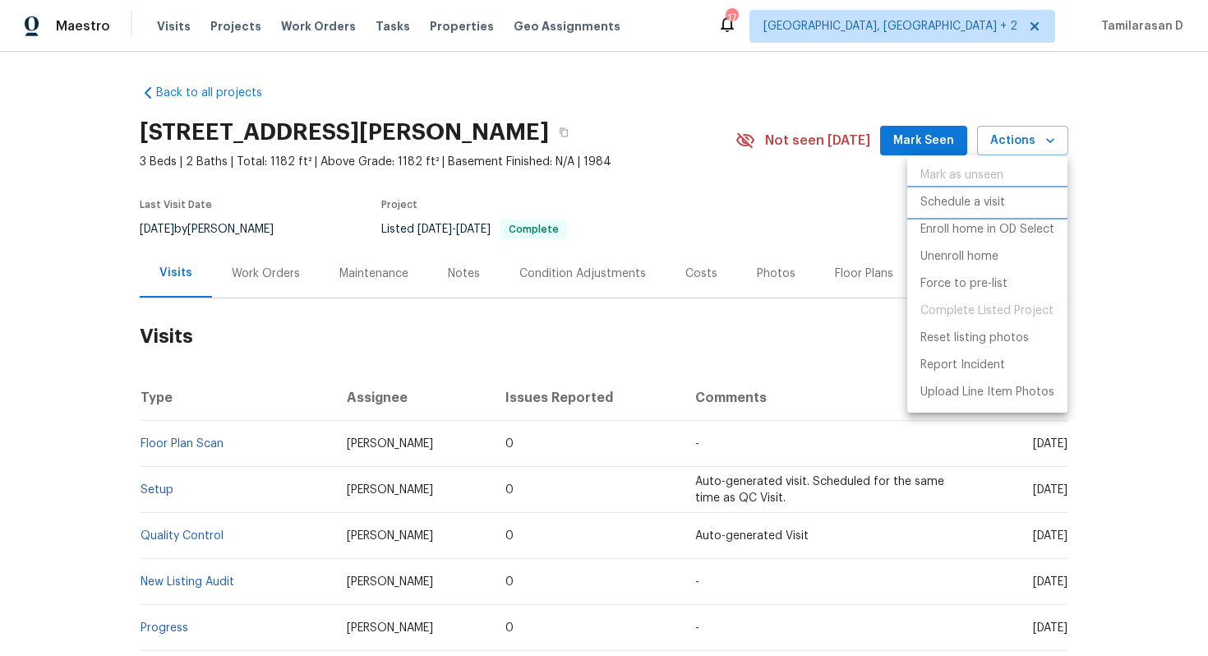
click at [966, 200] on p "Schedule a visit" at bounding box center [962, 202] width 85 height 17
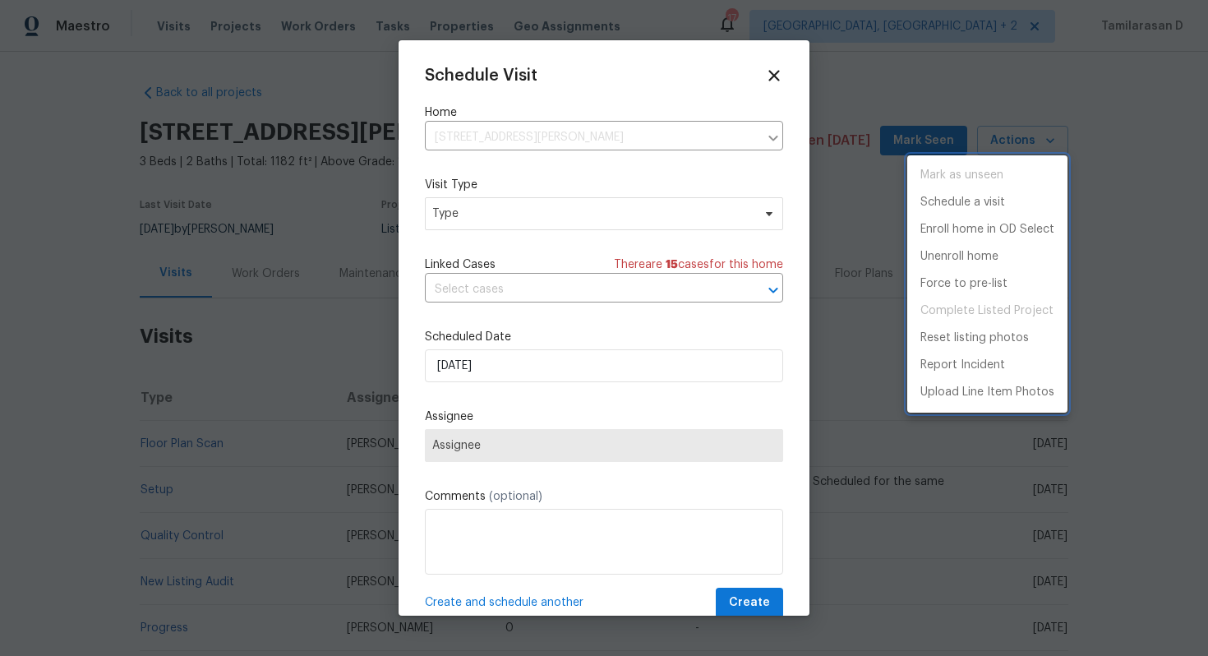
click at [497, 224] on div at bounding box center [604, 328] width 1208 height 656
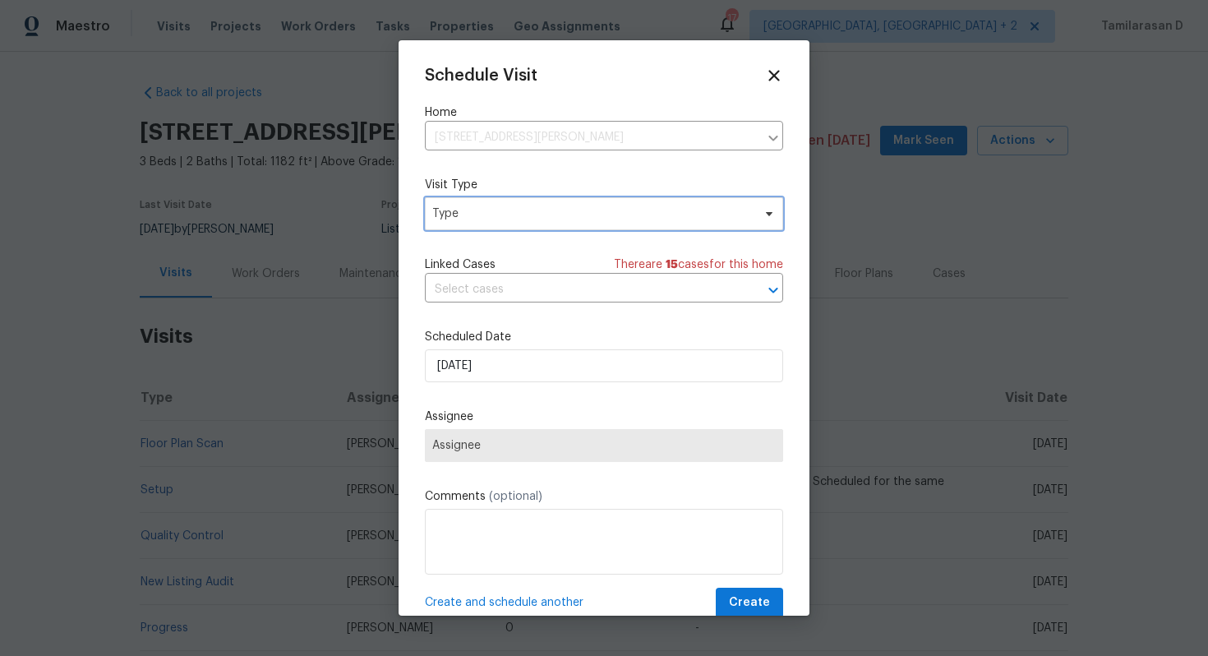
click at [489, 215] on span "Type" at bounding box center [592, 213] width 320 height 16
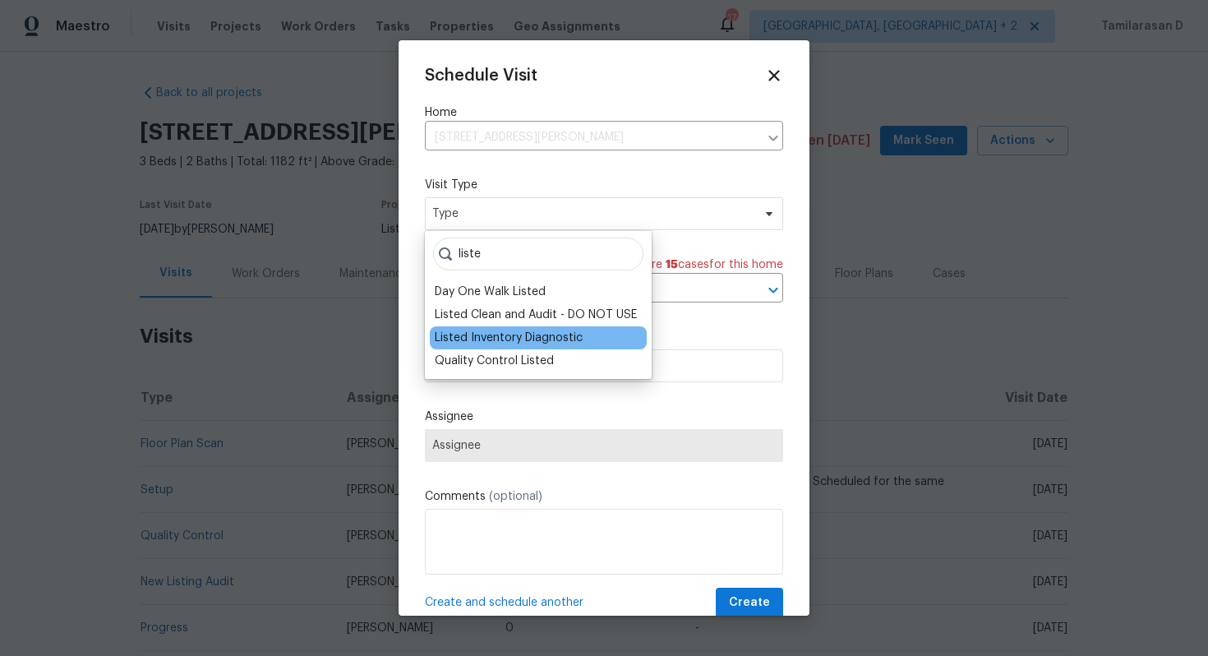
type input "liste"
click at [519, 332] on div "Listed Inventory Diagnostic" at bounding box center [509, 338] width 148 height 16
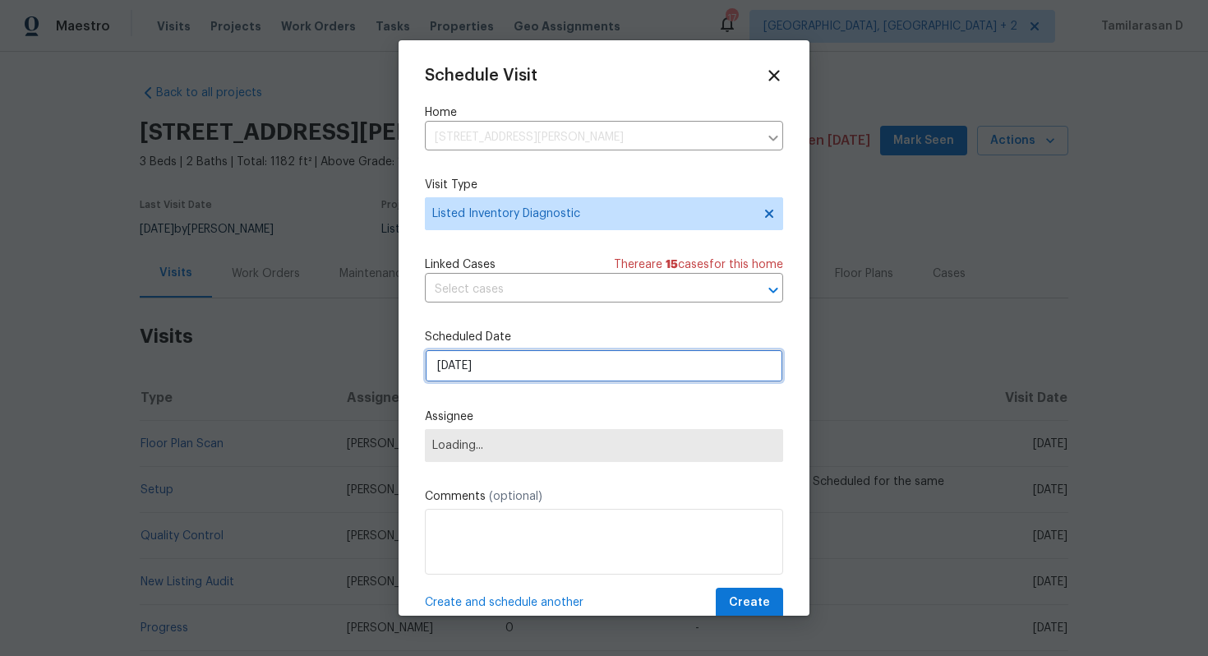
click at [470, 369] on input "[DATE]" at bounding box center [604, 365] width 358 height 33
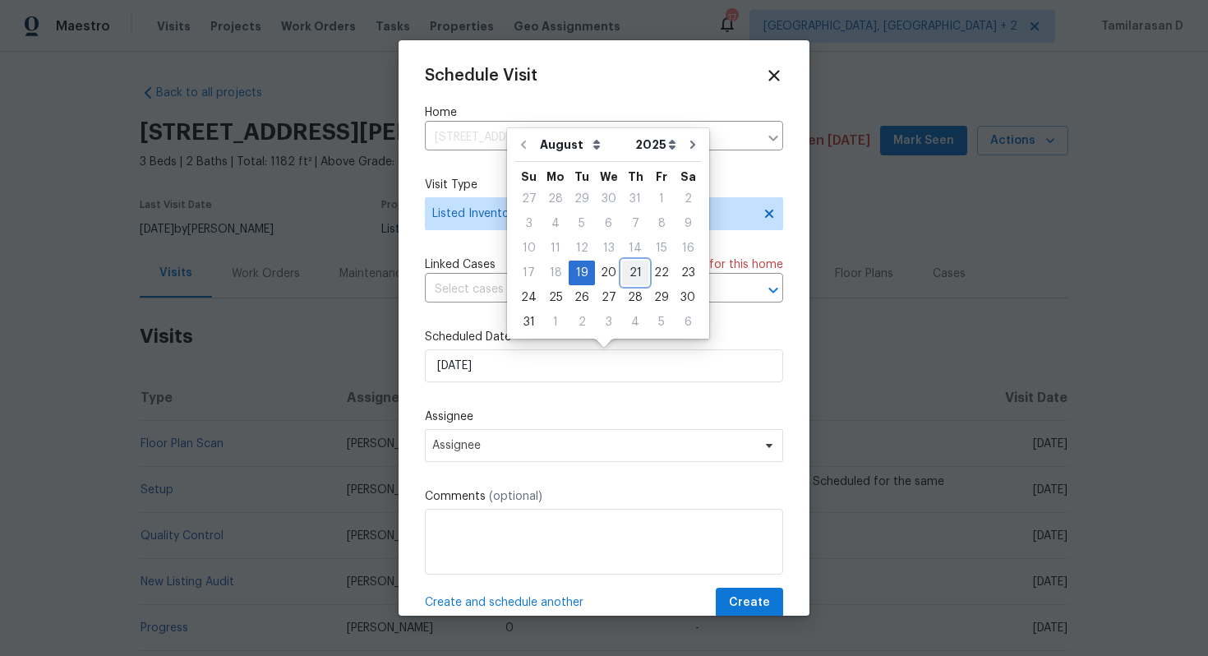
click at [633, 264] on div "21" at bounding box center [635, 272] width 26 height 23
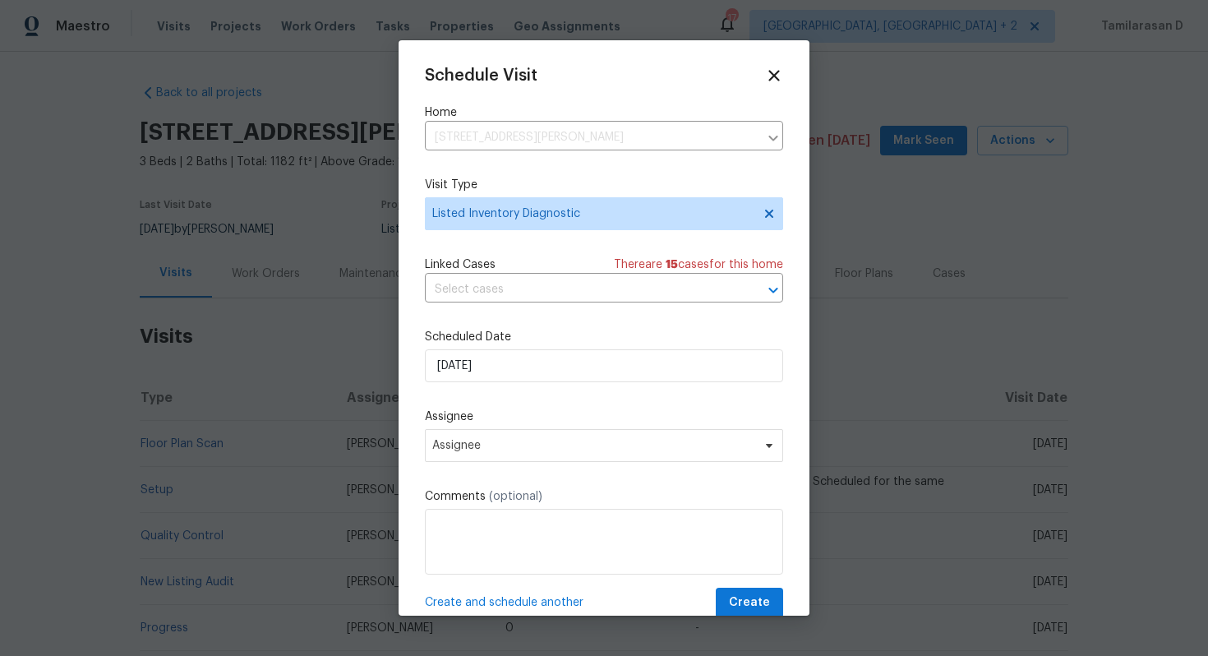
click at [586, 348] on div "Scheduled Date [DATE]" at bounding box center [604, 355] width 358 height 53
click at [583, 363] on input "[DATE]" at bounding box center [604, 365] width 358 height 33
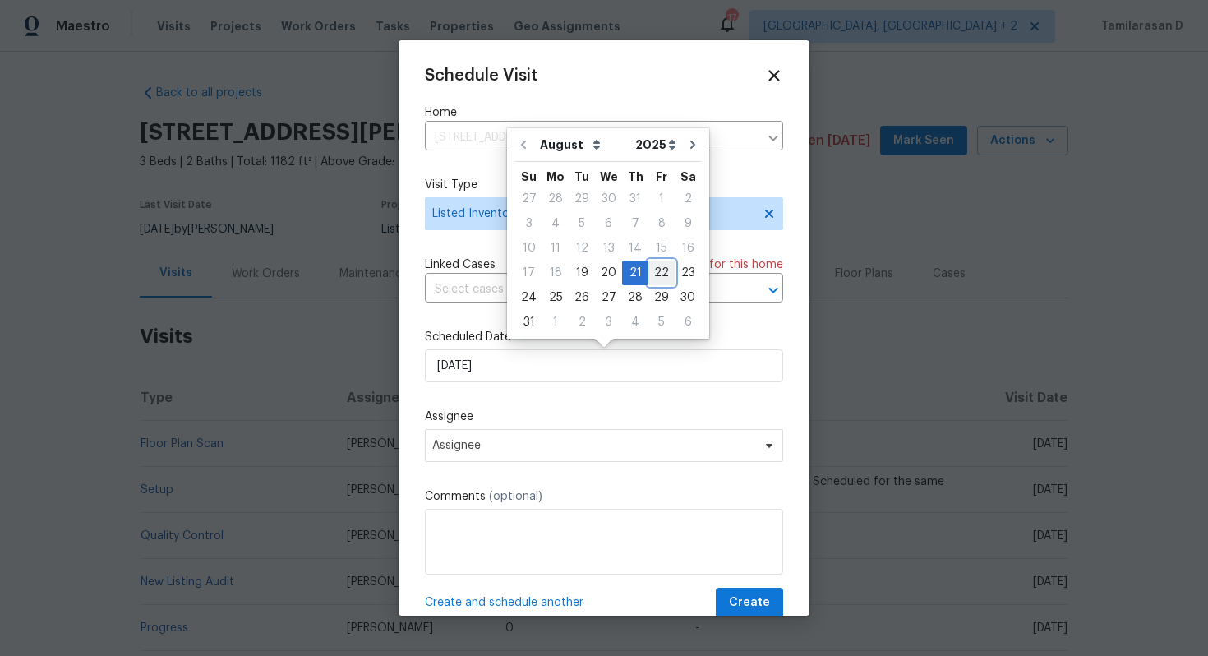
click at [657, 274] on div "22" at bounding box center [661, 272] width 26 height 23
type input "[DATE]"
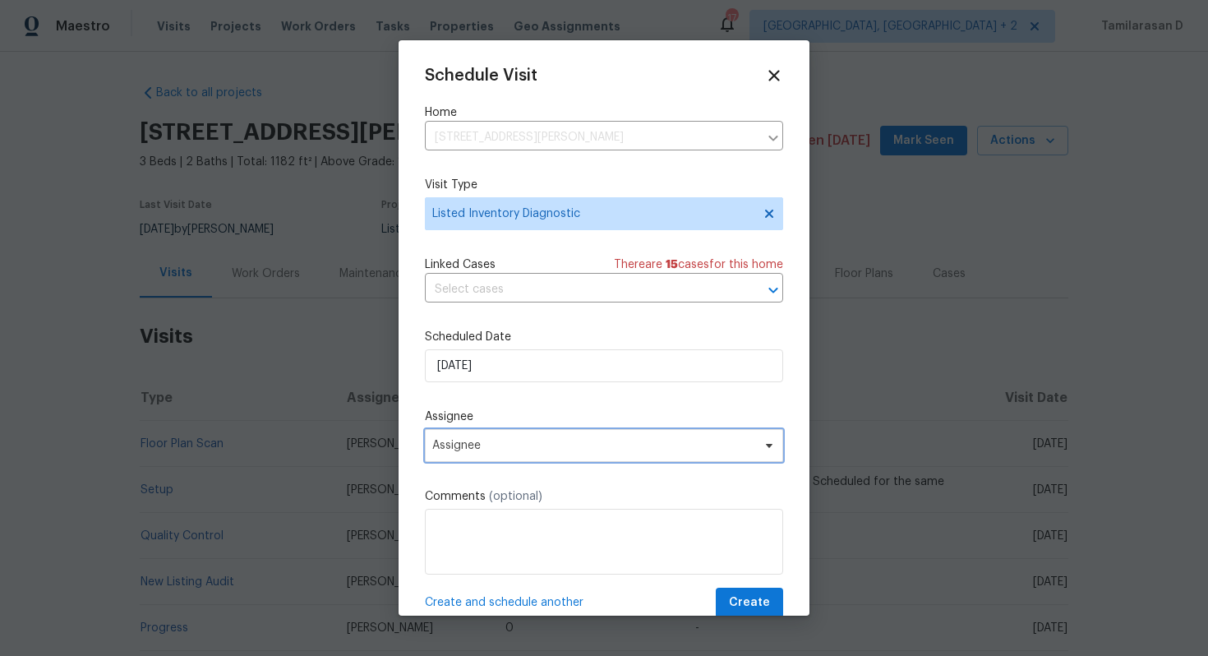
click at [477, 436] on span "Assignee" at bounding box center [604, 445] width 358 height 33
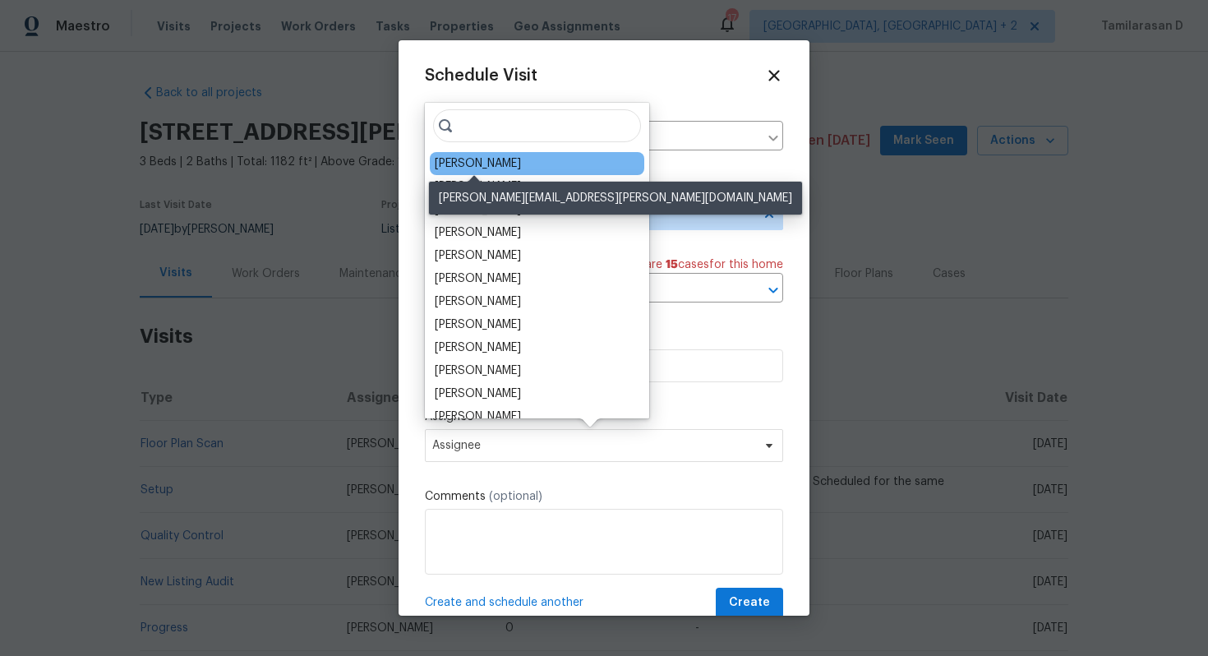
click at [503, 158] on div "[PERSON_NAME]" at bounding box center [478, 163] width 86 height 16
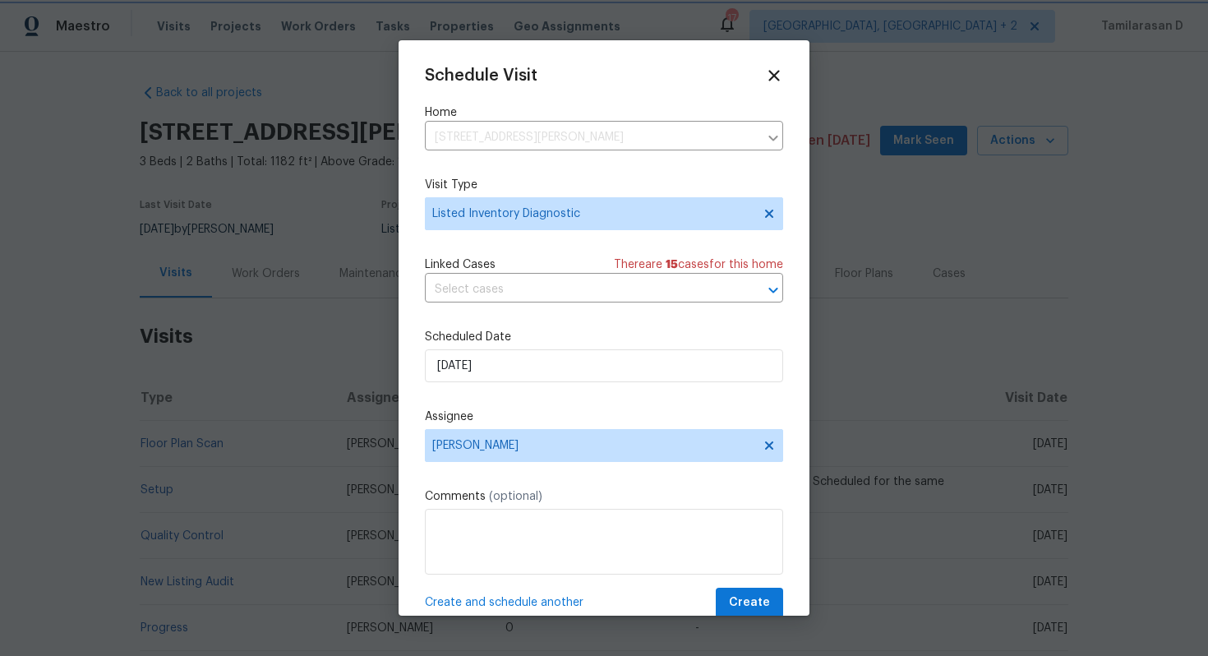
scroll to position [30, 0]
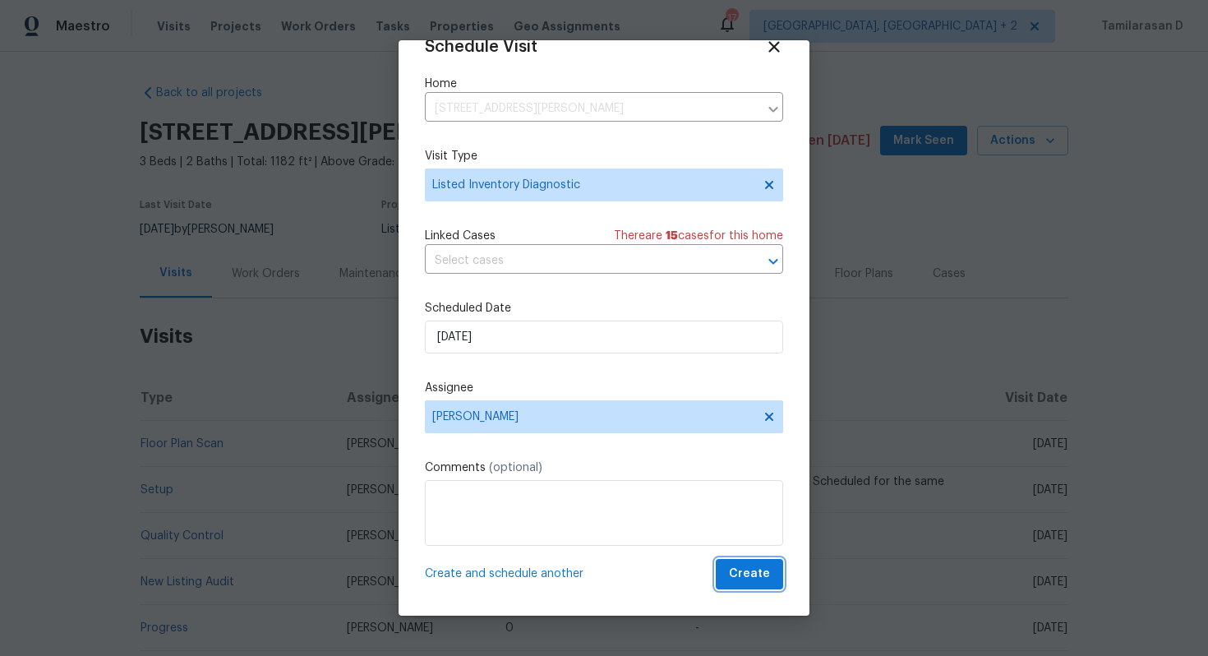
click at [764, 581] on span "Create" at bounding box center [749, 574] width 41 height 21
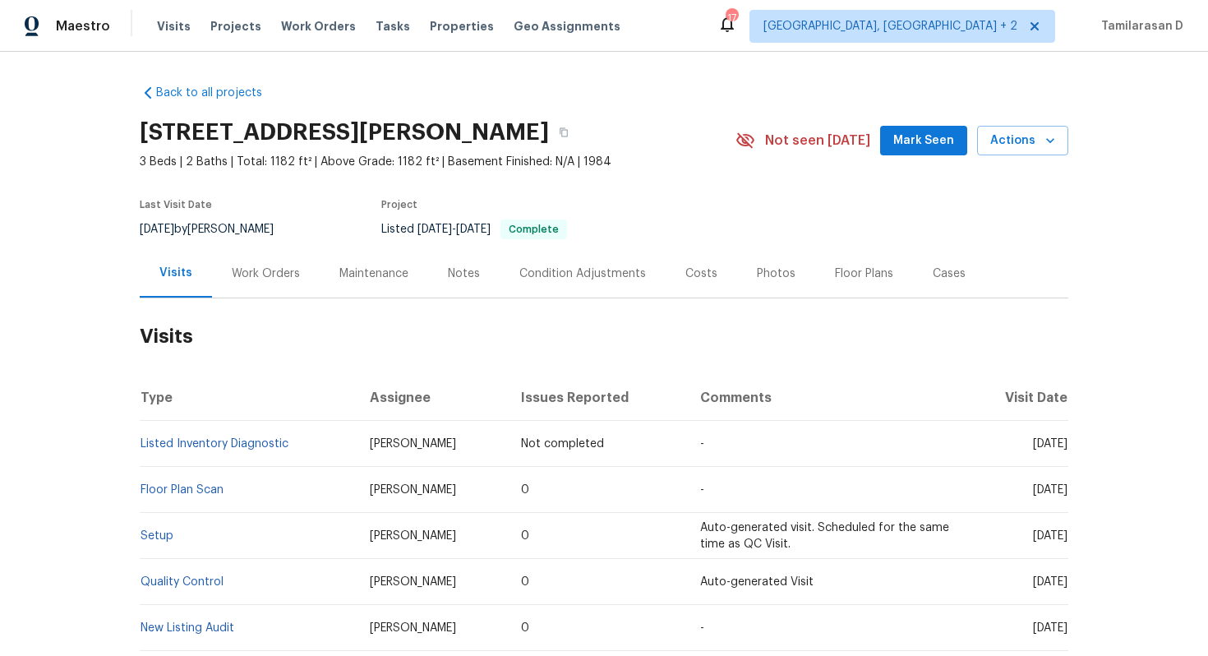
scroll to position [114, 0]
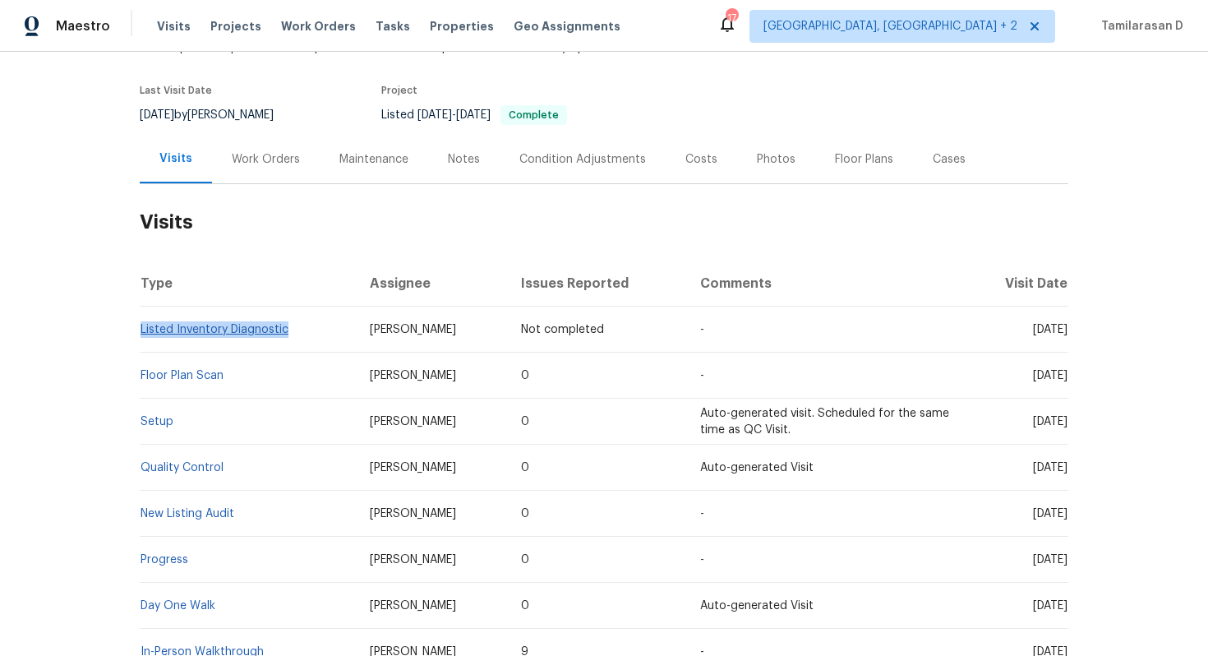
drag, startPoint x: 290, startPoint y: 333, endPoint x: 141, endPoint y: 330, distance: 149.6
click at [141, 330] on td "Listed Inventory Diagnostic" at bounding box center [248, 330] width 217 height 46
copy link "Listed Inventory Diagnostic"
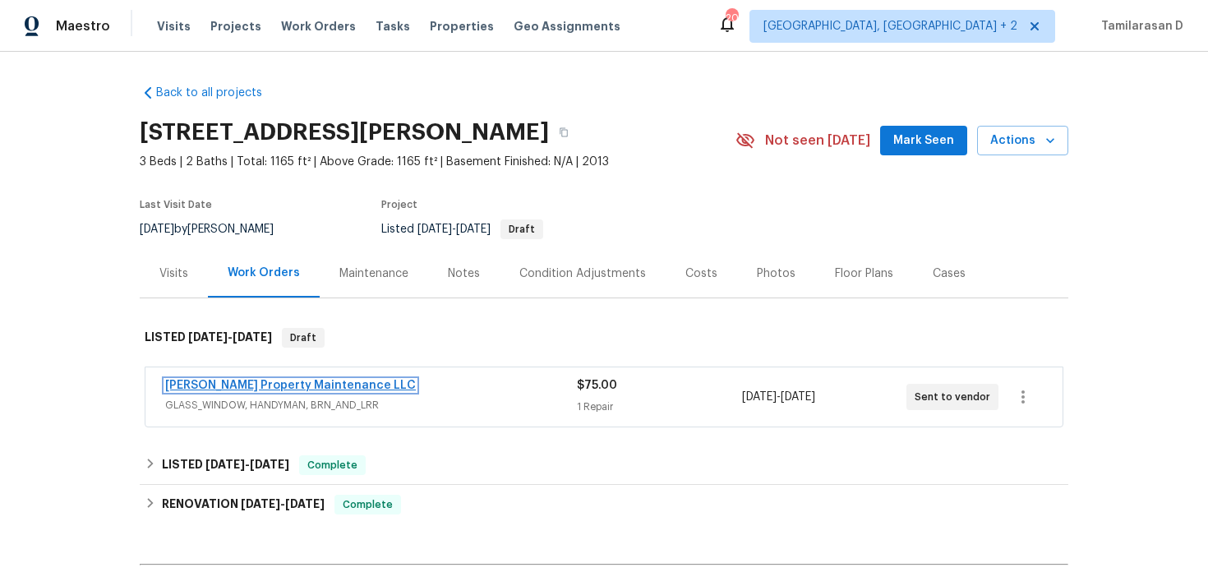
click at [233, 383] on link "[PERSON_NAME] Property Maintenance LLC" at bounding box center [290, 386] width 251 height 12
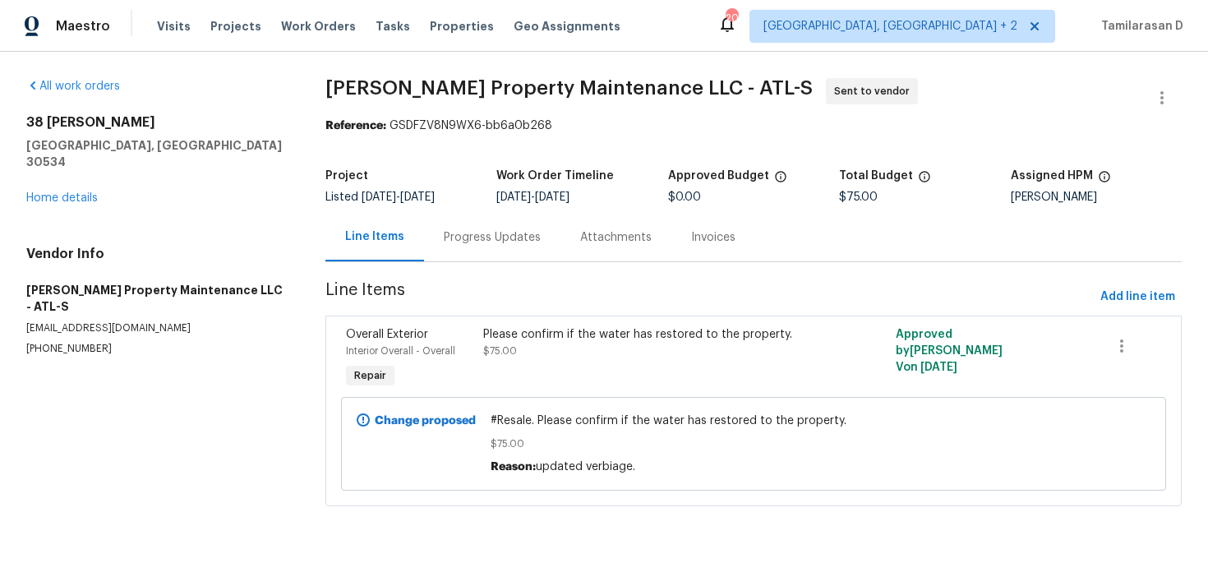
click at [468, 236] on div "Progress Updates" at bounding box center [492, 237] width 97 height 16
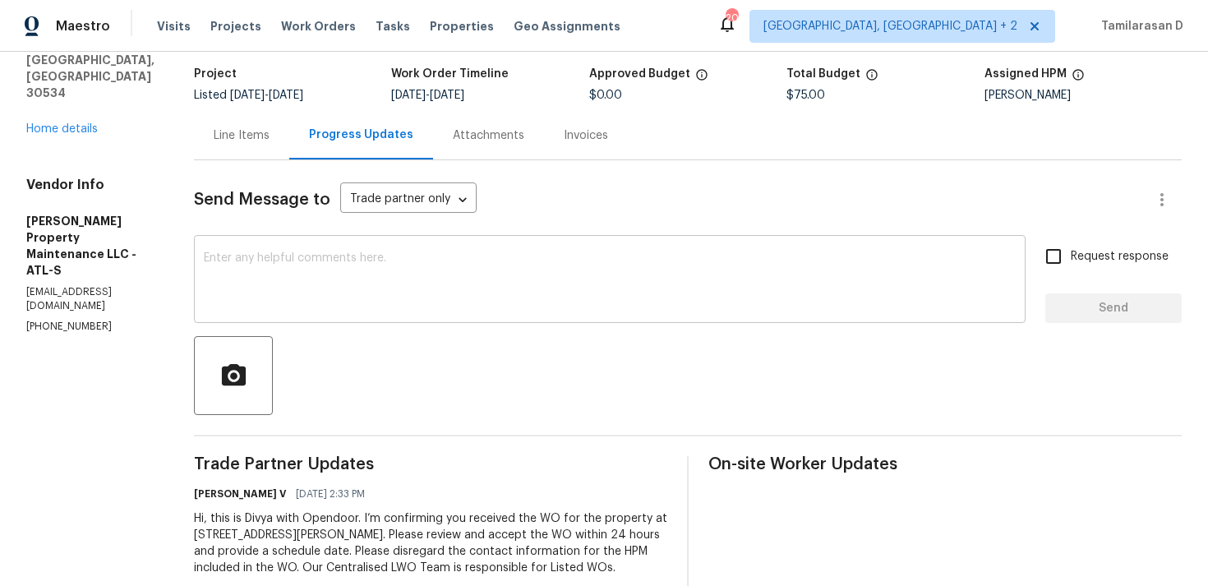
scroll to position [134, 0]
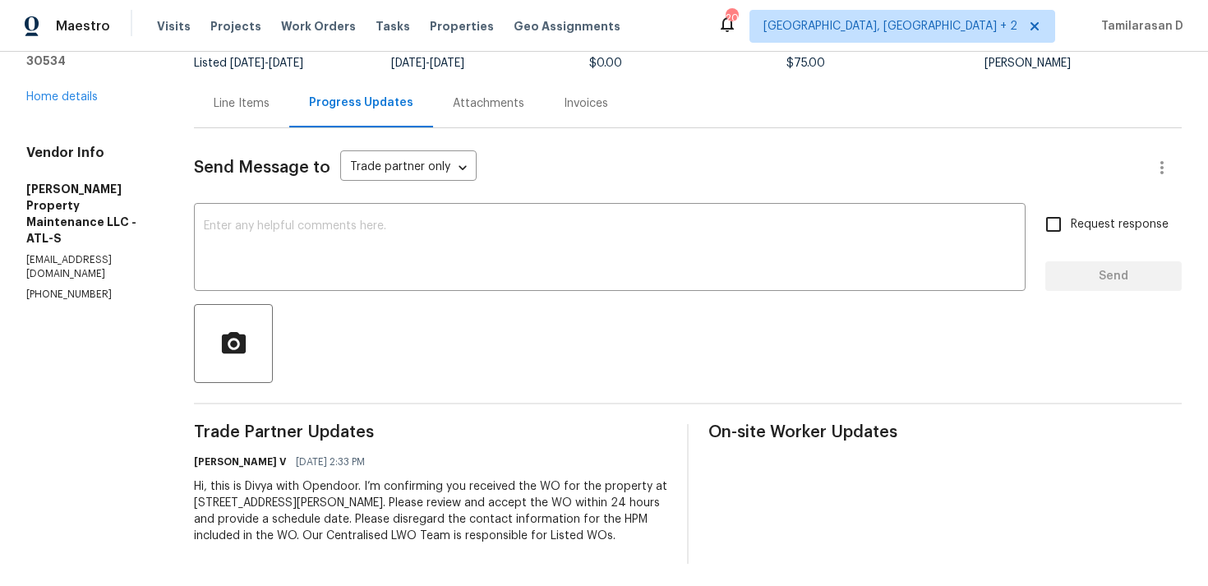
click at [56, 288] on p "[PHONE_NUMBER]" at bounding box center [90, 295] width 128 height 14
copy p "[PHONE_NUMBER]"
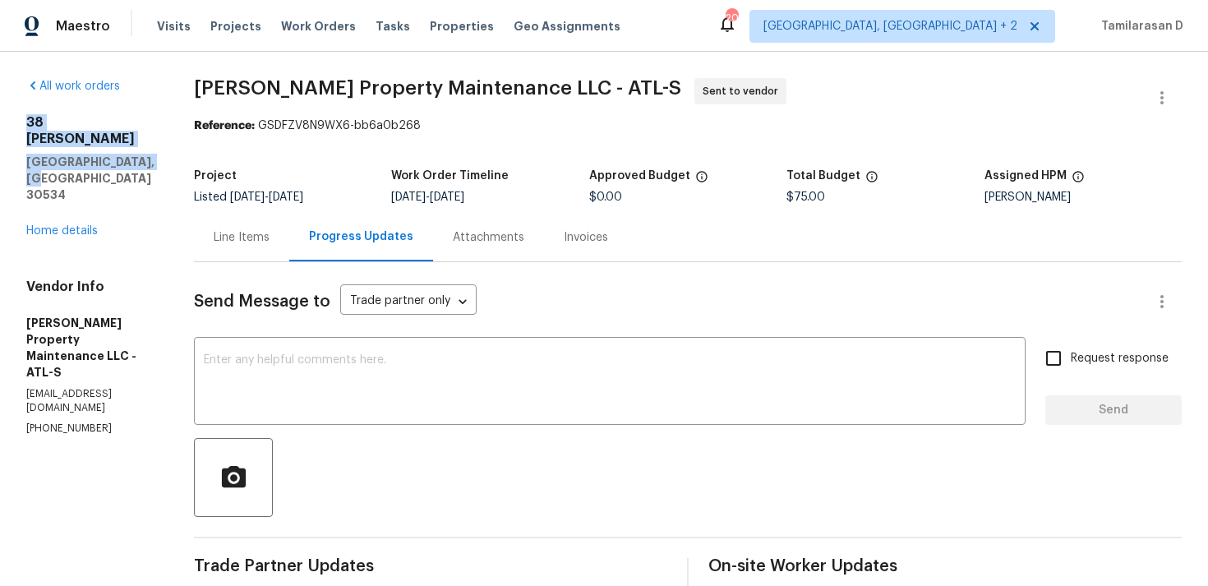
drag, startPoint x: 26, startPoint y: 122, endPoint x: 165, endPoint y: 143, distance: 140.5
click at [165, 143] on div "All work orders [STREET_ADDRESS][PERSON_NAME] Home details Vendor Info [PERSON_…" at bounding box center [604, 388] width 1208 height 672
click at [247, 253] on div "Line Items" at bounding box center [241, 237] width 95 height 48
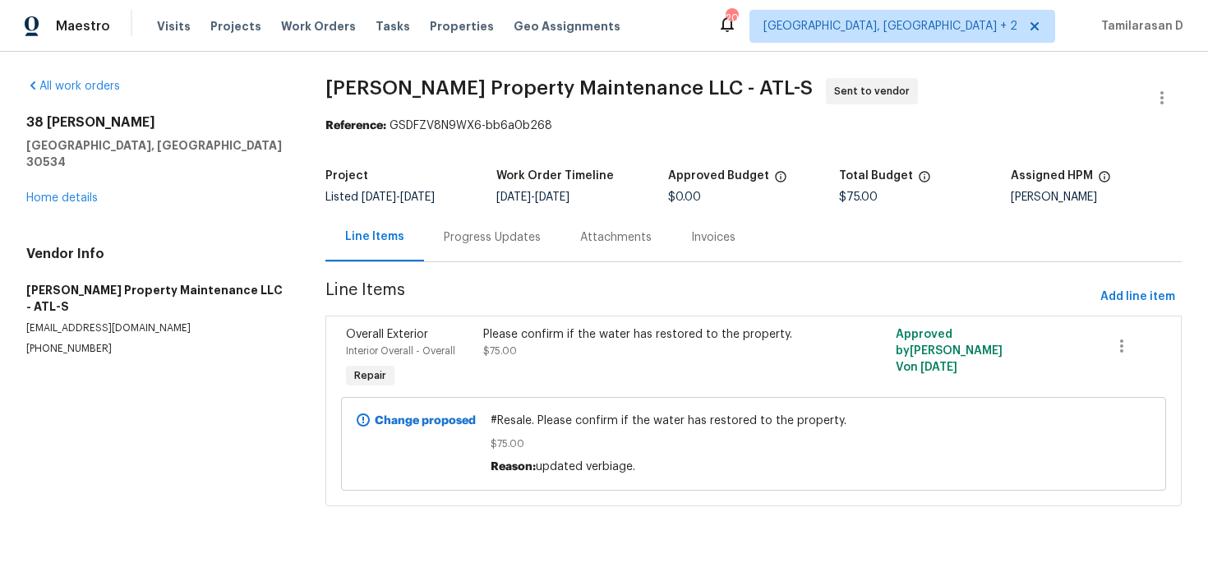
click at [559, 348] on div "Please confirm if the water has restored to the property. $75.00" at bounding box center [650, 342] width 334 height 33
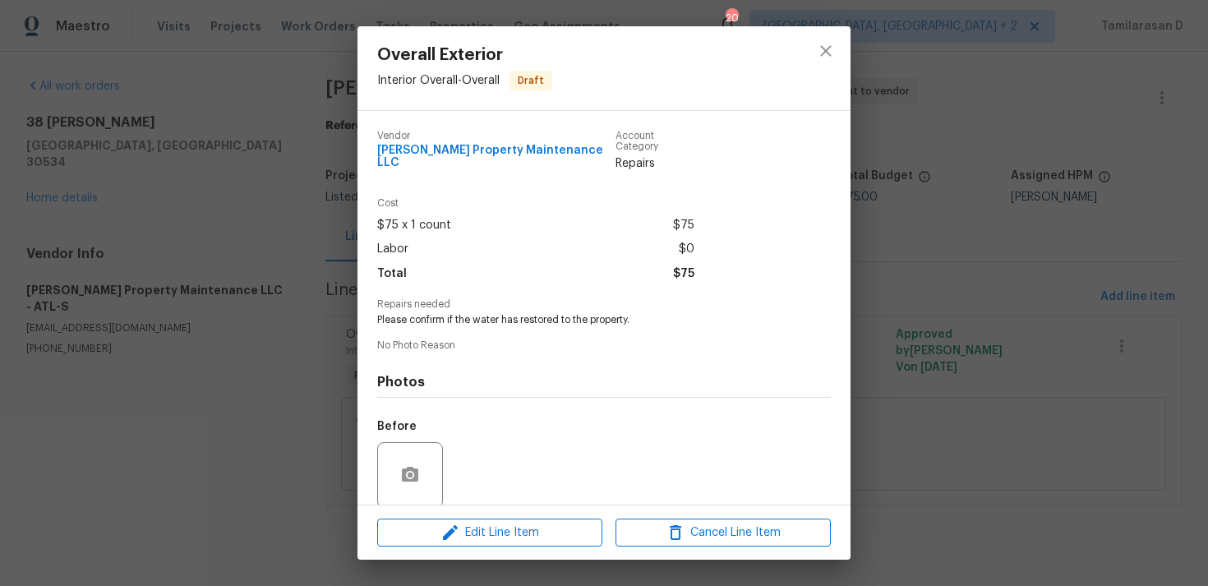
click at [501, 302] on div "Repairs needed Please confirm if the water has restored to the property." at bounding box center [604, 313] width 454 height 28
copy span "Please confirm if the water has restored to the property."
click at [260, 439] on div "Overall Exterior Interior Overall - Overall Draft Vendor Glen Property Maintena…" at bounding box center [604, 293] width 1208 height 586
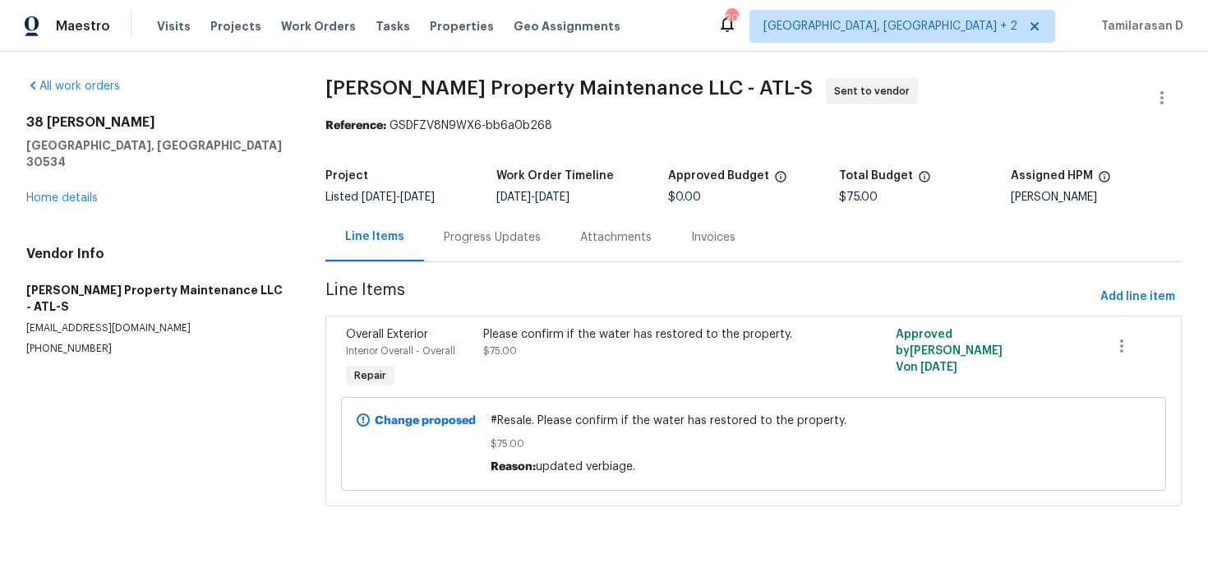
click at [583, 425] on span "#Resale. Please confirm if the water has restored to the property." at bounding box center [754, 421] width 526 height 16
click at [565, 427] on span "#Resale. Please confirm if the water has restored to the property." at bounding box center [754, 421] width 526 height 16
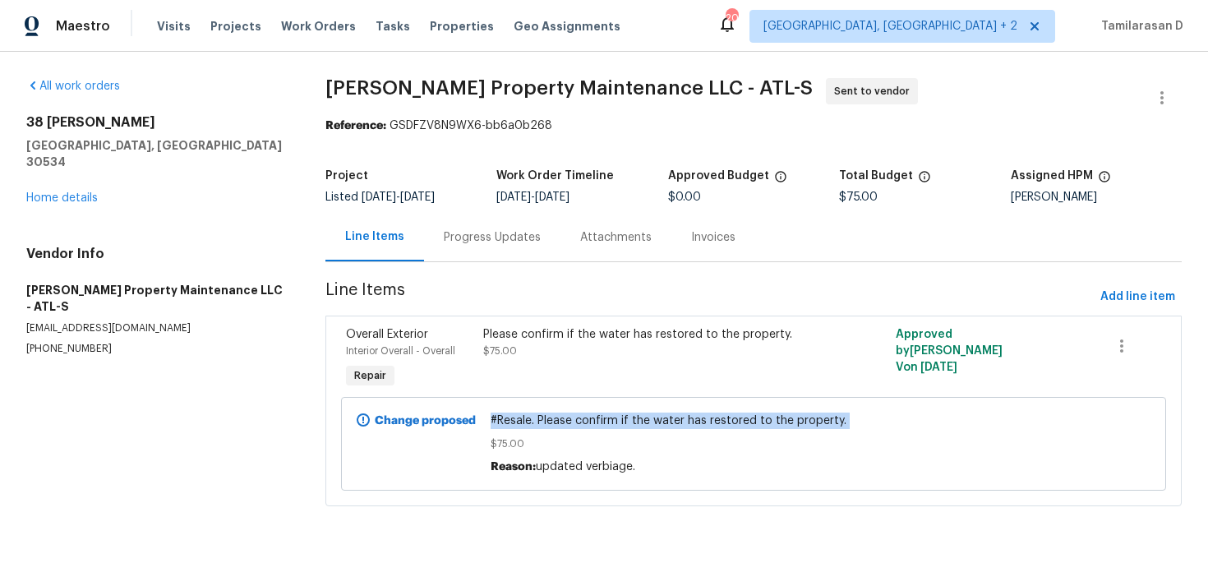
click at [568, 434] on div "#Resale. Please confirm if the water has restored to the property. $75.00 Reaso…" at bounding box center [754, 444] width 526 height 62
click at [251, 387] on section "All work orders 38 Frost Ln Dawsonville, GA 30534 Home details Vendor Info Glen…" at bounding box center [156, 302] width 260 height 448
click at [467, 231] on div "Progress Updates" at bounding box center [492, 237] width 97 height 16
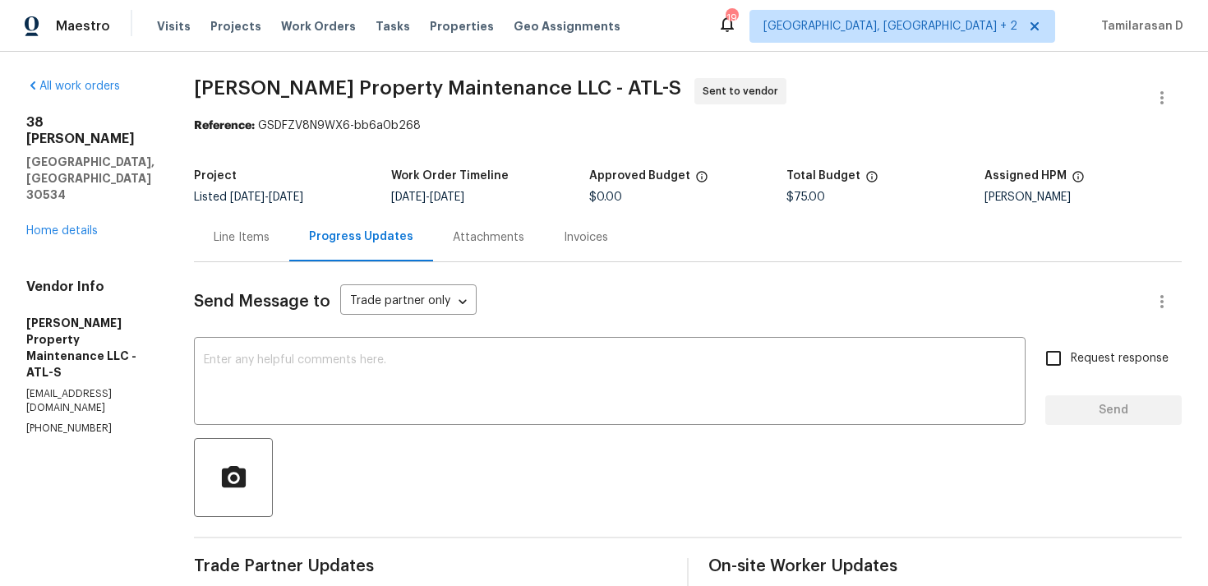
click at [236, 230] on div "Line Items" at bounding box center [242, 237] width 56 height 16
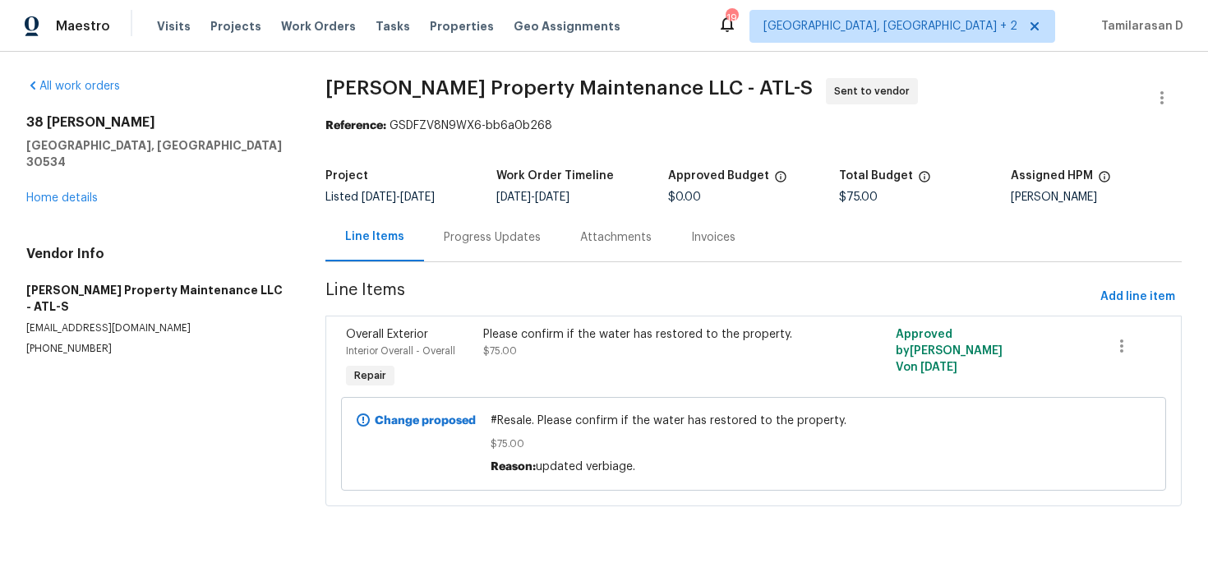
click at [462, 230] on div "Progress Updates" at bounding box center [492, 237] width 97 height 16
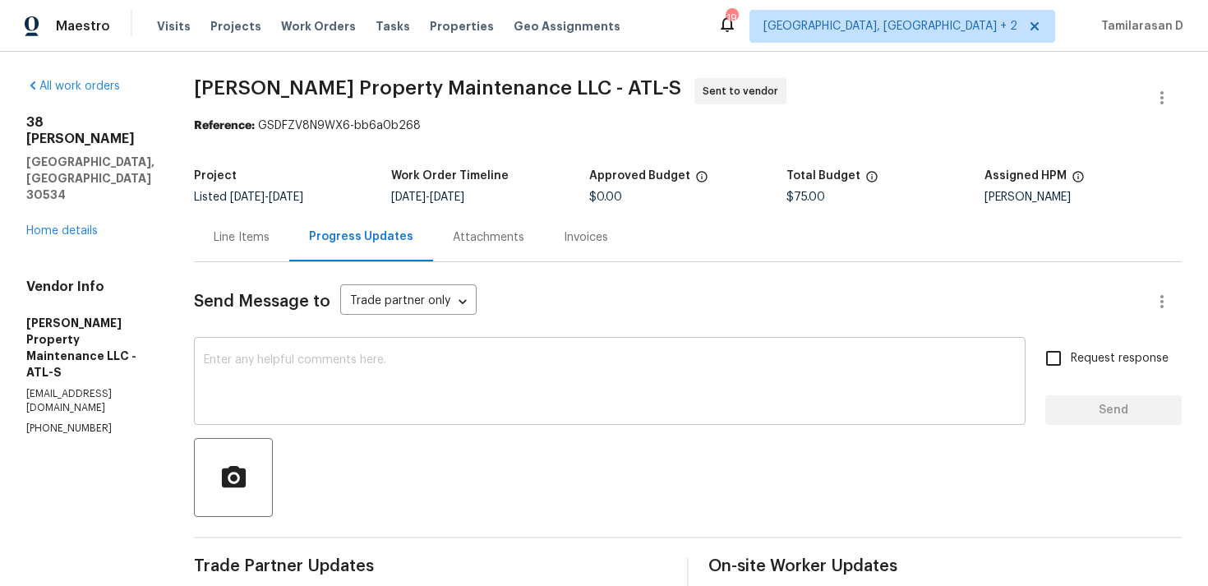
scroll to position [102, 0]
click at [232, 213] on div "Line Items" at bounding box center [241, 237] width 95 height 48
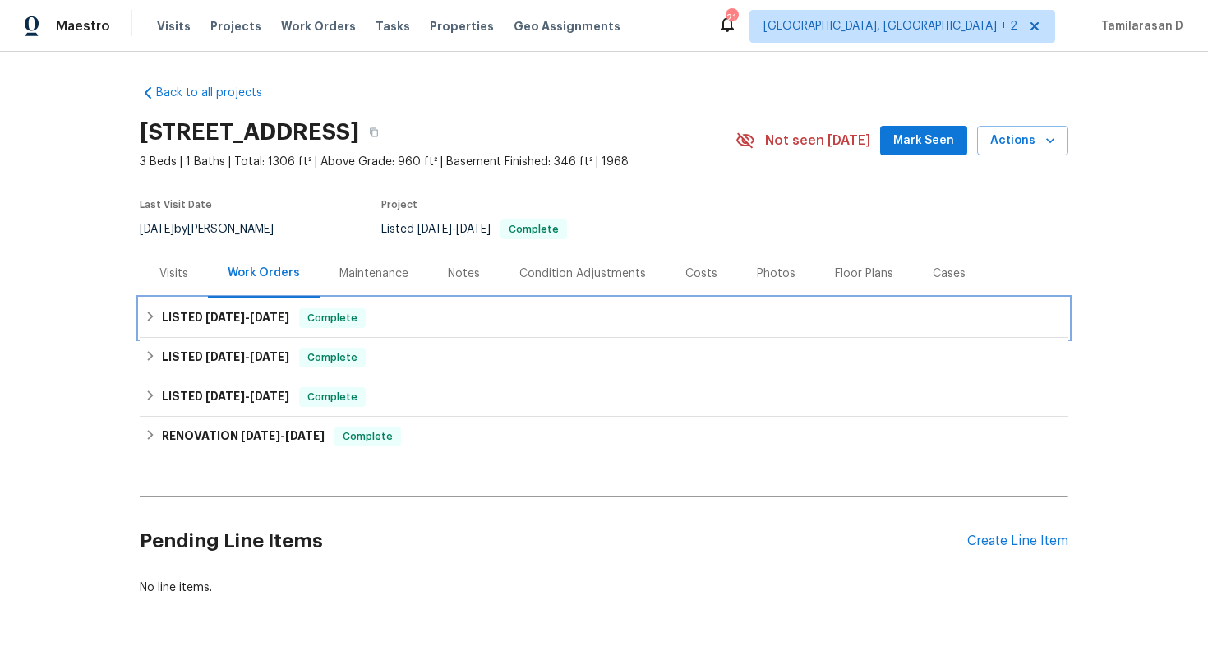
click at [150, 313] on icon at bounding box center [151, 316] width 6 height 10
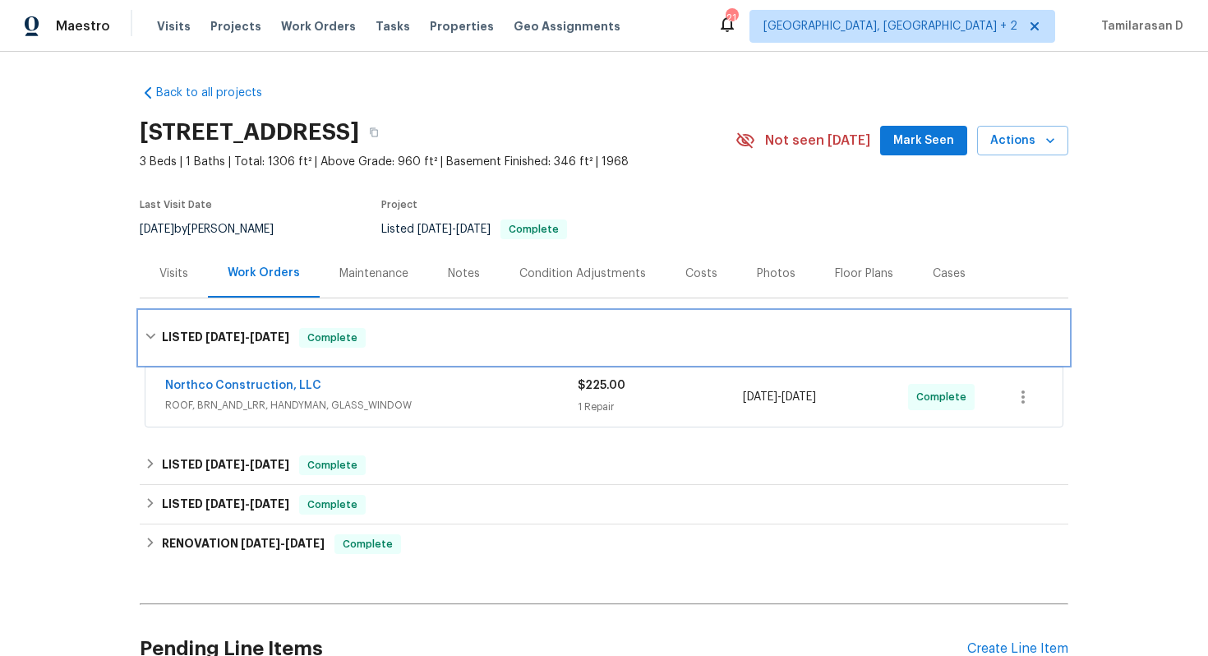
click at [159, 330] on div "LISTED [DATE] - [DATE] Complete" at bounding box center [604, 338] width 919 height 20
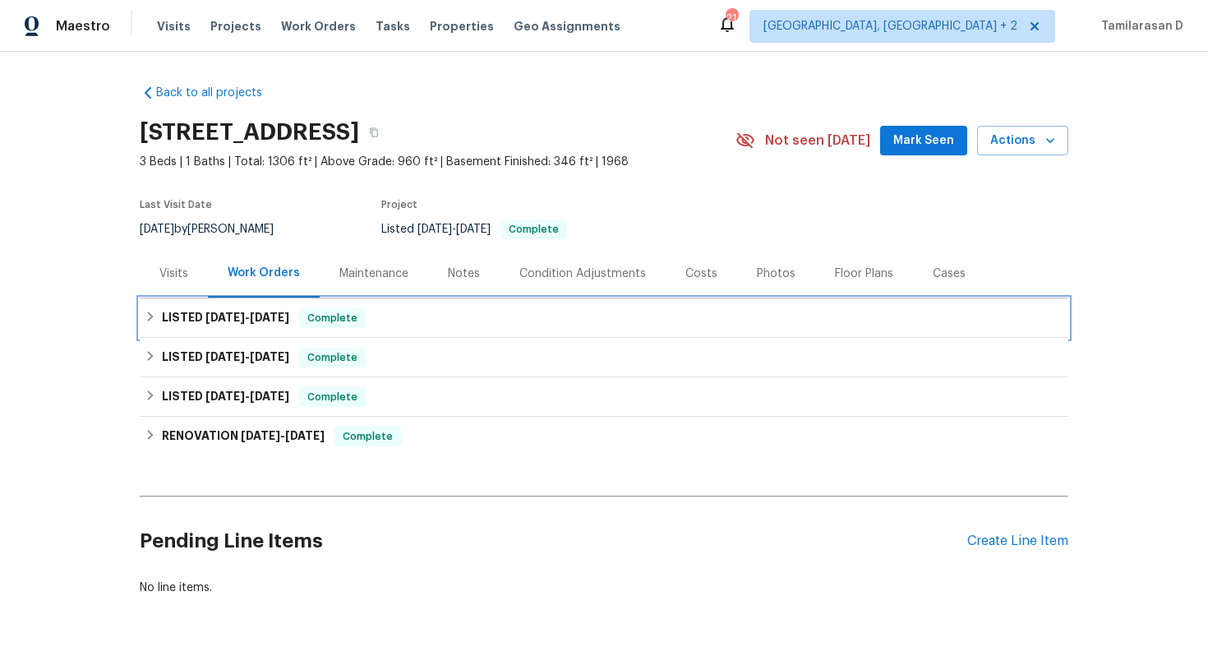
scroll to position [52, 0]
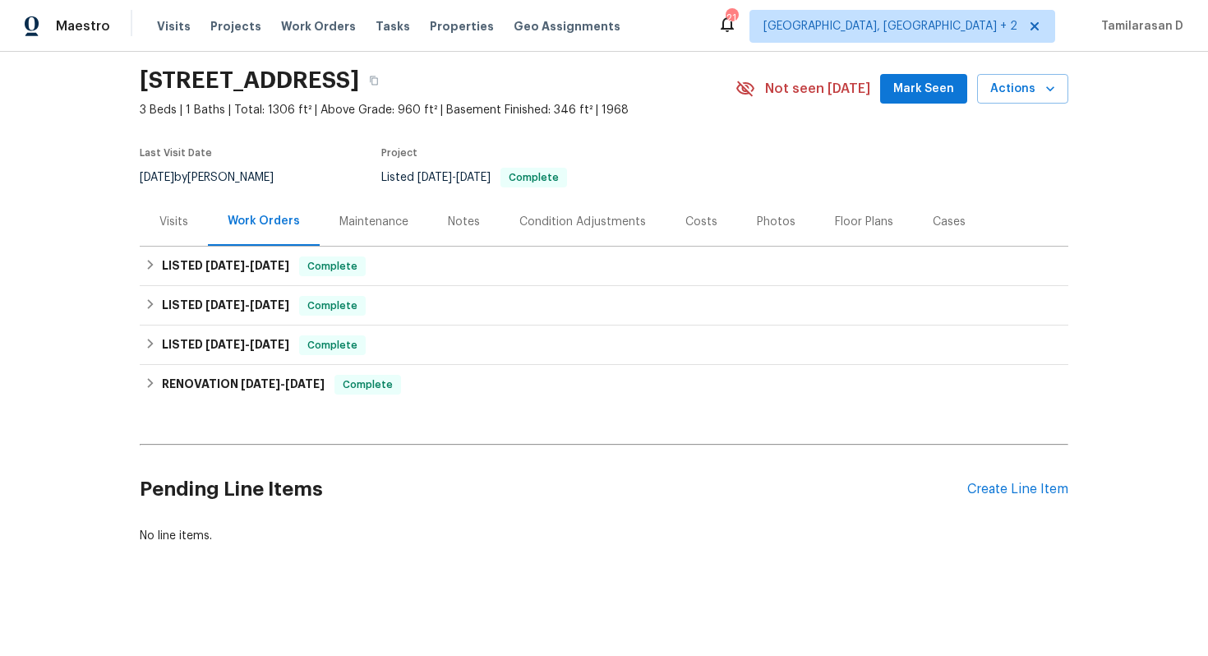
click at [983, 477] on div "Pending Line Items Create Line Item" at bounding box center [604, 489] width 929 height 76
click at [995, 485] on div "Create Line Item" at bounding box center [1017, 490] width 101 height 16
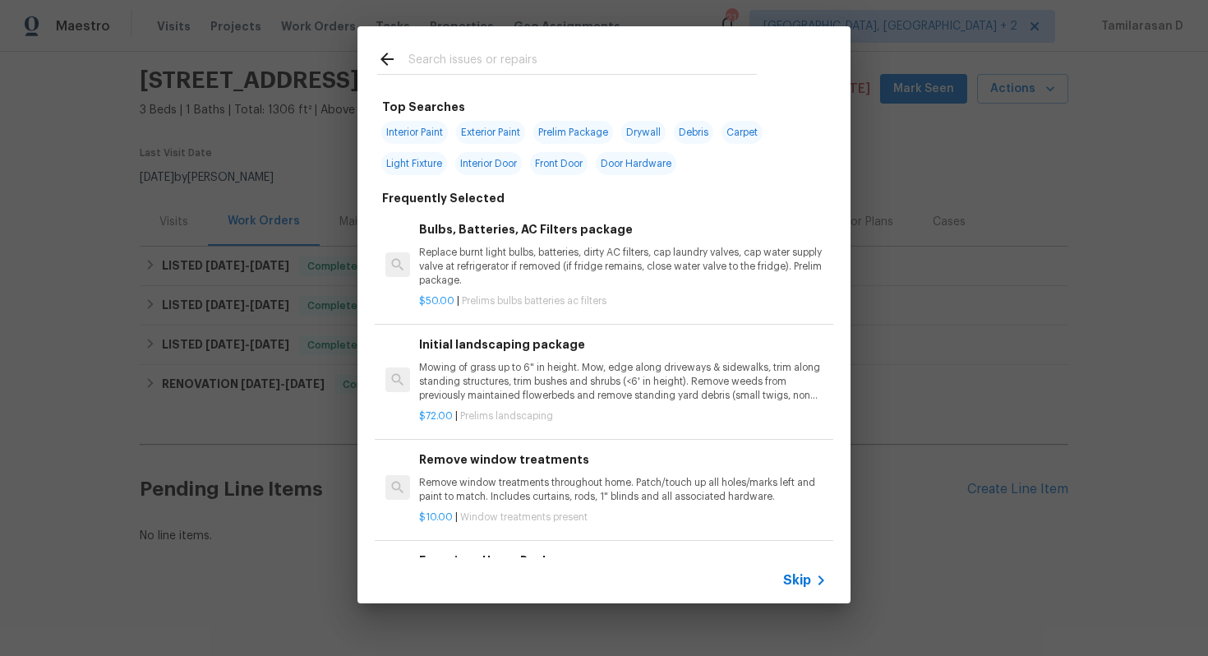
click at [802, 575] on span "Skip" at bounding box center [797, 580] width 28 height 16
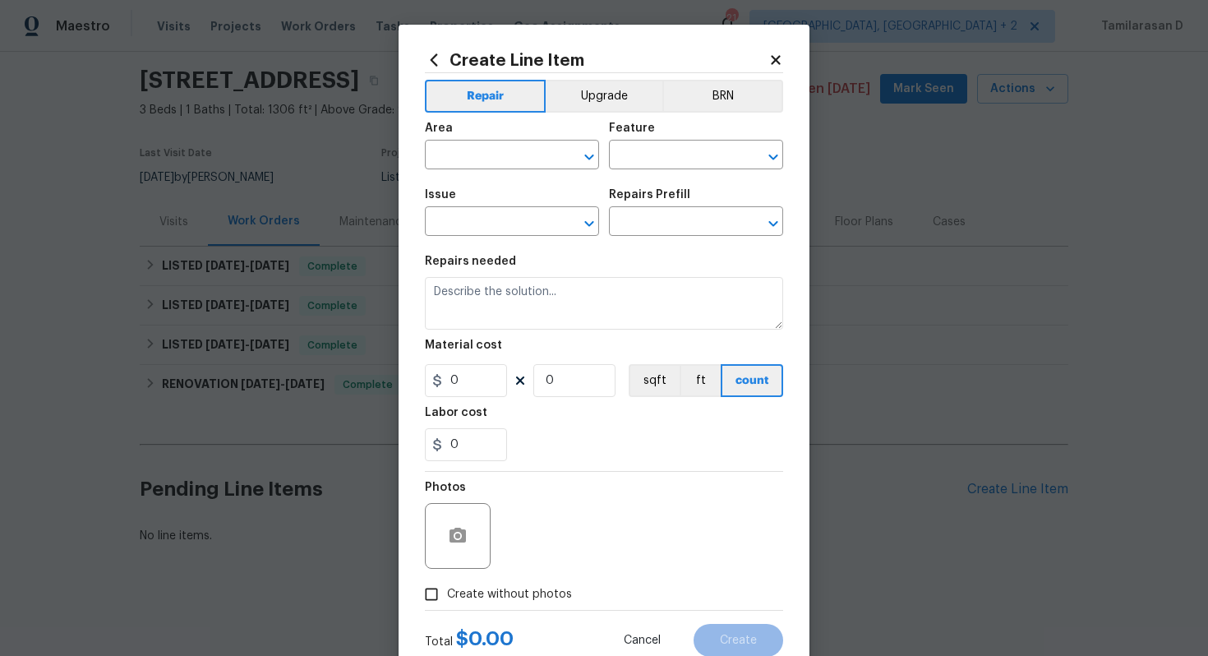
click at [768, 48] on div "Create Line Item Repair Upgrade BRN Area ​ Feature ​ Issue ​ Repairs Prefill ​ …" at bounding box center [604, 354] width 411 height 658
click at [773, 56] on icon at bounding box center [775, 59] width 9 height 9
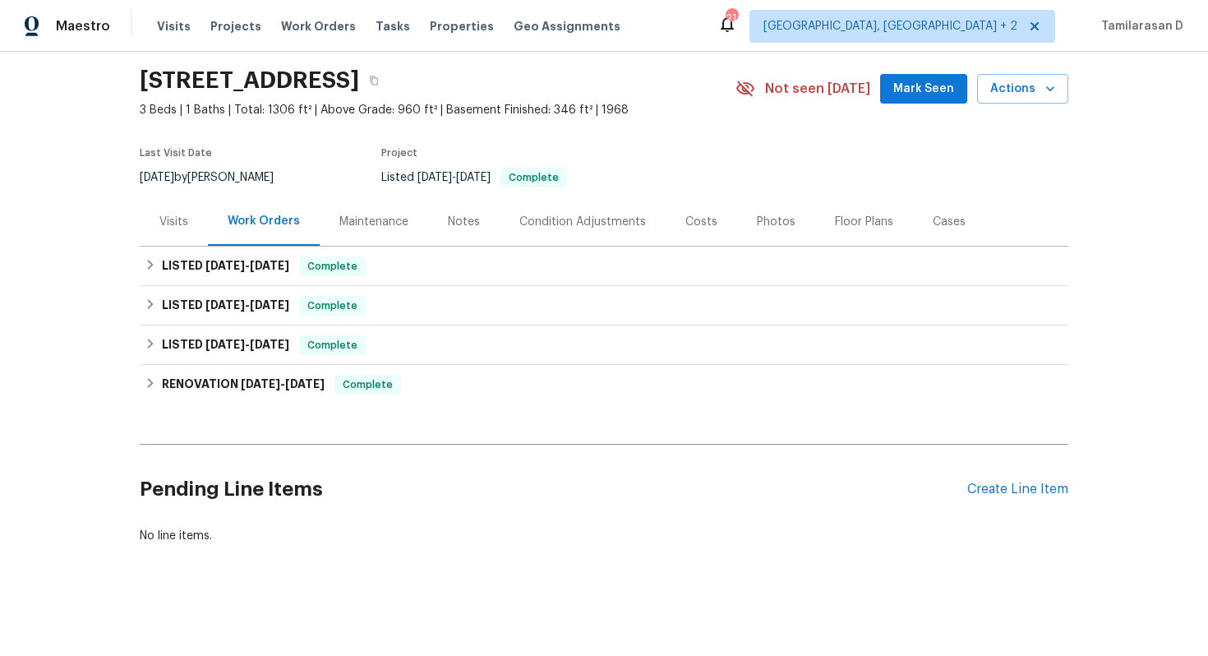
click at [170, 200] on div "Visits" at bounding box center [174, 221] width 68 height 48
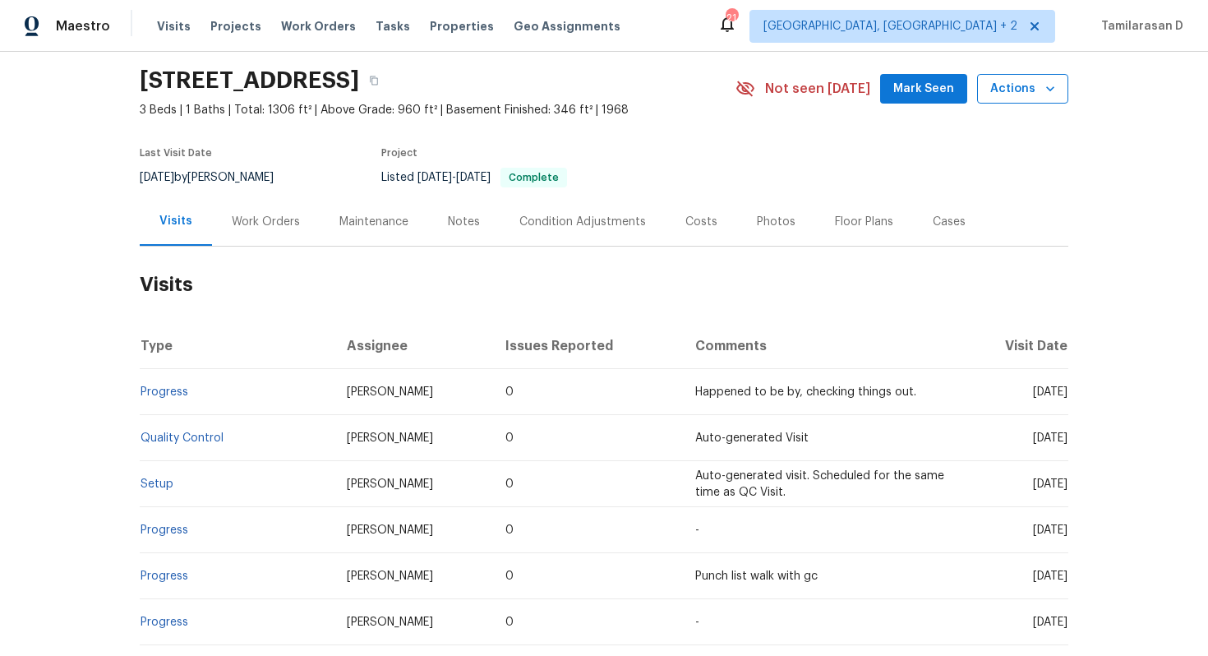
click at [1020, 90] on span "Actions" at bounding box center [1022, 89] width 65 height 21
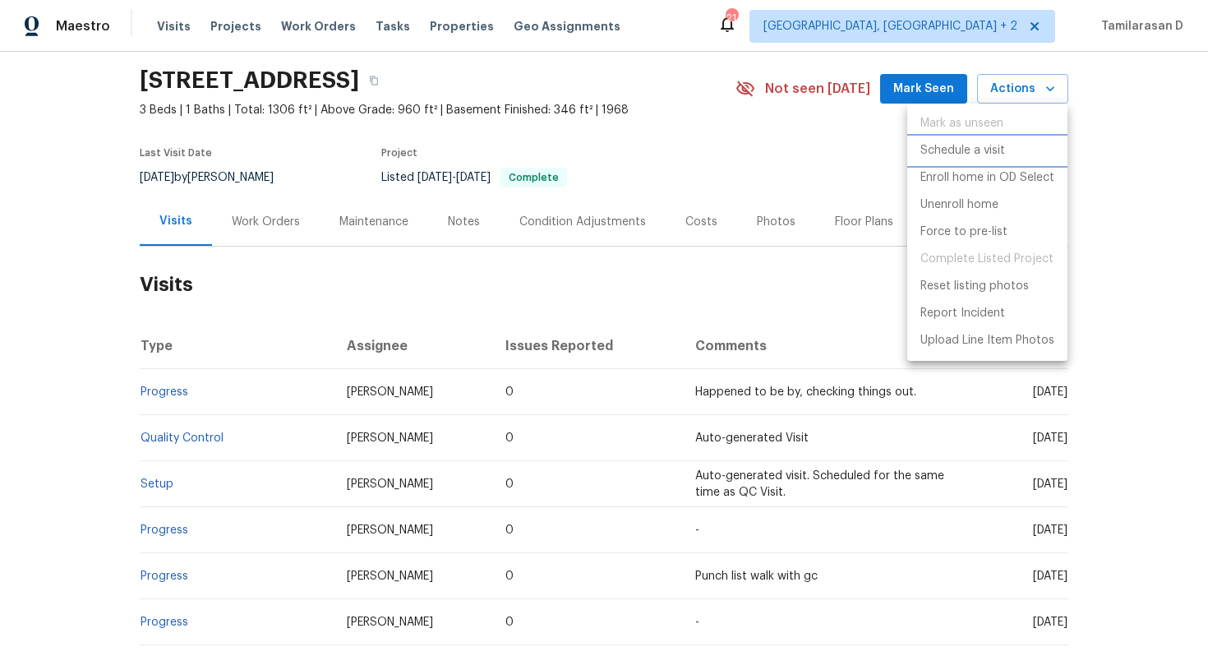
click at [957, 152] on p "Schedule a visit" at bounding box center [962, 150] width 85 height 17
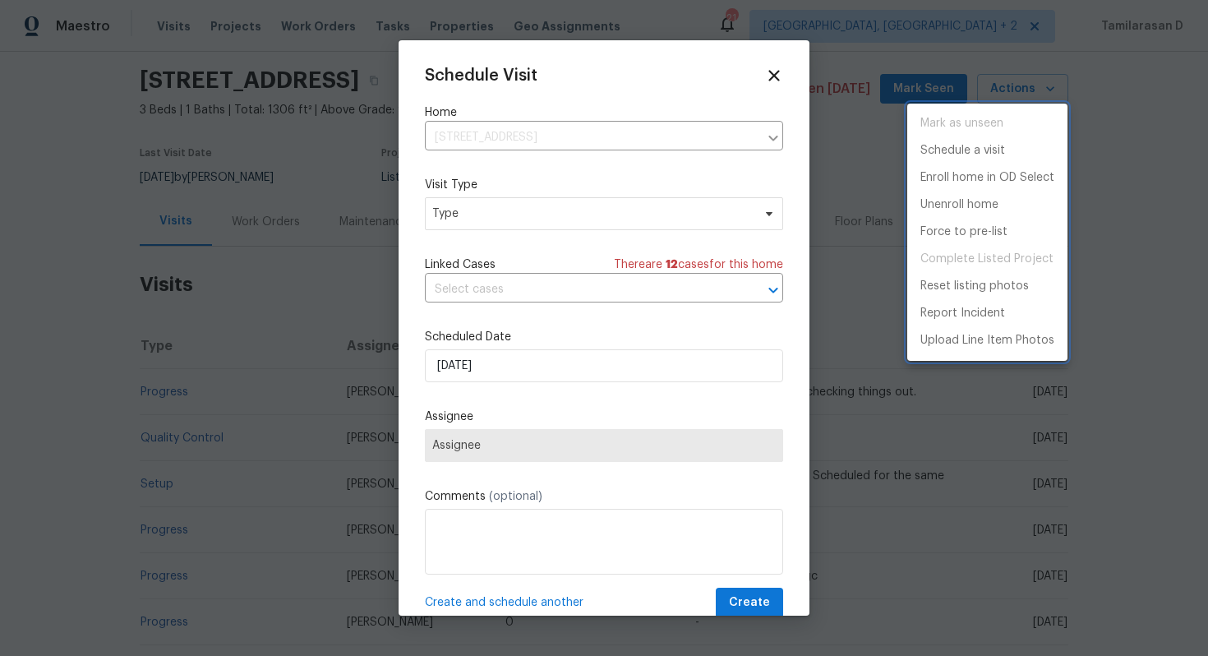
click at [541, 236] on div at bounding box center [604, 328] width 1208 height 656
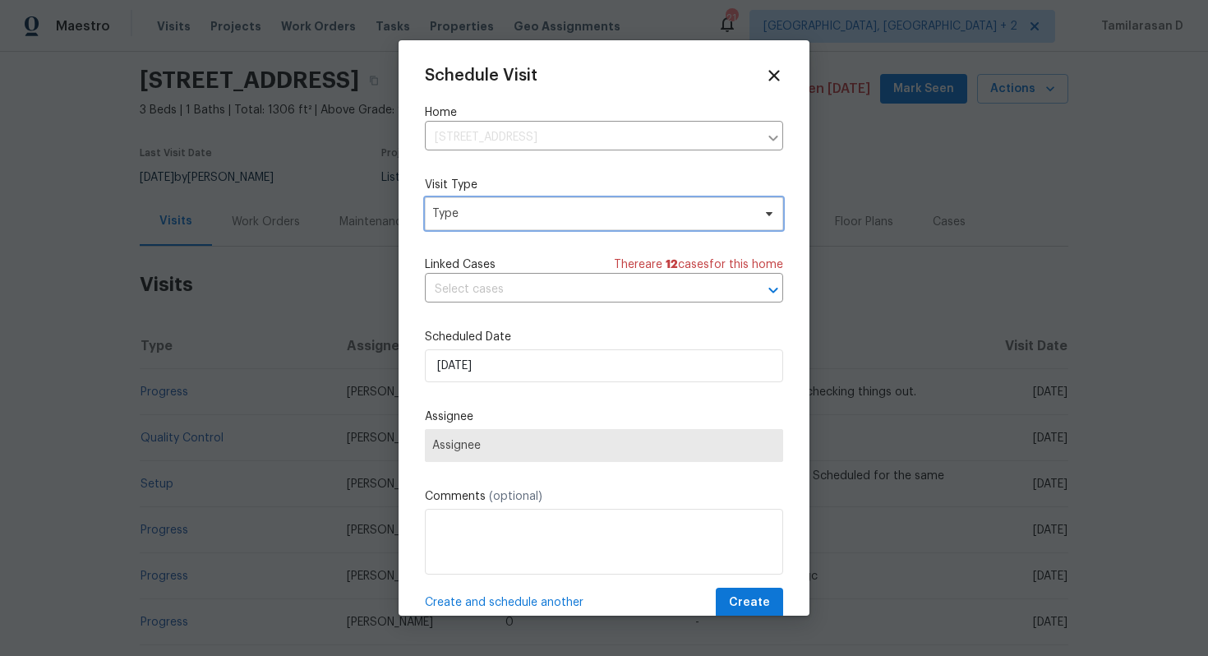
click at [546, 216] on span "Type" at bounding box center [592, 213] width 320 height 16
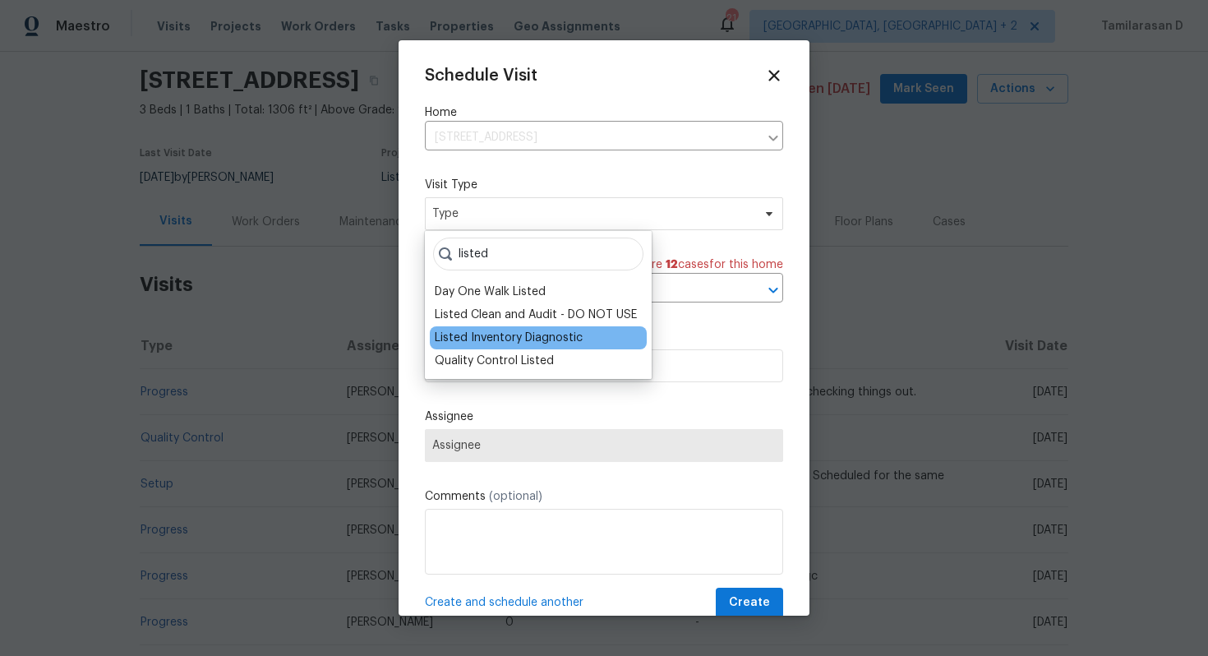
type input "listed"
click at [519, 335] on div "Listed Inventory Diagnostic" at bounding box center [509, 338] width 148 height 16
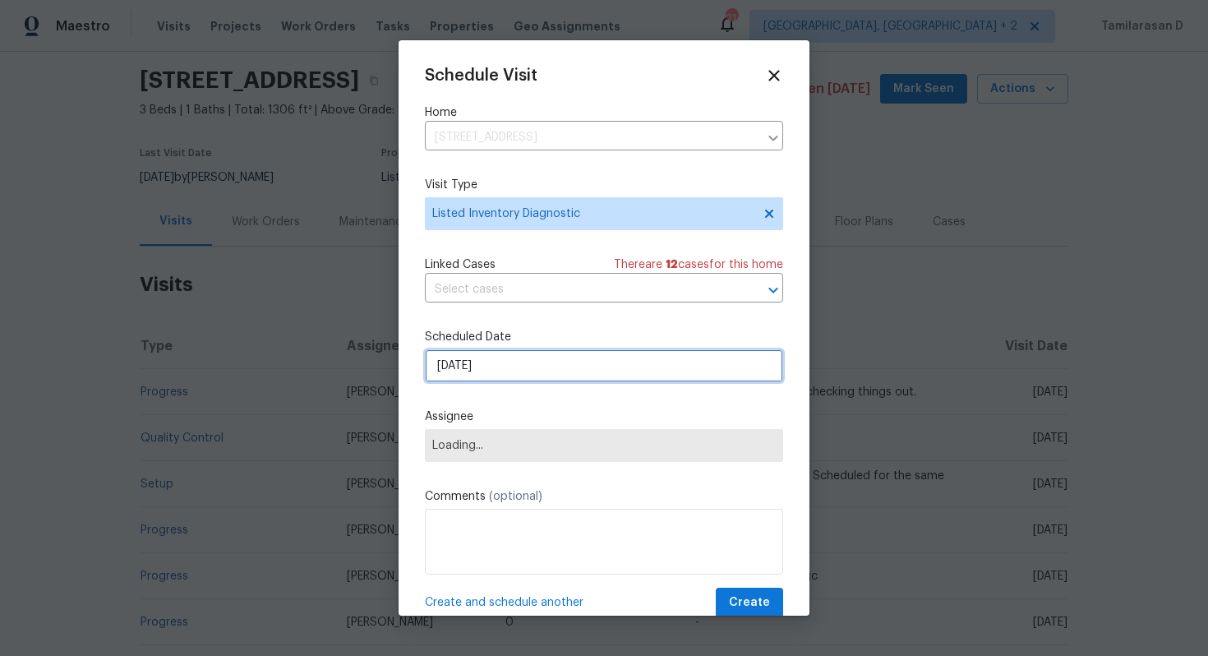
click at [487, 371] on input "[DATE]" at bounding box center [604, 365] width 358 height 33
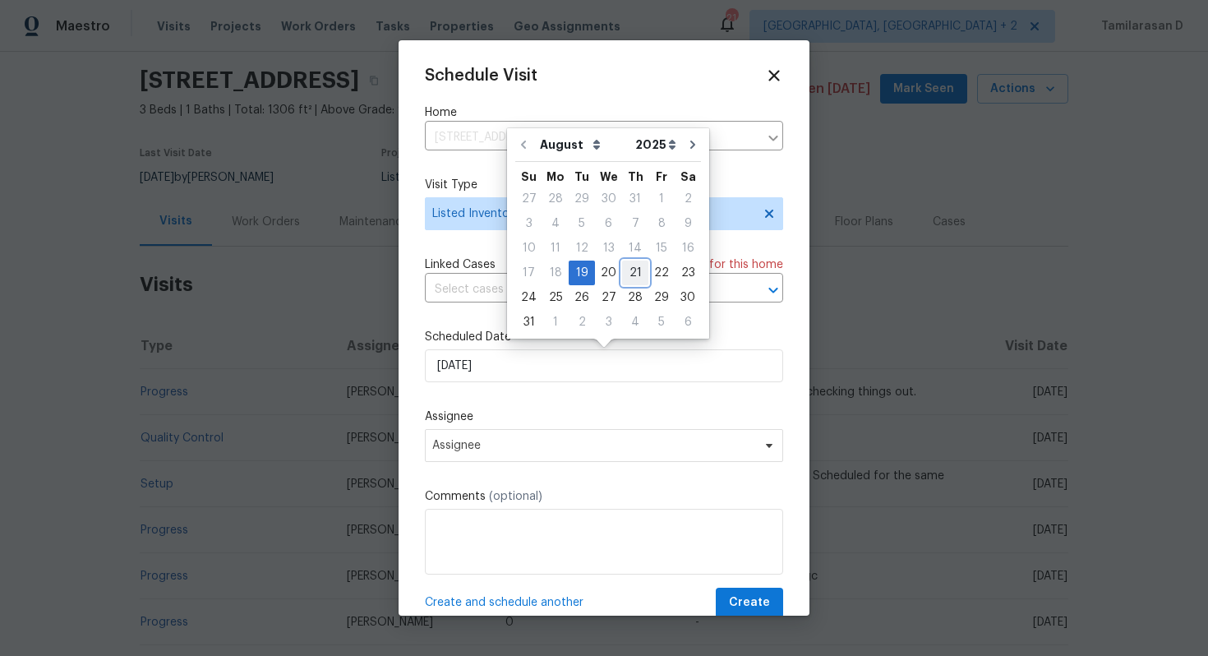
click at [626, 266] on div "21" at bounding box center [635, 272] width 26 height 23
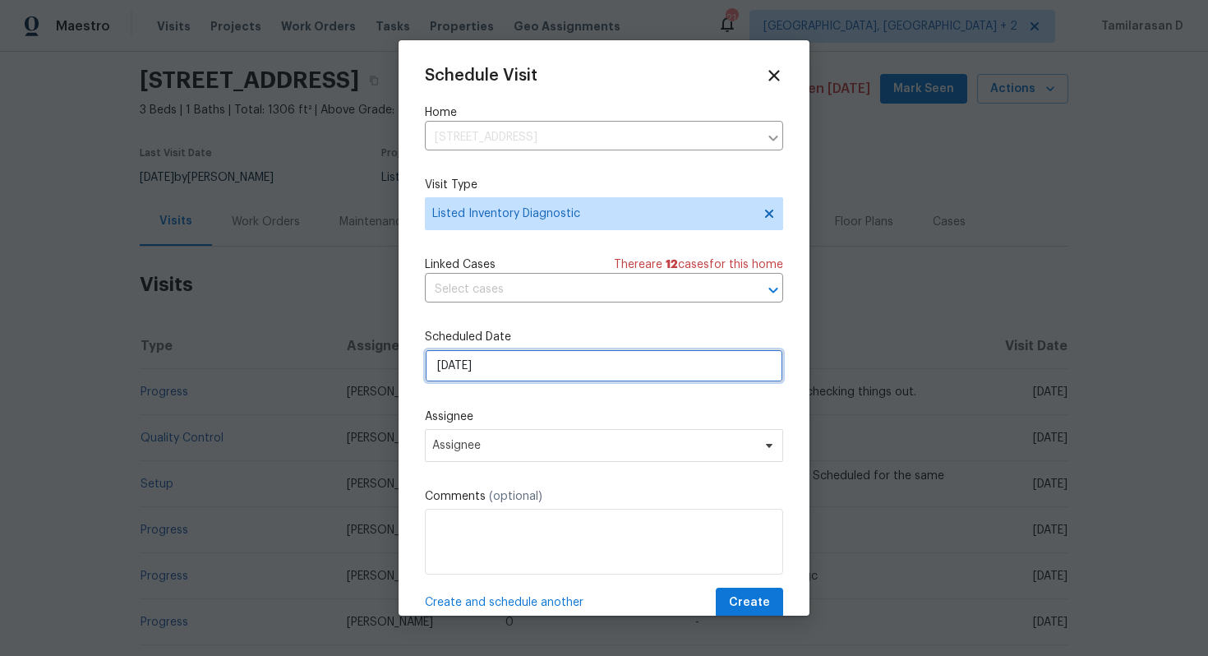
click at [507, 367] on input "[DATE]" at bounding box center [604, 365] width 358 height 33
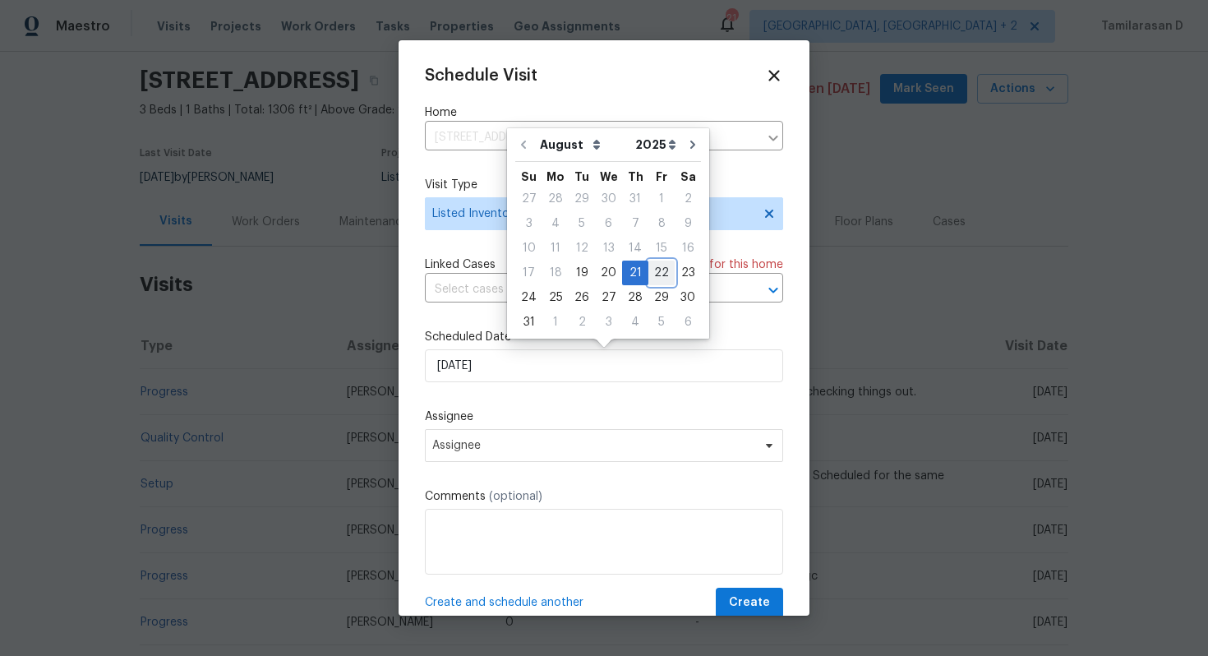
click at [650, 275] on div "22" at bounding box center [661, 272] width 26 height 23
type input "22/08/2025"
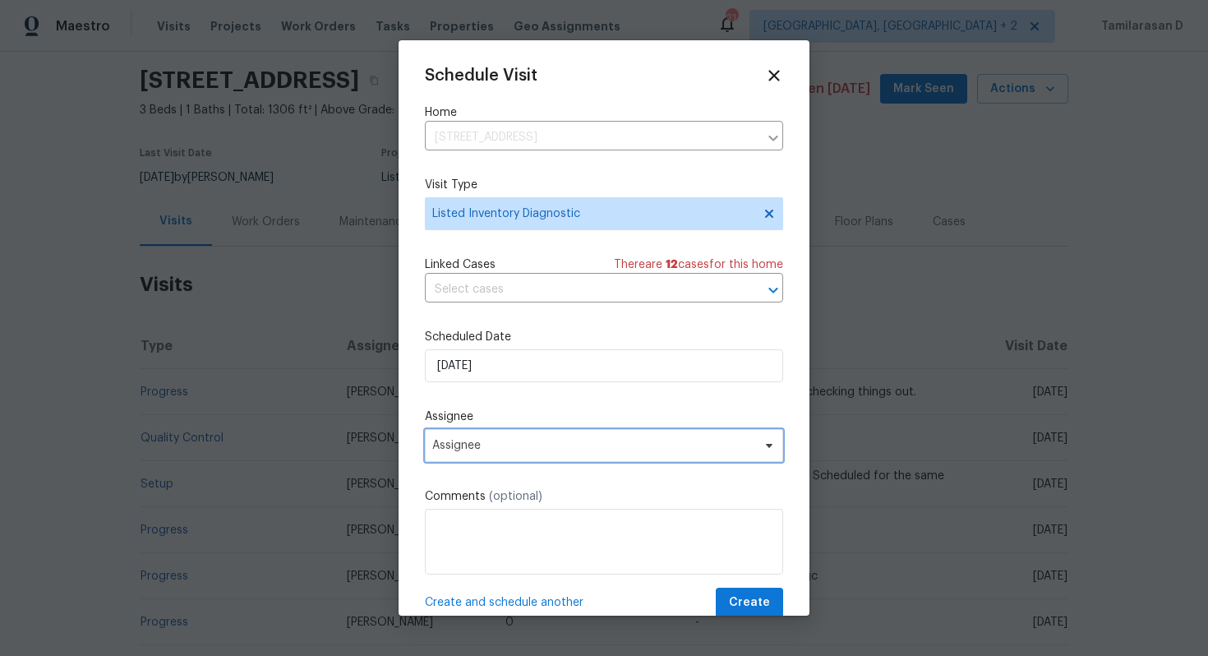
click at [489, 455] on span "Assignee" at bounding box center [604, 445] width 358 height 33
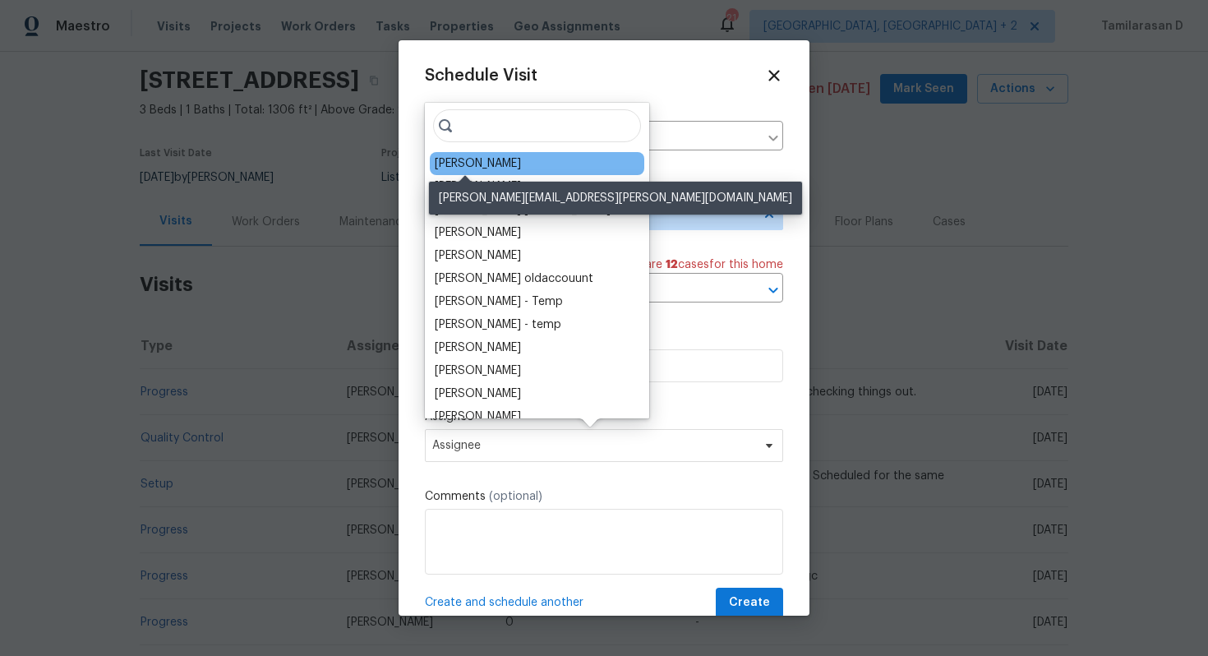
click at [463, 167] on div "[PERSON_NAME]" at bounding box center [478, 163] width 86 height 16
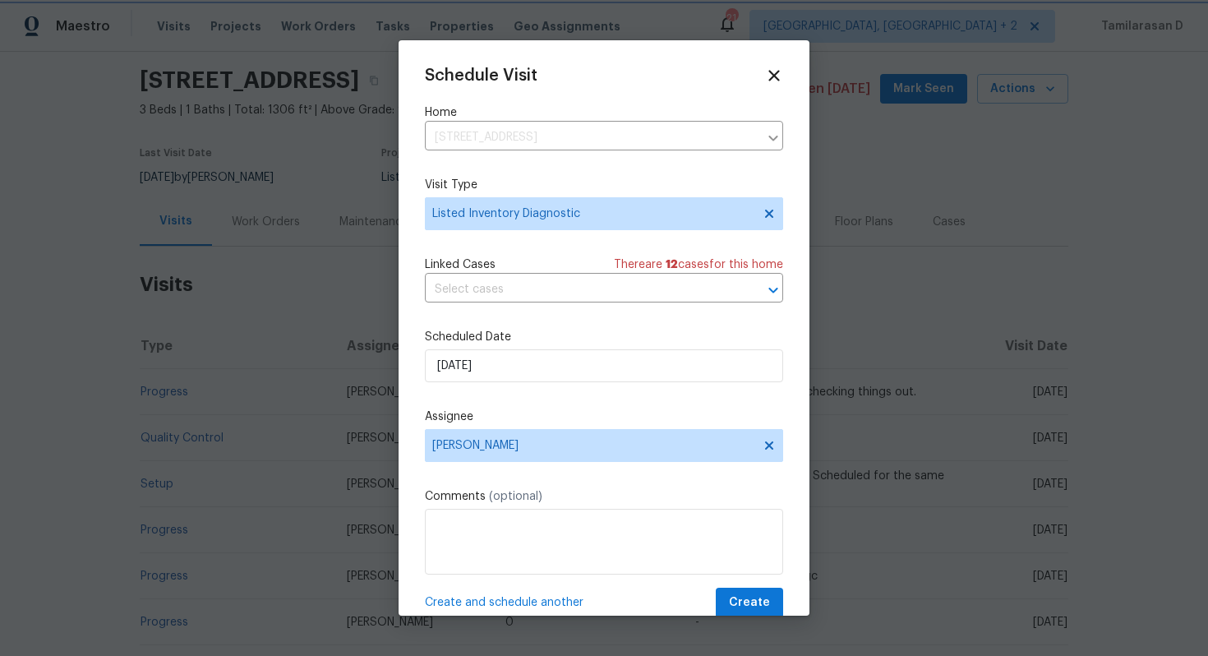
scroll to position [30, 0]
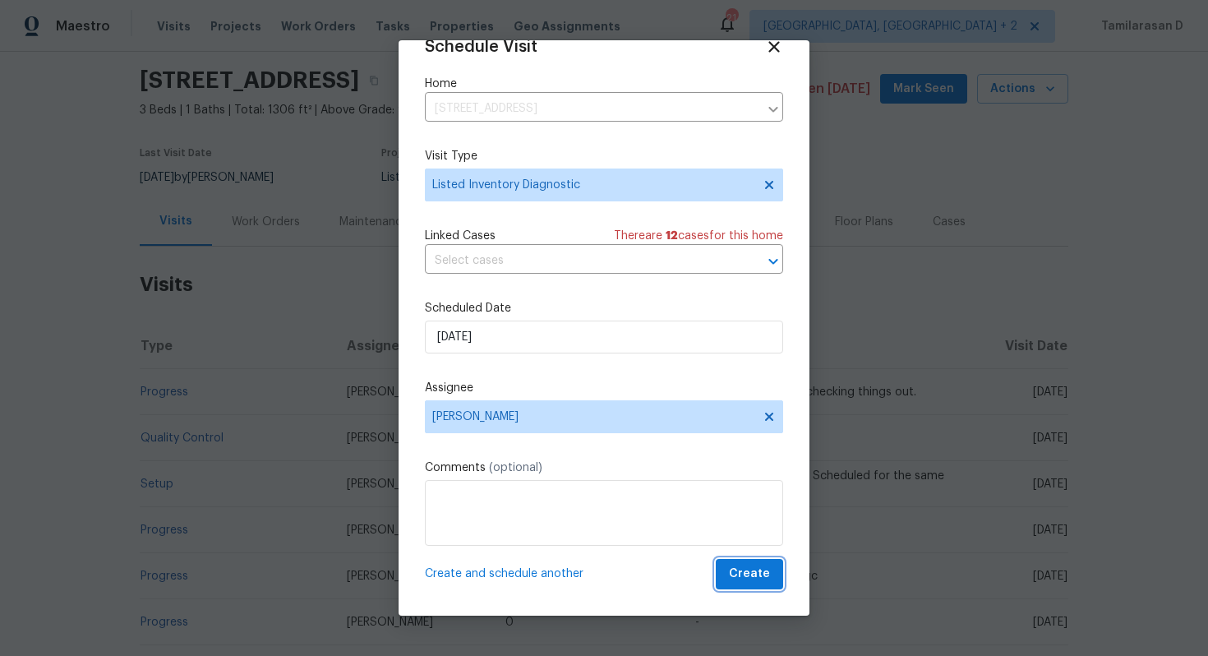
click at [744, 576] on span "Create" at bounding box center [749, 574] width 41 height 21
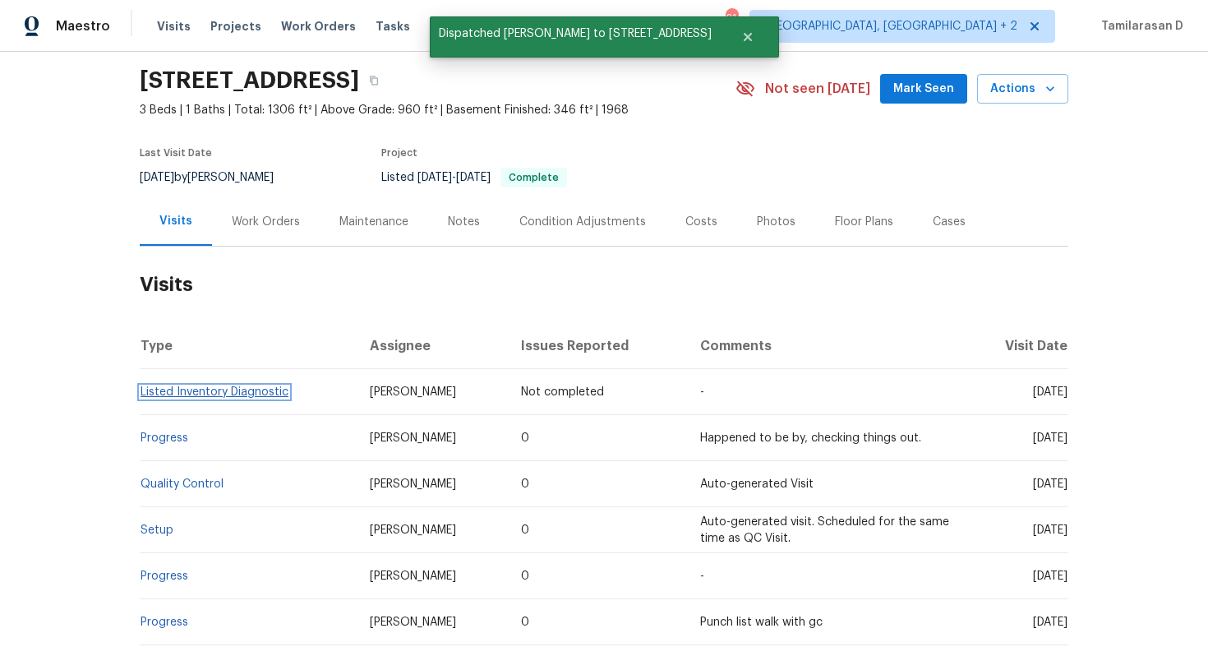
click at [238, 393] on link "Listed Inventory Diagnostic" at bounding box center [215, 392] width 148 height 12
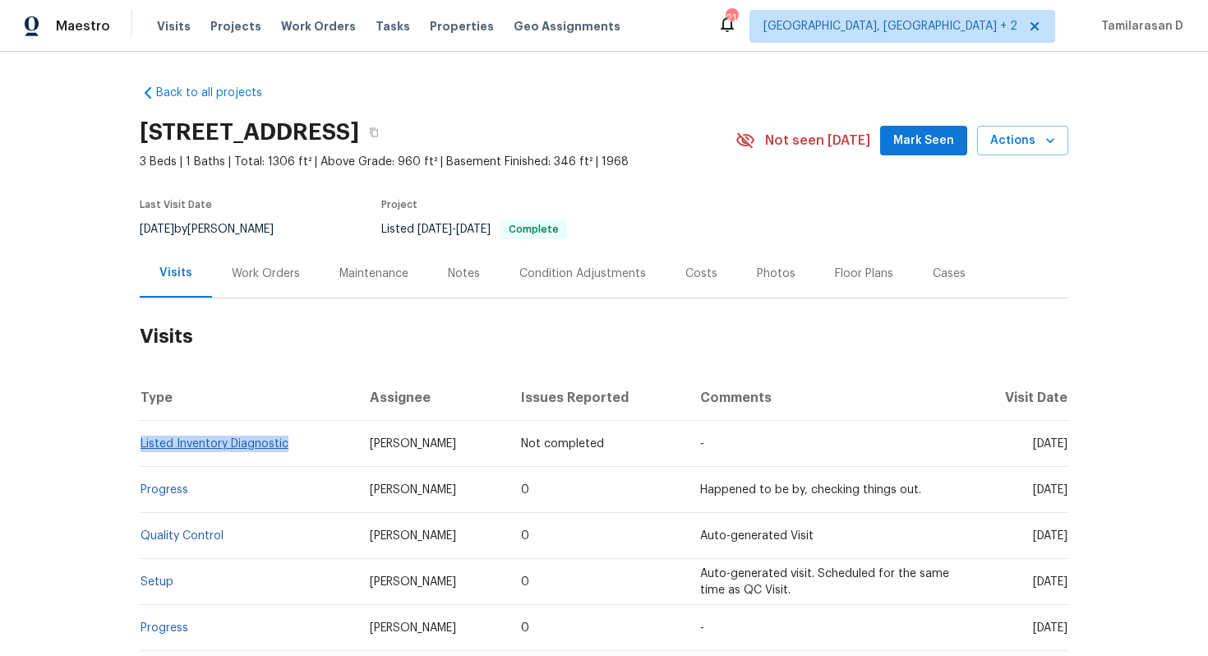
drag, startPoint x: 289, startPoint y: 444, endPoint x: 143, endPoint y: 440, distance: 146.3
click at [143, 440] on td "Listed Inventory Diagnostic" at bounding box center [248, 444] width 217 height 46
copy link "Listed Inventory Diagnostic"
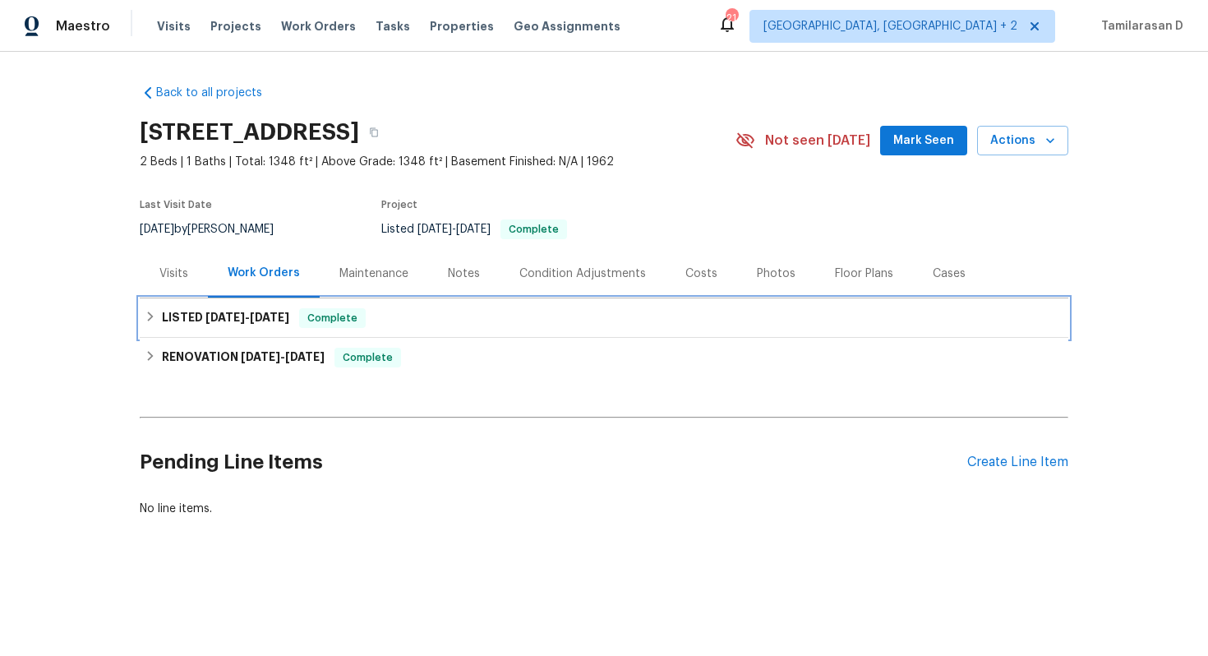
click at [161, 315] on div "LISTED 8/7/25 - 8/8/25 Complete" at bounding box center [604, 318] width 919 height 20
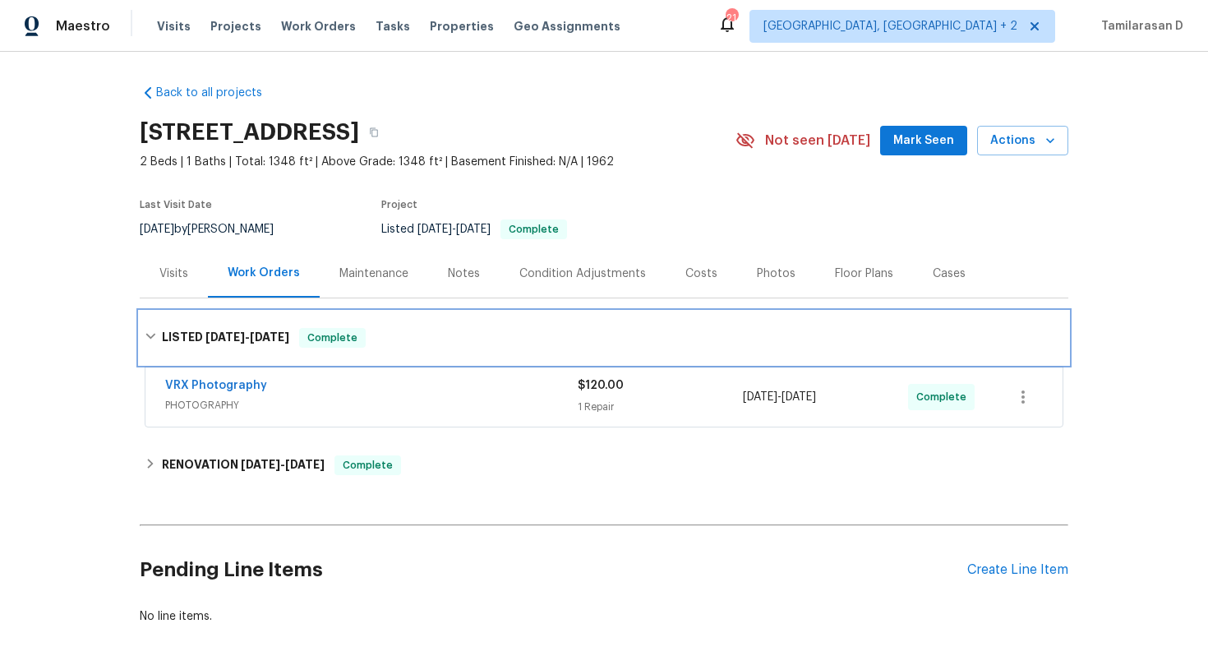
click at [196, 332] on h6 "LISTED 8/7/25 - 8/8/25" at bounding box center [225, 338] width 127 height 20
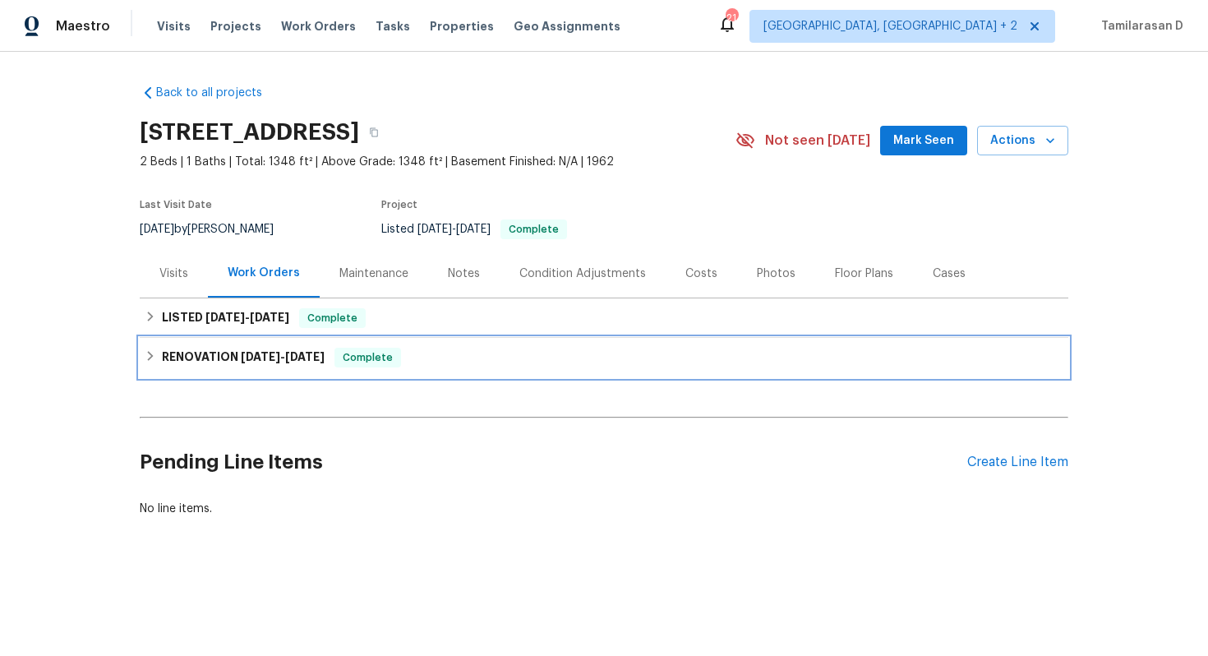
click at [164, 364] on h6 "RENOVATION 7/18/25 - 8/4/25" at bounding box center [243, 358] width 163 height 20
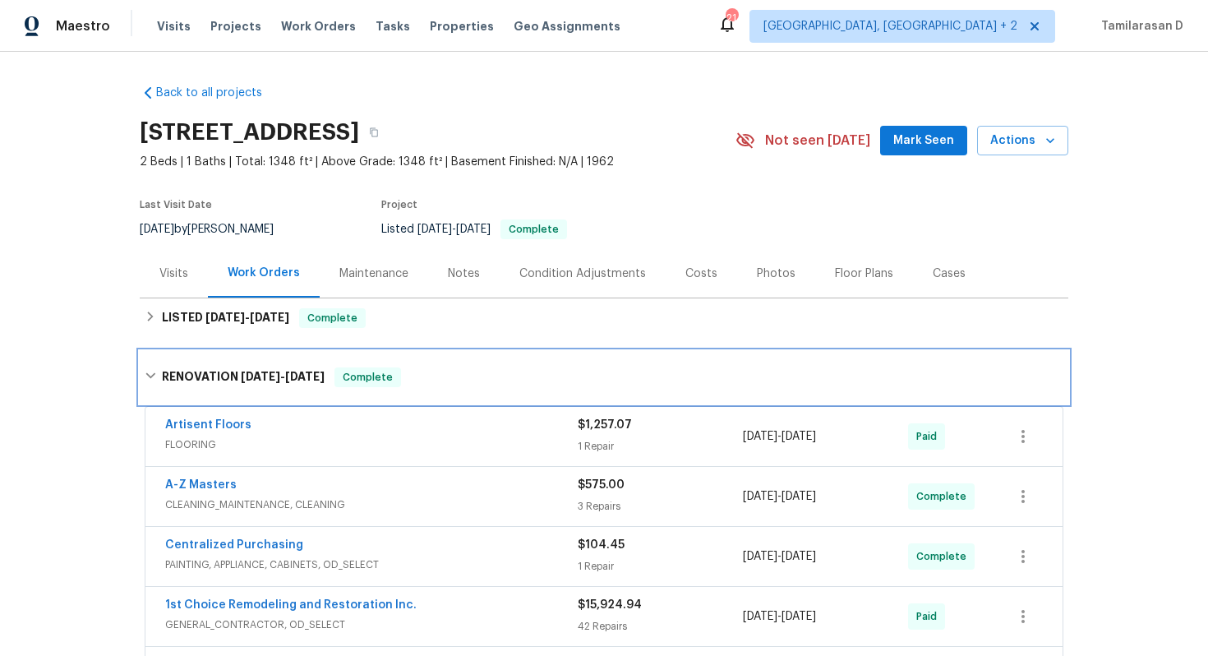
scroll to position [13, 0]
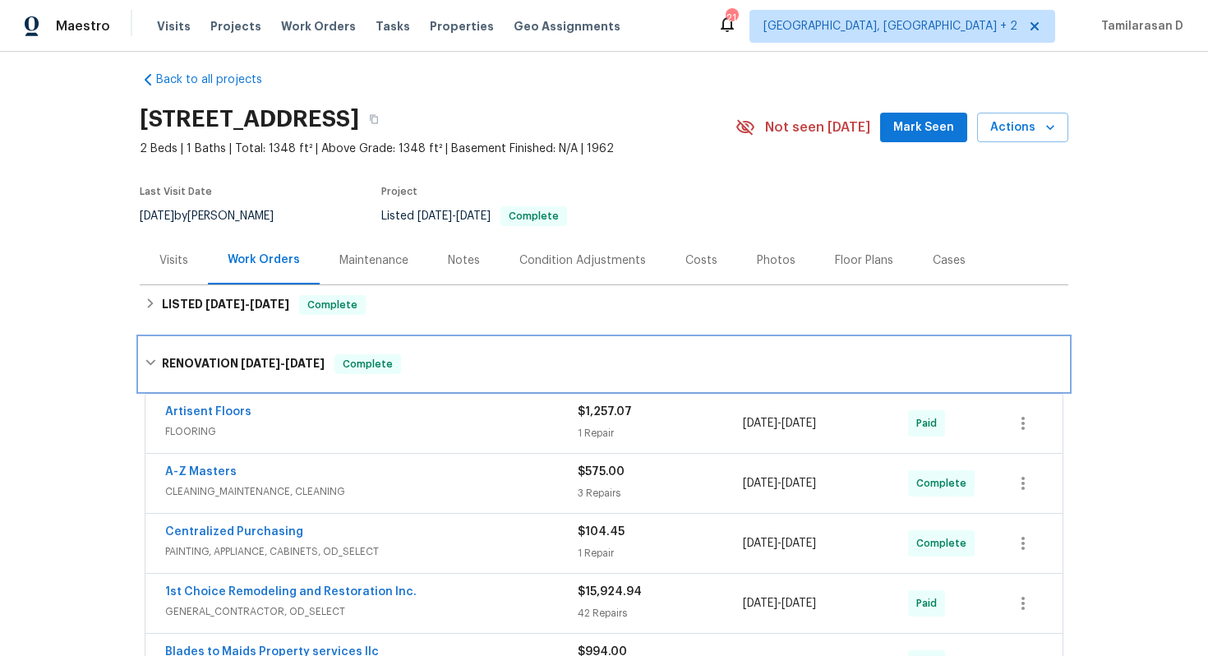
click at [145, 357] on icon at bounding box center [151, 363] width 12 height 12
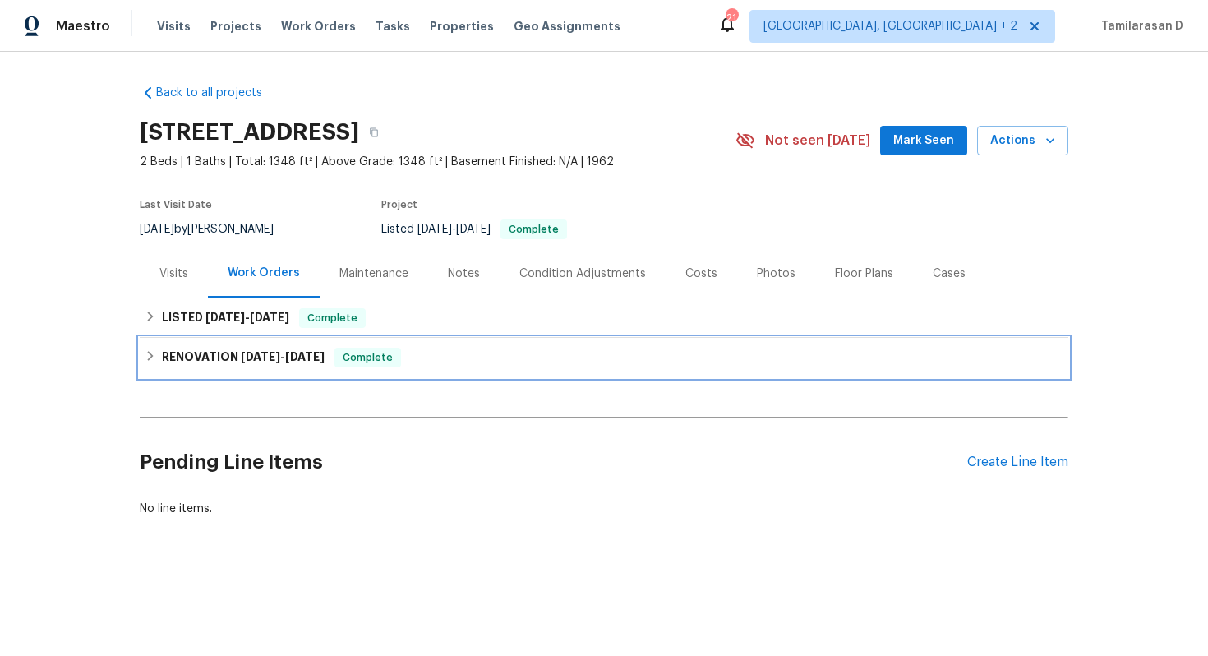
scroll to position [0, 0]
click at [150, 349] on div "RENOVATION 7/18/25 - 8/4/25 Complete" at bounding box center [604, 358] width 919 height 20
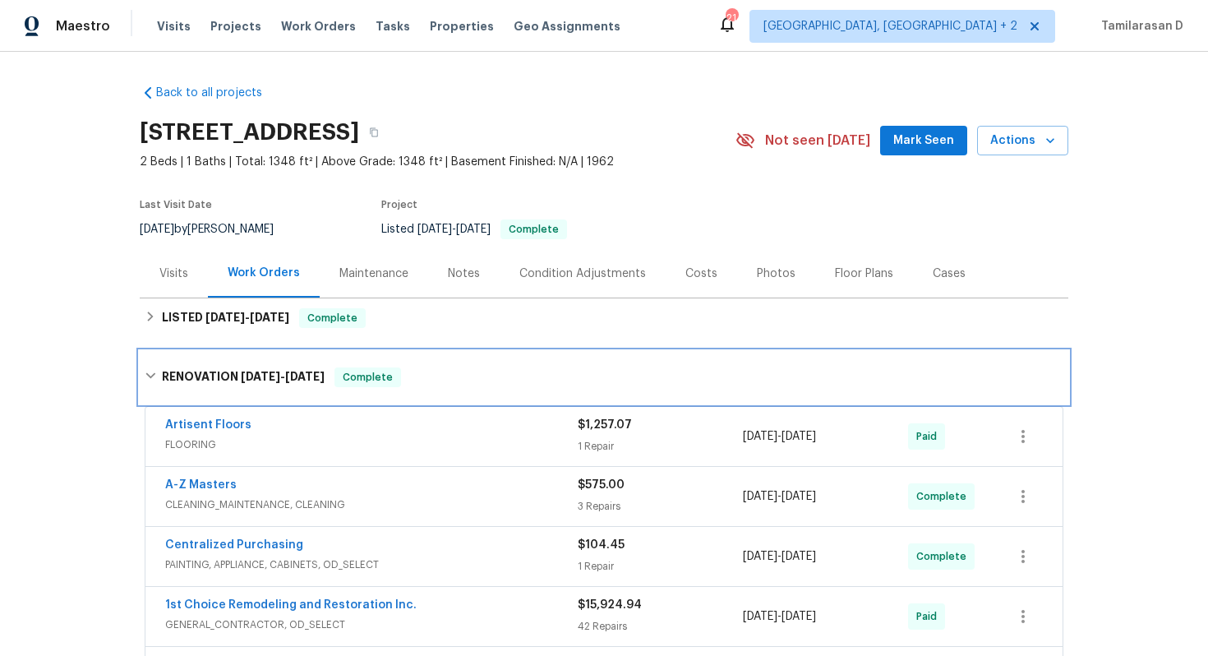
click at [144, 352] on div "RENOVATION 7/18/25 - 8/4/25 Complete" at bounding box center [604, 377] width 929 height 53
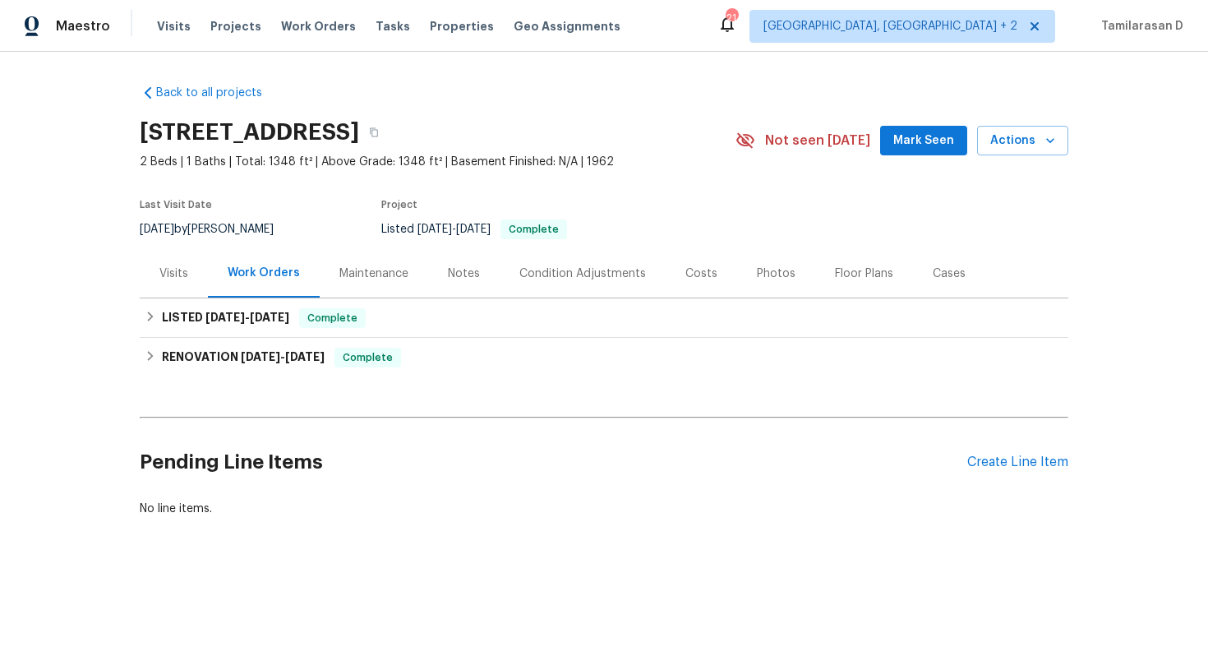
click at [169, 269] on div "Visits" at bounding box center [173, 273] width 29 height 16
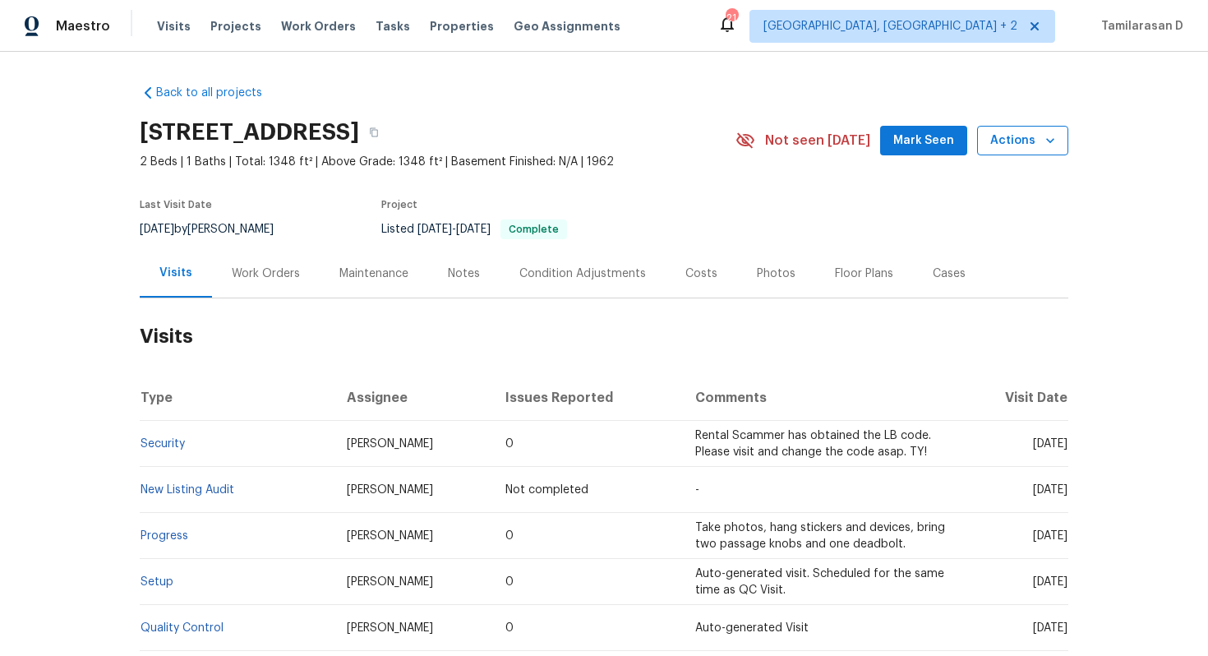
click at [994, 148] on span "Actions" at bounding box center [1022, 141] width 65 height 21
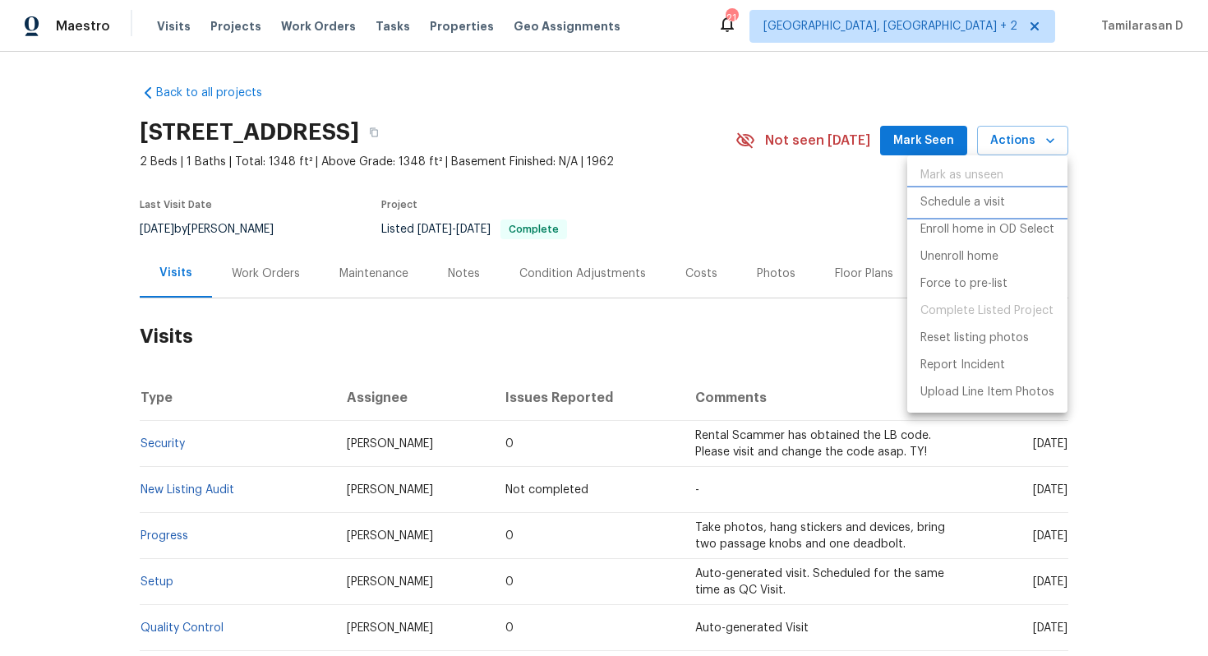
click at [961, 207] on p "Schedule a visit" at bounding box center [962, 202] width 85 height 17
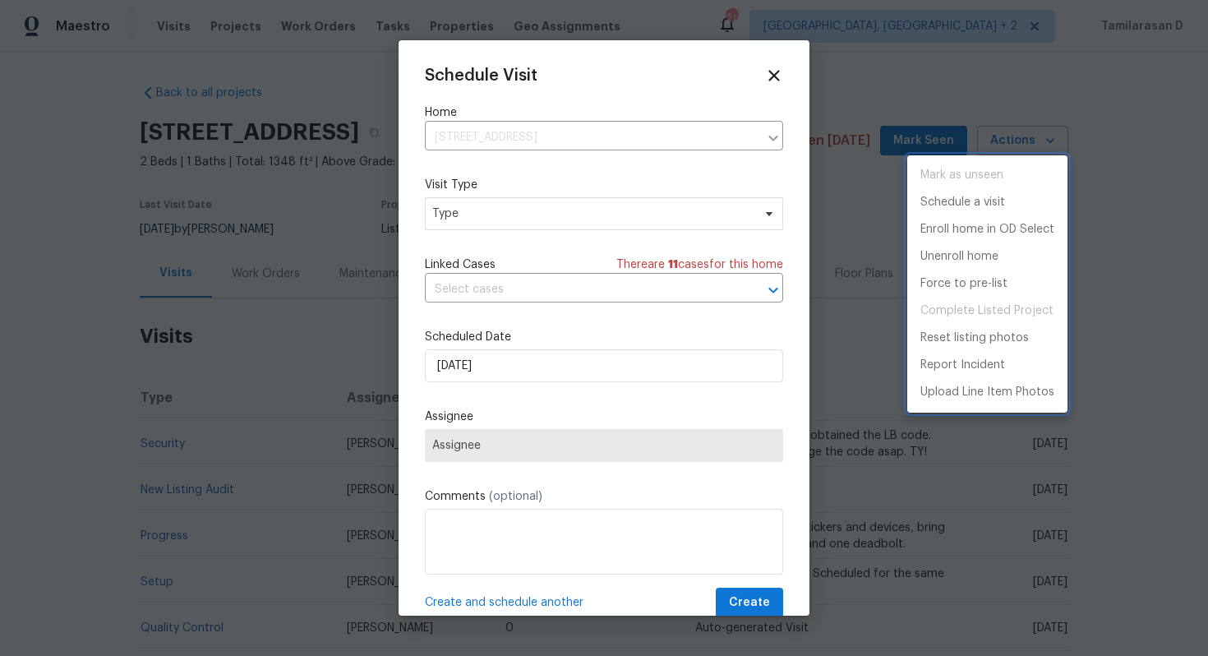
click at [509, 214] on div at bounding box center [604, 328] width 1208 height 656
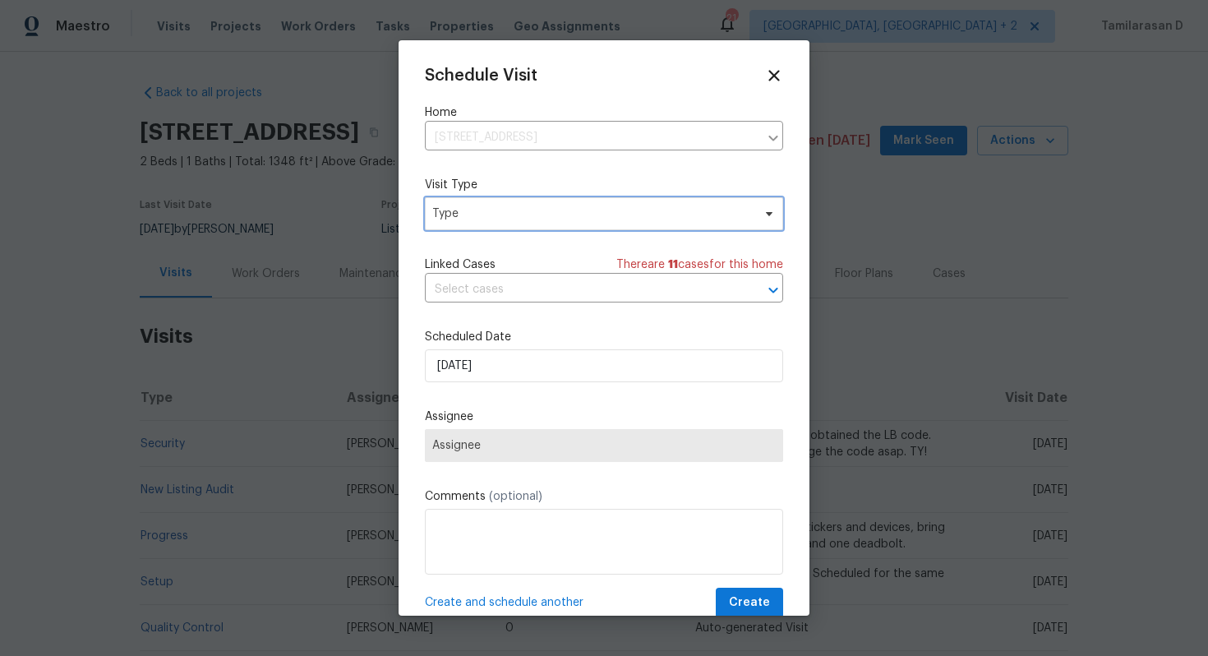
click at [509, 214] on span "Type" at bounding box center [592, 213] width 320 height 16
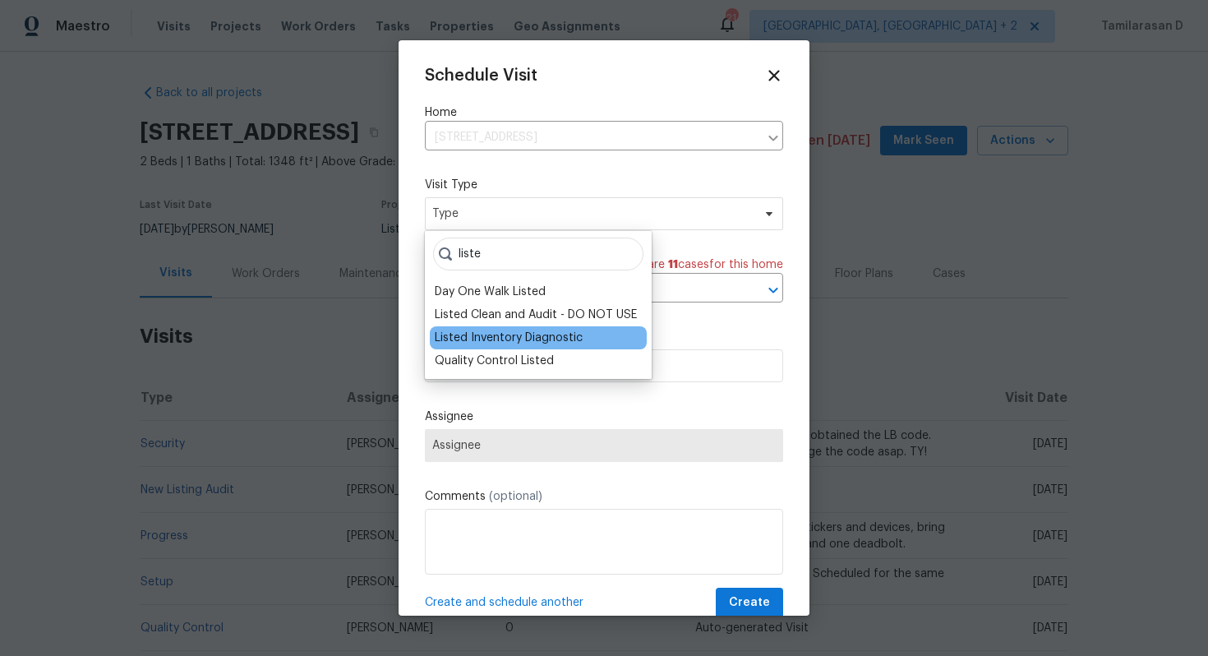
type input "liste"
click at [504, 329] on div "Listed Inventory Diagnostic" at bounding box center [538, 337] width 217 height 23
click at [483, 334] on div "Listed Inventory Diagnostic" at bounding box center [509, 338] width 148 height 16
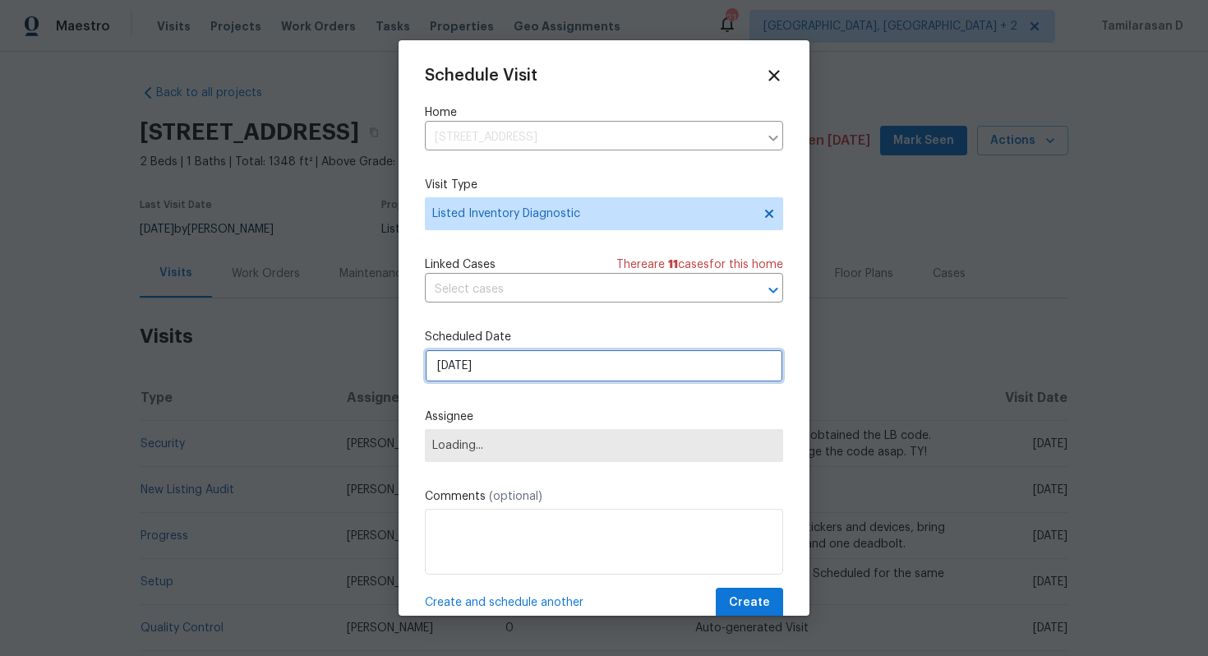
click at [474, 356] on input "[DATE]" at bounding box center [604, 365] width 358 height 33
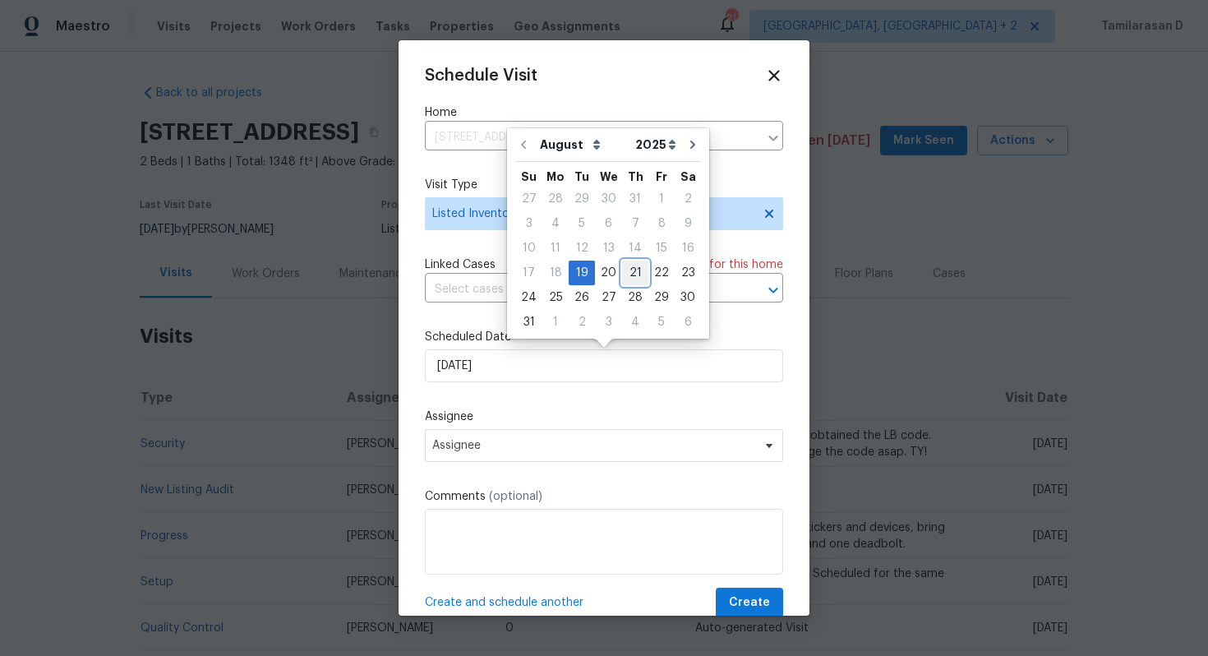
click at [633, 264] on div "21" at bounding box center [635, 272] width 26 height 23
type input "[DATE]"
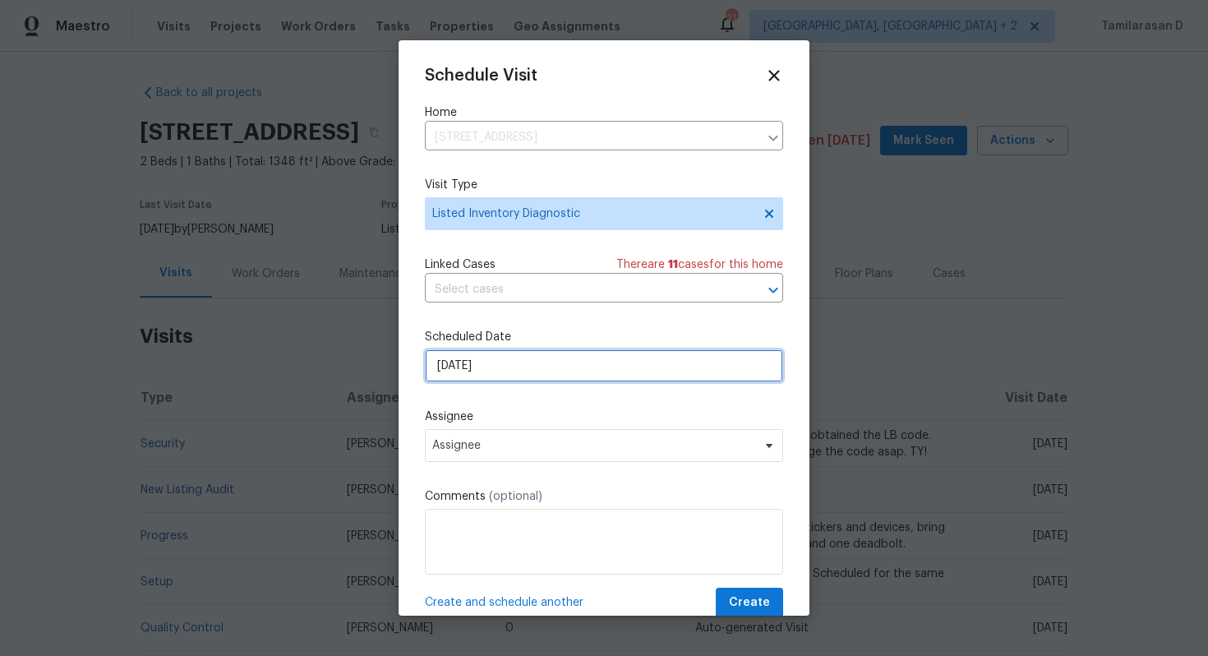
click at [528, 362] on input "[DATE]" at bounding box center [604, 365] width 358 height 33
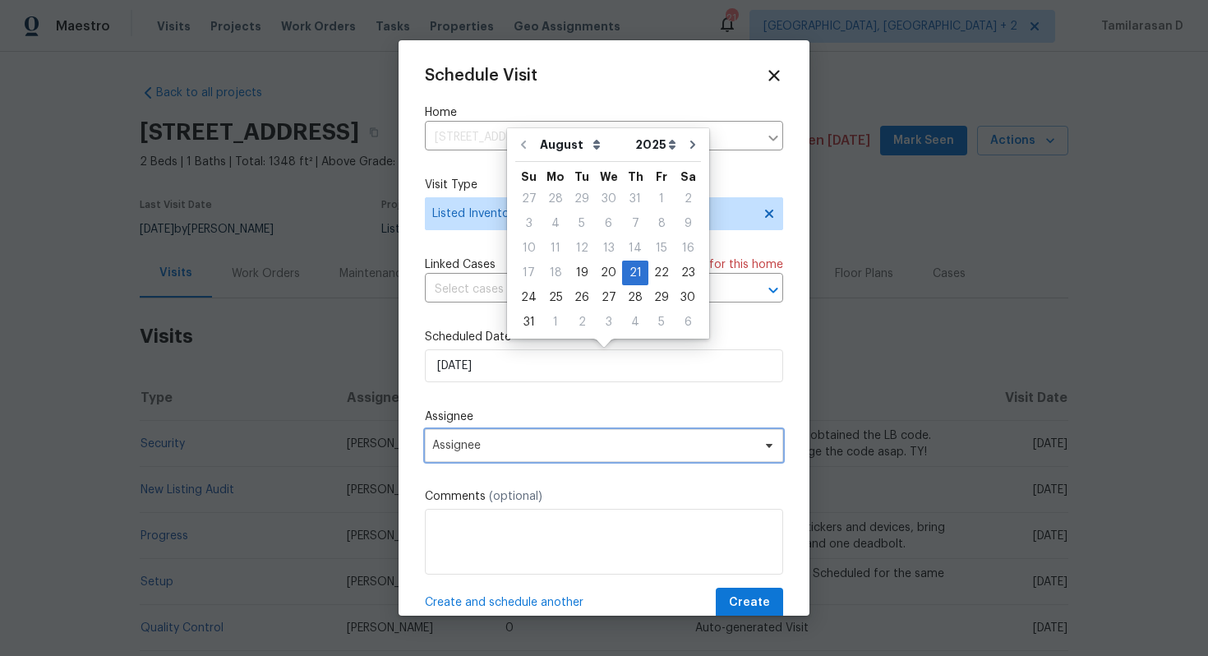
click at [495, 436] on span "Assignee" at bounding box center [604, 445] width 358 height 33
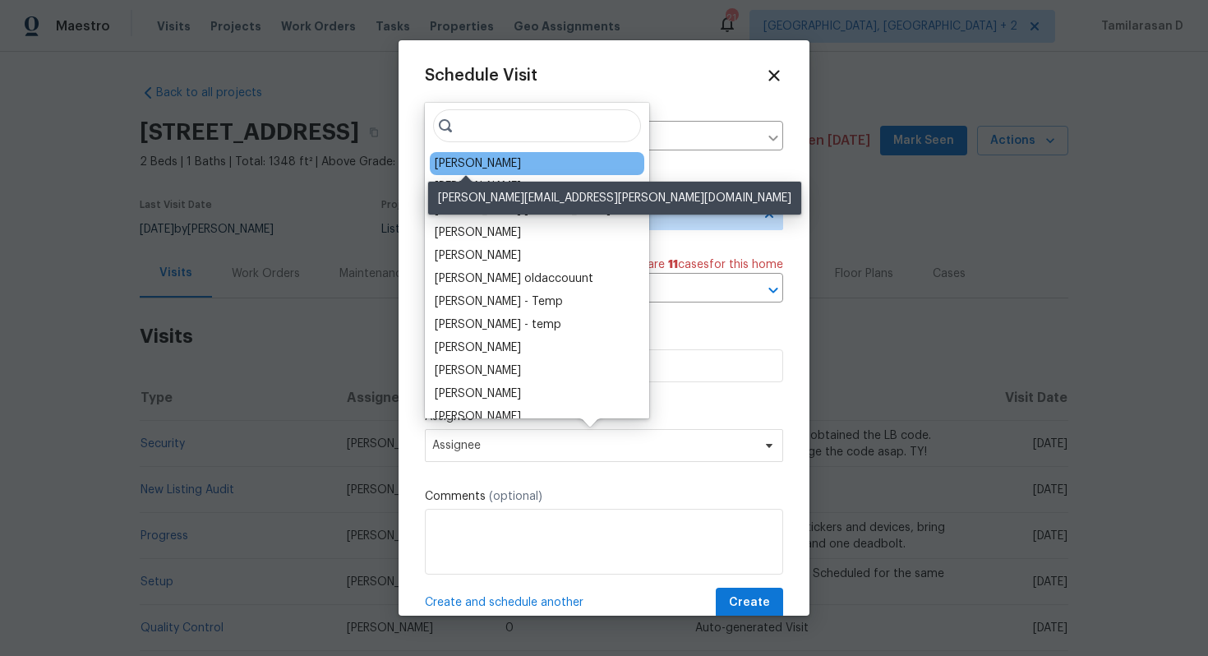
click at [462, 169] on div "Jeffrey Lenz" at bounding box center [478, 163] width 86 height 16
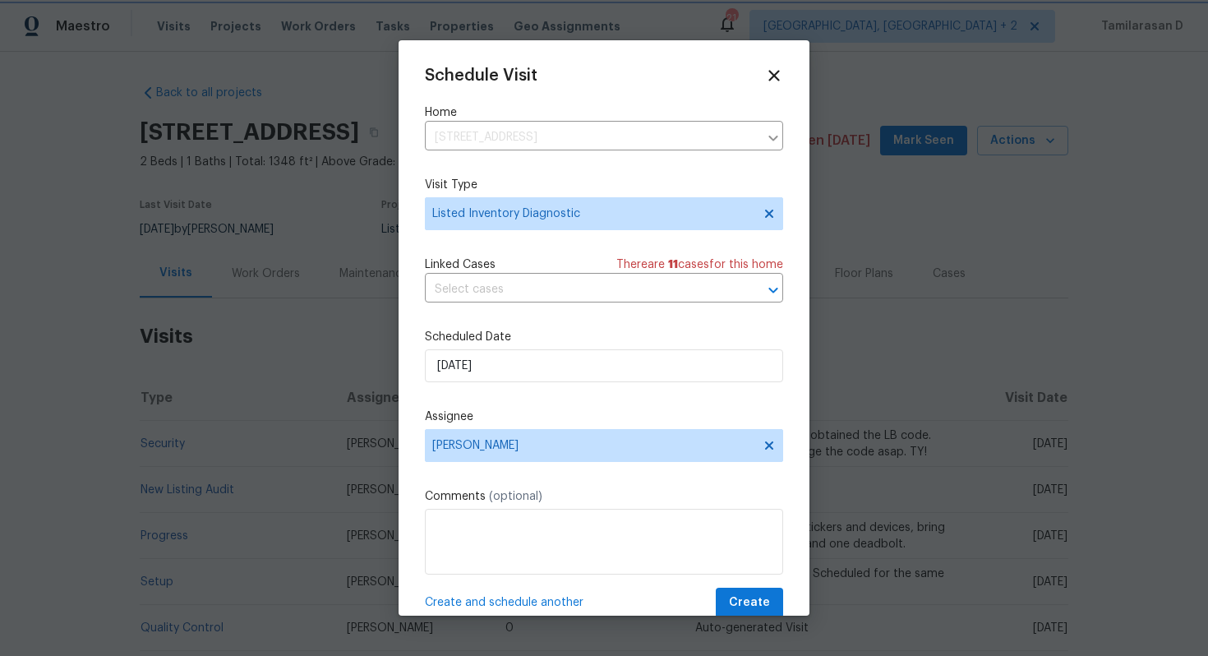
scroll to position [30, 0]
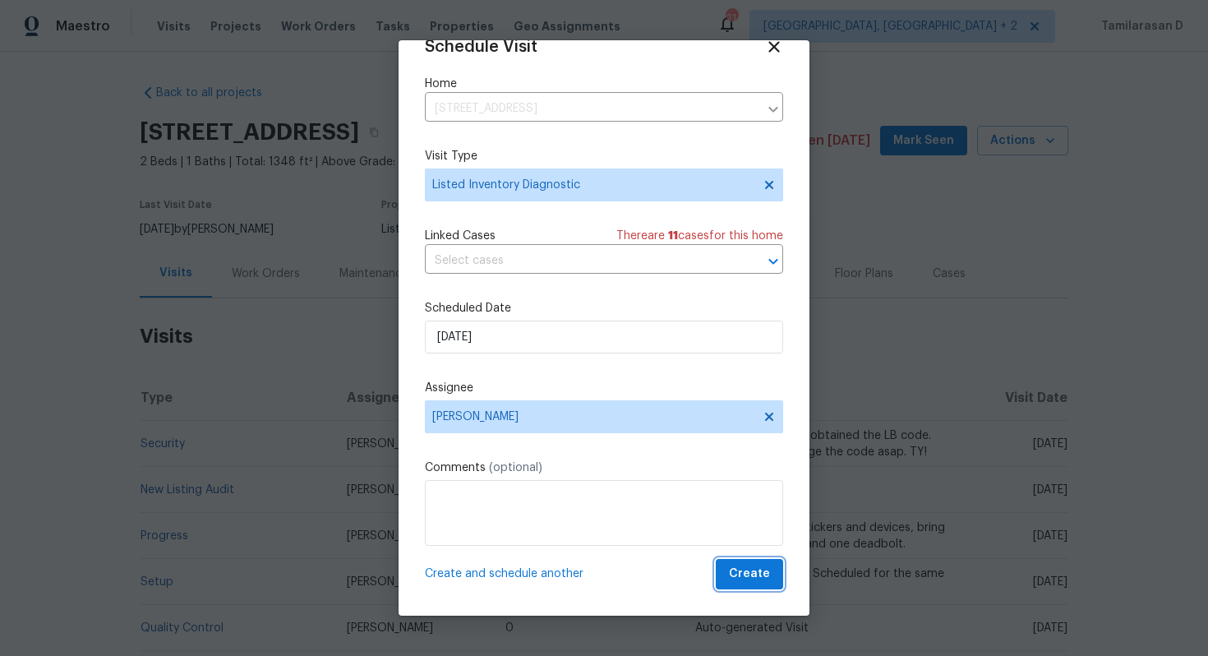
click at [766, 565] on span "Create" at bounding box center [749, 574] width 41 height 21
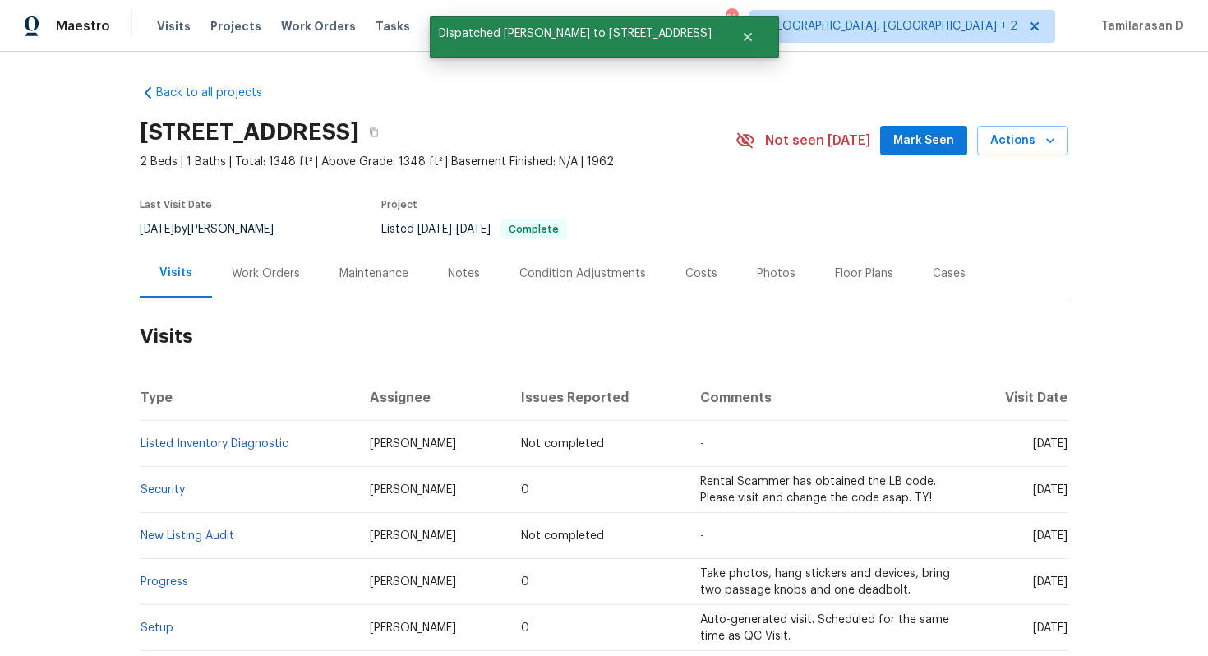
click at [278, 269] on div "Work Orders" at bounding box center [266, 273] width 68 height 16
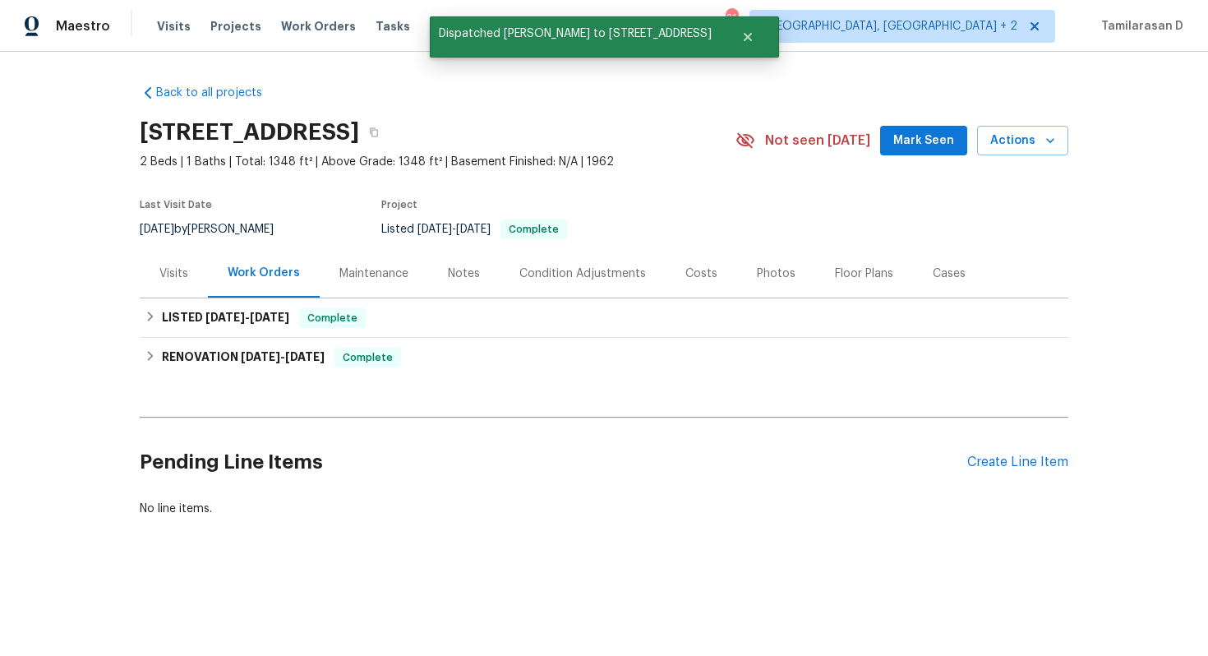
click at [168, 270] on div "Visits" at bounding box center [173, 273] width 29 height 16
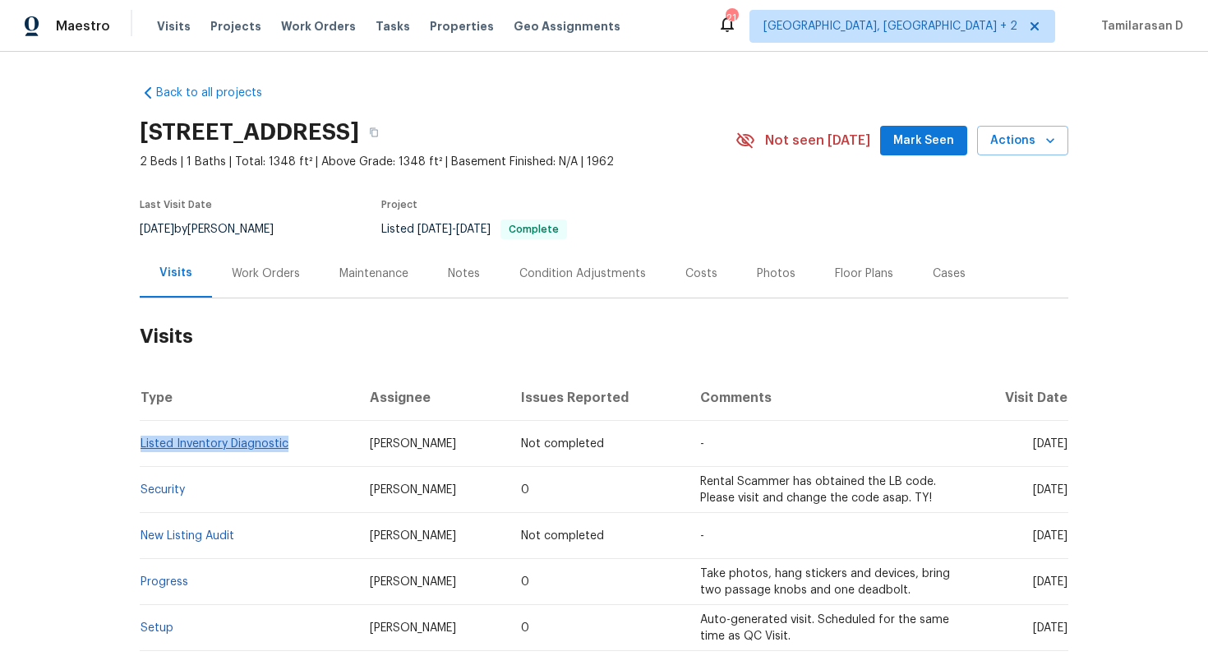
drag, startPoint x: 290, startPoint y: 444, endPoint x: 143, endPoint y: 440, distance: 147.2
click at [143, 440] on td "Listed Inventory Diagnostic" at bounding box center [248, 444] width 217 height 46
copy link "Listed Inventory Diagnostic"
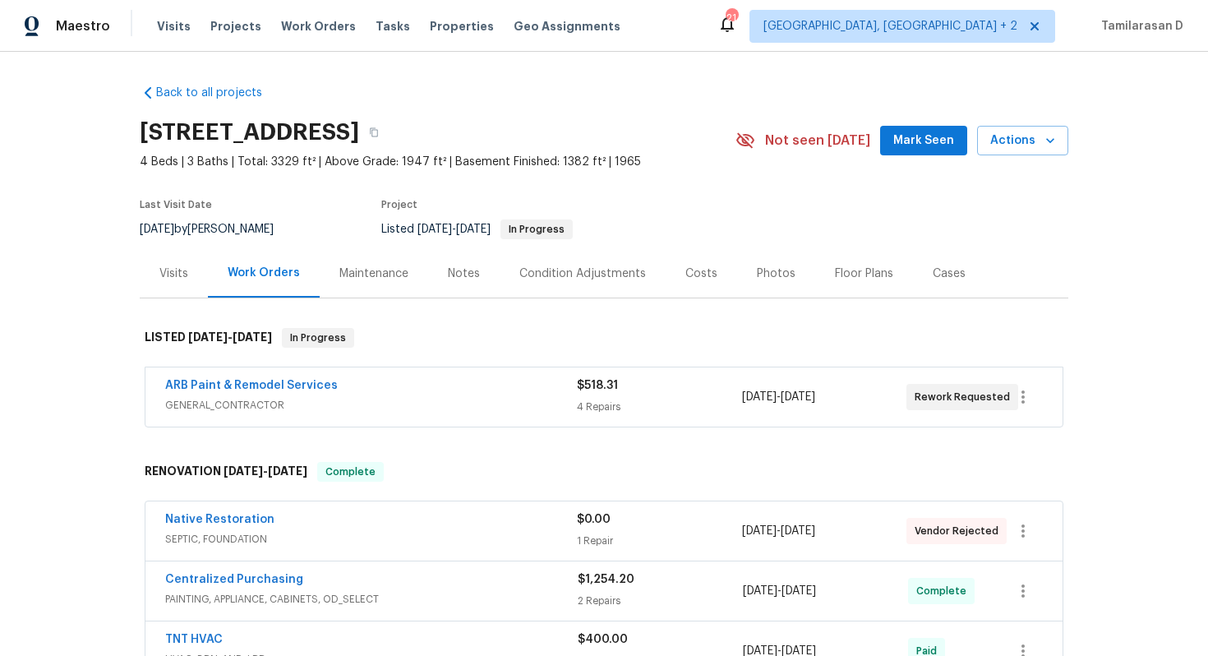
click at [178, 286] on div "Visits" at bounding box center [174, 273] width 68 height 48
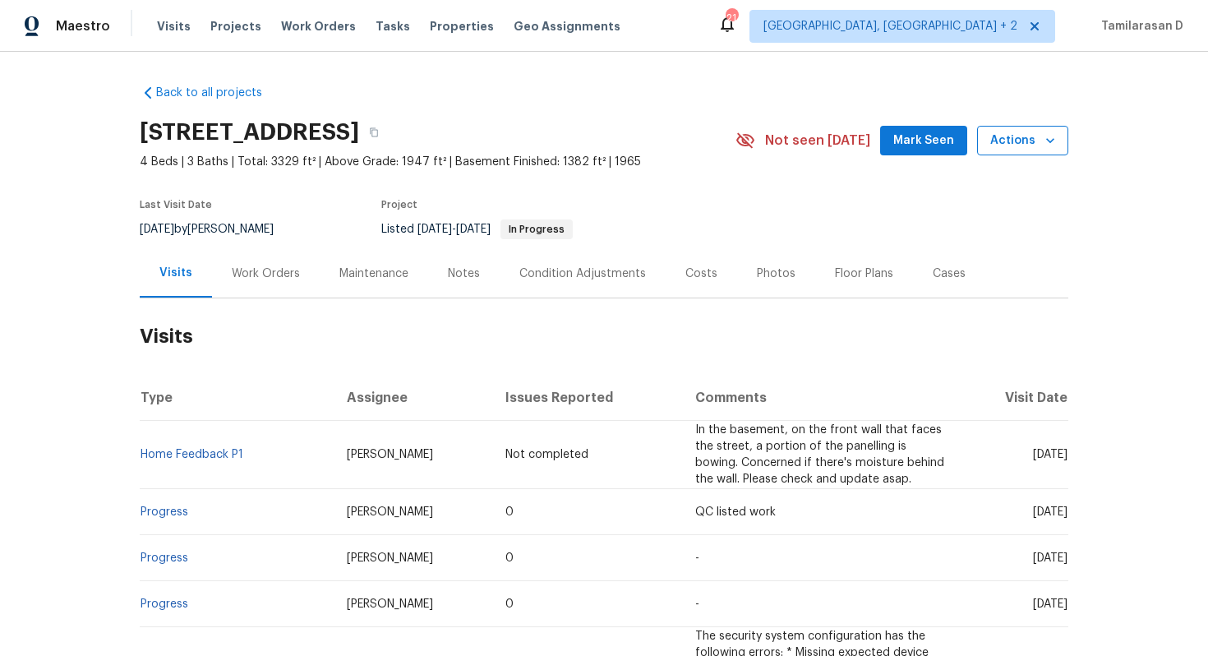
click at [1032, 137] on span "Actions" at bounding box center [1022, 141] width 65 height 21
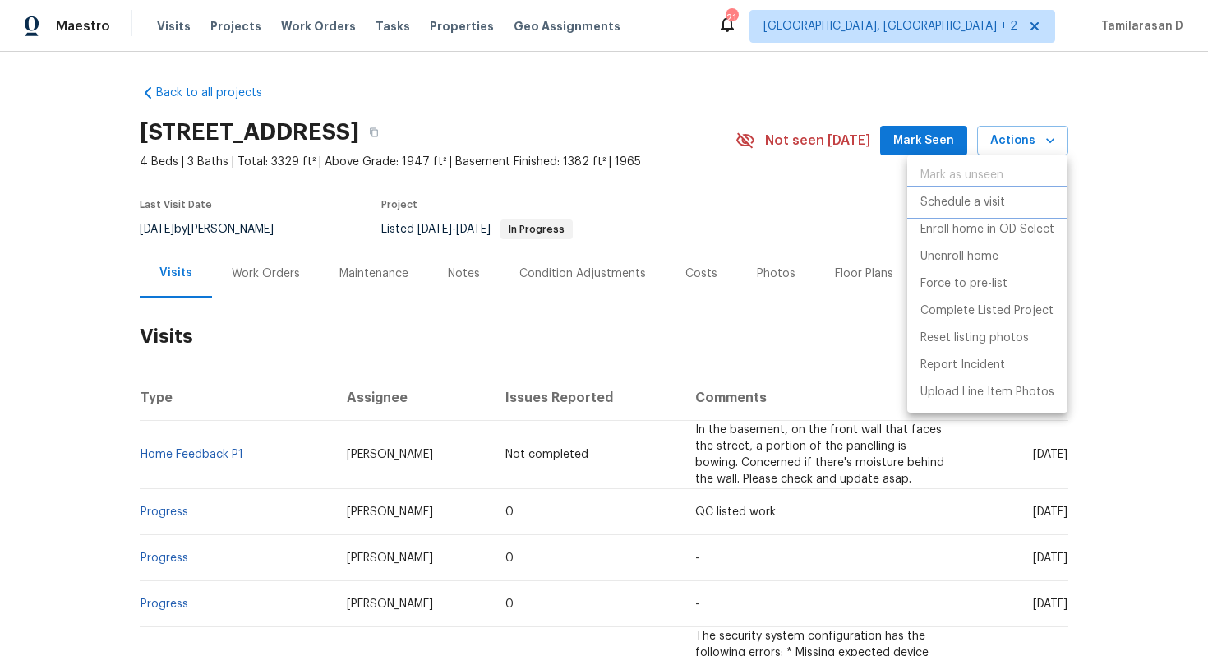
click at [966, 205] on p "Schedule a visit" at bounding box center [962, 202] width 85 height 17
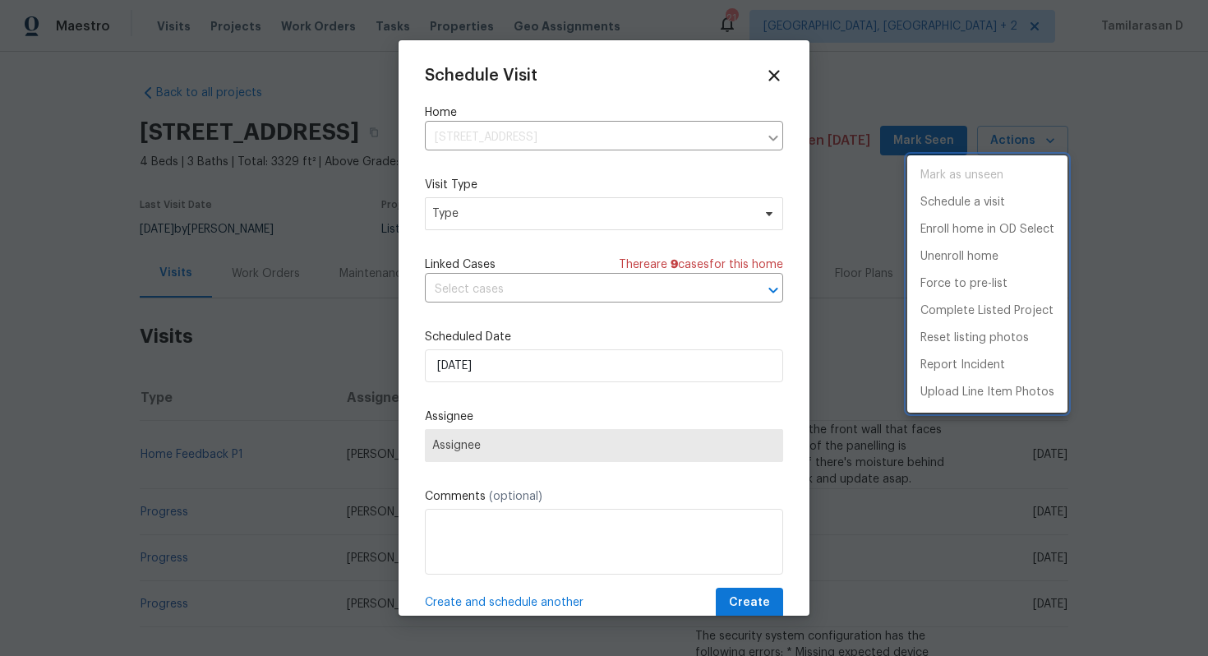
click at [472, 212] on div at bounding box center [604, 328] width 1208 height 656
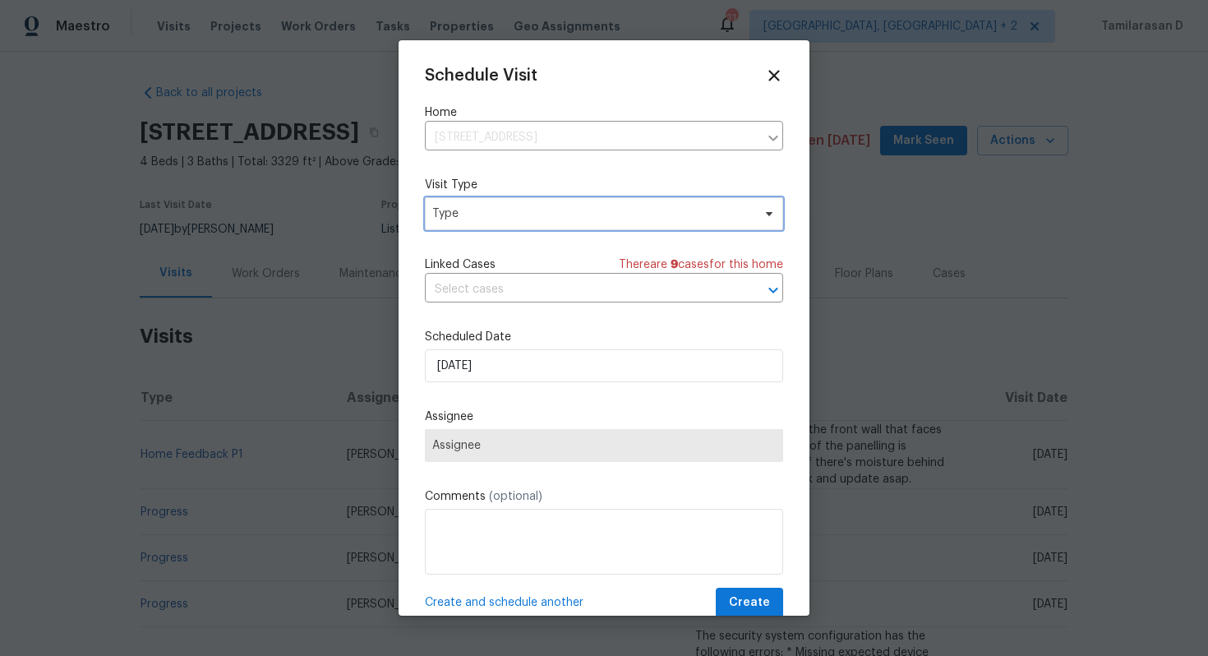
click at [472, 212] on span "Type" at bounding box center [592, 213] width 320 height 16
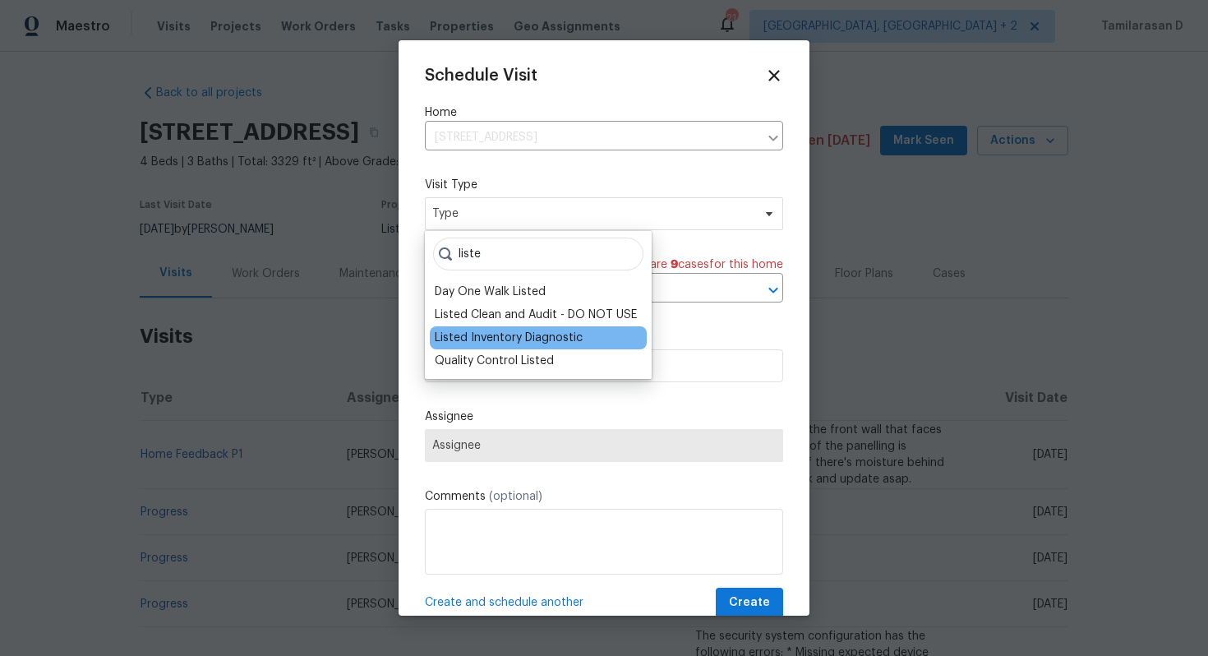
type input "liste"
click at [515, 342] on div "Listed Inventory Diagnostic" at bounding box center [509, 338] width 148 height 16
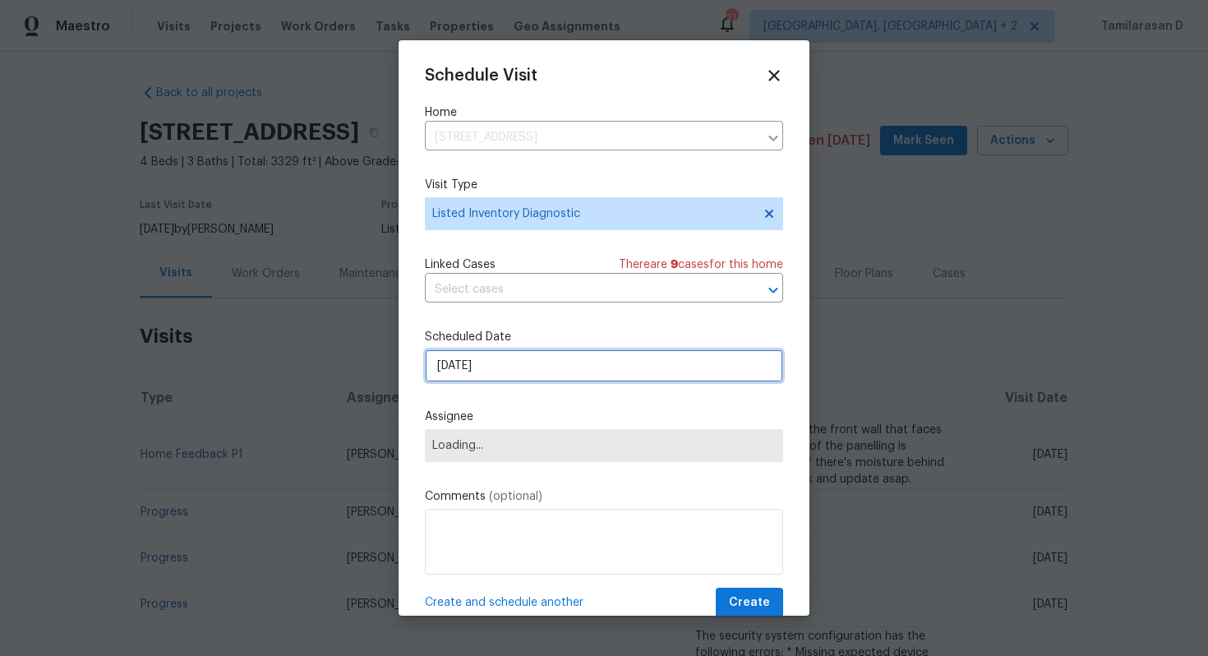
click at [488, 367] on input "[DATE]" at bounding box center [604, 365] width 358 height 33
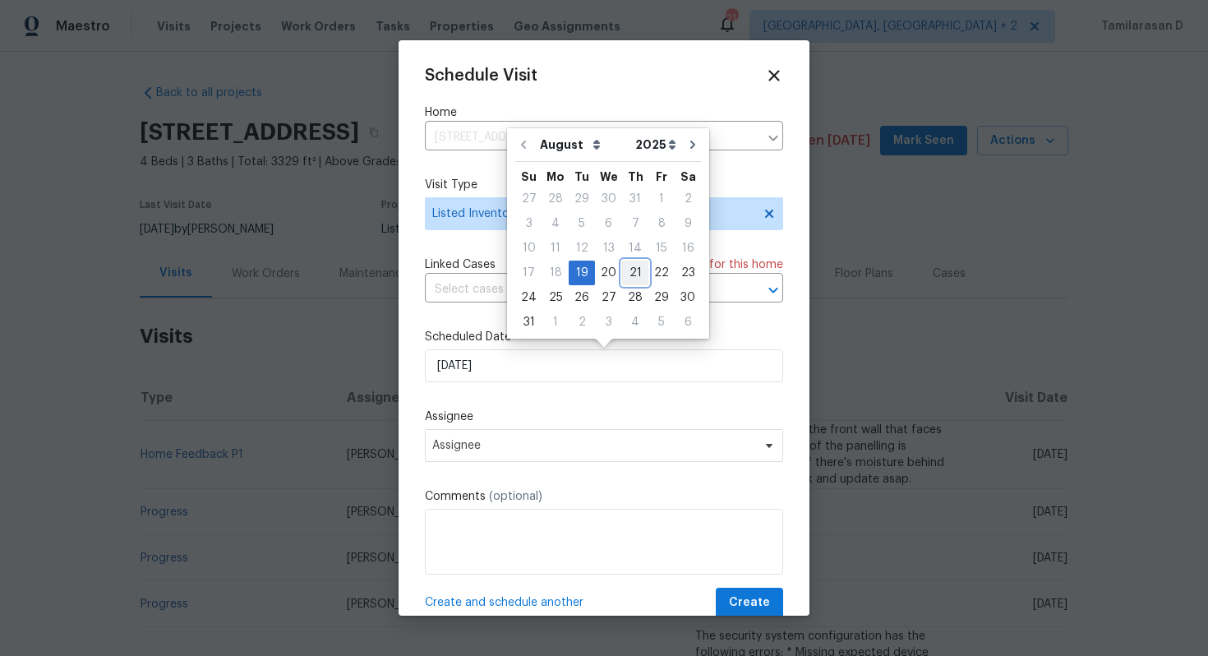
click at [634, 270] on div "21" at bounding box center [635, 272] width 26 height 23
type input "[DATE]"
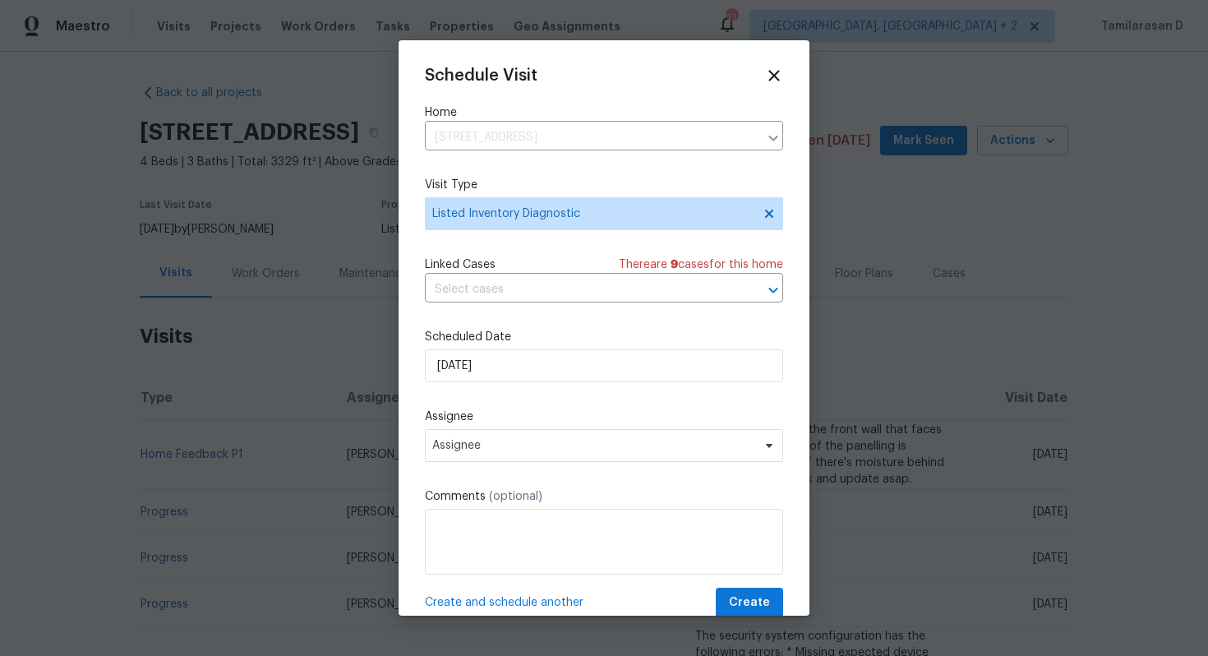
click at [519, 466] on div "Schedule Visit Home 203 Snug Harbor Dr, Hendersonville, TN 37075 ​ Visit Type L…" at bounding box center [604, 342] width 358 height 551
click at [519, 450] on span "Assignee" at bounding box center [593, 445] width 322 height 13
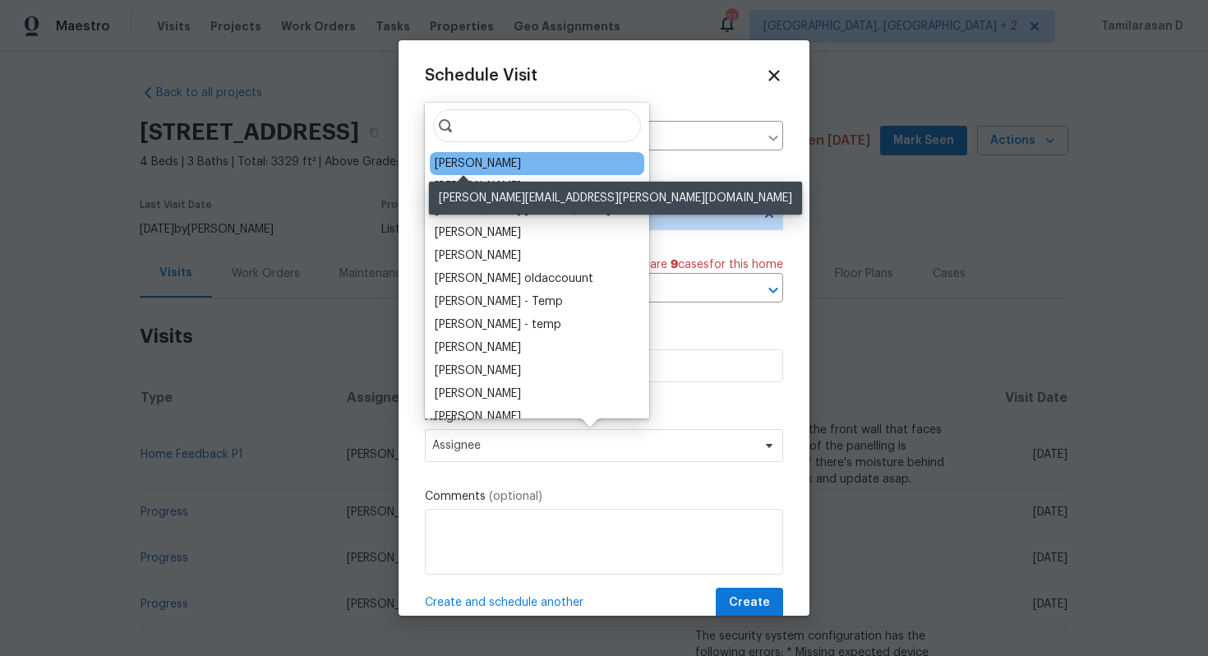
click at [461, 158] on div "[PERSON_NAME]" at bounding box center [478, 163] width 86 height 16
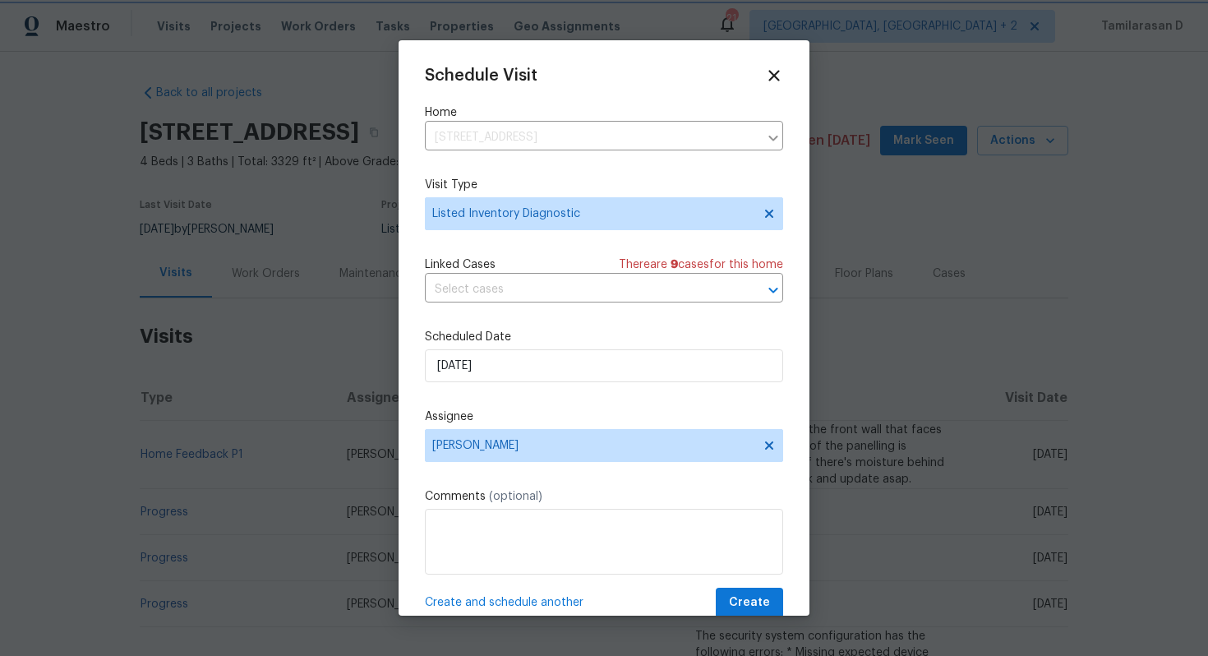
scroll to position [30, 0]
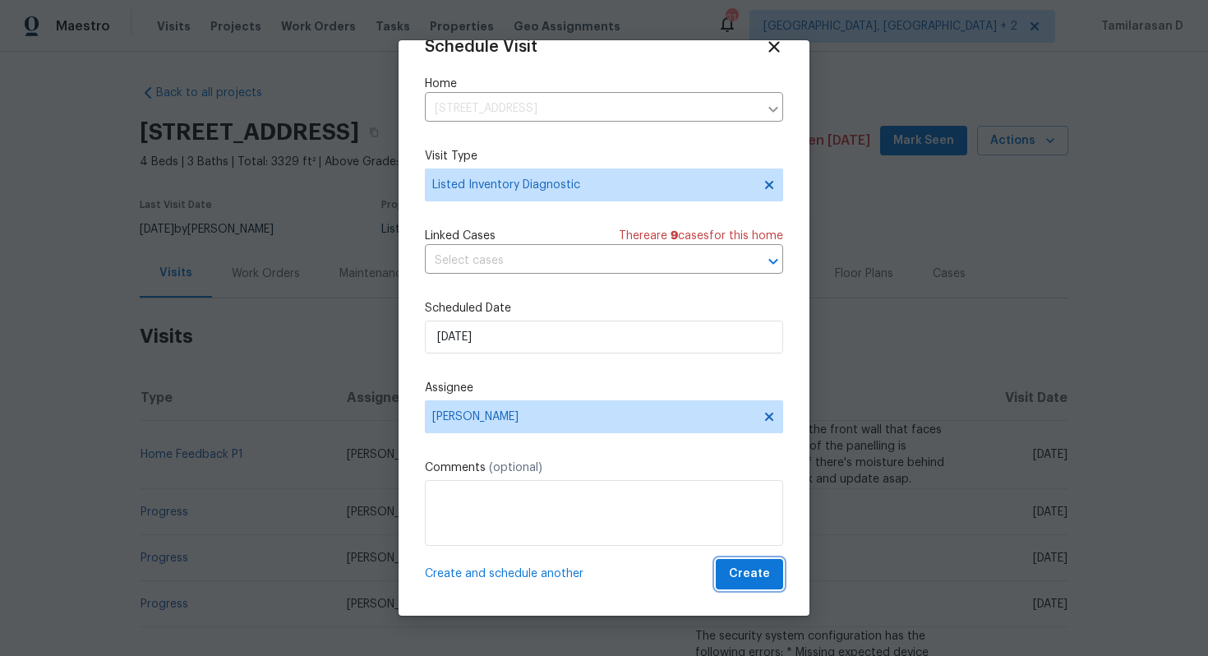
click at [744, 567] on span "Create" at bounding box center [749, 574] width 41 height 21
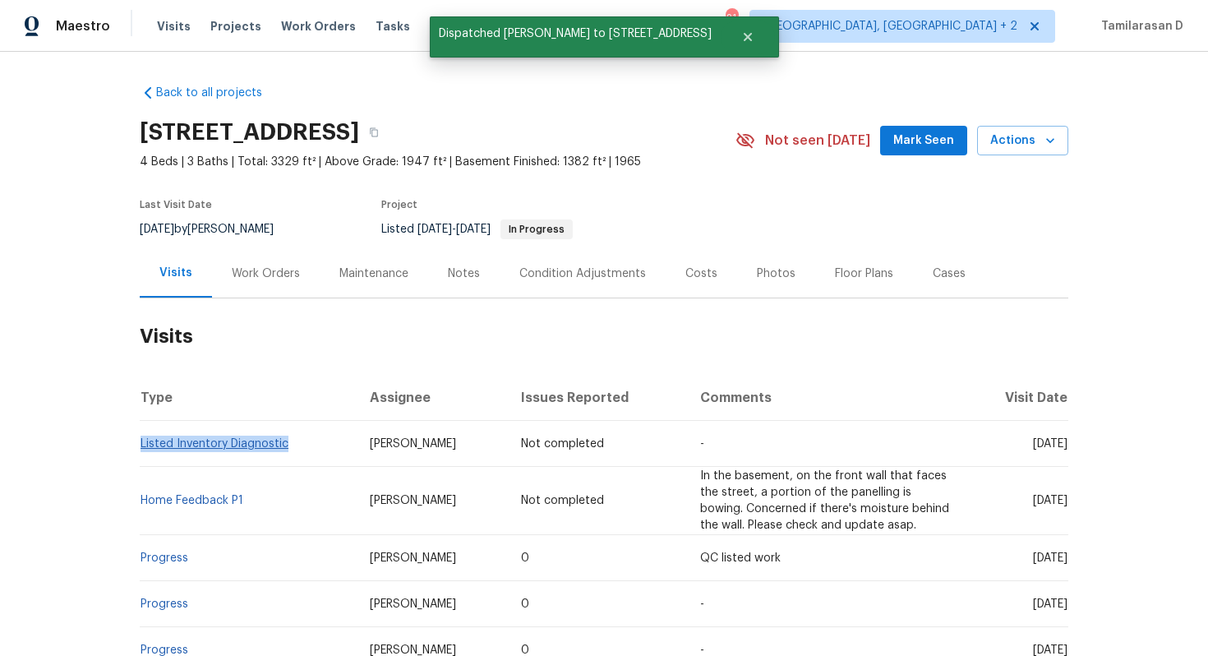
drag, startPoint x: 288, startPoint y: 443, endPoint x: 141, endPoint y: 445, distance: 146.3
click at [141, 445] on td "Listed Inventory Diagnostic" at bounding box center [248, 444] width 217 height 46
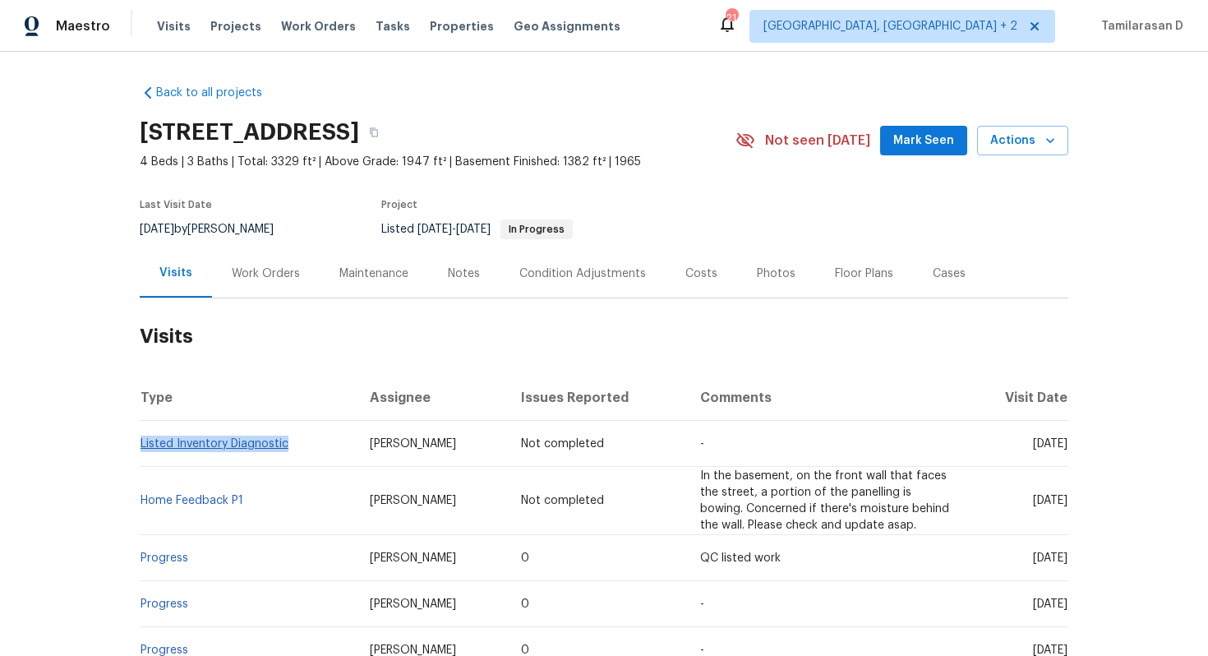
copy link "Listed Inventory Diagnostic"
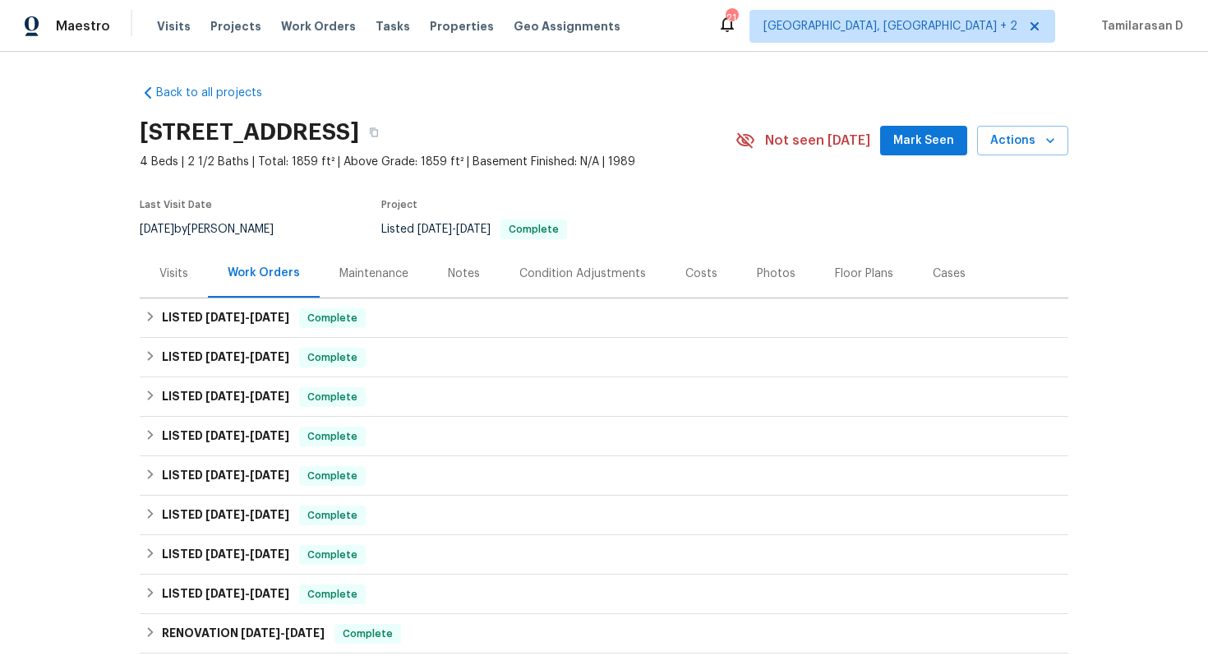
click at [160, 270] on div "Visits" at bounding box center [173, 273] width 29 height 16
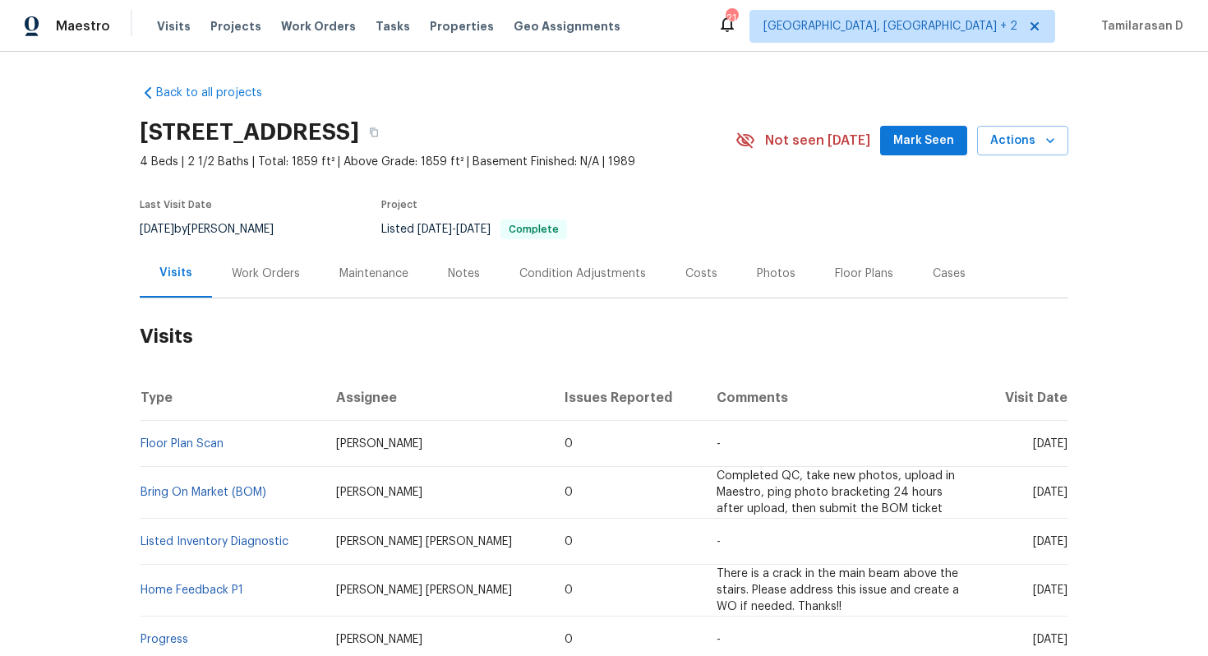
scroll to position [30, 0]
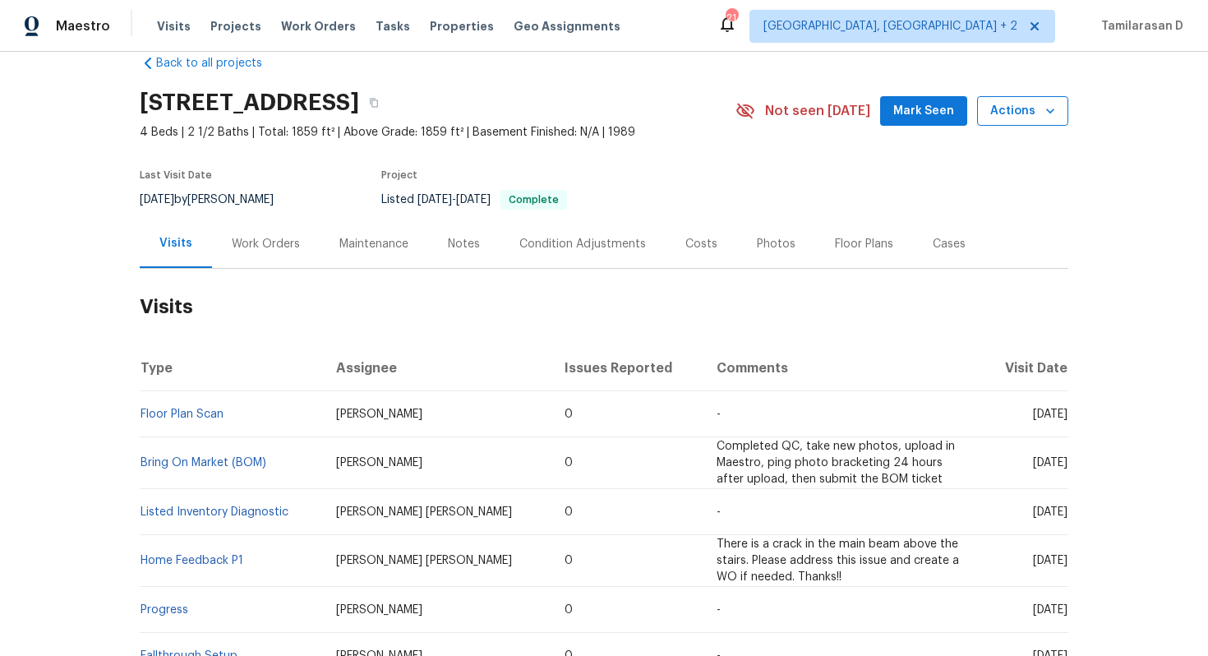
click at [1014, 108] on span "Actions" at bounding box center [1022, 111] width 65 height 21
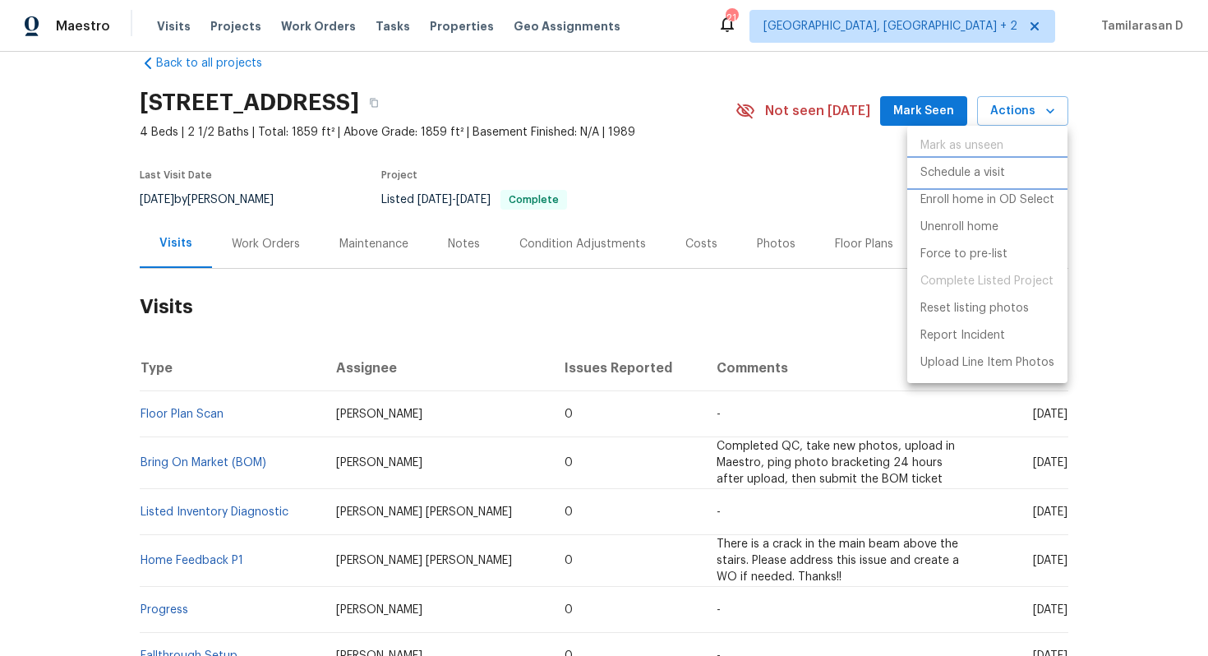
click at [953, 173] on p "Schedule a visit" at bounding box center [962, 172] width 85 height 17
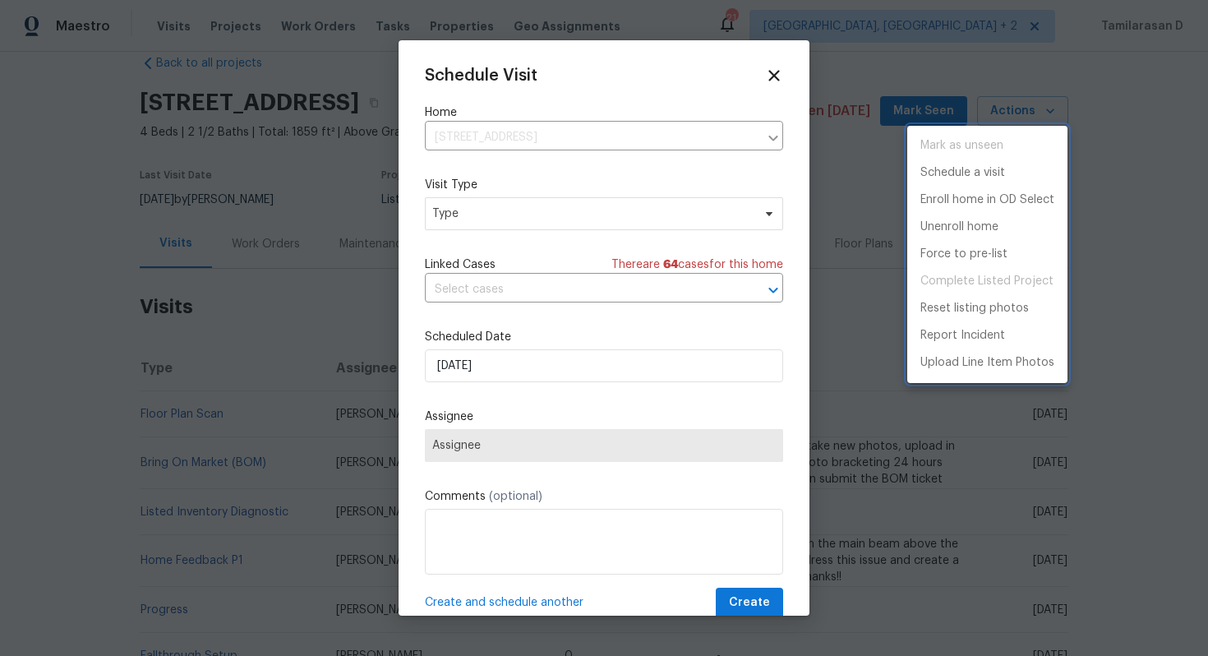
click at [482, 214] on div at bounding box center [604, 328] width 1208 height 656
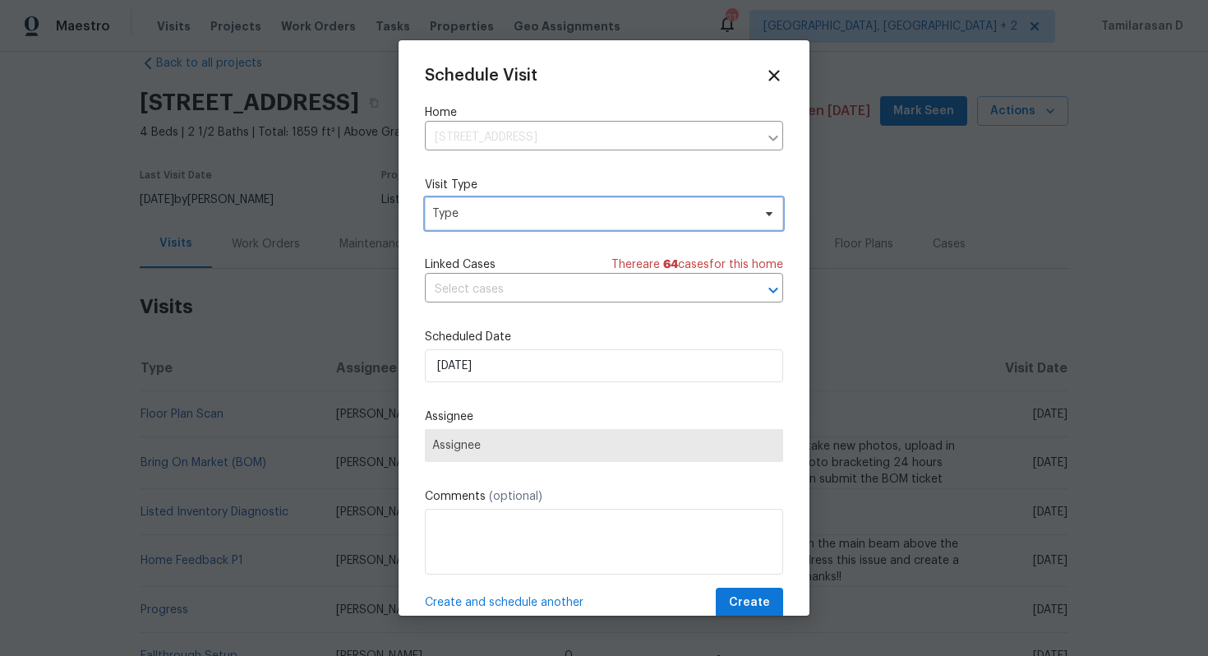
click at [505, 225] on span "Type" at bounding box center [604, 213] width 358 height 33
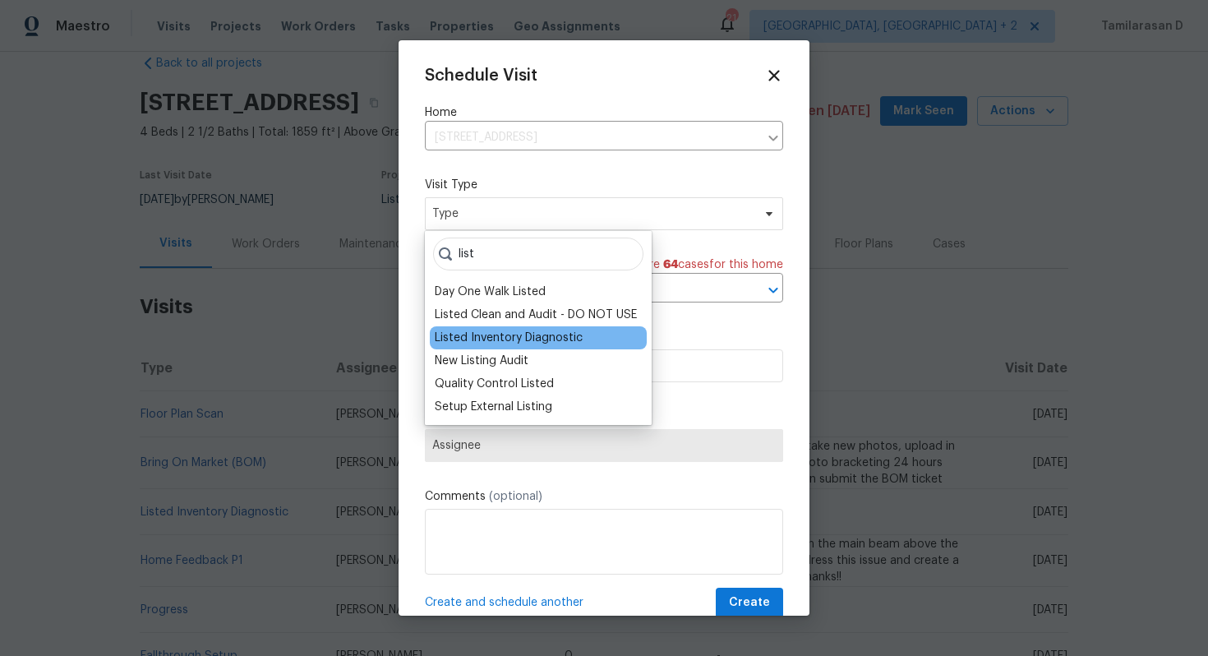
type input "list"
click at [500, 330] on div "Listed Inventory Diagnostic" at bounding box center [509, 338] width 148 height 16
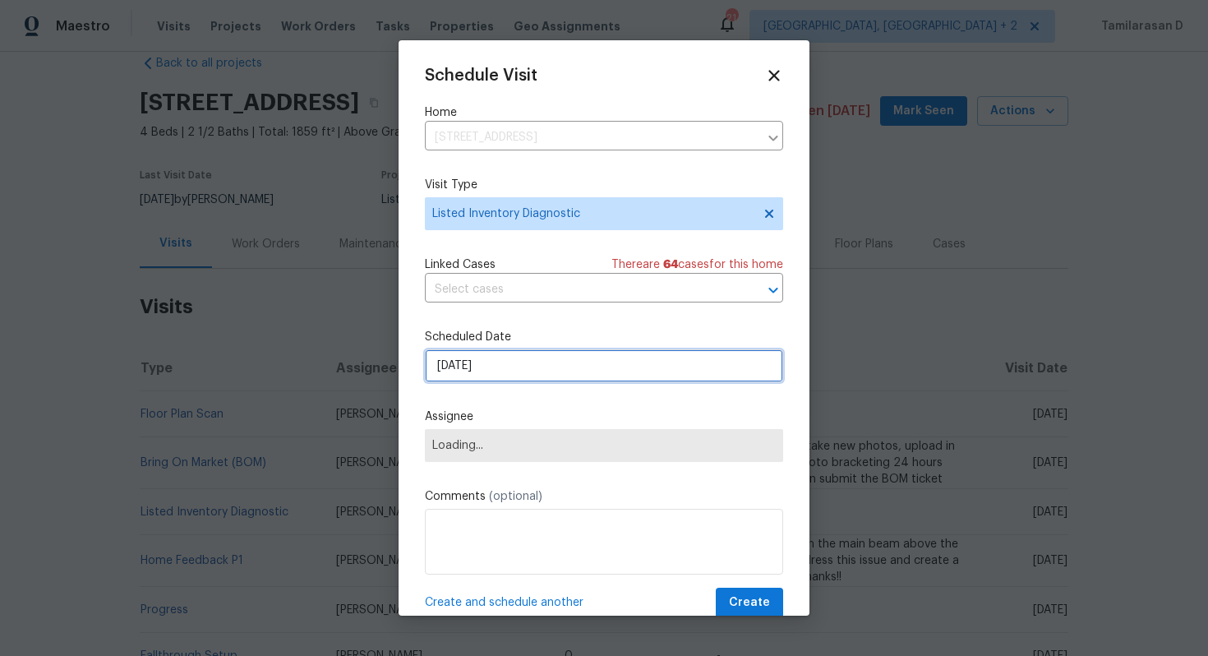
click at [471, 372] on input "[DATE]" at bounding box center [604, 365] width 358 height 33
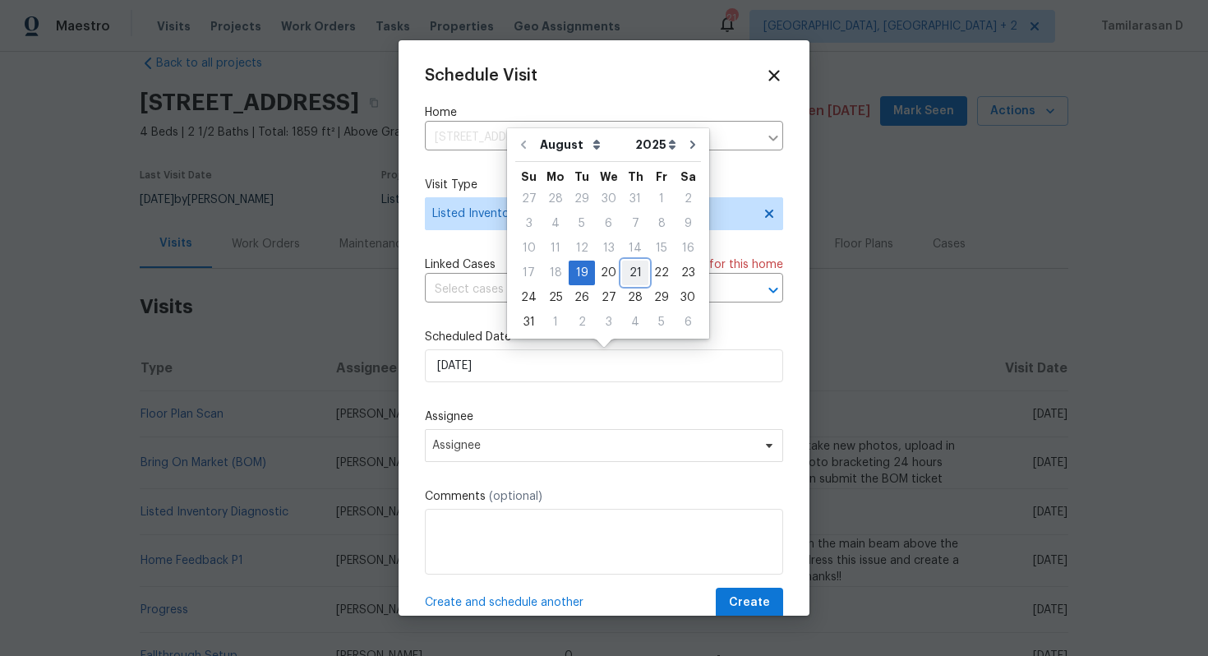
click at [623, 275] on div "21" at bounding box center [635, 272] width 26 height 23
type input "[DATE]"
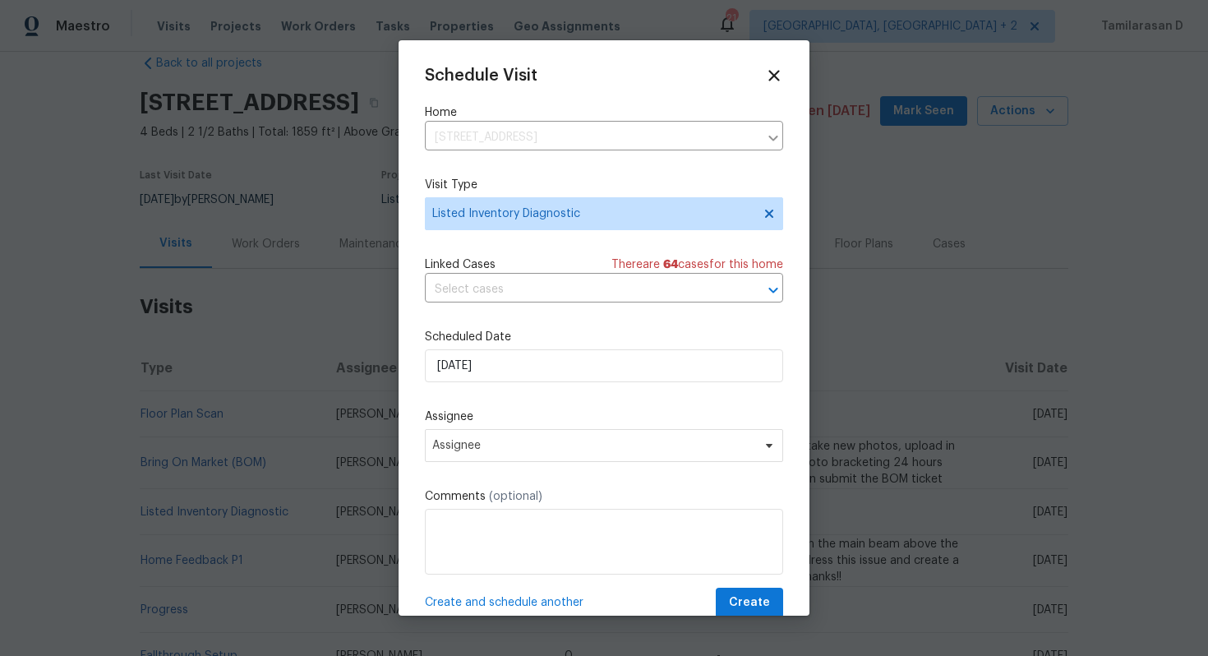
click at [487, 429] on div "Assignee Assignee" at bounding box center [604, 434] width 358 height 53
click at [479, 444] on span "Assignee" at bounding box center [593, 445] width 322 height 13
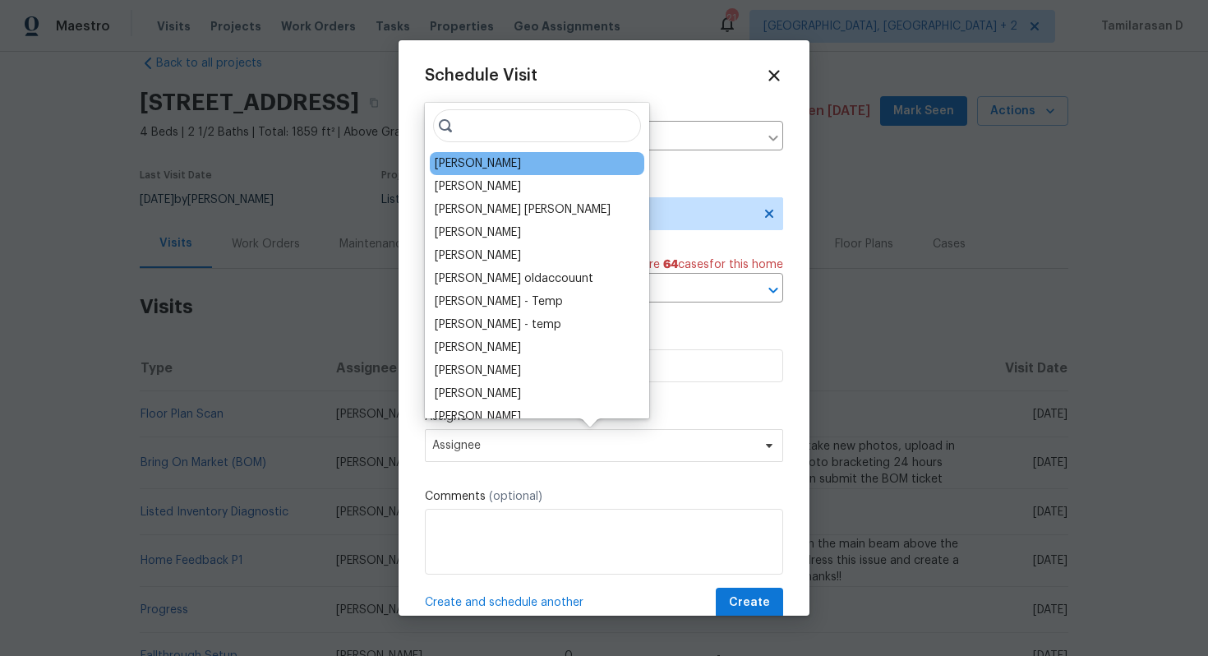
click at [458, 166] on div "[PERSON_NAME]" at bounding box center [478, 163] width 86 height 16
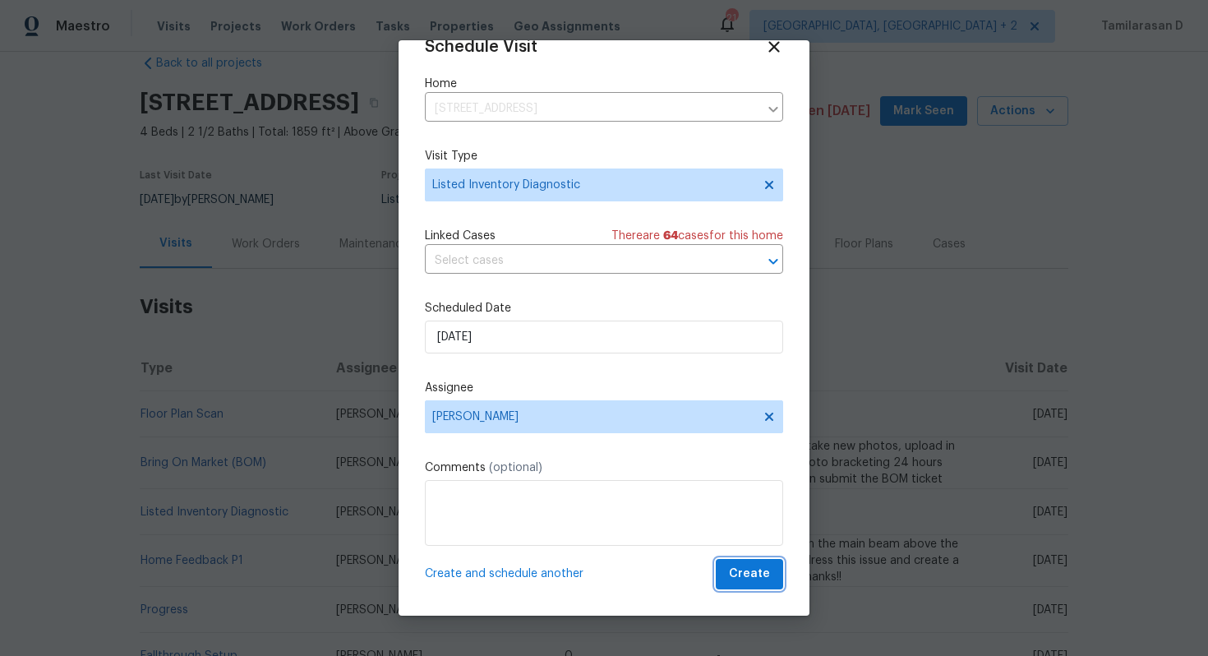
click at [755, 579] on span "Create" at bounding box center [749, 574] width 41 height 21
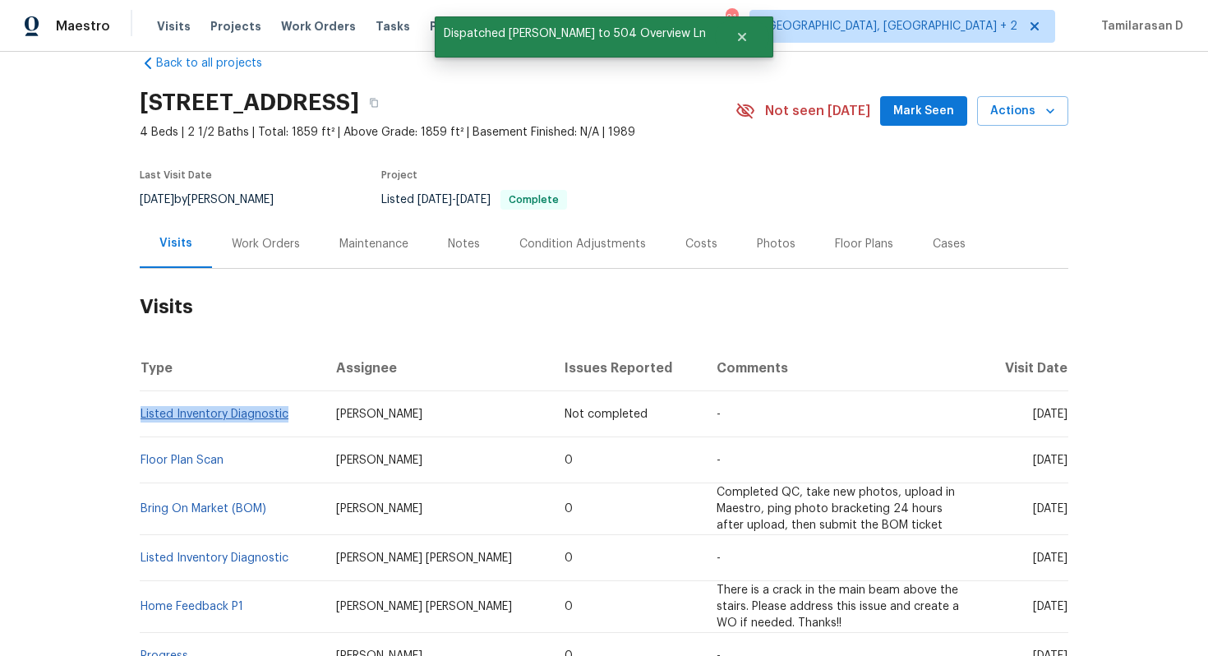
drag, startPoint x: 288, startPoint y: 413, endPoint x: 141, endPoint y: 417, distance: 148.0
click at [141, 417] on td "Listed Inventory Diagnostic" at bounding box center [231, 414] width 183 height 46
copy link "Listed Inventory Diagnostic"
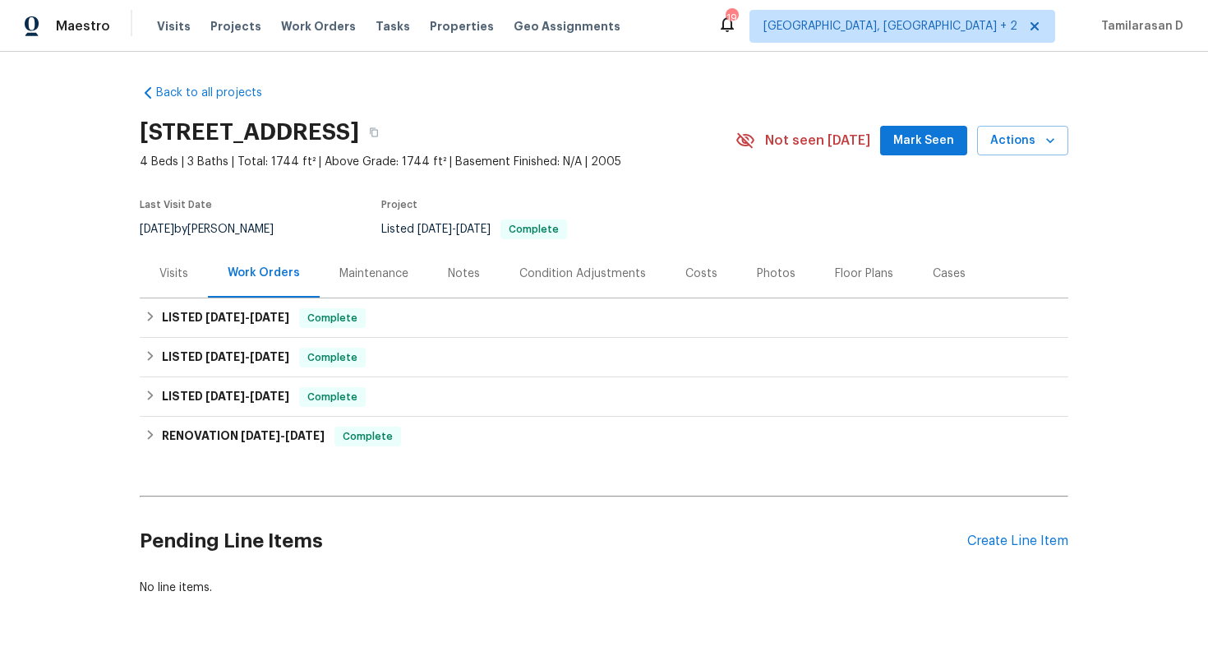
click at [164, 287] on div "Visits" at bounding box center [174, 273] width 68 height 48
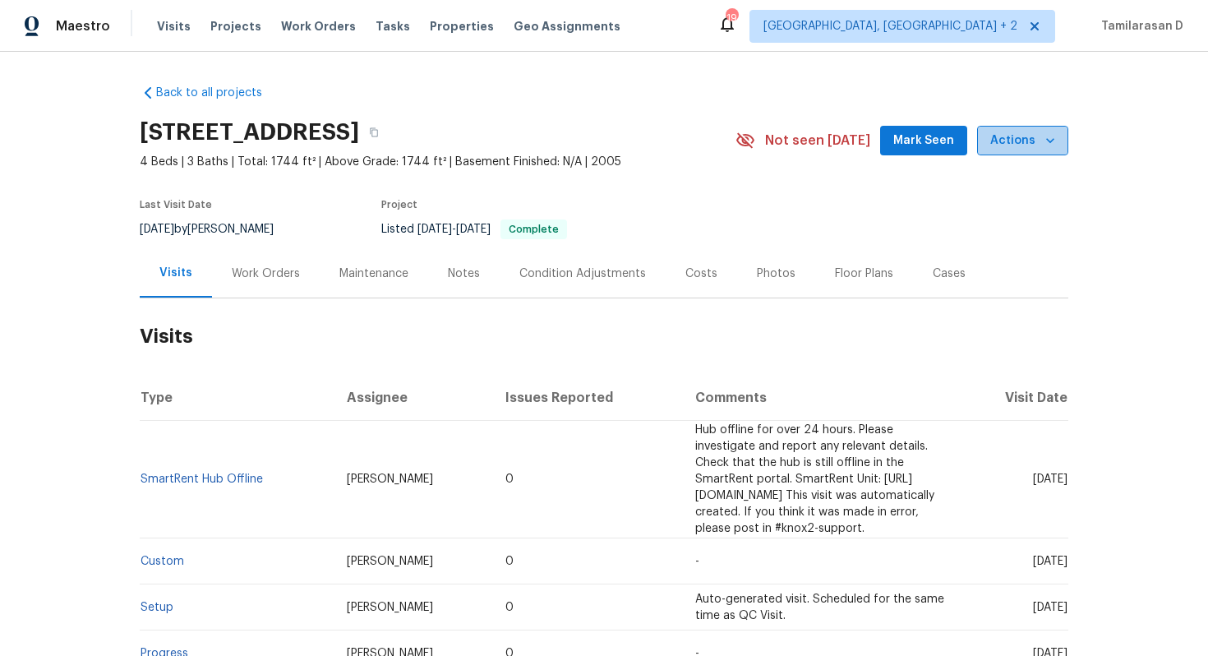
click at [1044, 135] on icon "button" at bounding box center [1050, 140] width 16 height 16
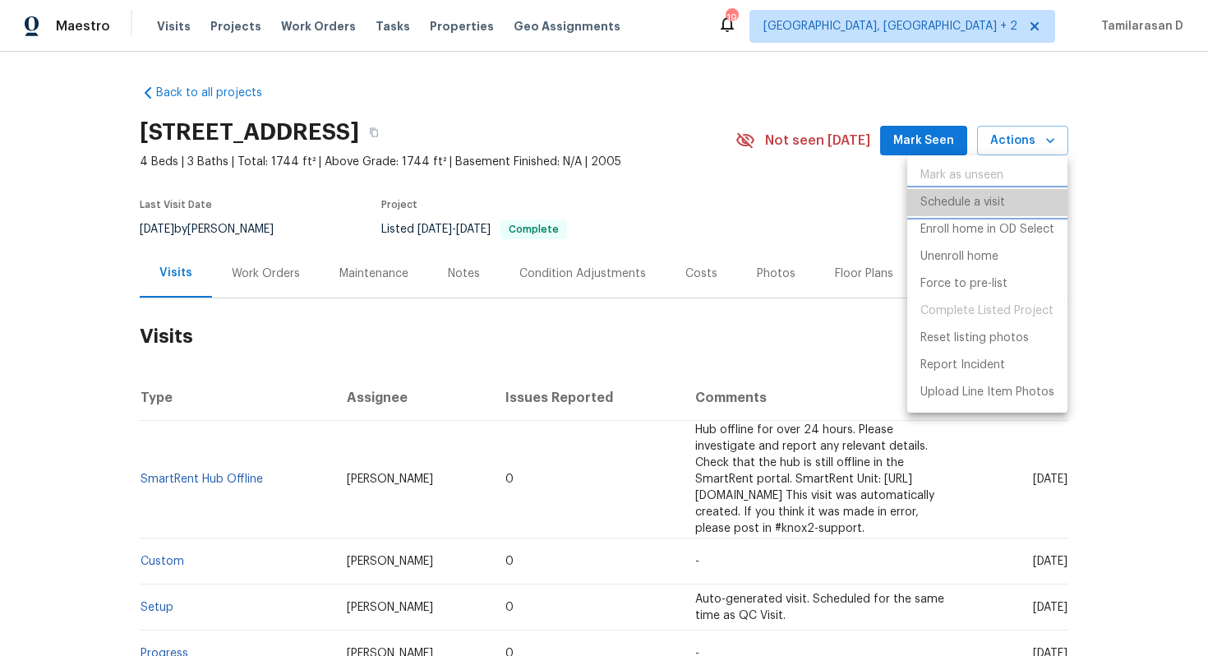
click at [963, 207] on p "Schedule a visit" at bounding box center [962, 202] width 85 height 17
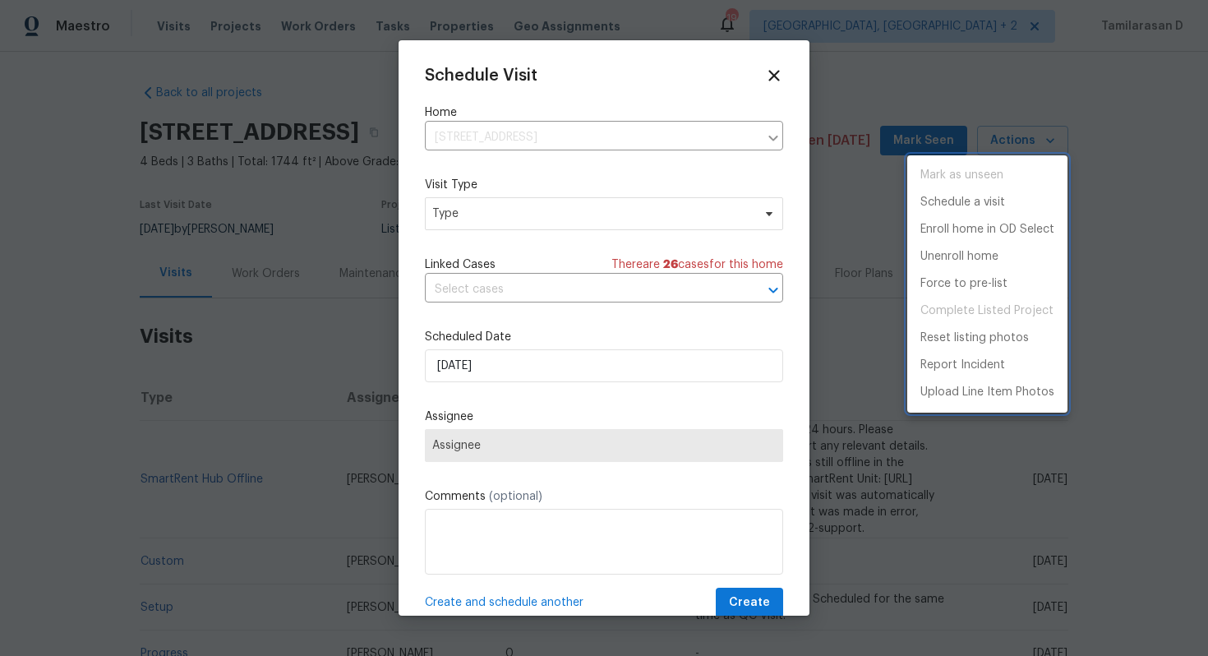
click at [527, 294] on div at bounding box center [604, 328] width 1208 height 656
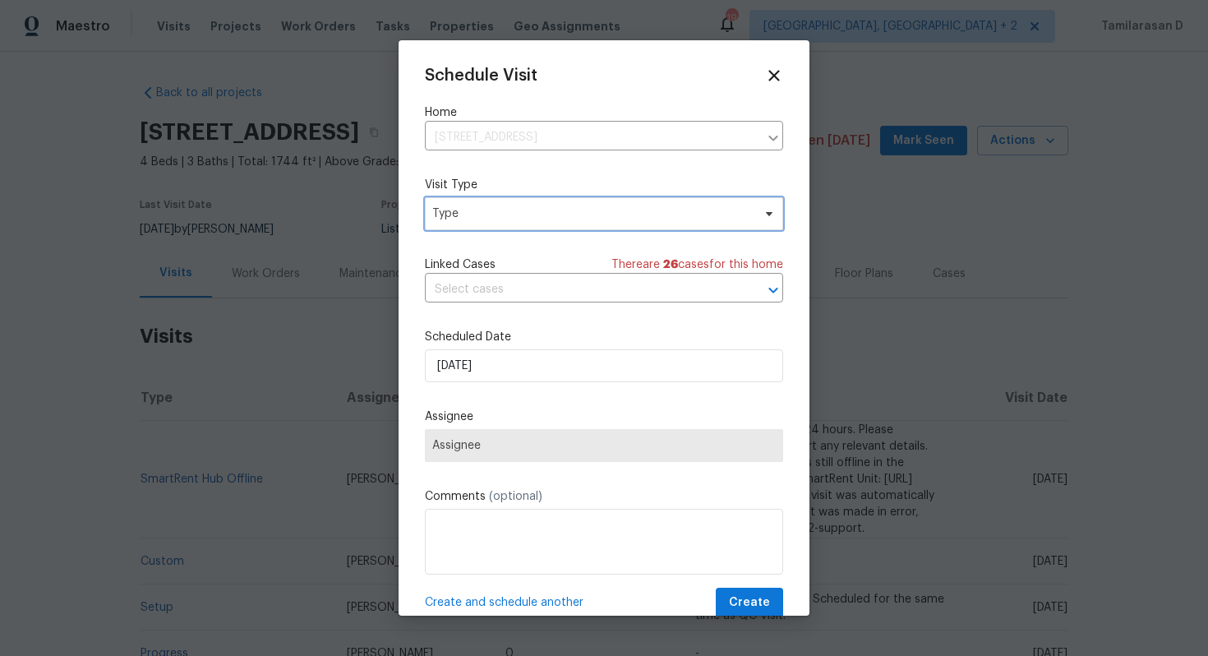
click at [495, 227] on span "Type" at bounding box center [604, 213] width 358 height 33
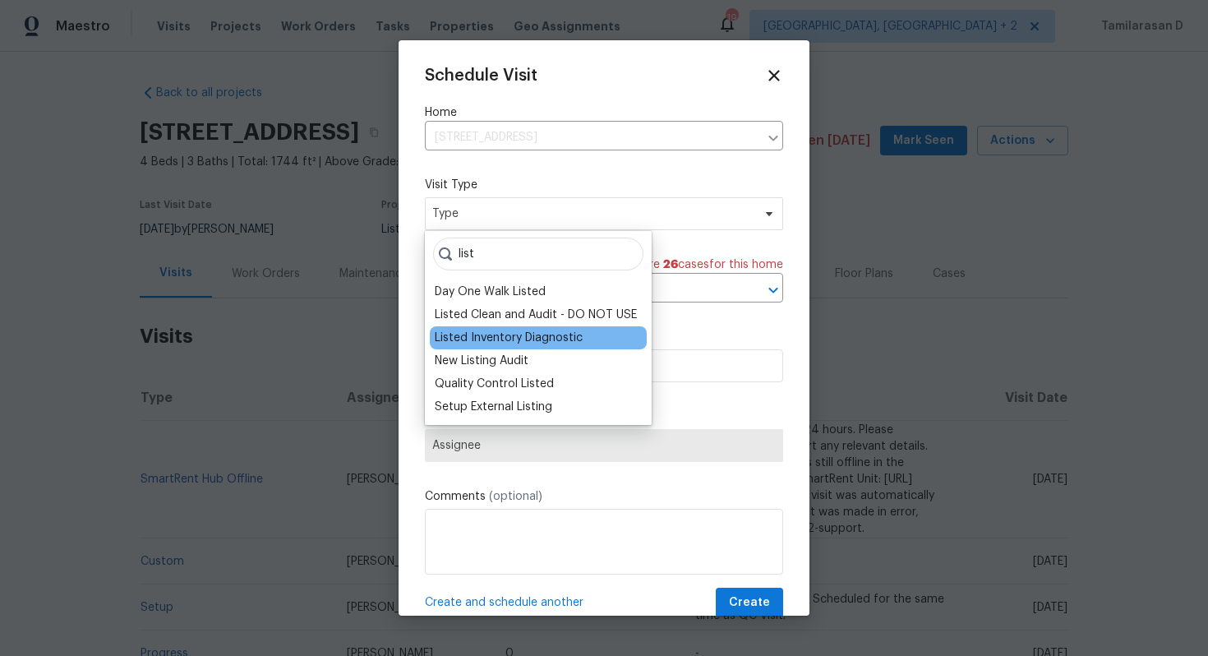
type input "list"
click at [512, 328] on div "Listed Inventory Diagnostic" at bounding box center [538, 337] width 217 height 23
click at [530, 339] on div "Listed Inventory Diagnostic" at bounding box center [509, 338] width 148 height 16
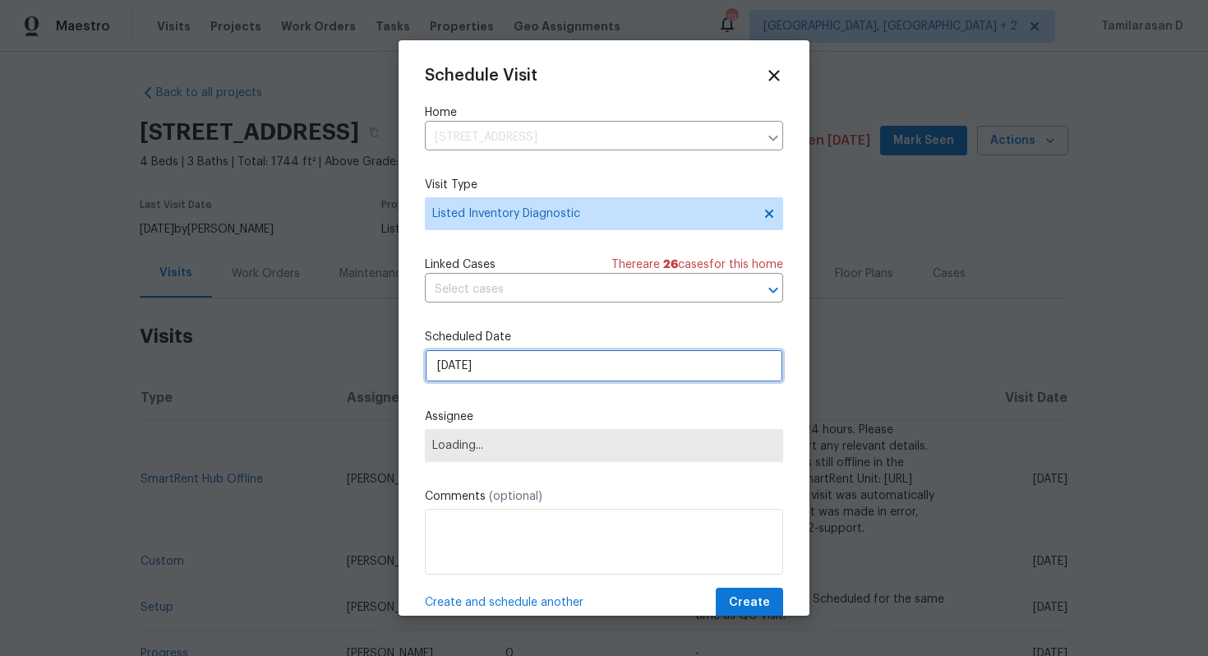
click at [486, 376] on input "[DATE]" at bounding box center [604, 365] width 358 height 33
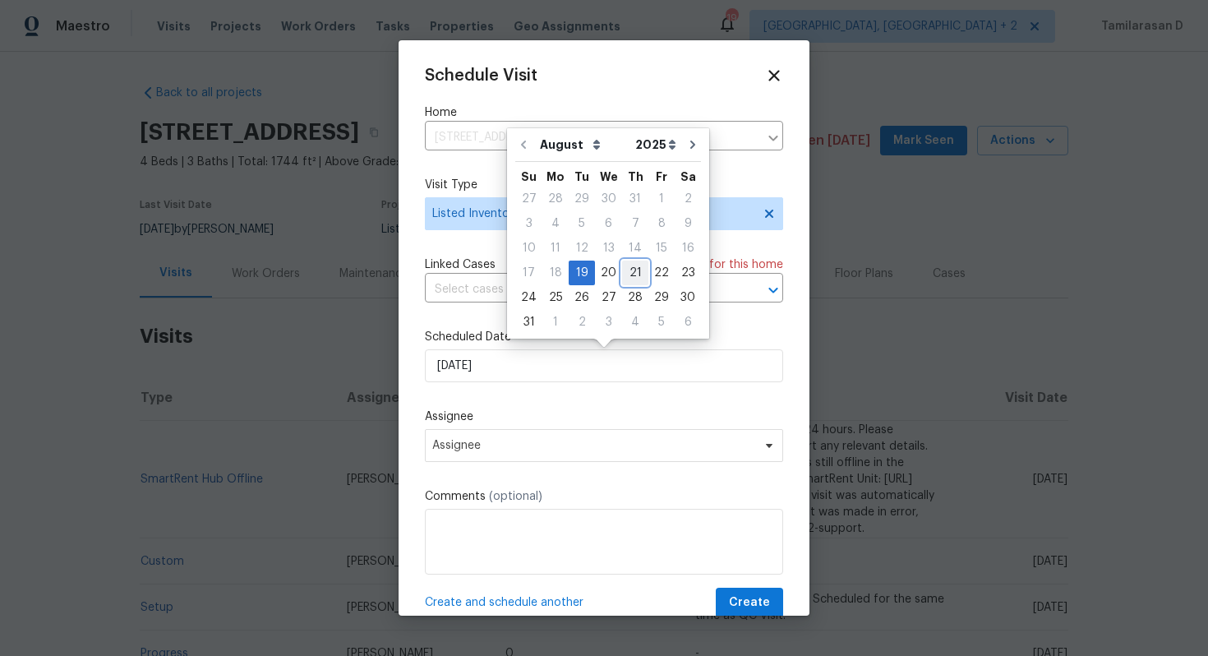
click at [622, 270] on div "21" at bounding box center [635, 272] width 26 height 23
type input "[DATE]"
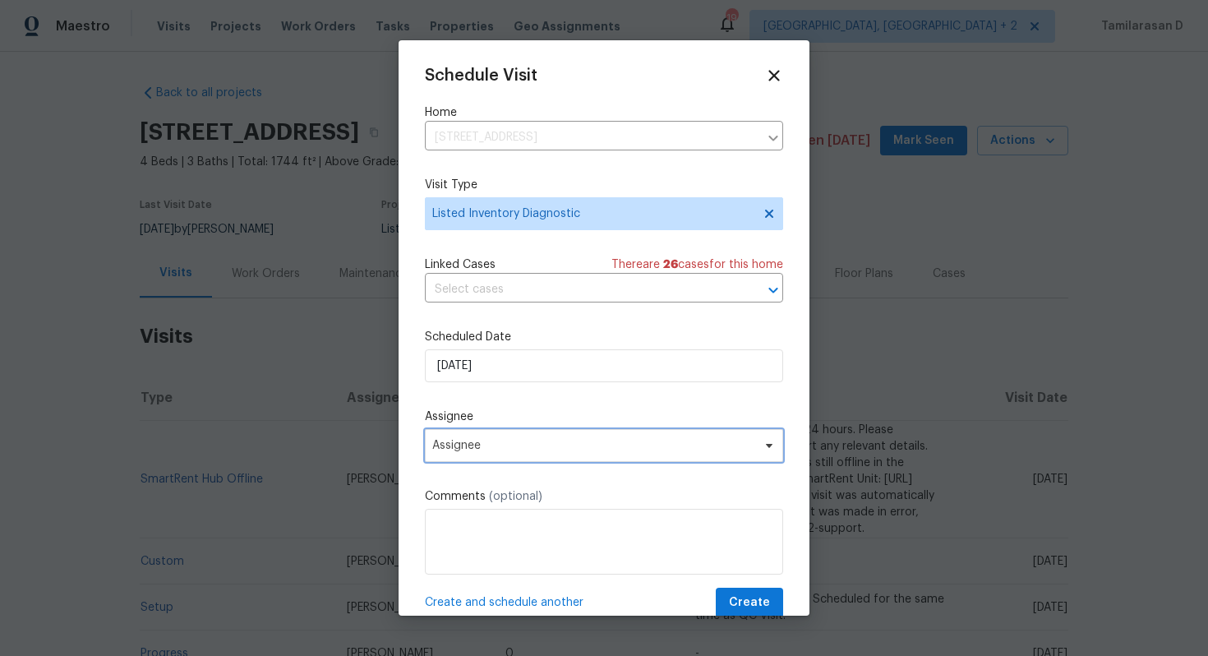
click at [516, 444] on span "Assignee" at bounding box center [593, 445] width 322 height 13
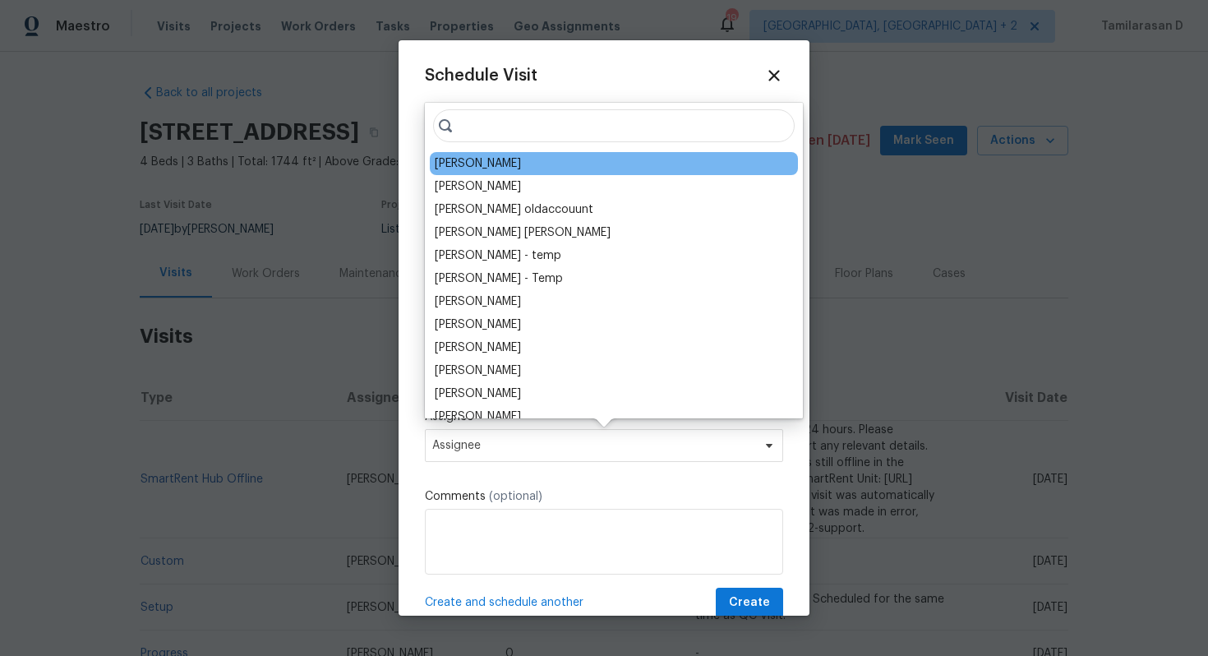
click at [474, 162] on div "[PERSON_NAME]" at bounding box center [478, 163] width 86 height 16
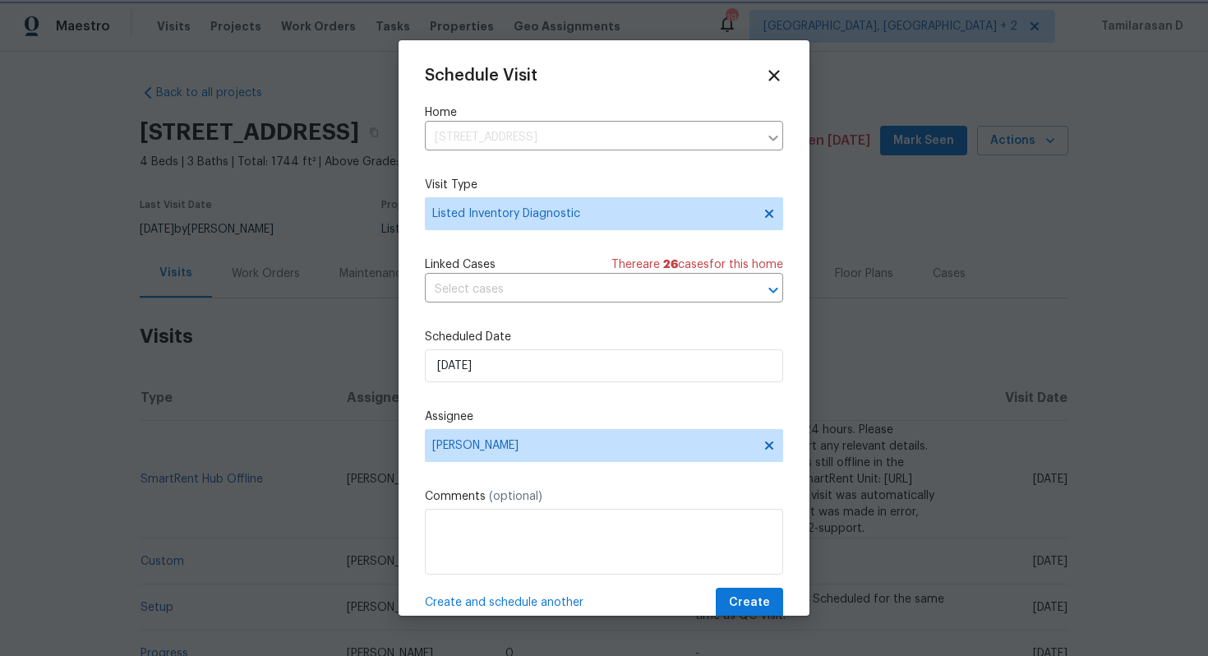
scroll to position [30, 0]
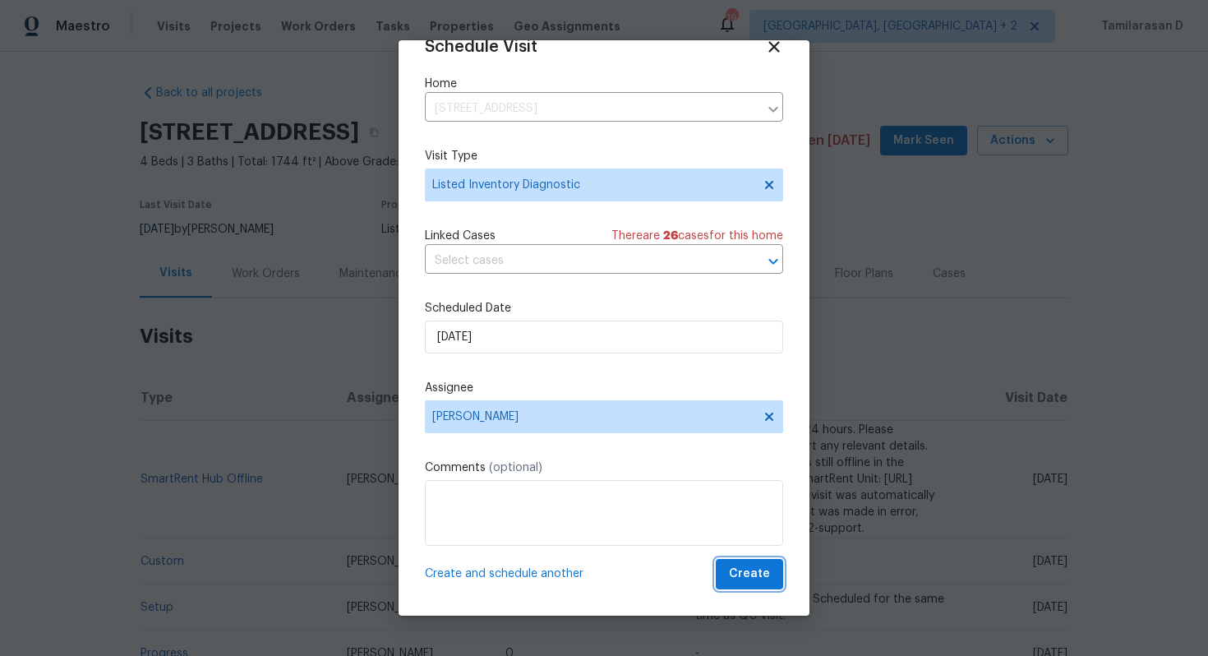
click at [739, 584] on button "Create" at bounding box center [749, 574] width 67 height 30
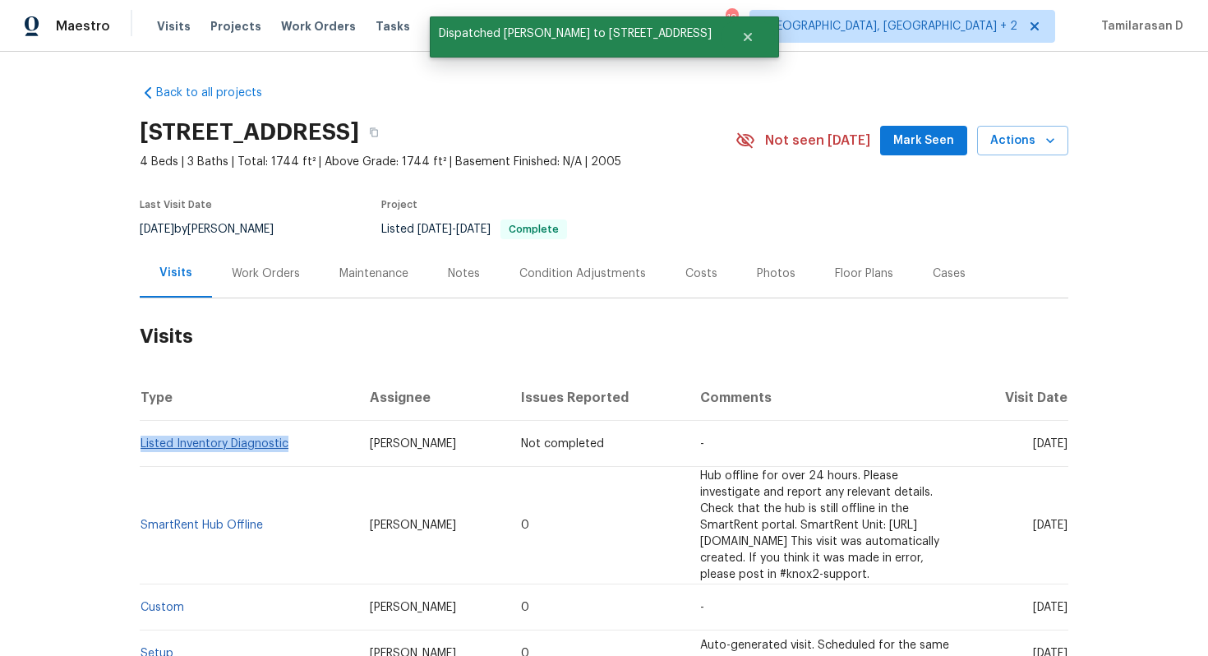
drag, startPoint x: 288, startPoint y: 444, endPoint x: 141, endPoint y: 447, distance: 148.0
click at [141, 447] on td "Listed Inventory Diagnostic" at bounding box center [248, 444] width 217 height 46
copy link "Listed Inventory Diagnostic"
